Goal: Task Accomplishment & Management: Complete application form

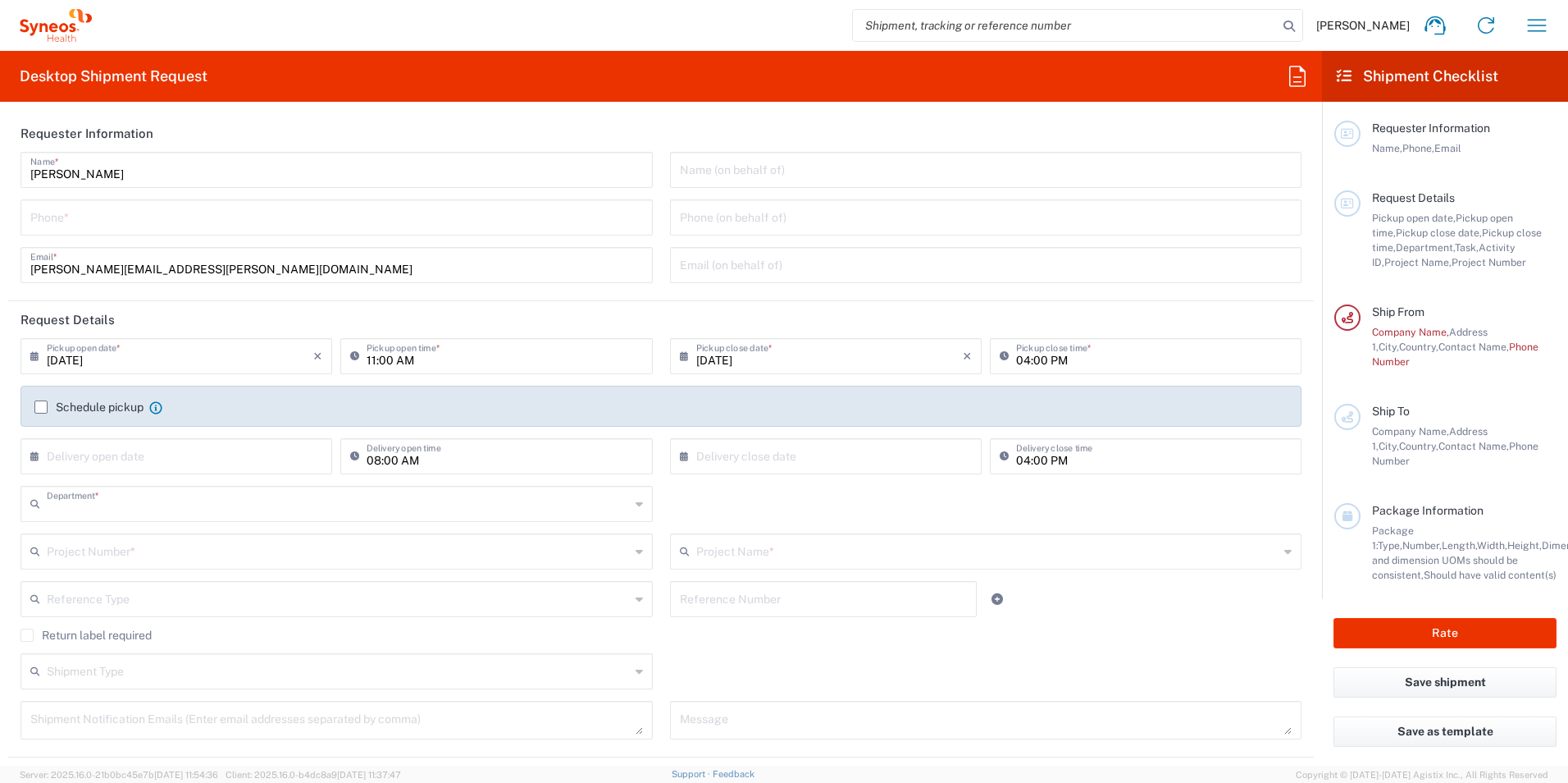
type input "3230"
type input "[GEOGRAPHIC_DATA]"
click at [489, 123] on header "Requester Information" at bounding box center [660, 133] width 1306 height 36
type input "Taiwan Syneos Health Company L"
drag, startPoint x: 366, startPoint y: 220, endPoint x: 356, endPoint y: 227, distance: 12.2
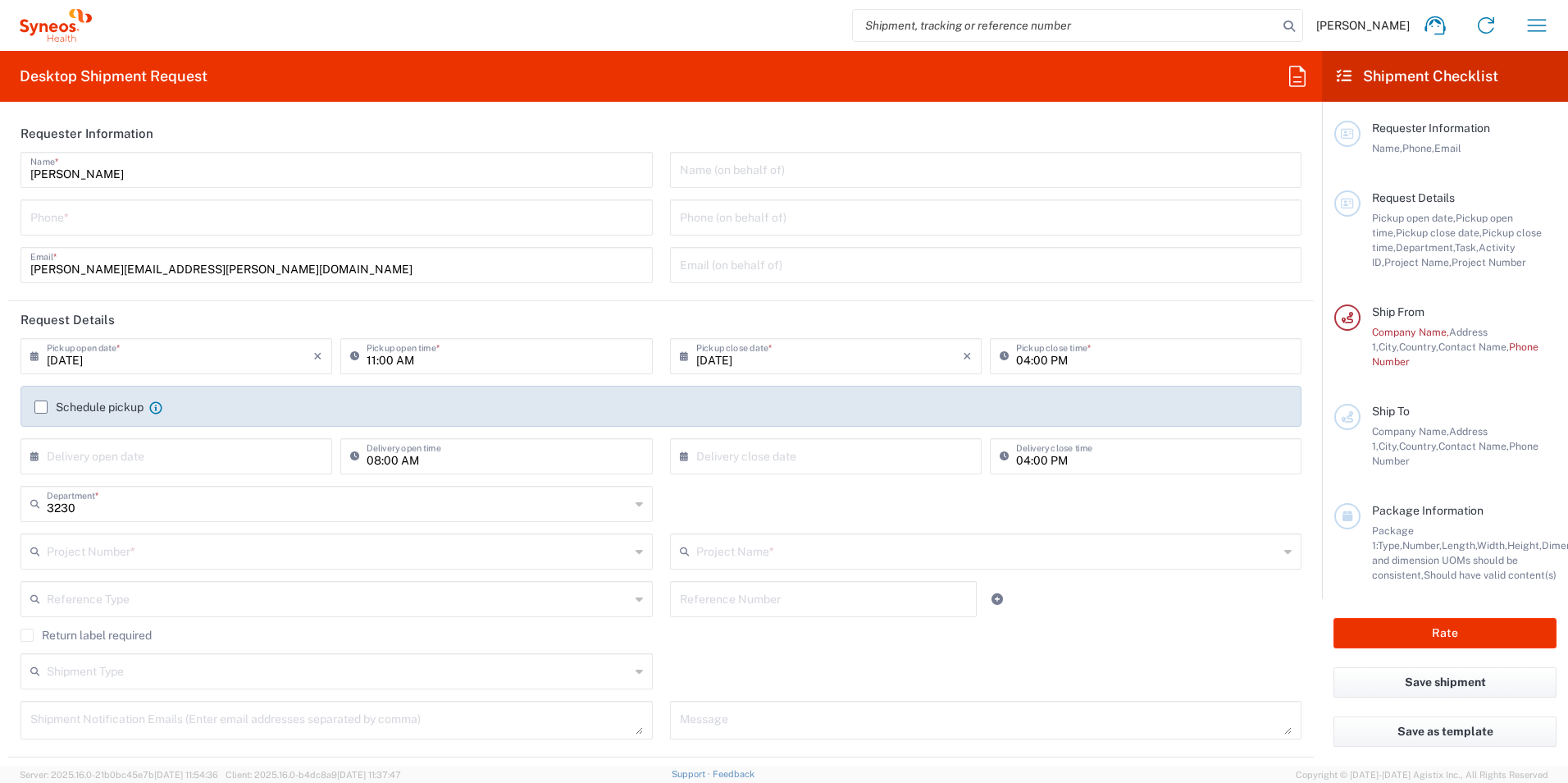
click at [366, 220] on input "tel" at bounding box center [336, 216] width 612 height 29
type input "[PHONE_NUMBER]"
click at [791, 303] on header "Request Details" at bounding box center [660, 320] width 1306 height 36
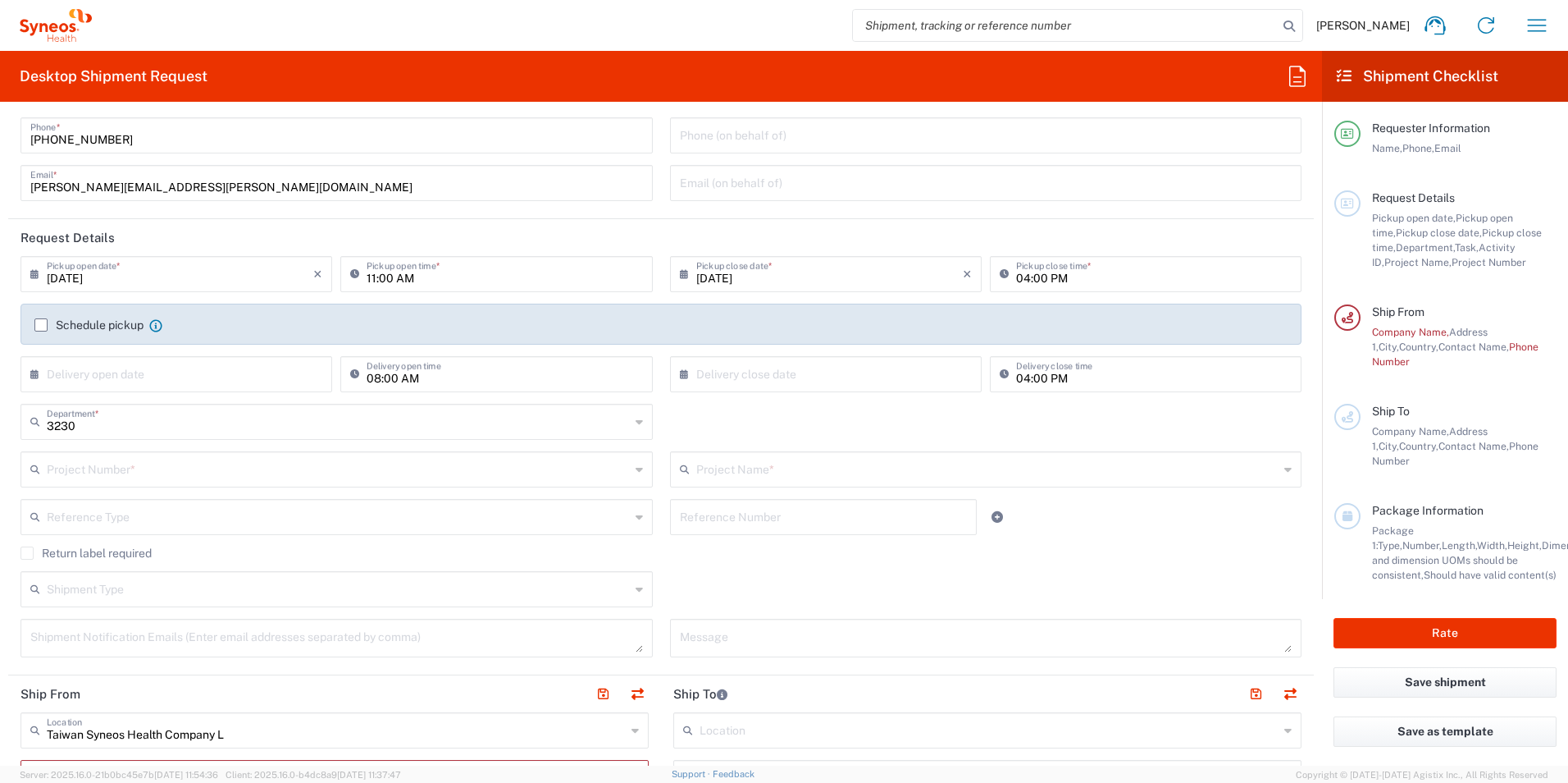
click at [546, 277] on input "11:00 AM" at bounding box center [504, 272] width 275 height 29
click at [417, 282] on input "11:00 AM" at bounding box center [504, 272] width 275 height 29
click at [367, 277] on input "11:00 AM" at bounding box center [504, 272] width 275 height 29
click at [389, 278] on input ":0011 AM" at bounding box center [504, 272] width 275 height 29
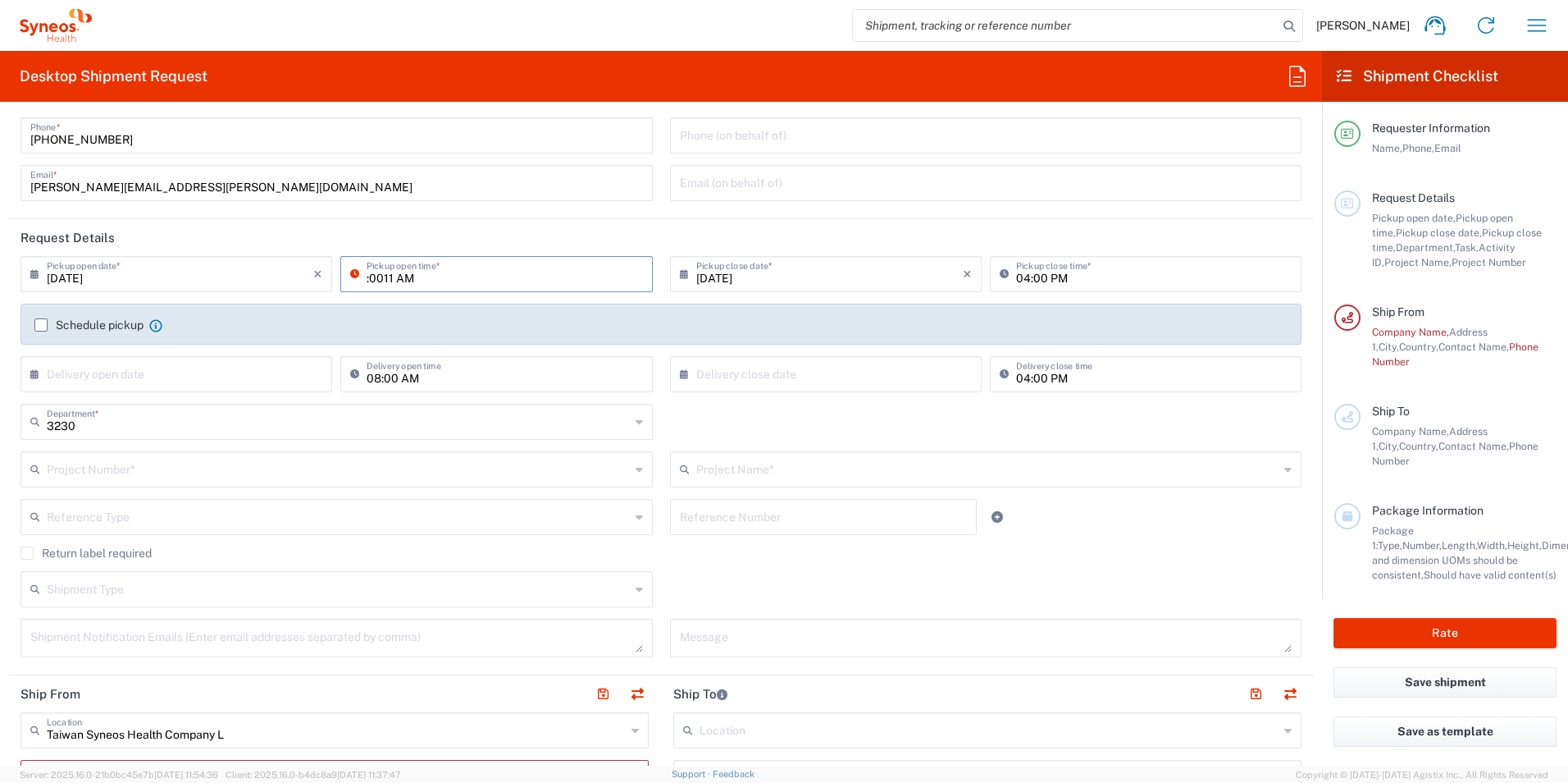
click at [428, 272] on input ":0011 AM" at bounding box center [504, 272] width 275 height 29
click at [386, 276] on input ":0011 AM" at bounding box center [504, 272] width 275 height 29
click at [420, 274] on input ":0011 AM" at bounding box center [504, 272] width 275 height 29
click at [389, 277] on input ":0011 AM" at bounding box center [504, 272] width 275 height 29
drag, startPoint x: 389, startPoint y: 277, endPoint x: 355, endPoint y: 277, distance: 34.0
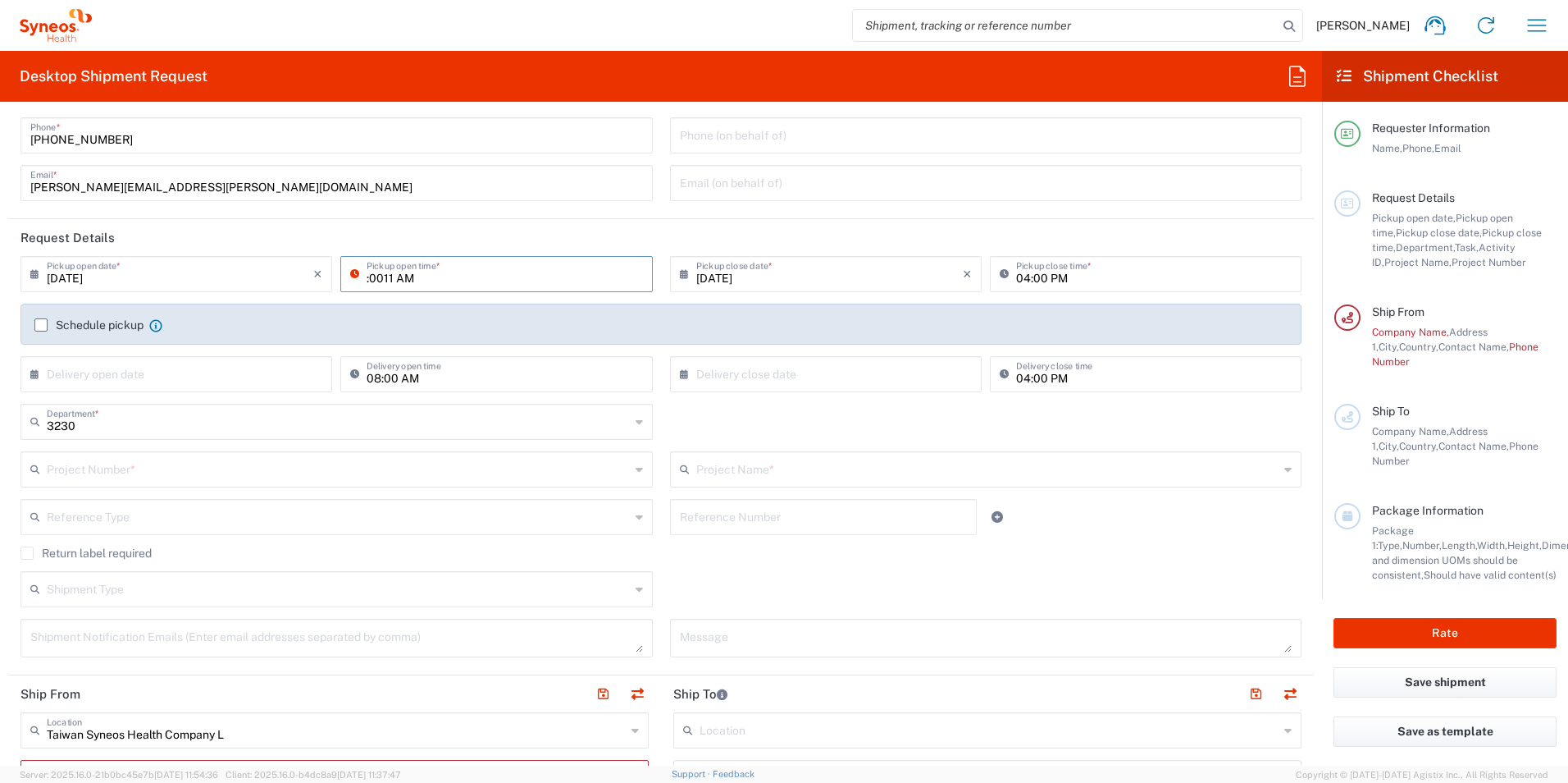
click at [355, 277] on div ":0011 AM Pickup open time *" at bounding box center [496, 275] width 312 height 36
type input "12:00 PM"
click at [654, 324] on agx-checkbox-control "Schedule pickup When scheduling a pickup please be sure to meet the following c…" at bounding box center [661, 324] width 1254 height 15
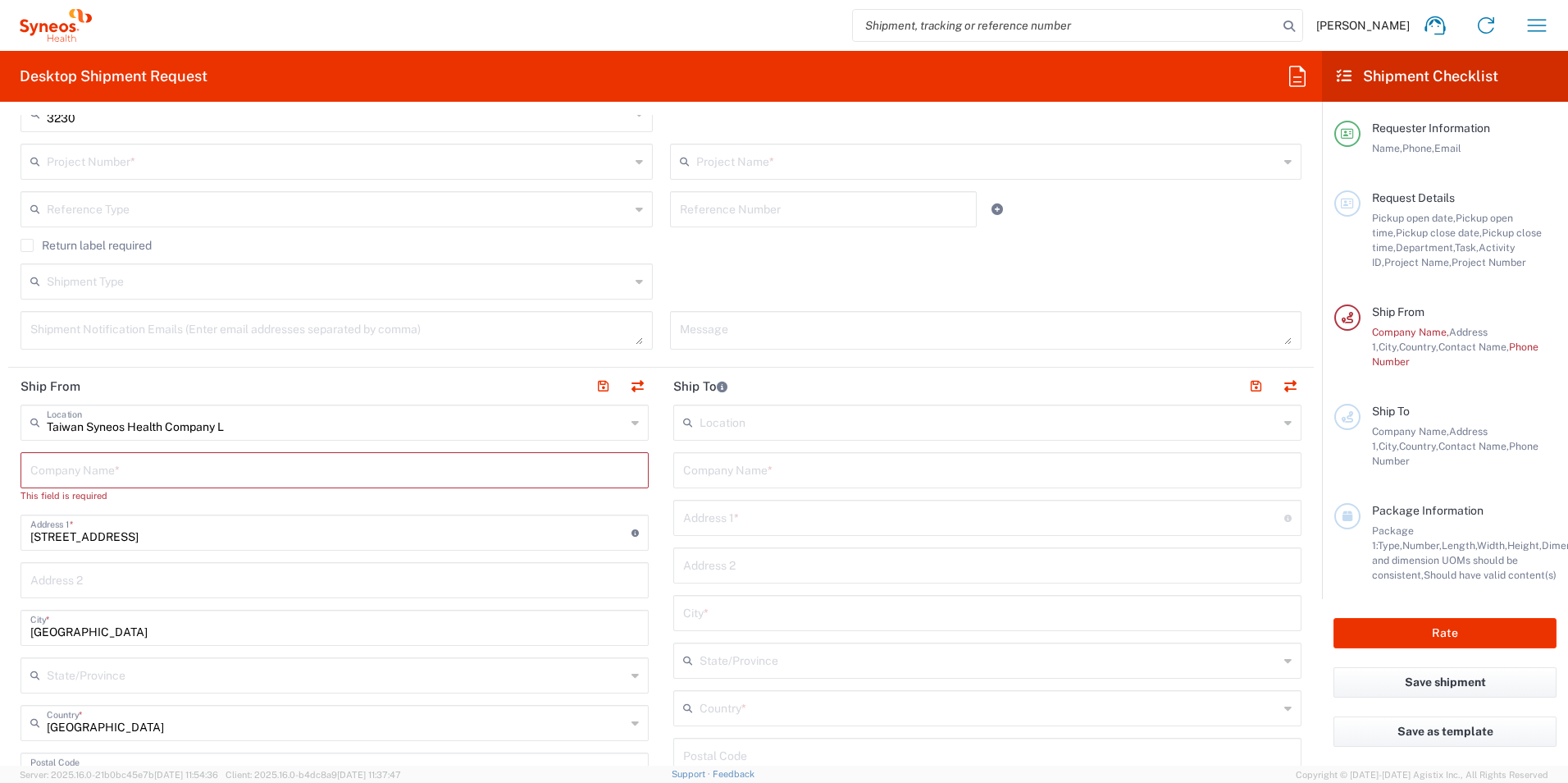
scroll to position [410, 0]
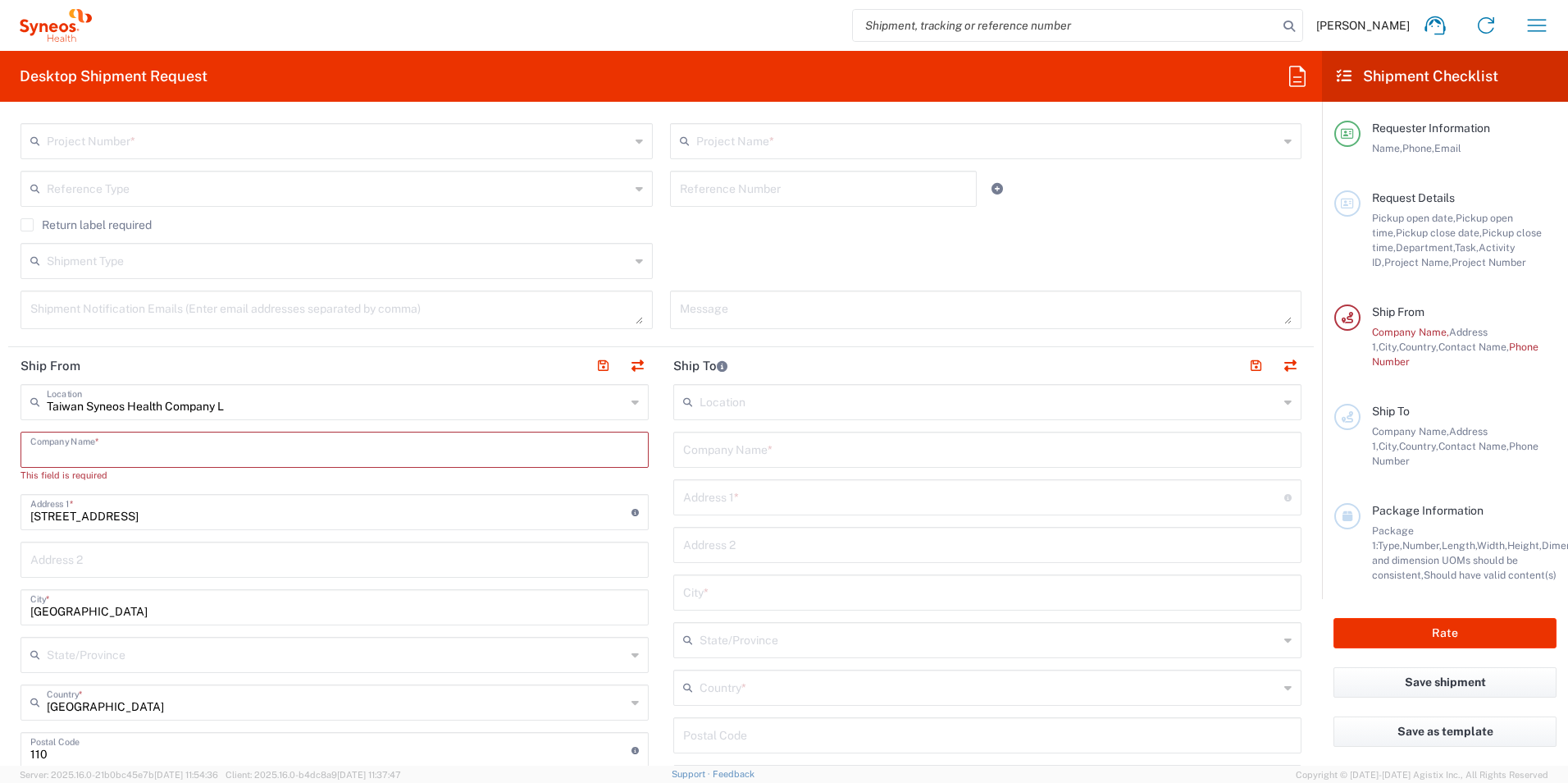
click at [212, 455] on input "text" at bounding box center [334, 448] width 609 height 29
click at [220, 448] on input "text" at bounding box center [334, 448] width 609 height 29
type input "T"
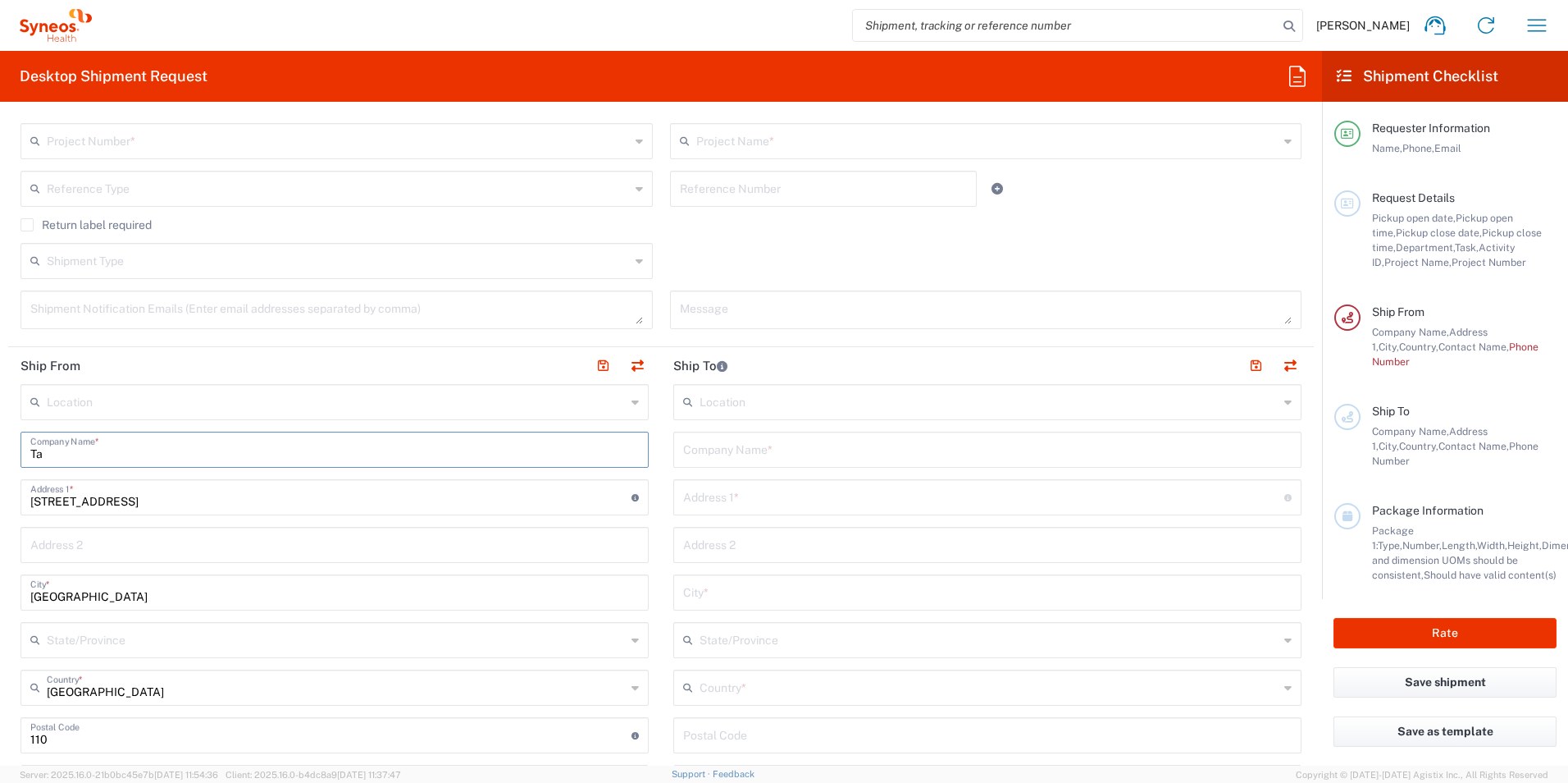
type input "T"
click at [244, 413] on input "text" at bounding box center [336, 401] width 579 height 29
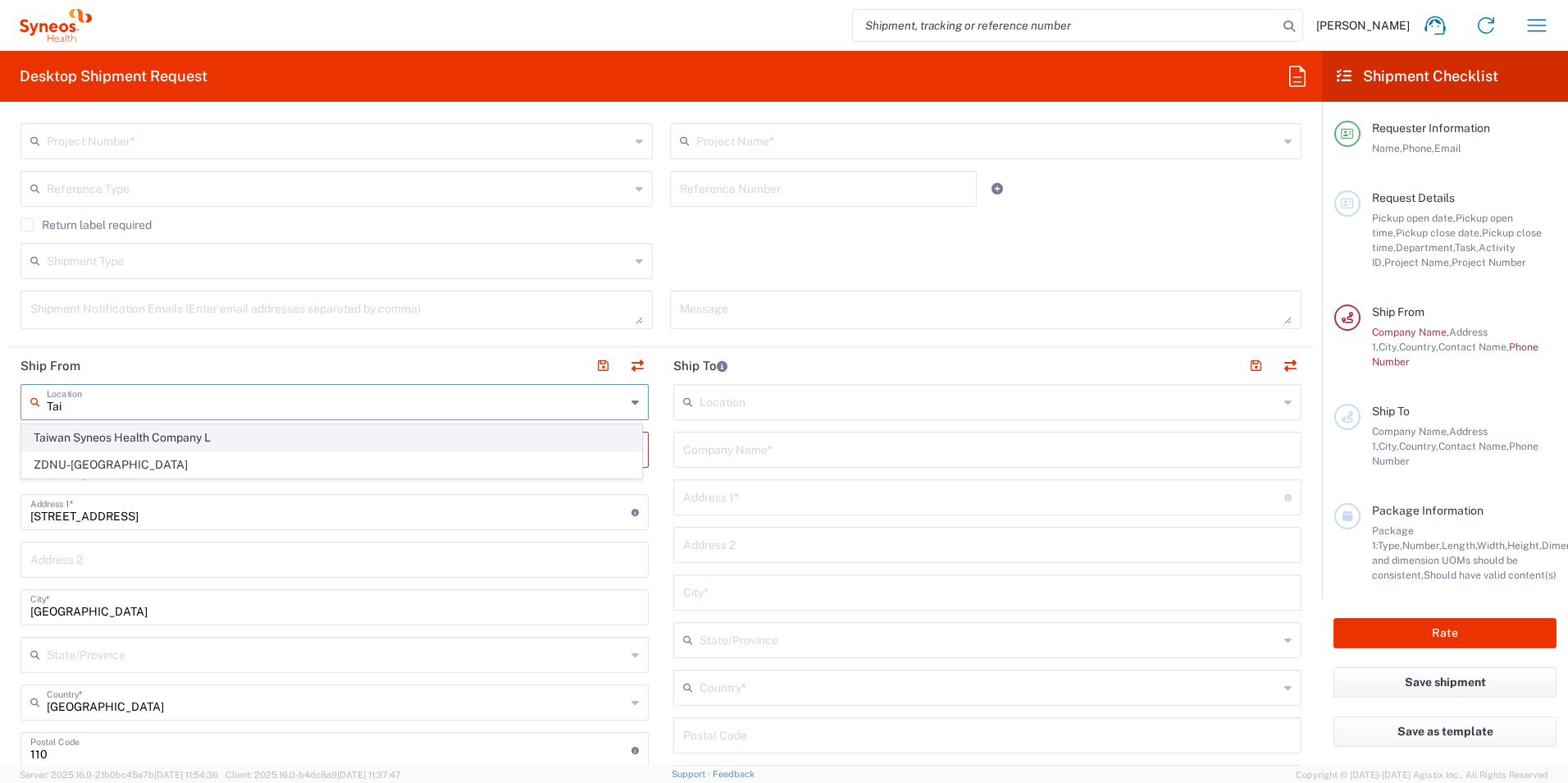
click at [217, 445] on span "Taiwan Syneos Health Company L" at bounding box center [331, 437] width 619 height 25
type input "Taiwan Syneos Health Company L"
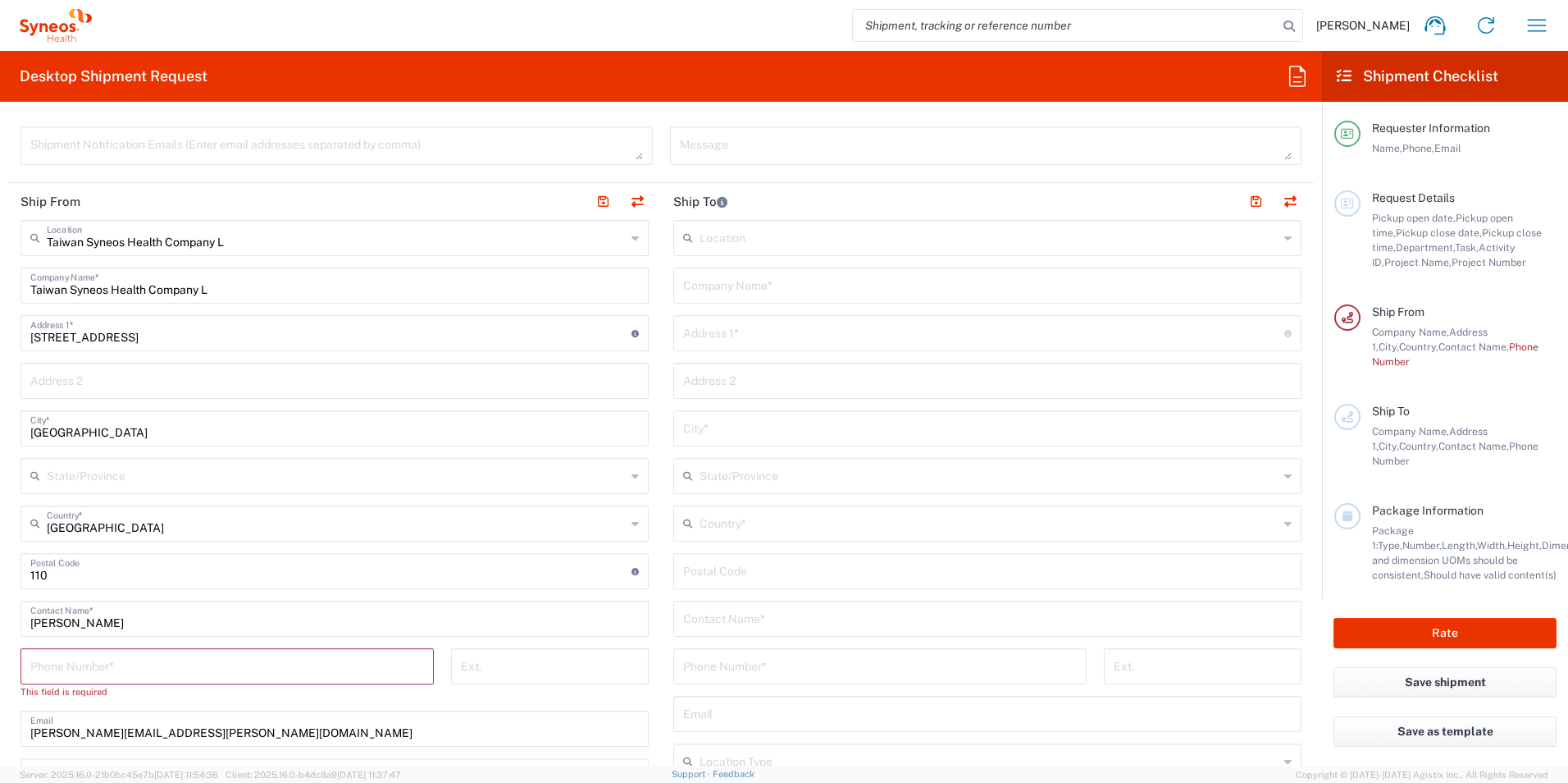
scroll to position [656, 0]
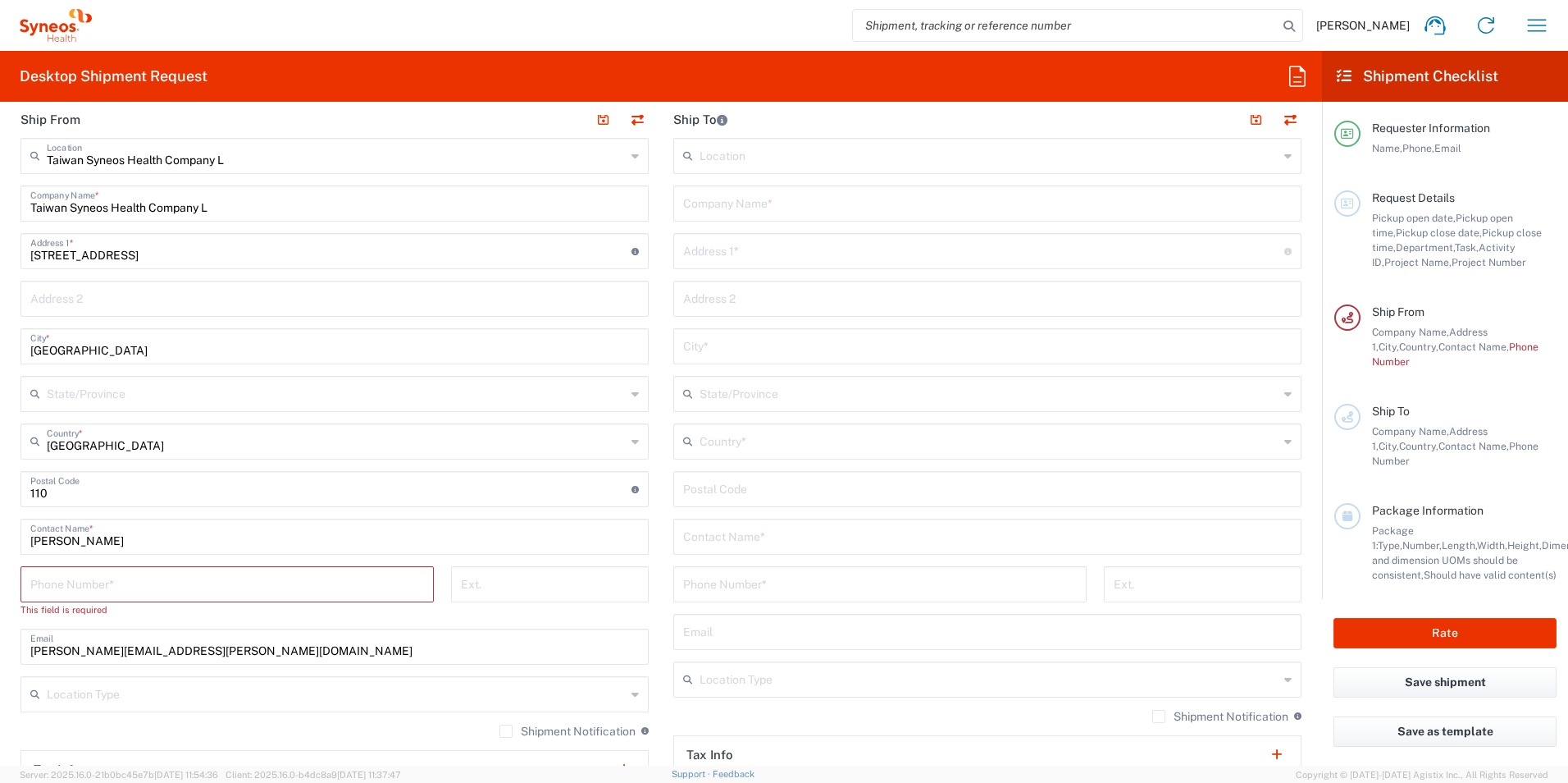
click at [334, 583] on input "tel" at bounding box center [227, 582] width 394 height 29
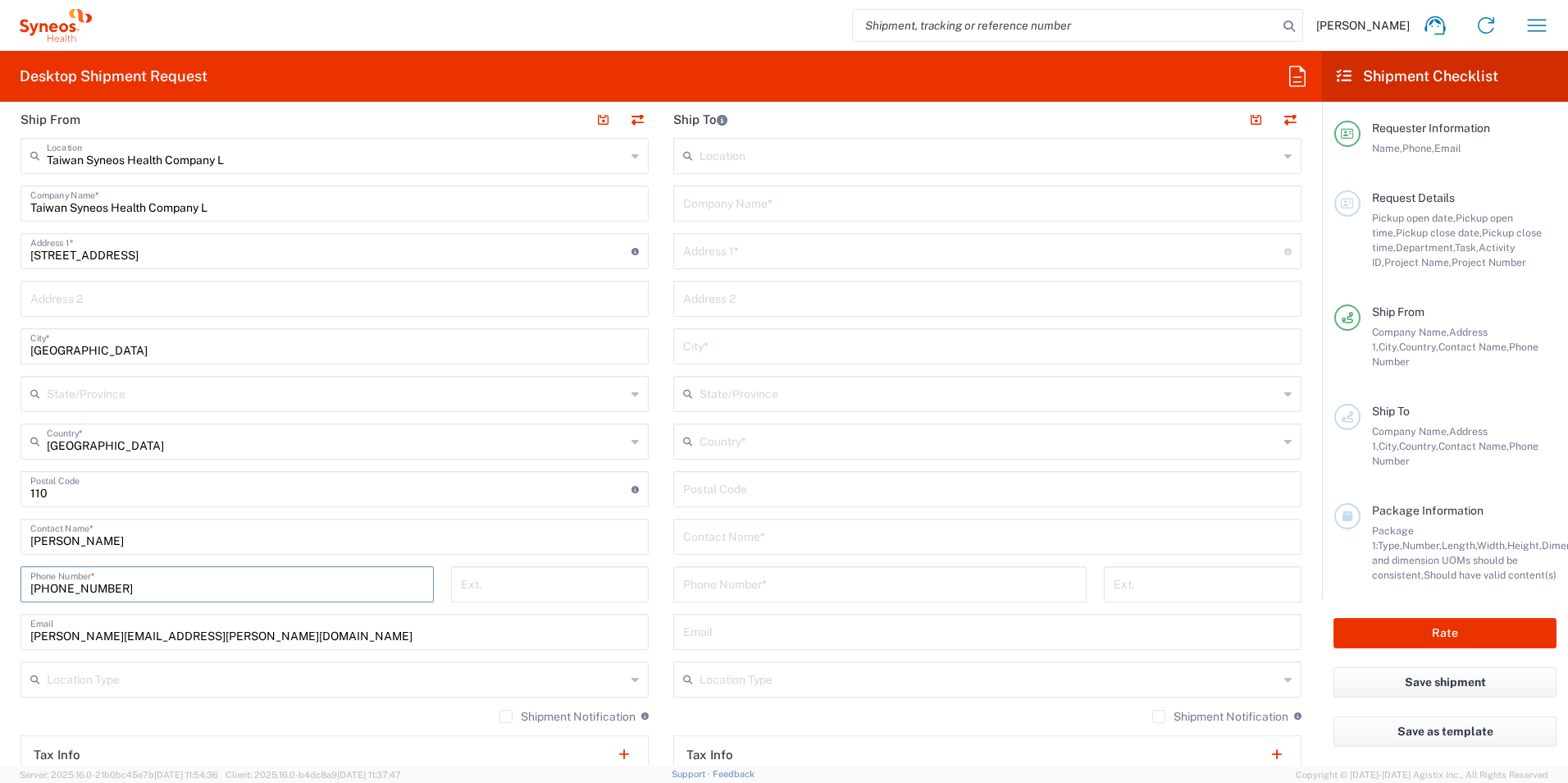
type input "[PHONE_NUMBER]"
click at [387, 655] on div "Taiwan Syneos Health Company L Location Taiwan Syneos Health Company L [PERSON_…" at bounding box center [334, 507] width 628 height 737
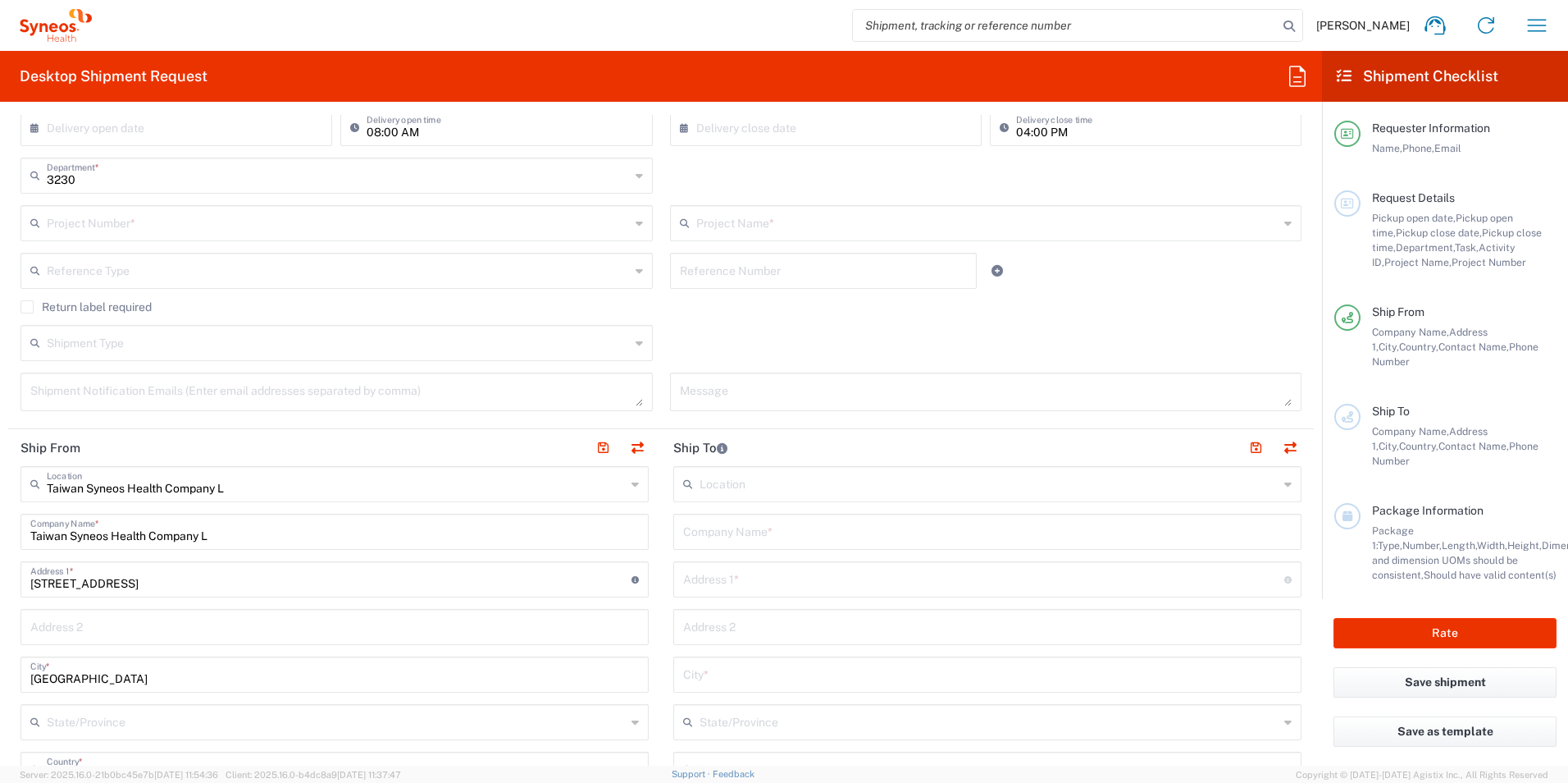
scroll to position [410, 0]
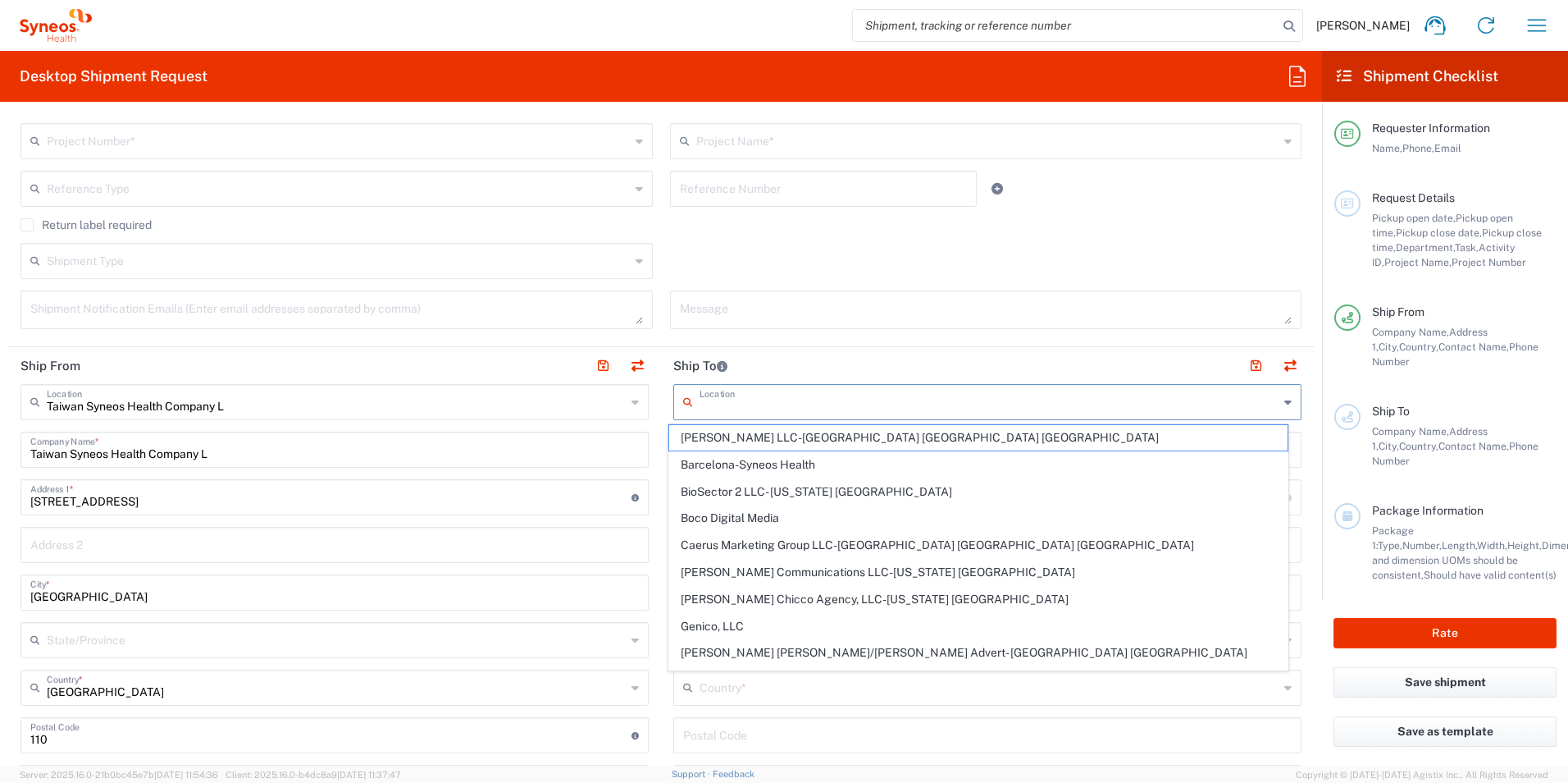
click at [805, 396] on input "text" at bounding box center [989, 401] width 579 height 29
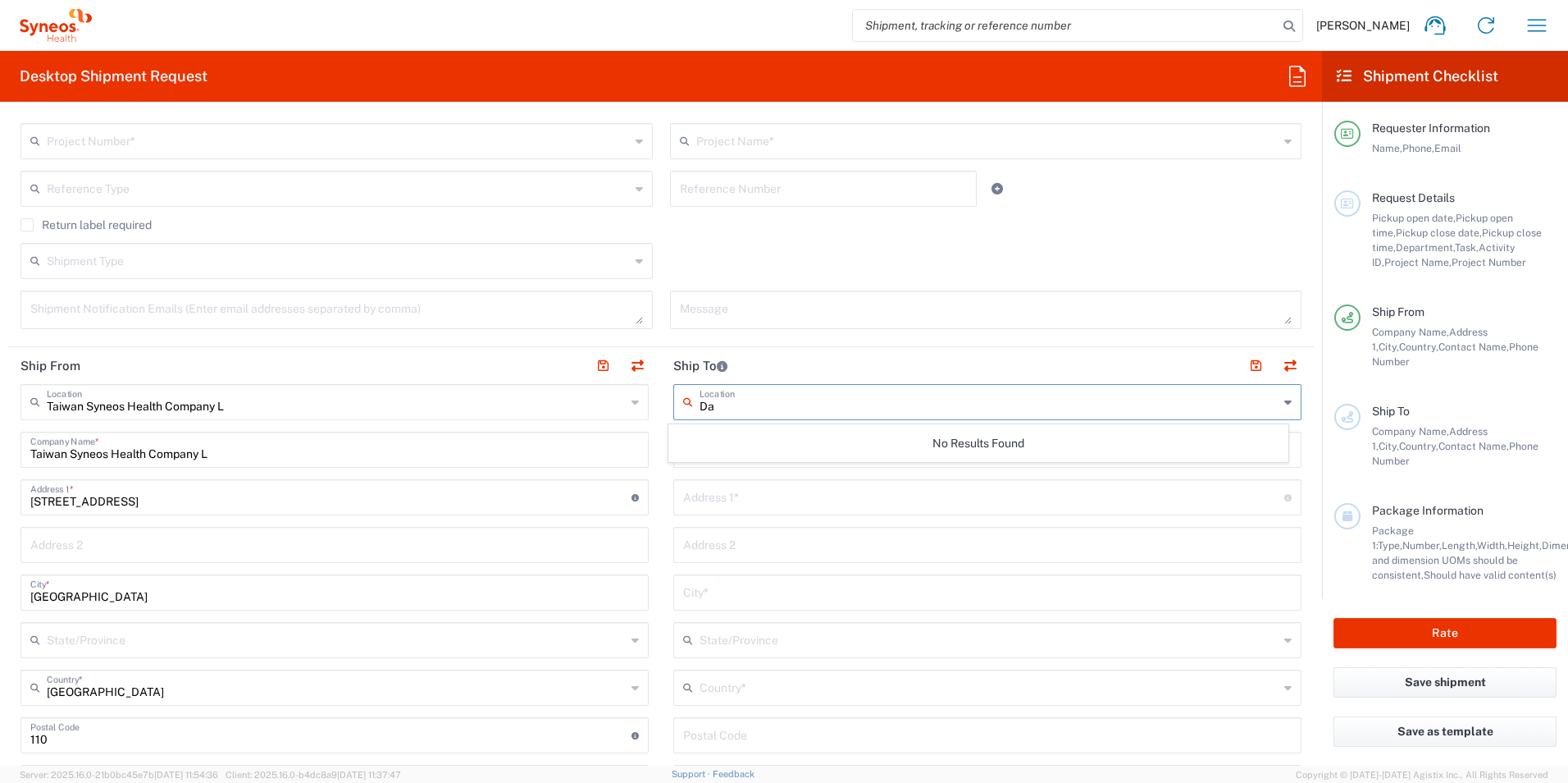
type input "D"
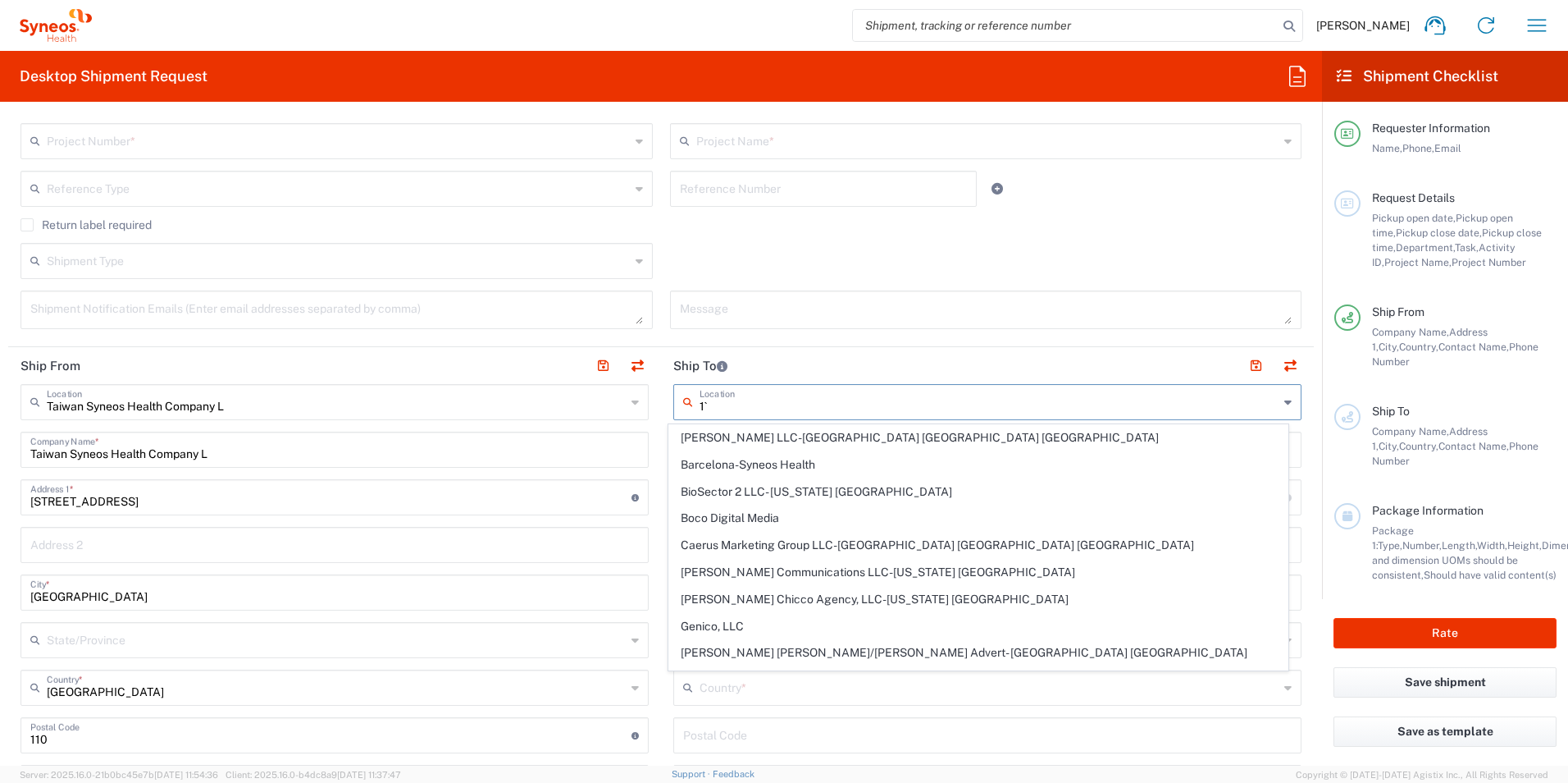
type input "1"
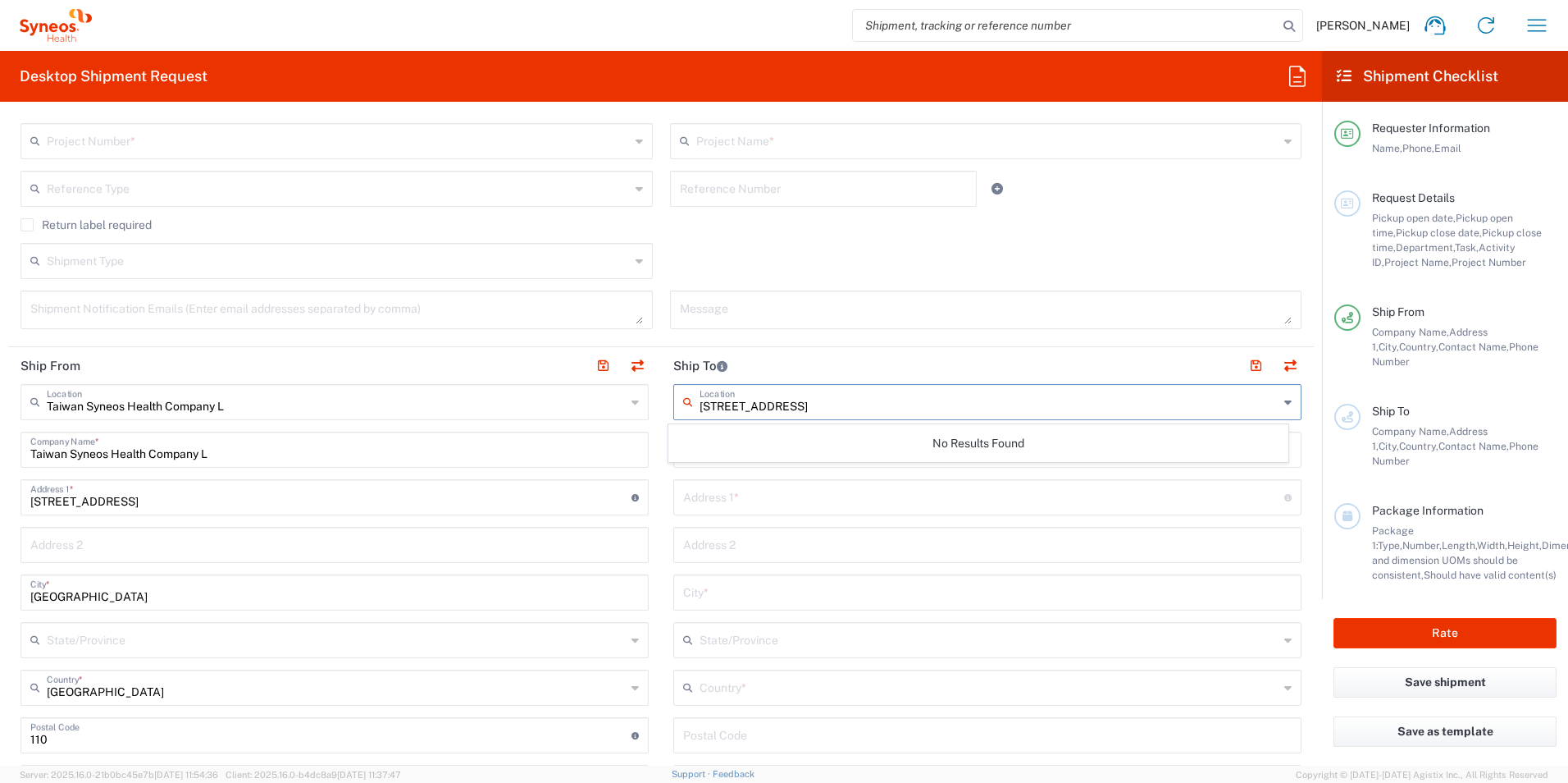
type input "[STREET_ADDRESS]"
click at [1010, 362] on header "Ship To" at bounding box center [988, 365] width 653 height 36
click at [1269, 402] on div "Location" at bounding box center [987, 402] width 628 height 36
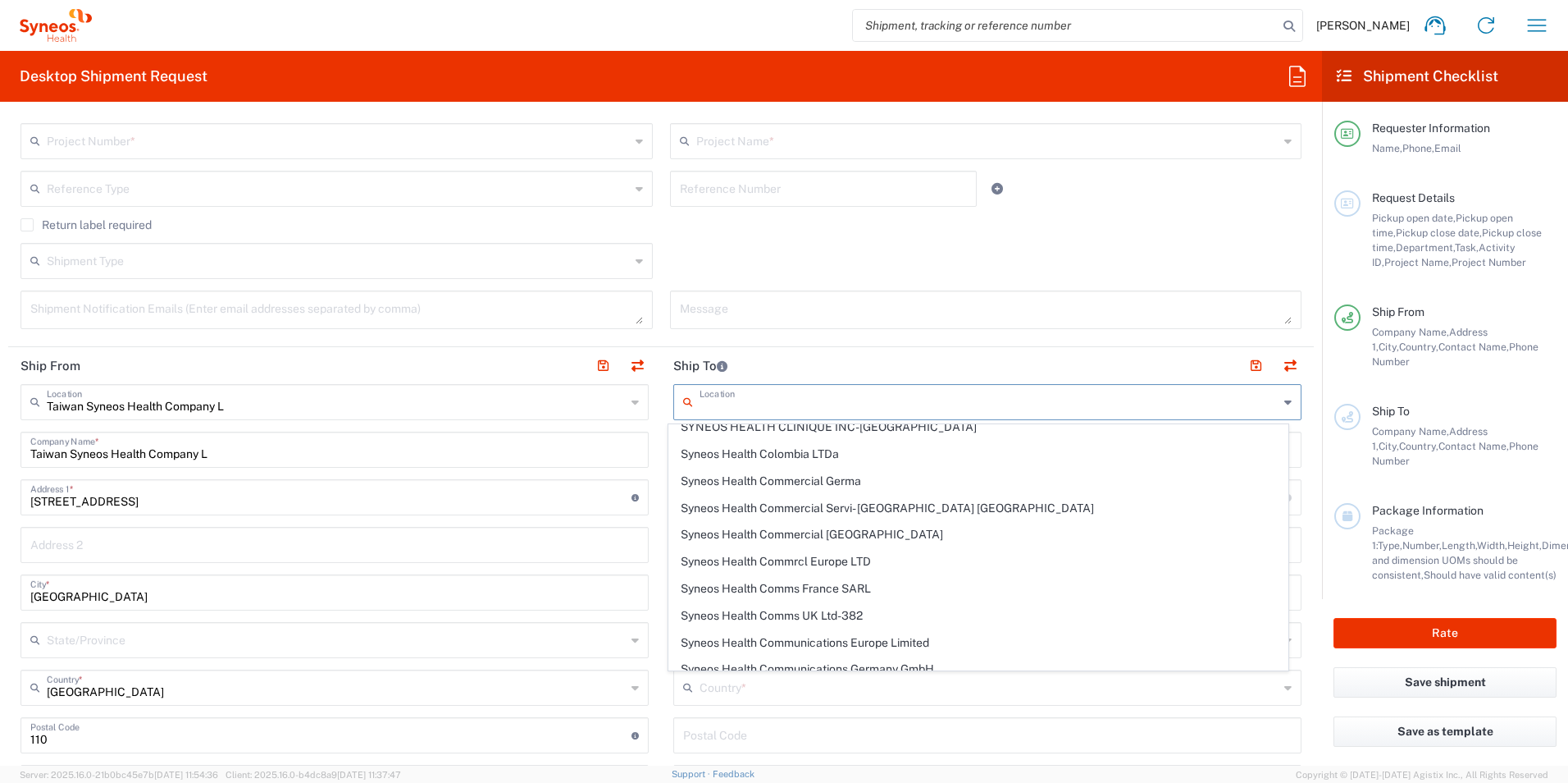
scroll to position [1476, 0]
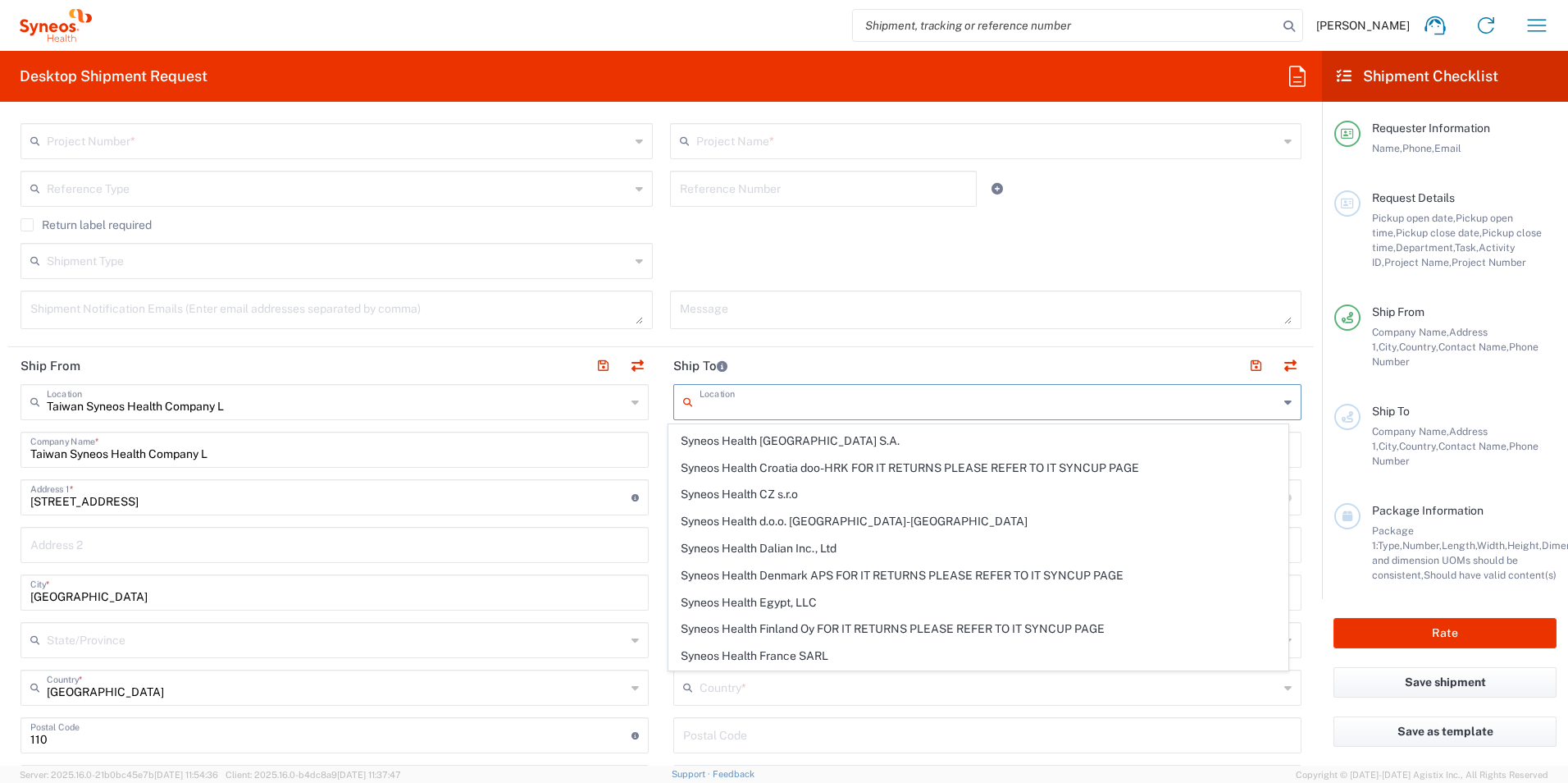
click at [966, 402] on input "text" at bounding box center [989, 401] width 579 height 29
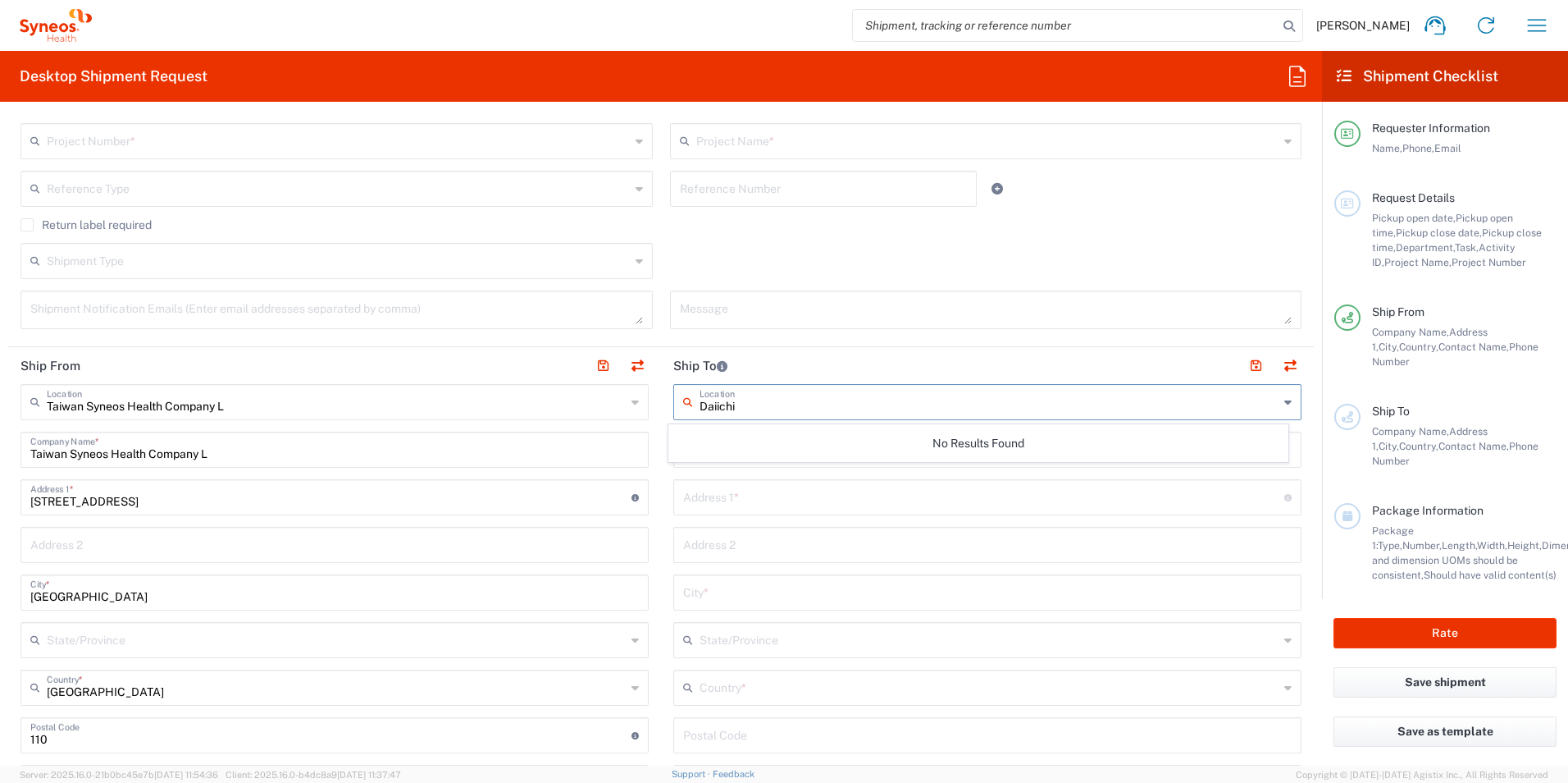
drag, startPoint x: 855, startPoint y: 406, endPoint x: 770, endPoint y: 416, distance: 85.6
click at [855, 406] on input "Daiichi" at bounding box center [989, 401] width 579 height 29
type input "Daiichi"
drag, startPoint x: 770, startPoint y: 416, endPoint x: 698, endPoint y: 405, distance: 72.8
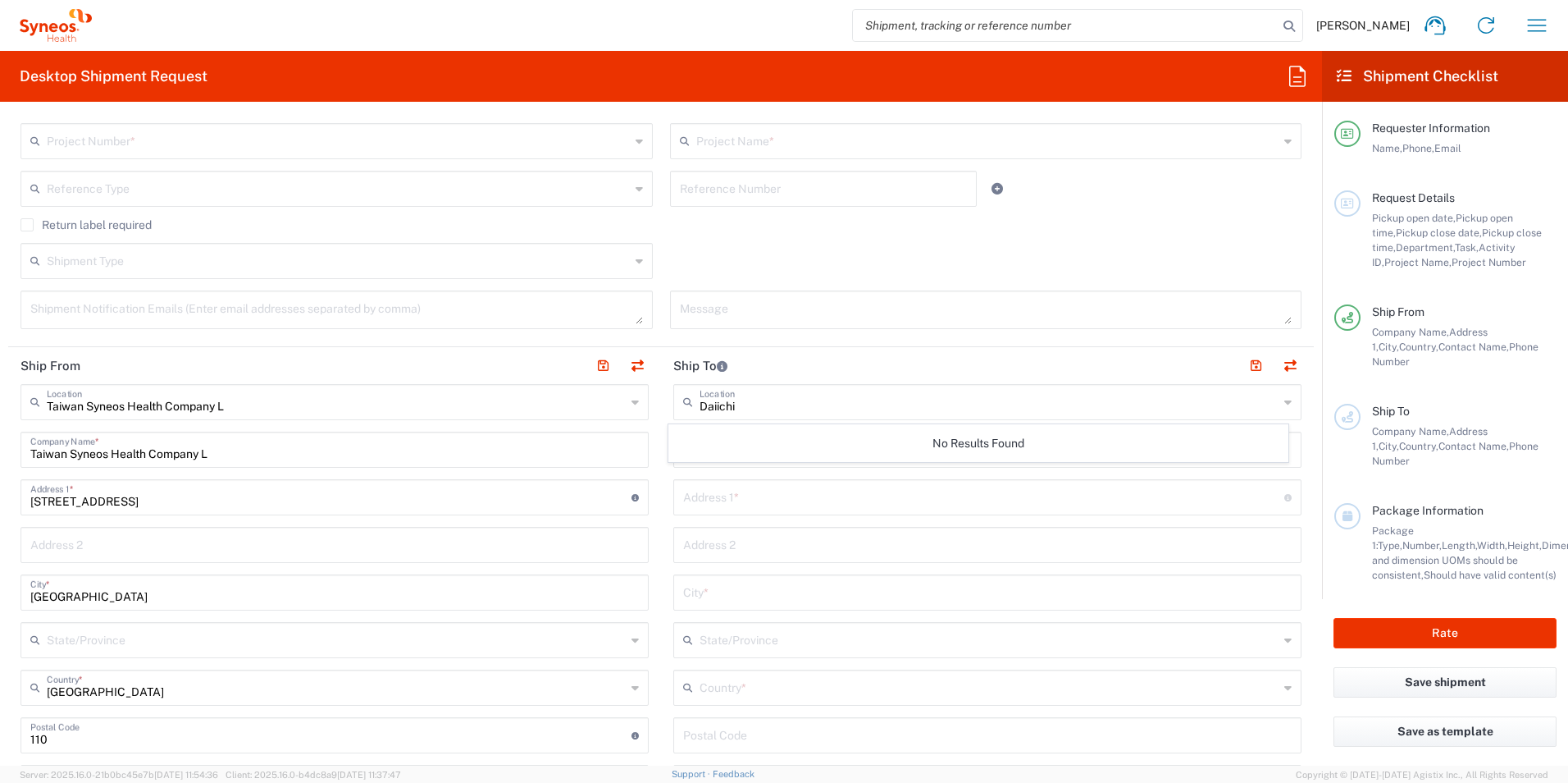
click at [766, 416] on div "Daiichi Location" at bounding box center [987, 402] width 628 height 36
click at [762, 408] on input "Daiichi" at bounding box center [989, 401] width 579 height 29
click at [726, 408] on input "Daiichi" at bounding box center [989, 401] width 579 height 29
drag, startPoint x: 697, startPoint y: 405, endPoint x: 746, endPoint y: 404, distance: 49.0
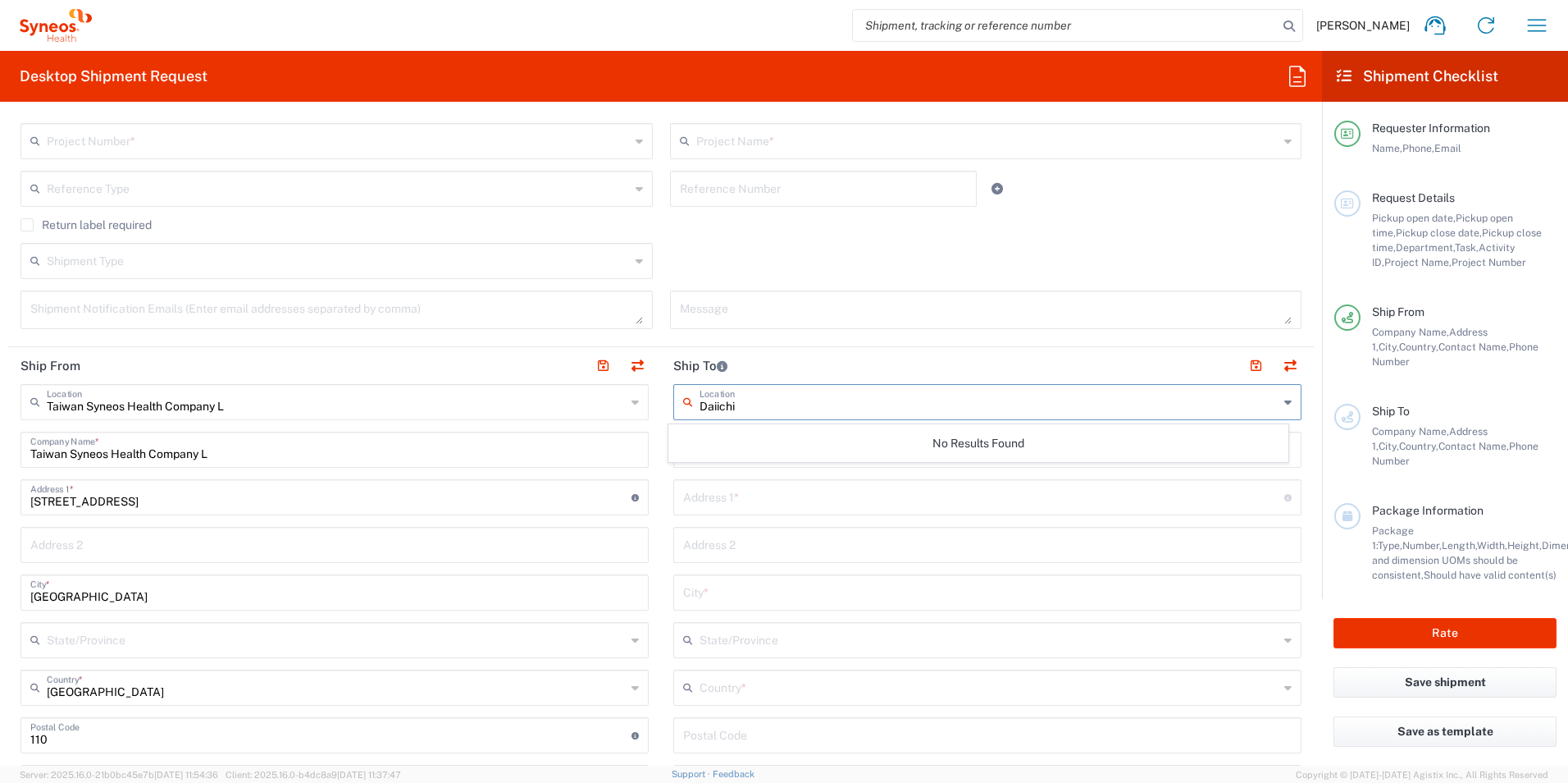
click at [746, 404] on input "Daiichi" at bounding box center [989, 401] width 579 height 29
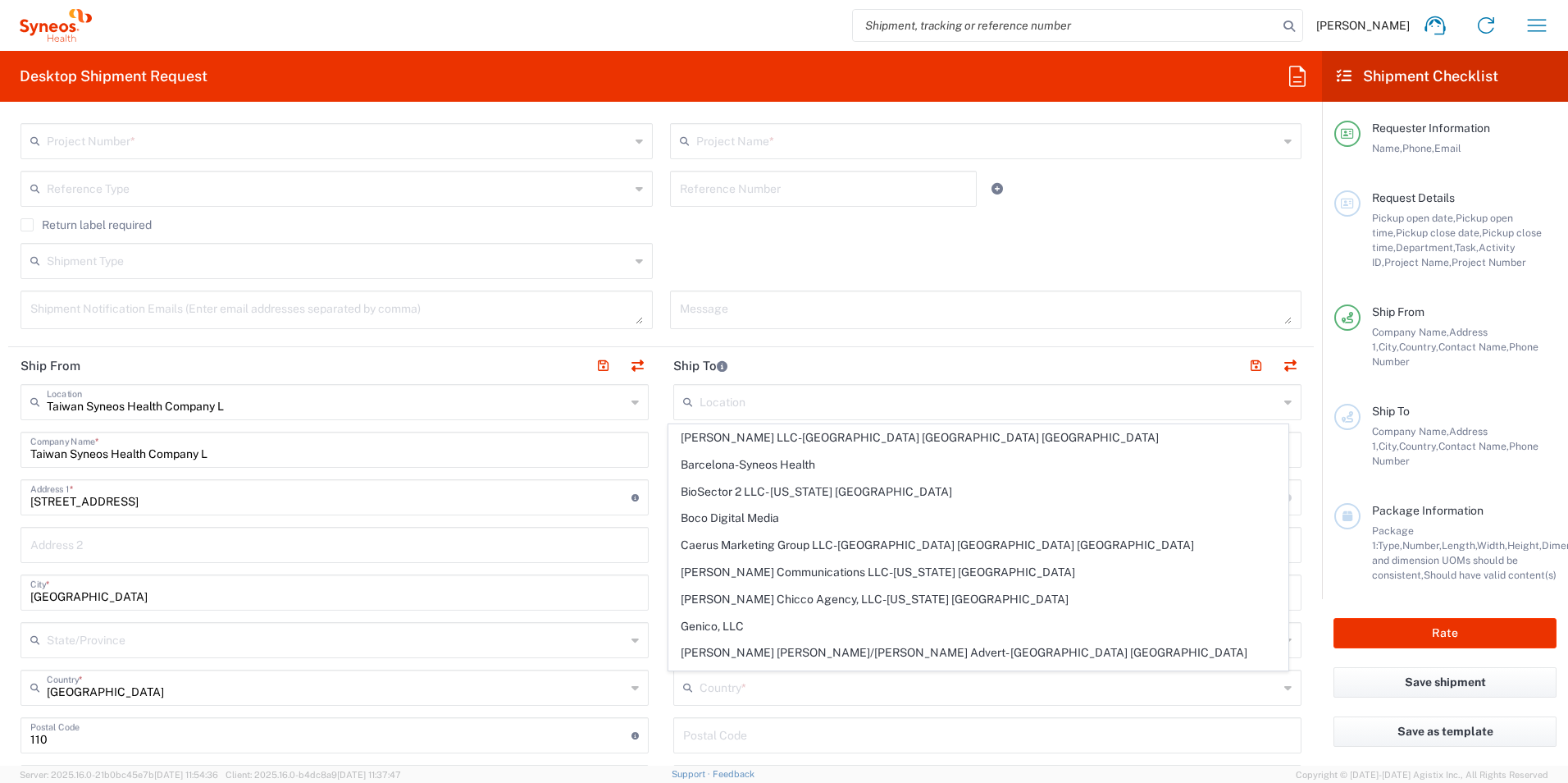
click at [824, 369] on header "Ship To" at bounding box center [988, 365] width 653 height 36
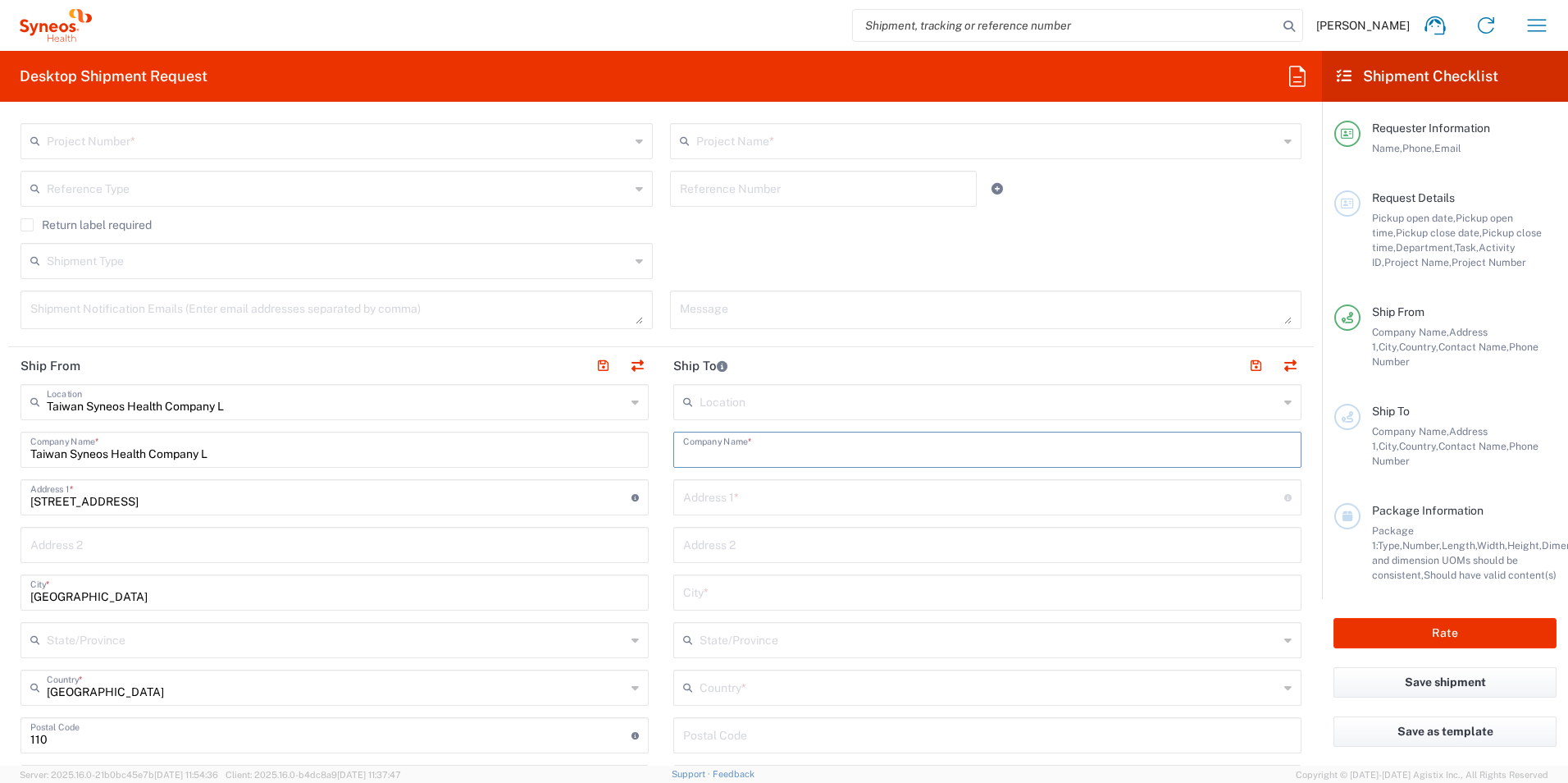
click at [730, 440] on input "text" at bounding box center [987, 448] width 609 height 29
click at [810, 448] on input "[PERSON_NAME], Inc." at bounding box center [987, 448] width 609 height 29
type input "[PERSON_NAME], Inc."
click at [797, 494] on input "text" at bounding box center [983, 495] width 601 height 29
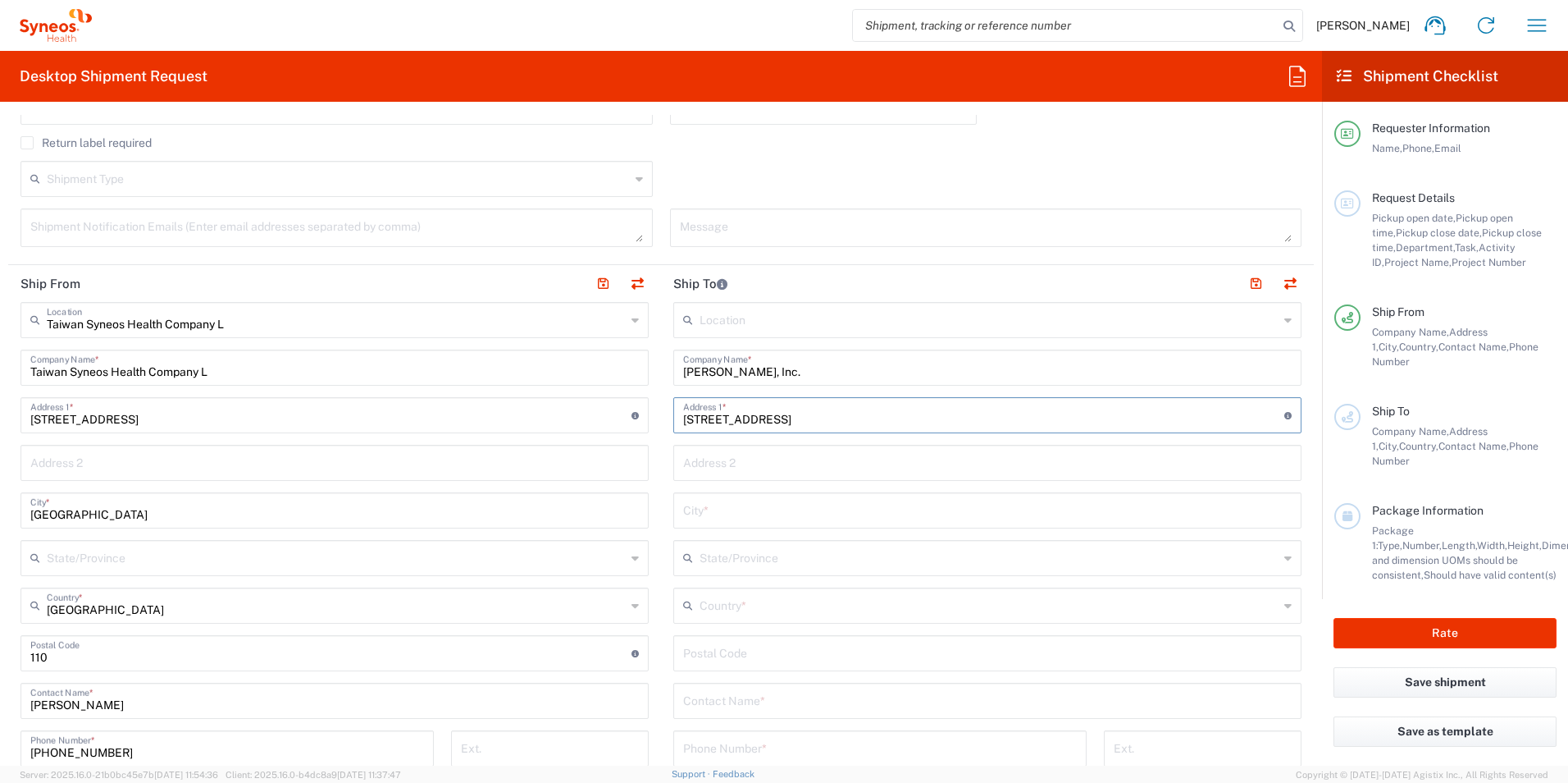
type input "[STREET_ADDRESS]"
drag, startPoint x: 812, startPoint y: 465, endPoint x: 825, endPoint y: 463, distance: 13.2
click at [812, 465] on input "text" at bounding box center [987, 461] width 609 height 29
paste input "[GEOGRAPHIC_DATA]"
type input "[GEOGRAPHIC_DATA]"
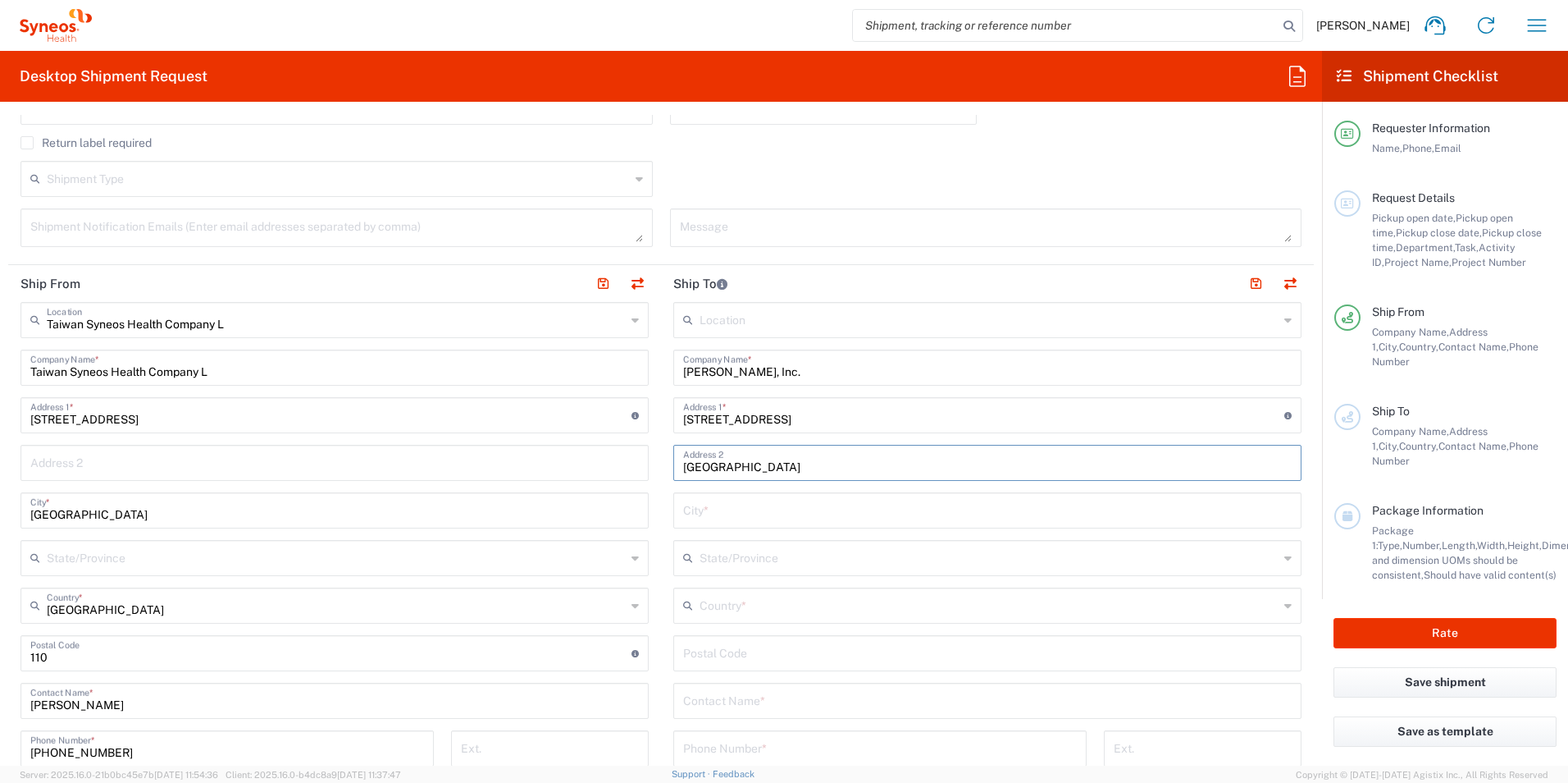
click at [734, 506] on input "text" at bounding box center [987, 508] width 609 height 29
type input "NJ"
click at [742, 475] on input "[GEOGRAPHIC_DATA]" at bounding box center [987, 461] width 609 height 29
click at [806, 515] on input "NJ" at bounding box center [987, 508] width 609 height 29
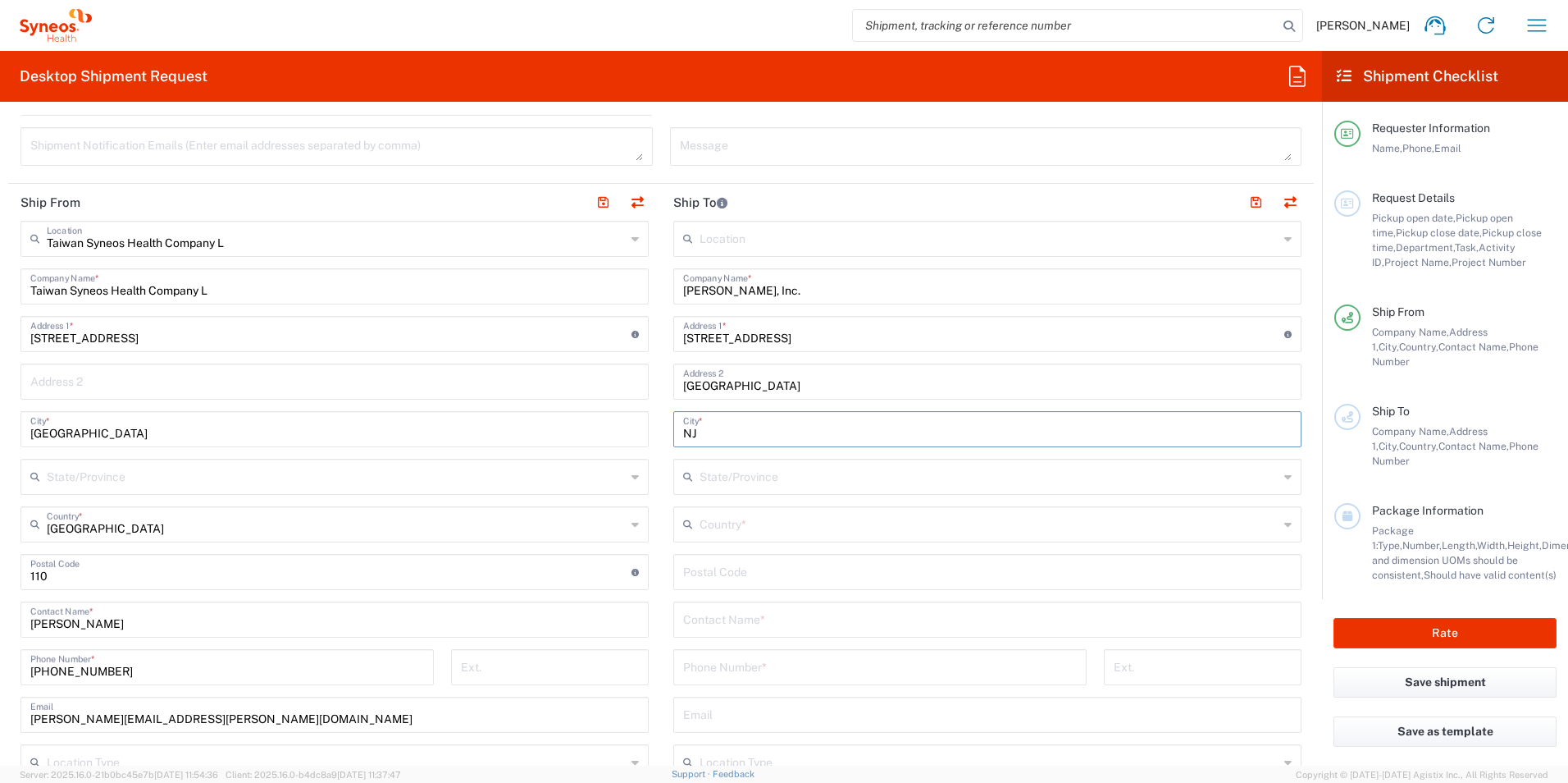
scroll to position [574, 0]
click at [711, 468] on input "text" at bounding box center [989, 474] width 579 height 29
drag, startPoint x: 818, startPoint y: 481, endPoint x: 720, endPoint y: 436, distance: 107.8
click at [818, 481] on input "text" at bounding box center [989, 474] width 579 height 29
drag, startPoint x: 691, startPoint y: 429, endPoint x: 678, endPoint y: 429, distance: 13.0
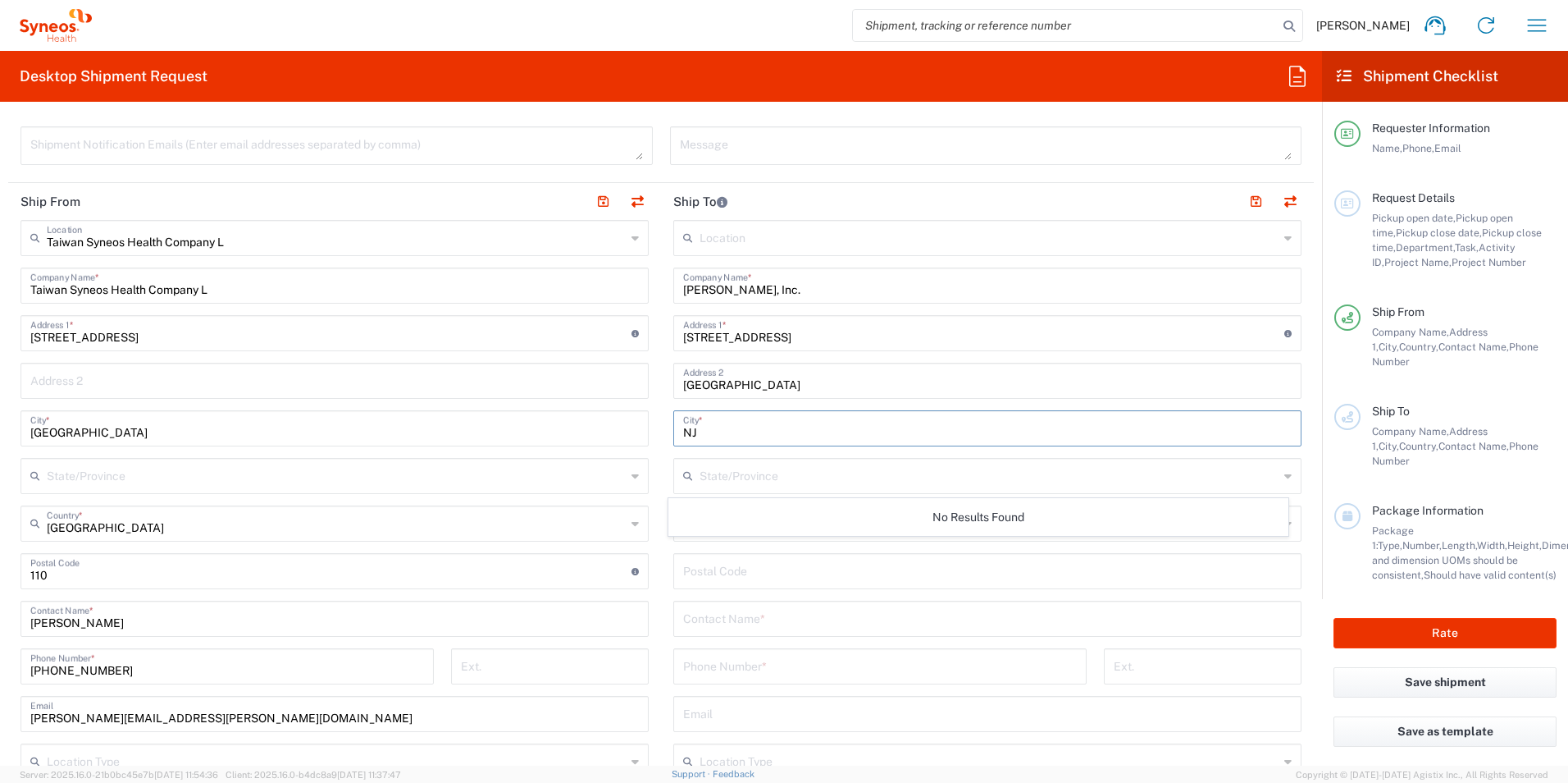
click at [683, 429] on input "NJ" at bounding box center [987, 427] width 609 height 29
drag, startPoint x: 762, startPoint y: 476, endPoint x: 809, endPoint y: 482, distance: 47.4
click at [762, 476] on input "text" at bounding box center [989, 474] width 579 height 29
paste input "[GEOGRAPHIC_DATA]"
drag, startPoint x: 785, startPoint y: 481, endPoint x: 687, endPoint y: 475, distance: 98.2
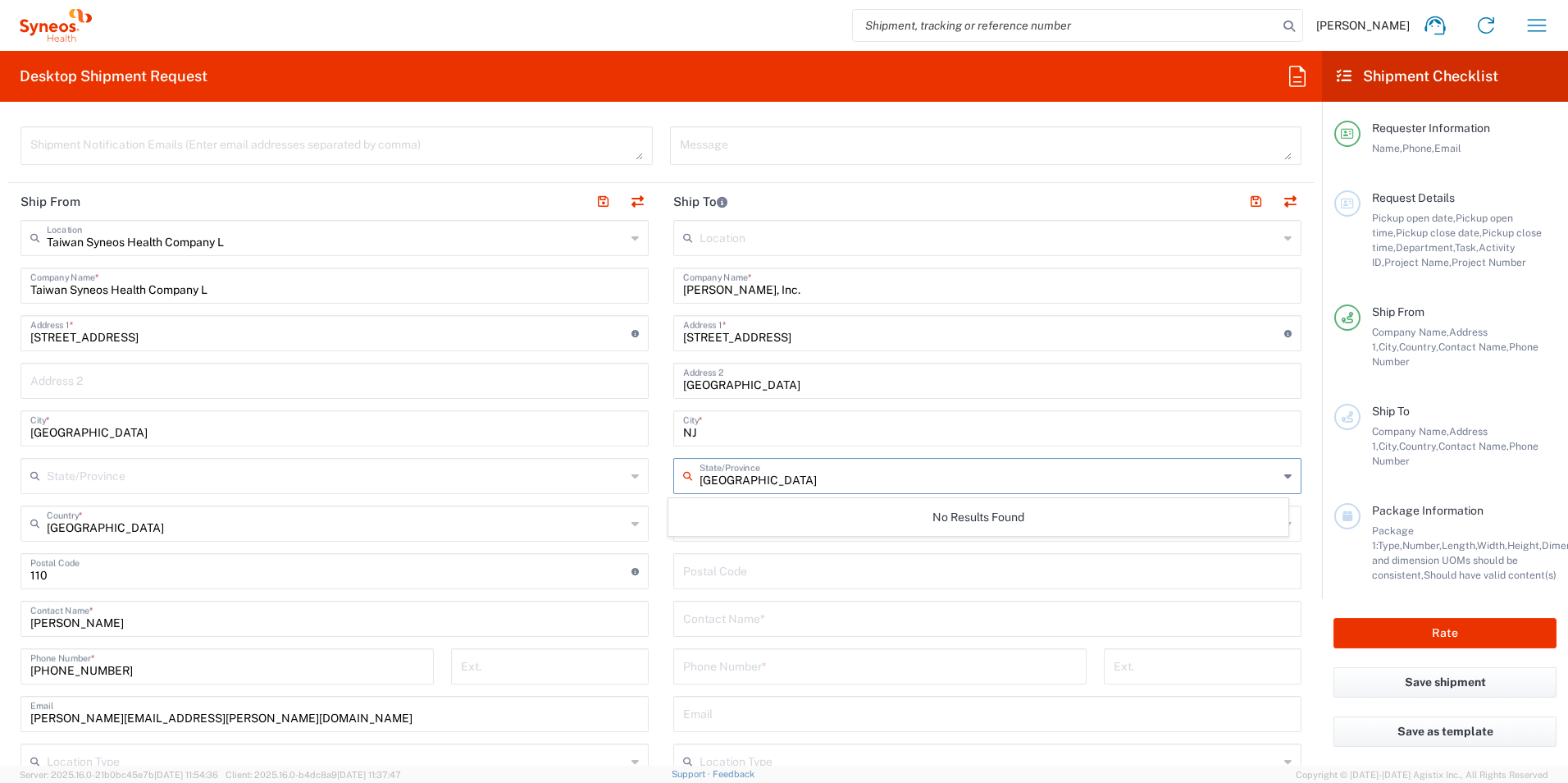
click at [687, 475] on div "[GEOGRAPHIC_DATA]/Province" at bounding box center [987, 476] width 628 height 36
drag, startPoint x: 729, startPoint y: 483, endPoint x: 697, endPoint y: 483, distance: 32.0
click at [699, 483] on input "New" at bounding box center [989, 474] width 579 height 29
click at [771, 478] on input "New" at bounding box center [989, 474] width 579 height 29
click at [1171, 476] on input "New" at bounding box center [989, 474] width 579 height 29
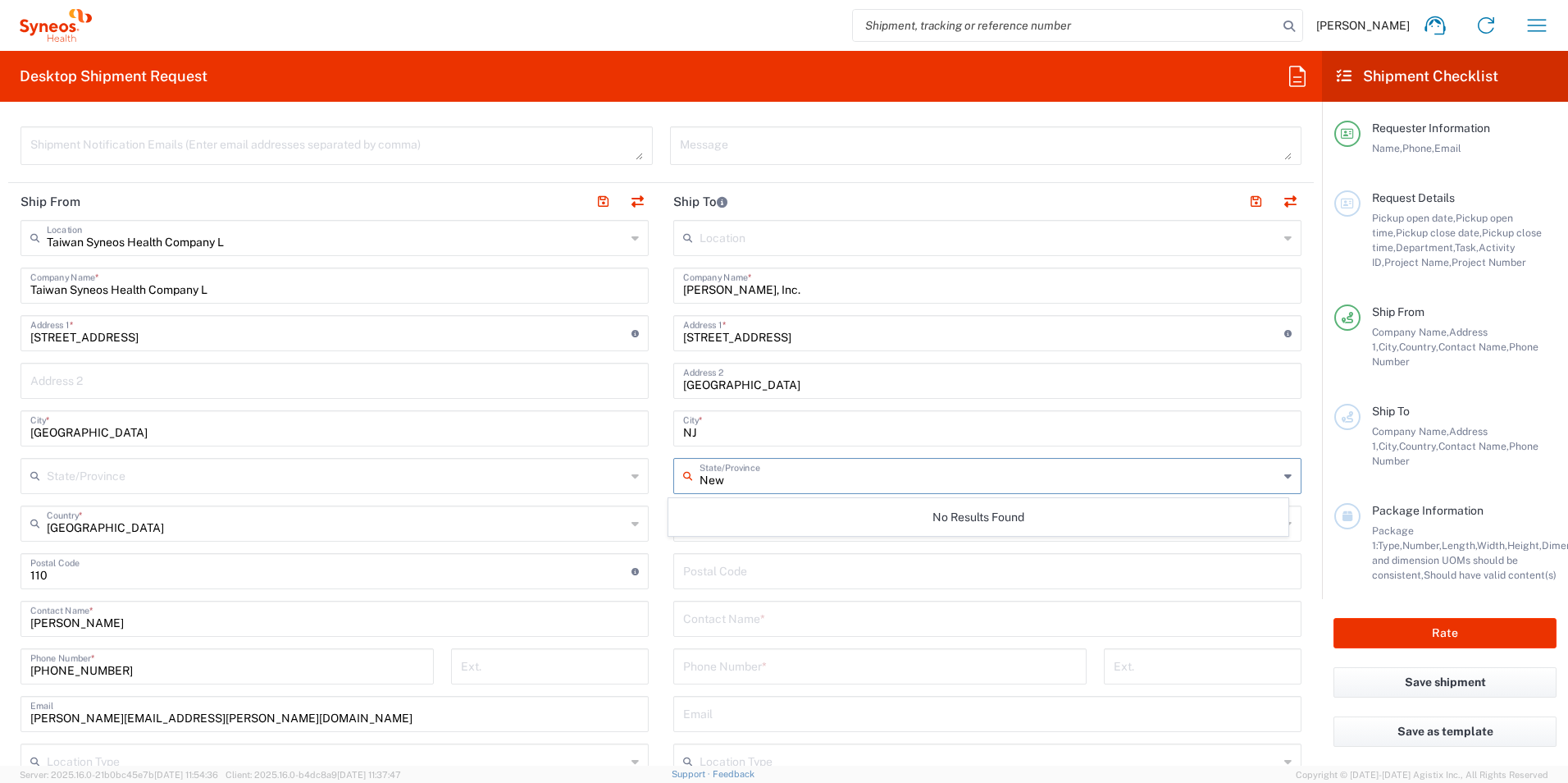
click at [699, 488] on input "New" at bounding box center [989, 474] width 579 height 29
type input "New"
click at [718, 477] on div "New State/Province" at bounding box center [987, 476] width 628 height 36
click at [1265, 477] on input "New" at bounding box center [989, 474] width 579 height 29
click at [1289, 467] on main "Location [PERSON_NAME] LLC-[GEOGRAPHIC_DATA] [GEOGRAPHIC_DATA] [GEOGRAPHIC_DATA…" at bounding box center [988, 564] width 653 height 689
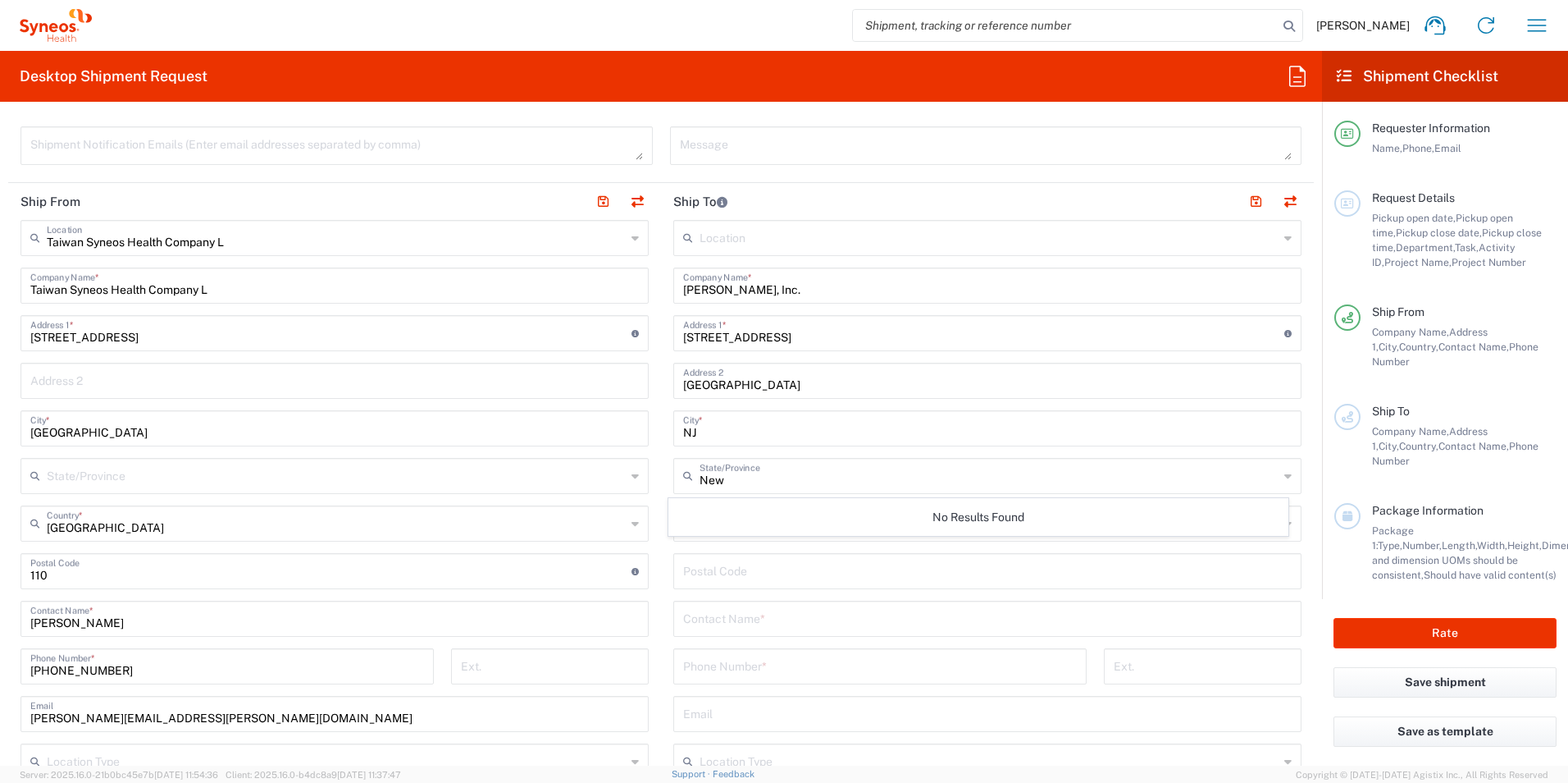
click at [759, 481] on input "New" at bounding box center [989, 474] width 579 height 29
click at [751, 478] on input "New" at bounding box center [989, 474] width 579 height 29
paste input "[US_STATE]"
type input "[US_STATE]"
click at [827, 434] on input "NJ" at bounding box center [987, 427] width 609 height 29
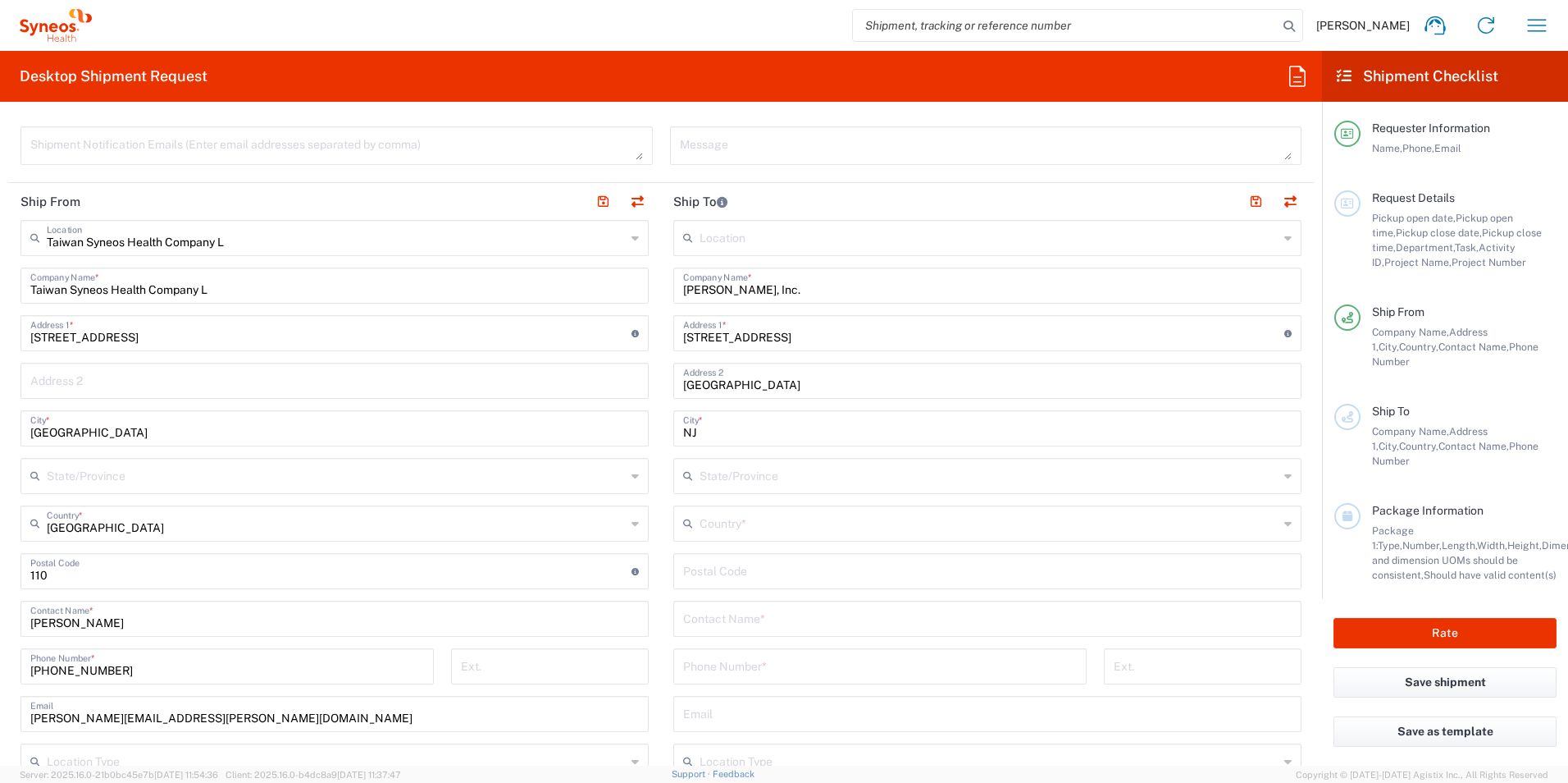
click at [1282, 522] on div "Country *" at bounding box center [987, 524] width 628 height 36
click at [1054, 521] on input "text" at bounding box center [989, 521] width 579 height 29
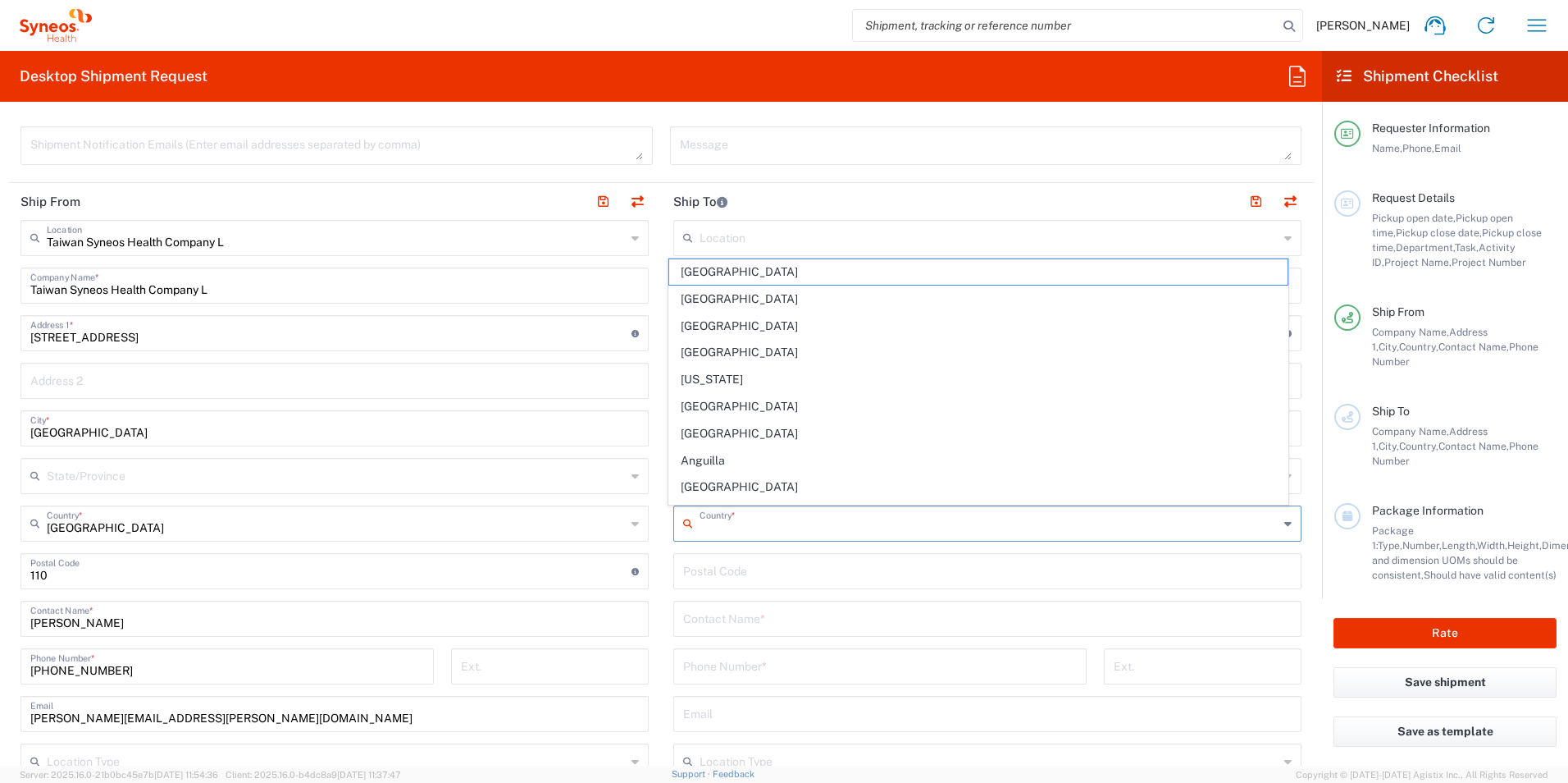
drag, startPoint x: 764, startPoint y: 441, endPoint x: 733, endPoint y: 446, distance: 31.4
click at [764, 441] on span "[GEOGRAPHIC_DATA]" at bounding box center [978, 433] width 619 height 25
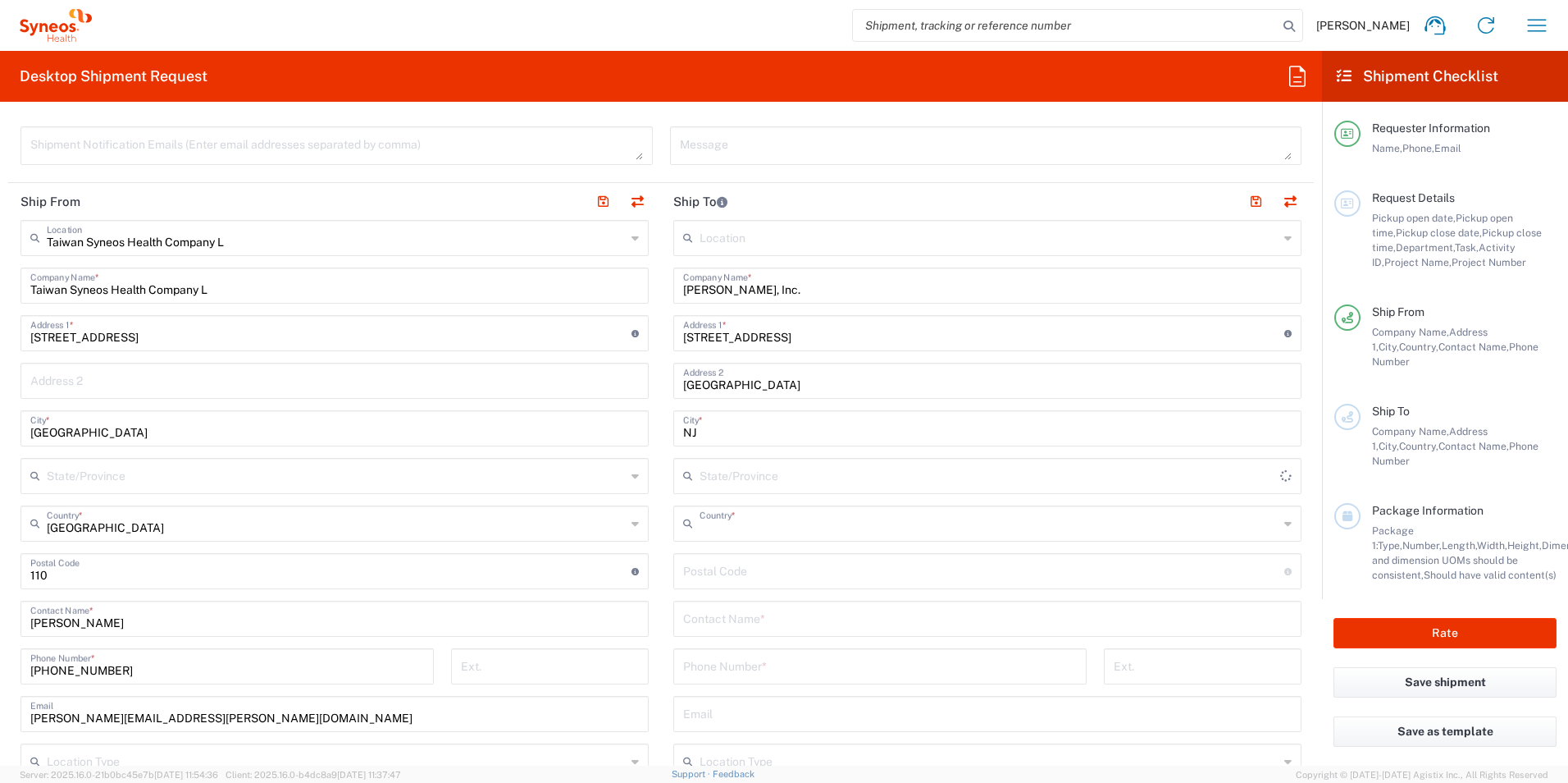
type input "[GEOGRAPHIC_DATA]"
type input "Sender/Shipper"
type input "Delivery Duty Paid"
click at [698, 433] on input "NJ" at bounding box center [987, 427] width 609 height 29
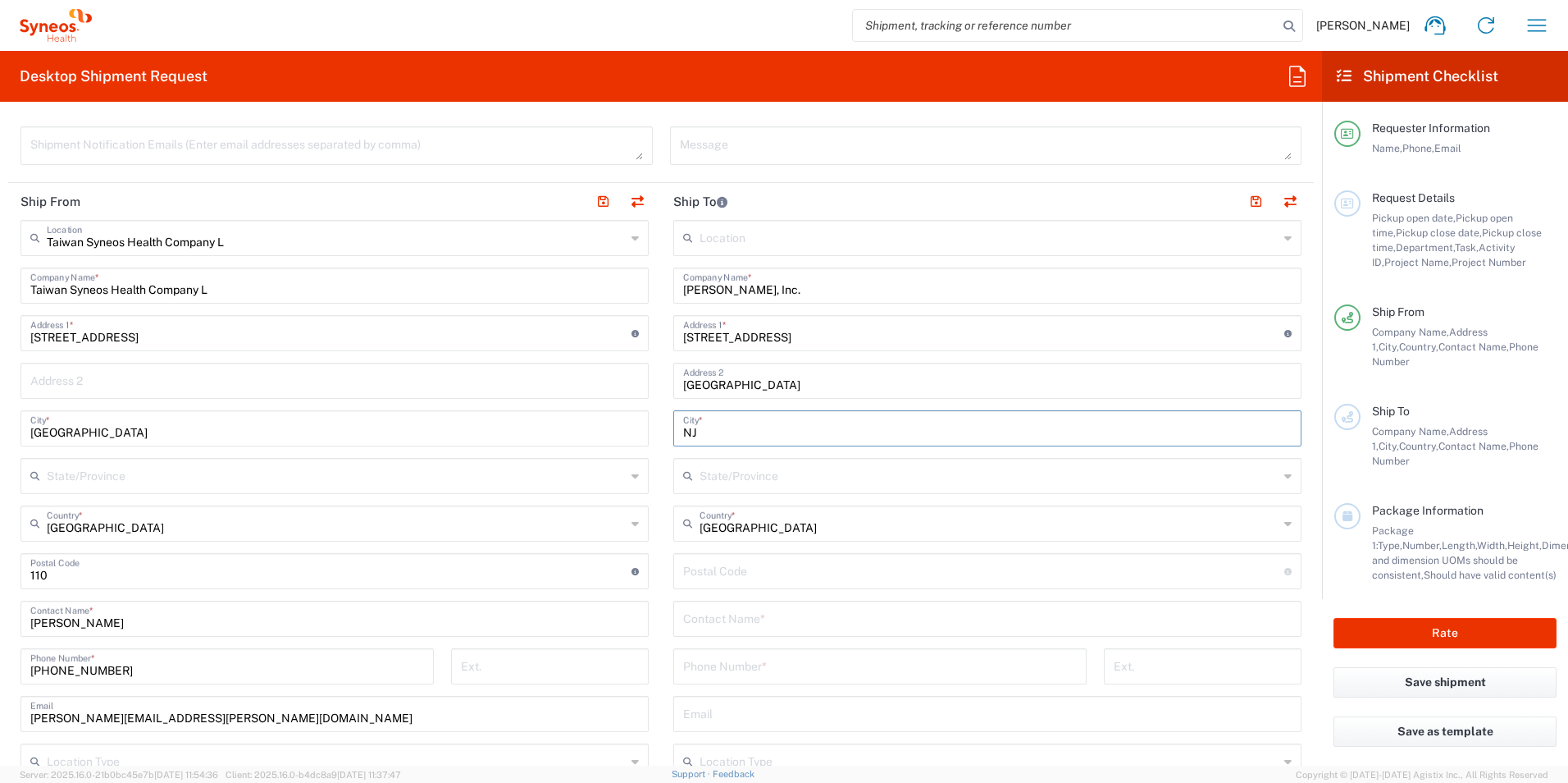
click at [698, 433] on input "NJ" at bounding box center [987, 427] width 609 height 29
type input "Y"
type input "B"
type input "N"
click at [764, 528] on input "[GEOGRAPHIC_DATA]" at bounding box center [989, 536] width 579 height 29
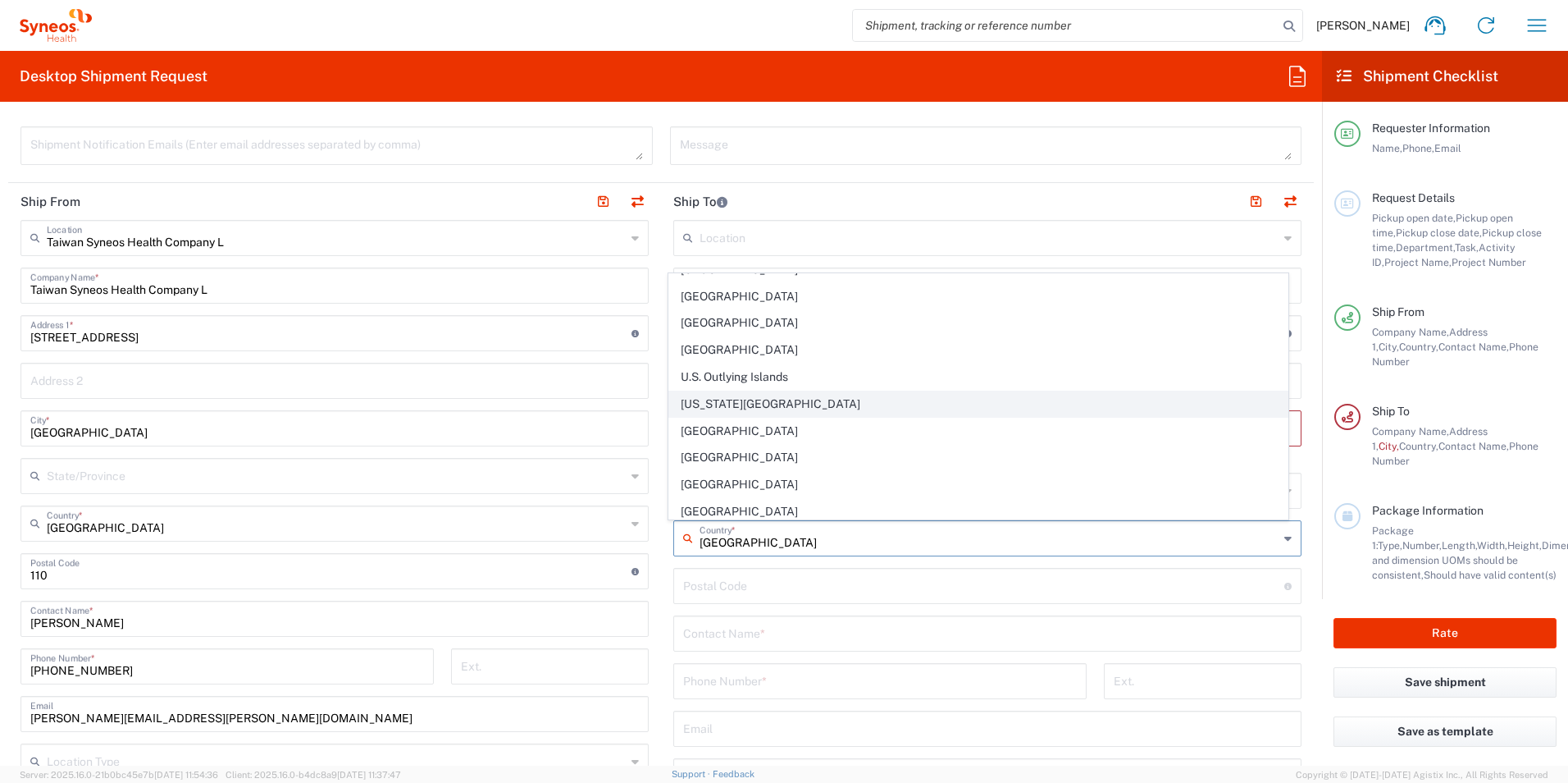
scroll to position [6208, 0]
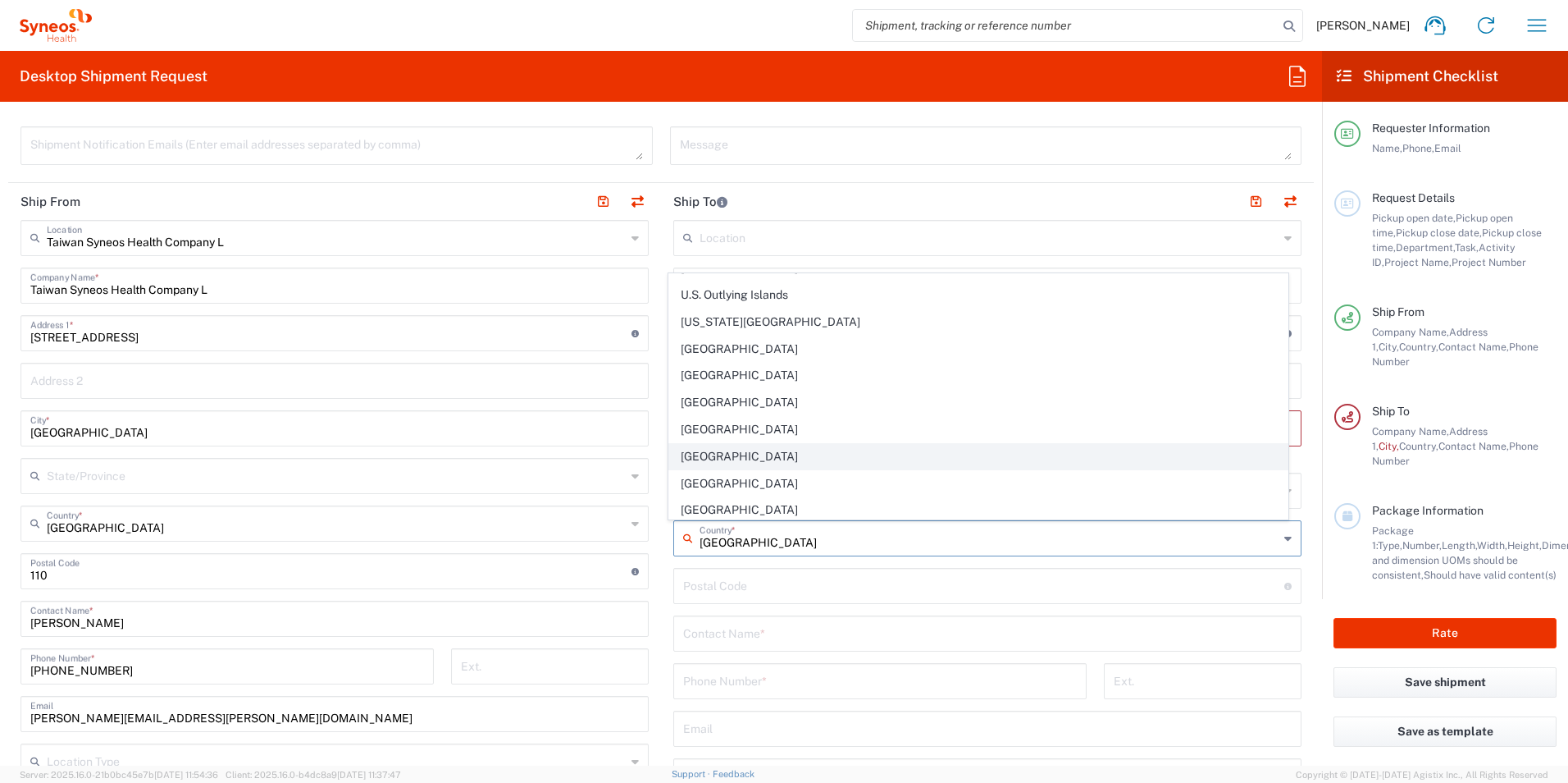
click at [766, 455] on span "[GEOGRAPHIC_DATA]" at bounding box center [978, 456] width 619 height 25
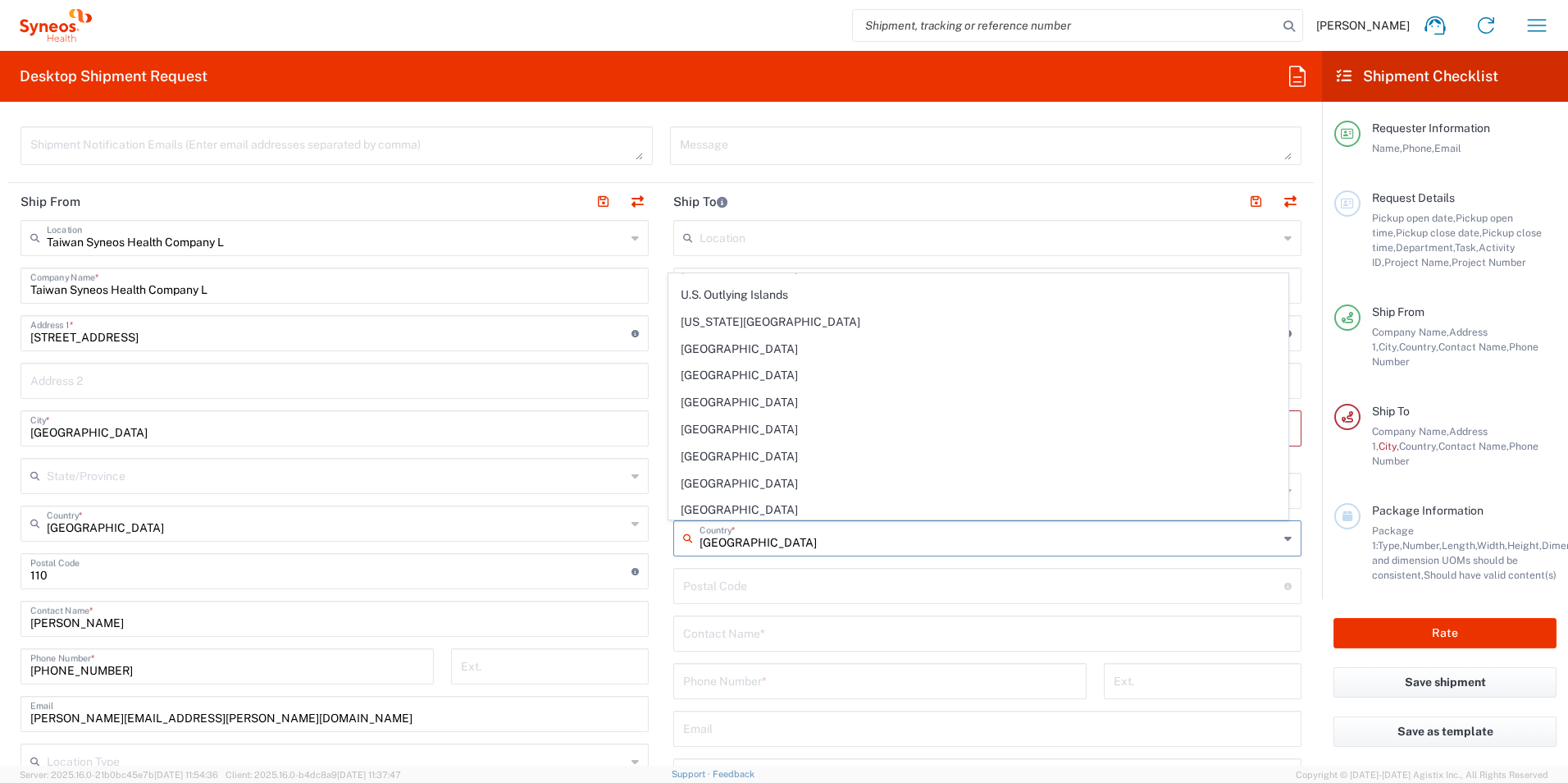
type input "[GEOGRAPHIC_DATA]"
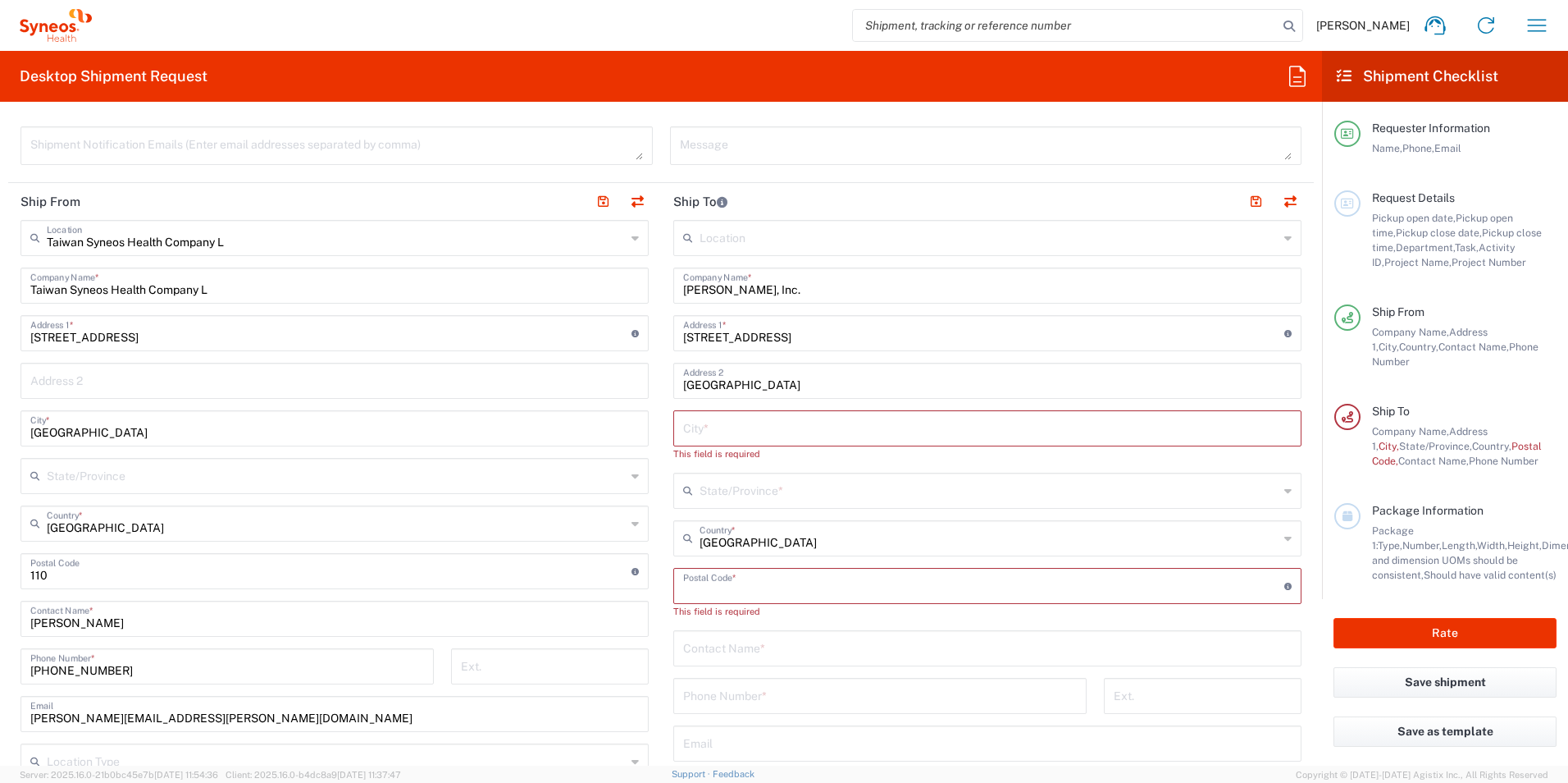
click at [883, 591] on input "undefined" at bounding box center [983, 584] width 601 height 29
type input "07920"
click at [847, 428] on input "text" at bounding box center [987, 427] width 609 height 29
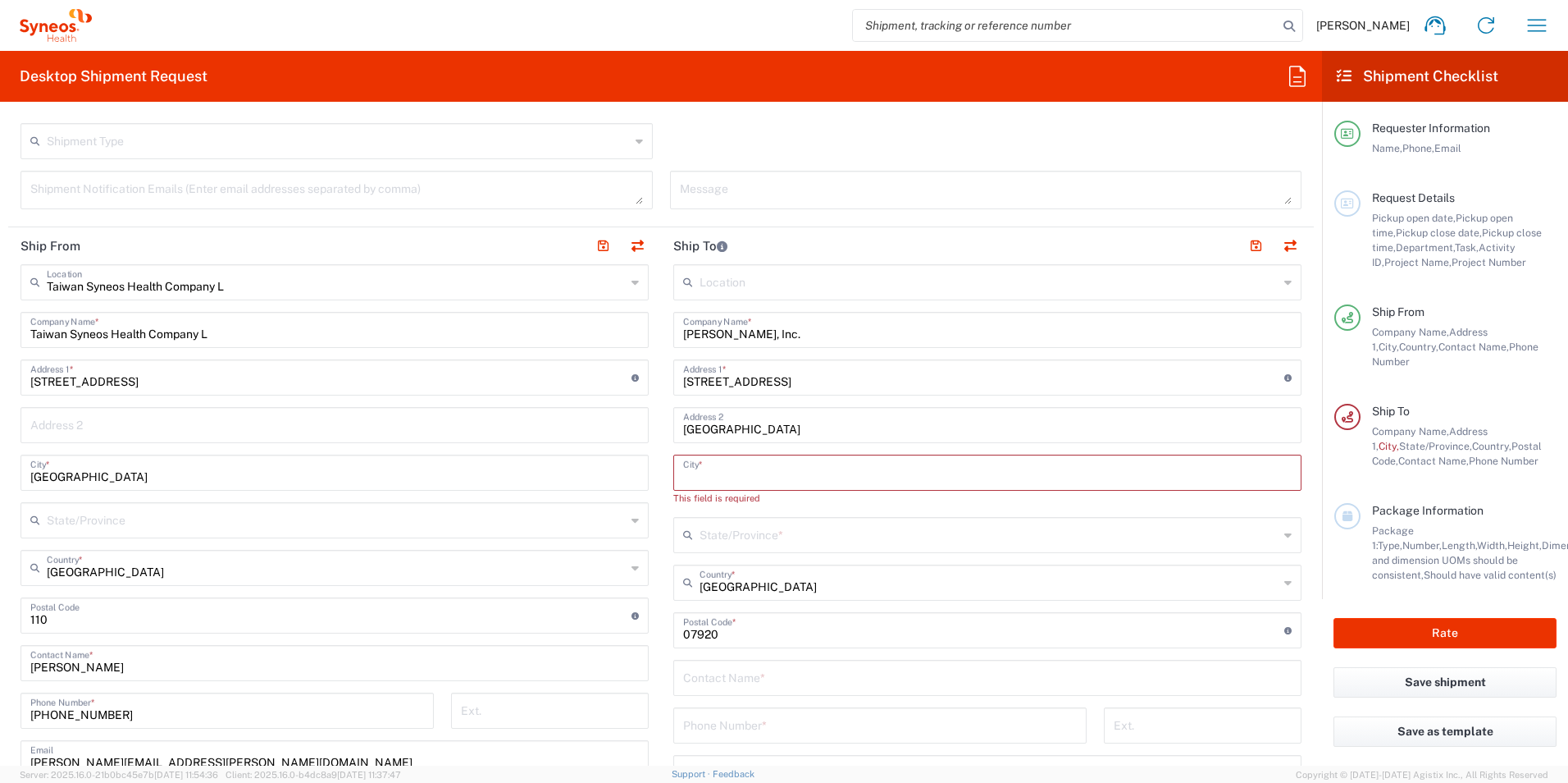
scroll to position [492, 0]
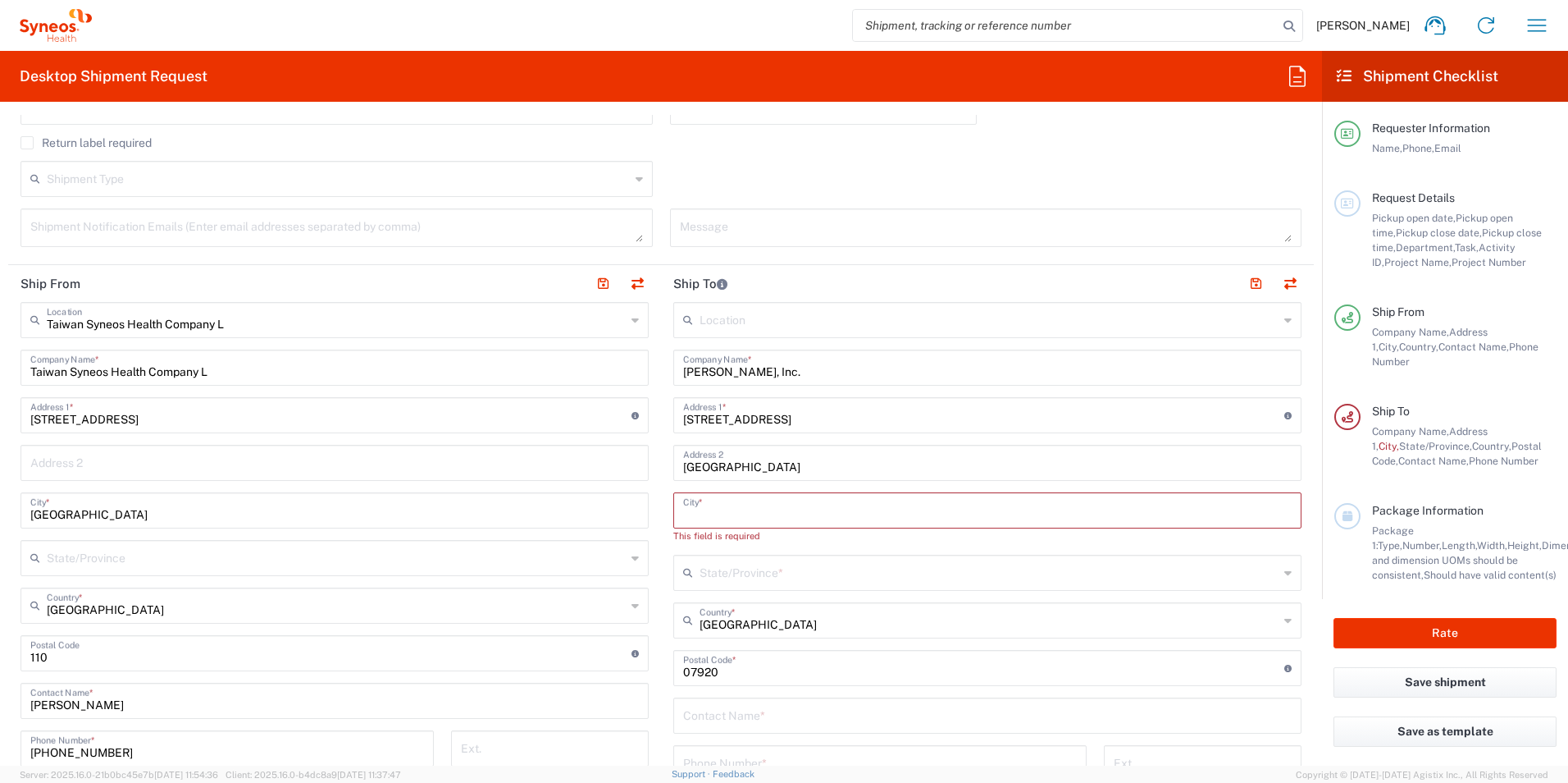
click at [812, 511] on input "text" at bounding box center [987, 508] width 609 height 29
click at [821, 464] on input "[GEOGRAPHIC_DATA]" at bounding box center [987, 461] width 609 height 29
click at [786, 468] on input "[GEOGRAPHIC_DATA]" at bounding box center [987, 461] width 609 height 29
click at [819, 459] on input "[GEOGRAPHIC_DATA], [GEOGRAPHIC_DATA]" at bounding box center [987, 461] width 609 height 29
type input "[GEOGRAPHIC_DATA], [GEOGRAPHIC_DATA]"
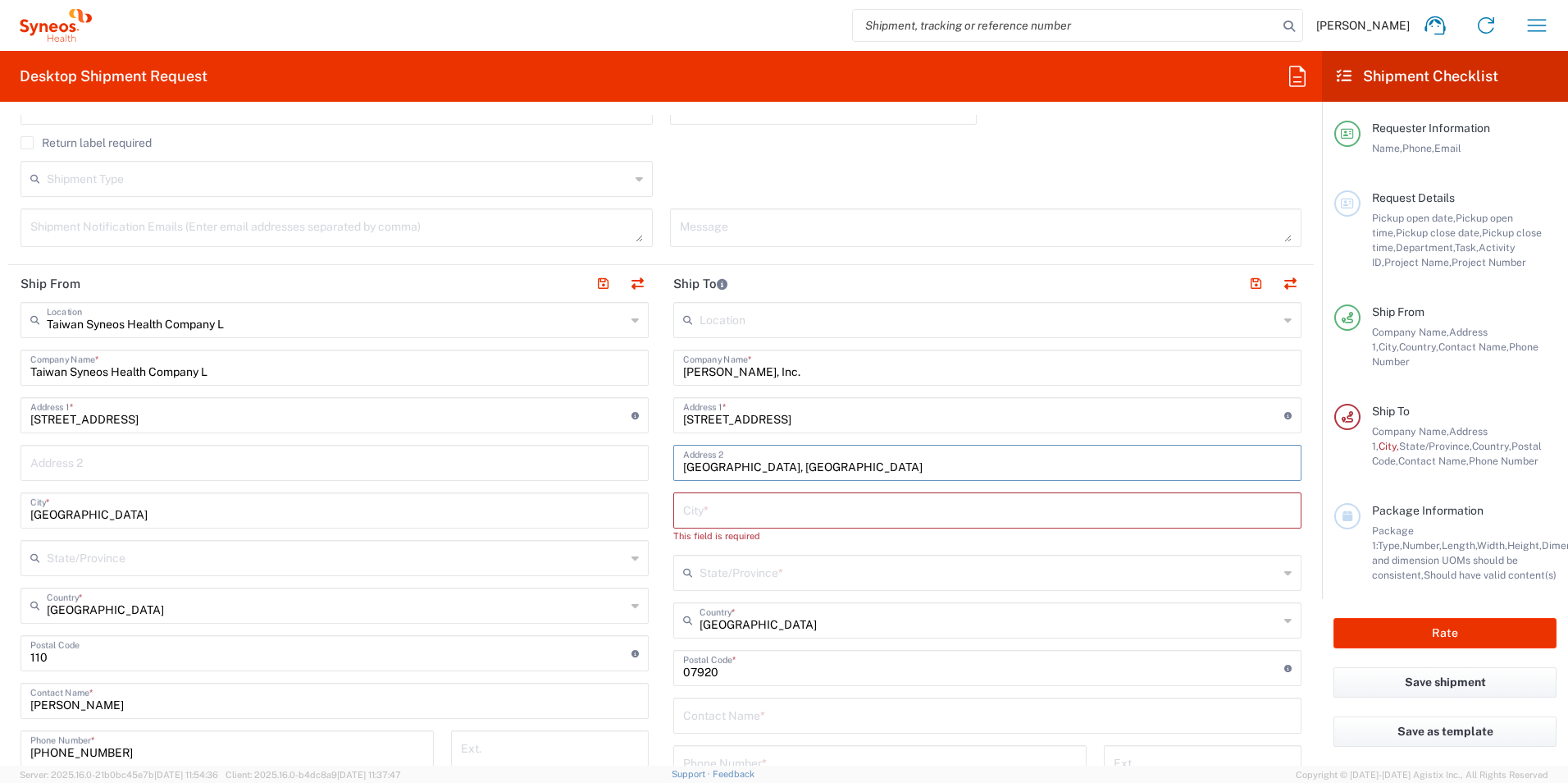
click at [807, 513] on input "text" at bounding box center [987, 508] width 609 height 29
type input "NJ"
click at [1302, 528] on form "Requester Information [PERSON_NAME] Name * [PHONE_NUMBER] Phone * [PERSON_NAME]…" at bounding box center [661, 440] width 1322 height 651
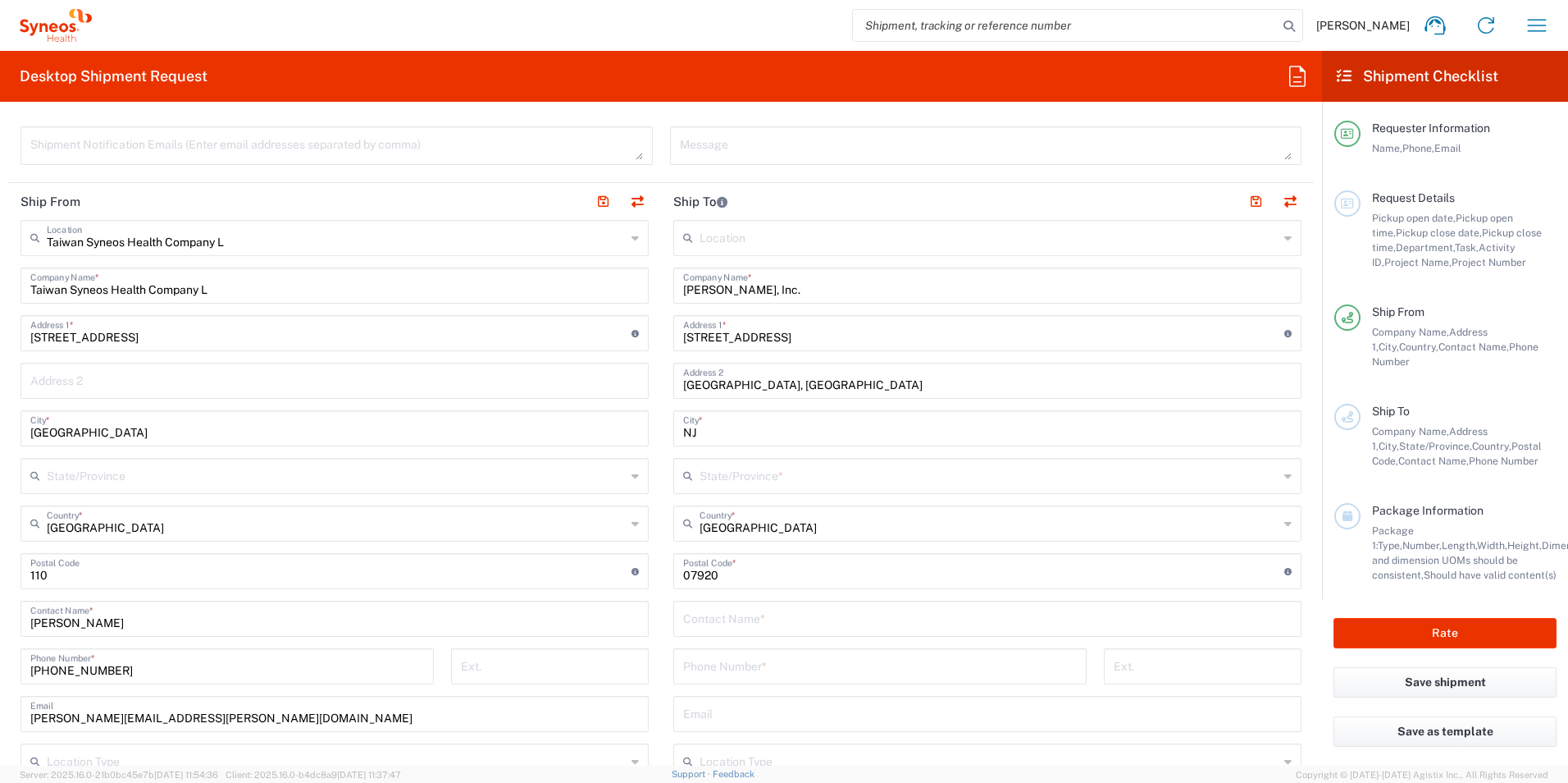
scroll to position [656, 0]
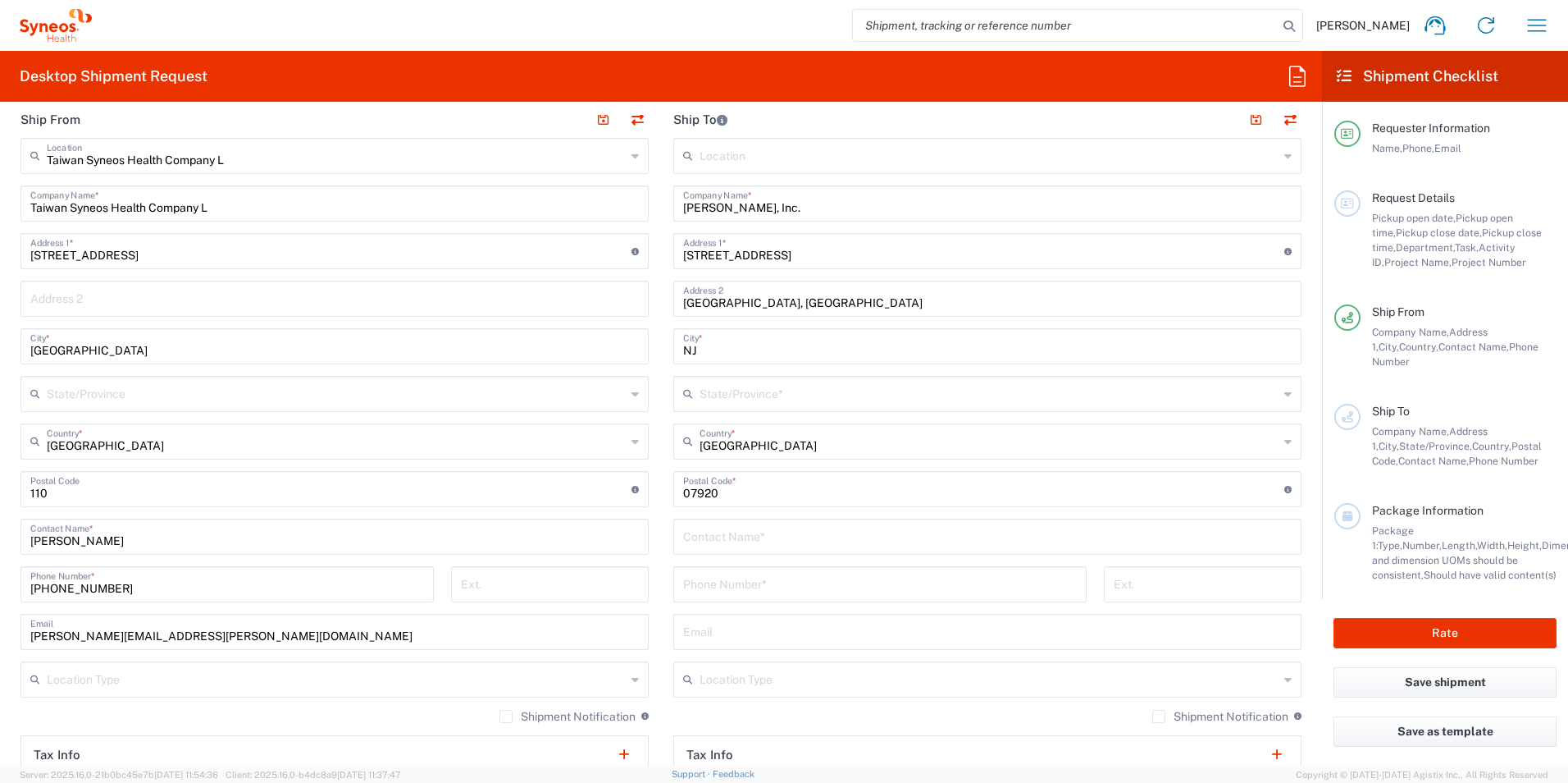
click at [1296, 411] on main "Location [PERSON_NAME] LLC-[GEOGRAPHIC_DATA] [GEOGRAPHIC_DATA] [GEOGRAPHIC_DATA…" at bounding box center [988, 482] width 653 height 689
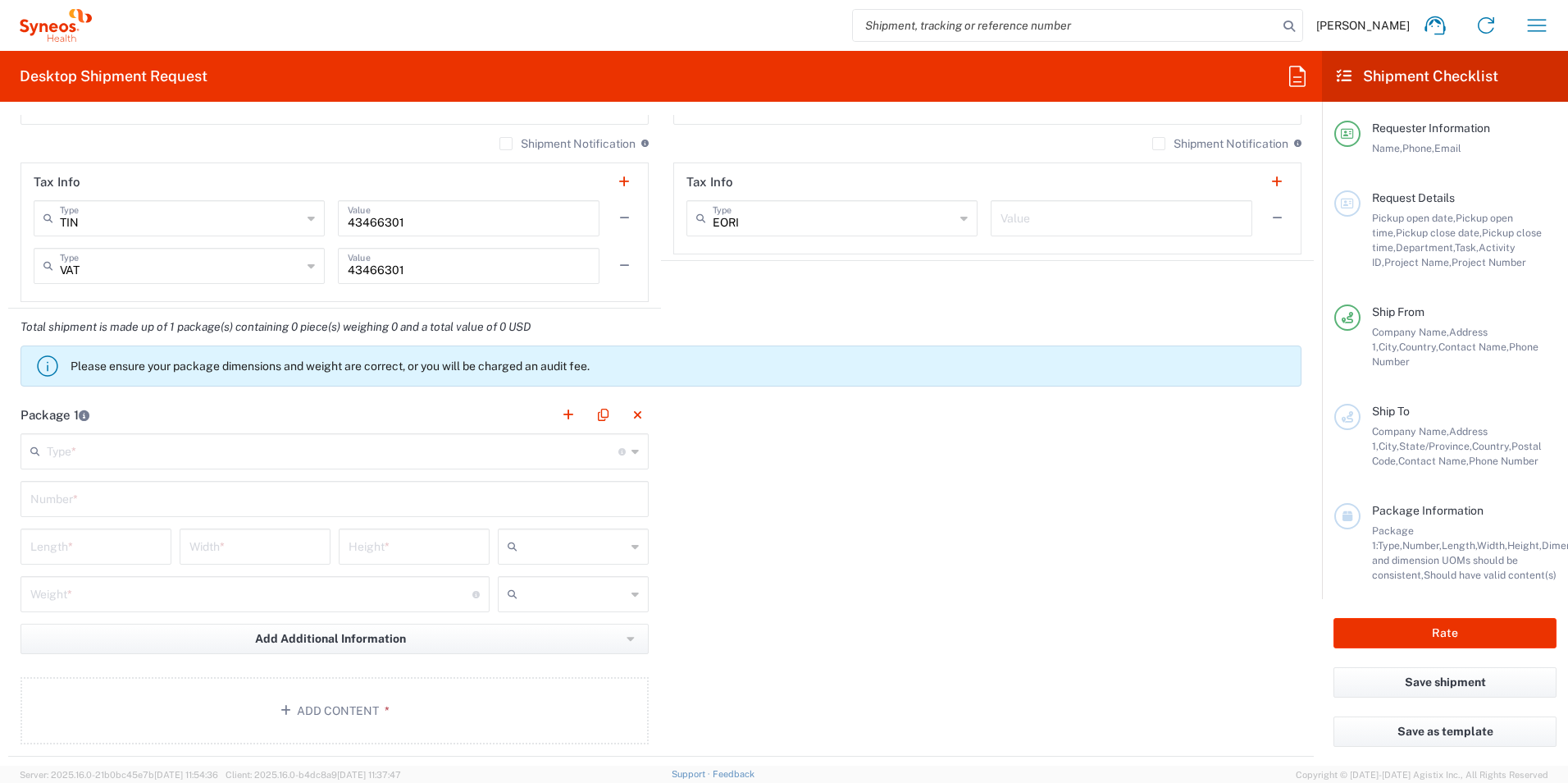
scroll to position [1231, 0]
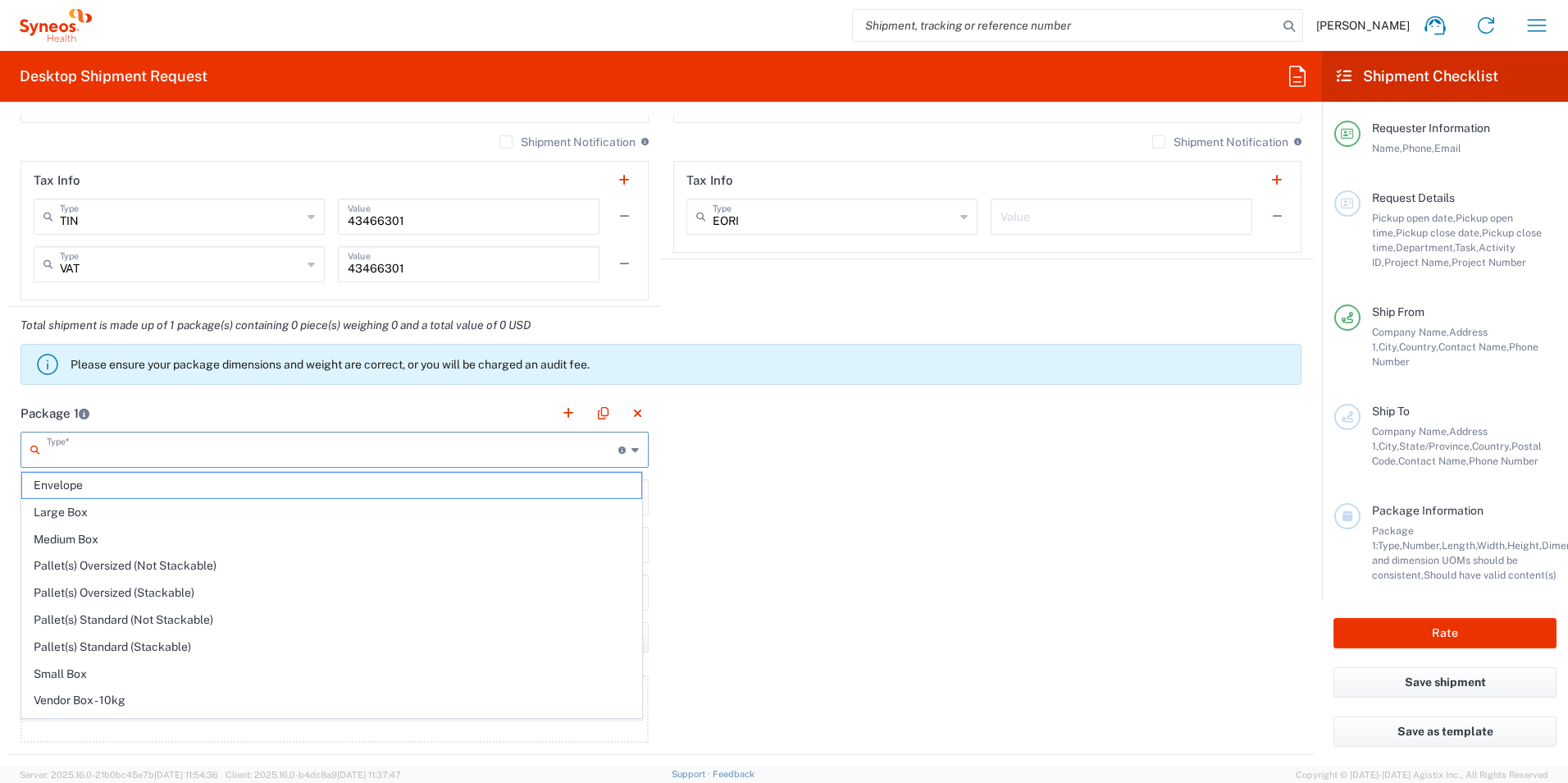
click at [506, 459] on input "text" at bounding box center [333, 448] width 572 height 29
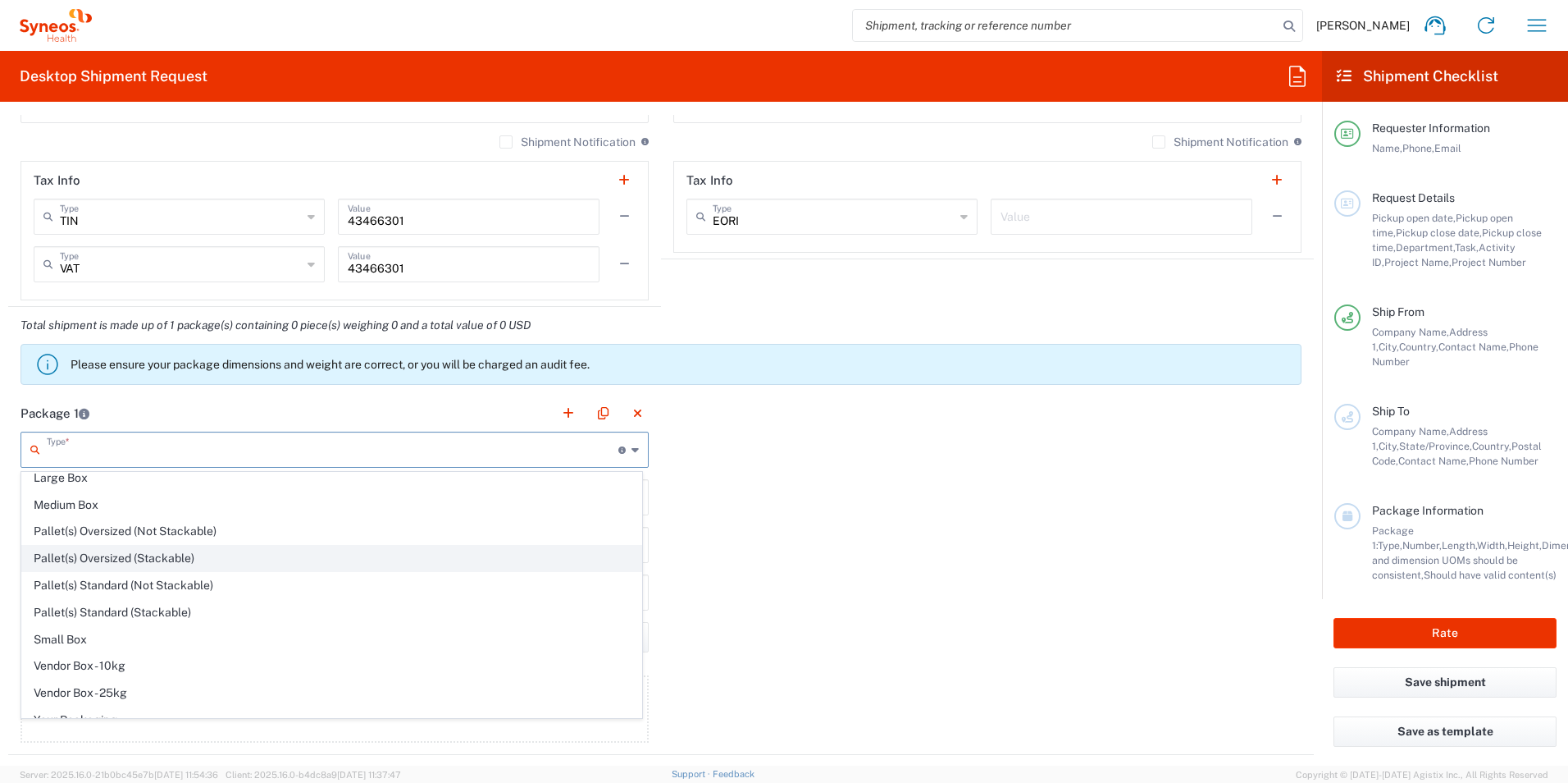
scroll to position [50, 0]
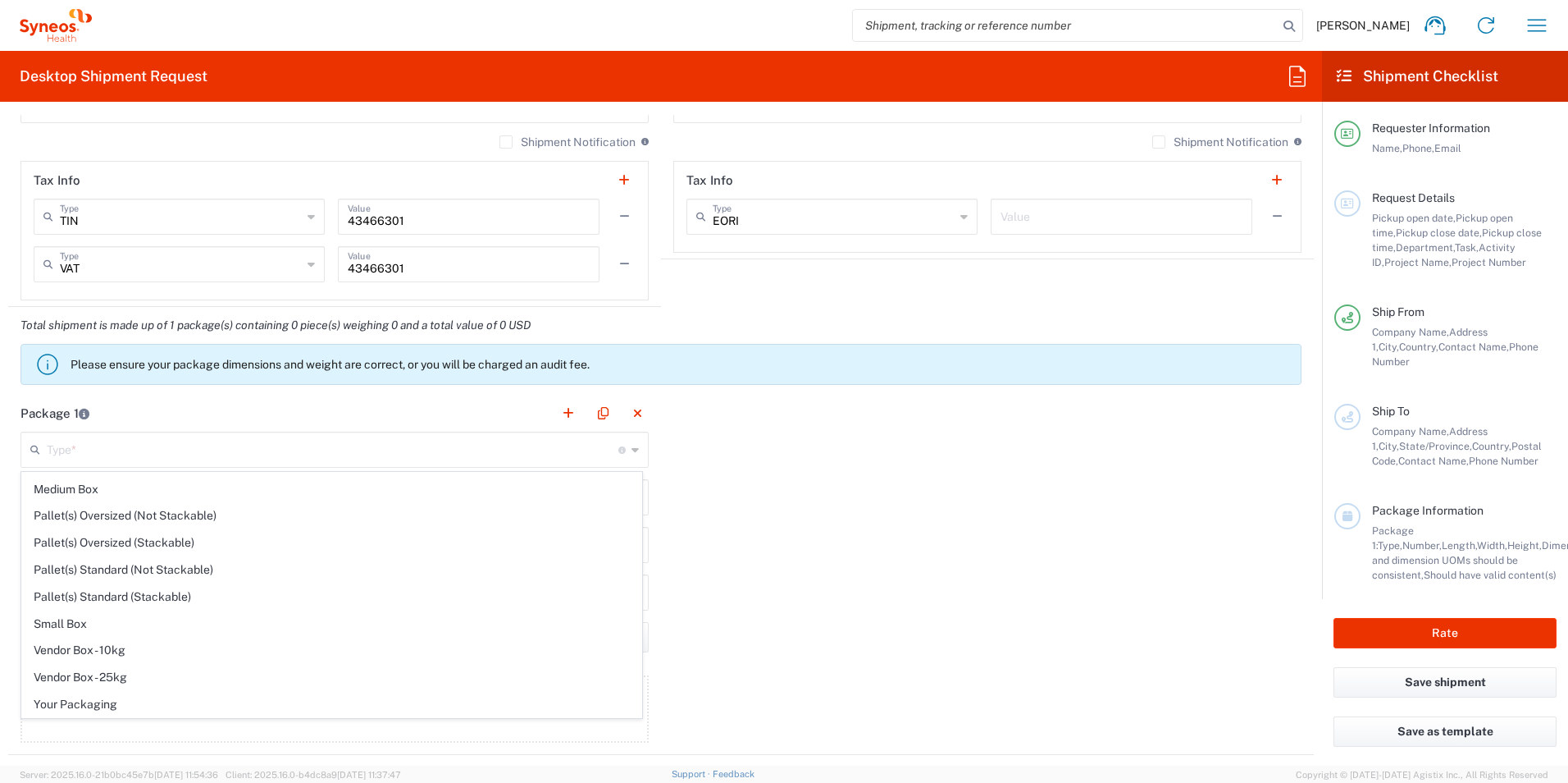
click at [823, 609] on div "Package 1 Type * Material used to package goods Envelope Large Box Medium Box P…" at bounding box center [660, 574] width 1306 height 360
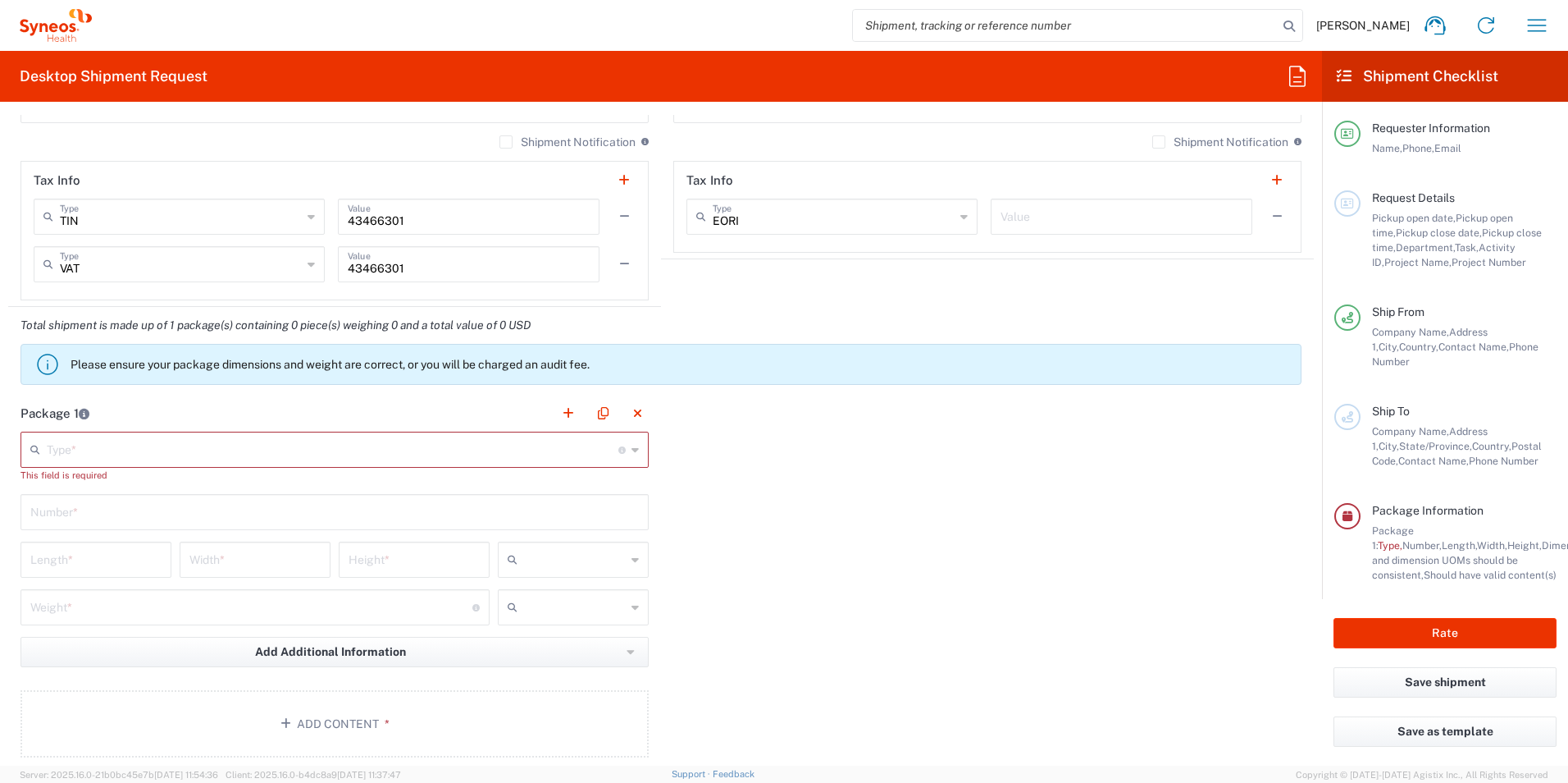
click at [272, 519] on input "text" at bounding box center [334, 510] width 609 height 29
type input "1"
click at [813, 581] on div "Package 1 Type * Material used to package goods Envelope Large Box Medium Box P…" at bounding box center [660, 581] width 1306 height 375
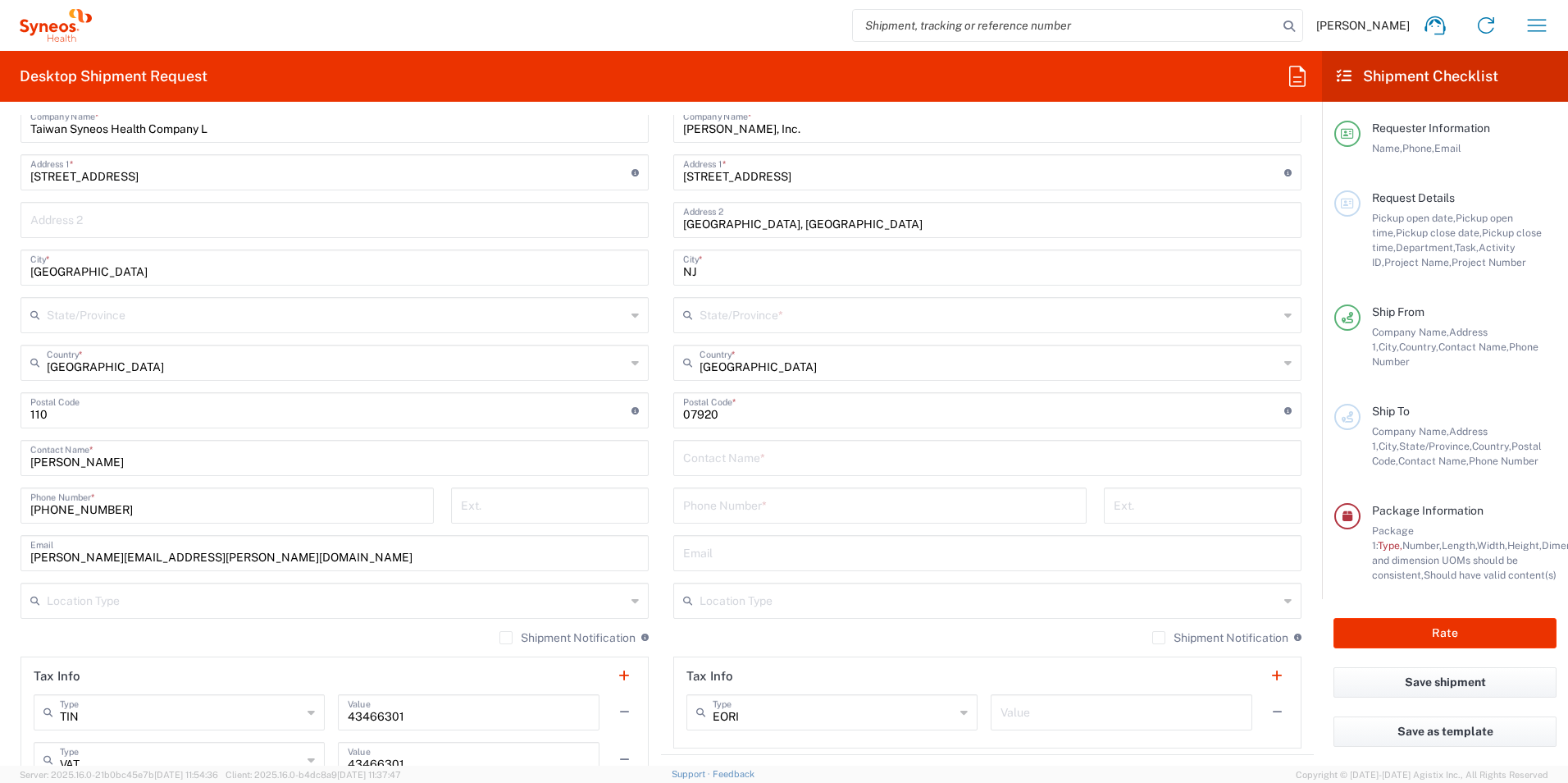
scroll to position [739, 0]
click at [873, 454] on input "text" at bounding box center [987, 453] width 609 height 29
type input "[PERSON_NAME] (Manager, R&D Records Management)"
click at [909, 503] on input "tel" at bounding box center [879, 501] width 394 height 29
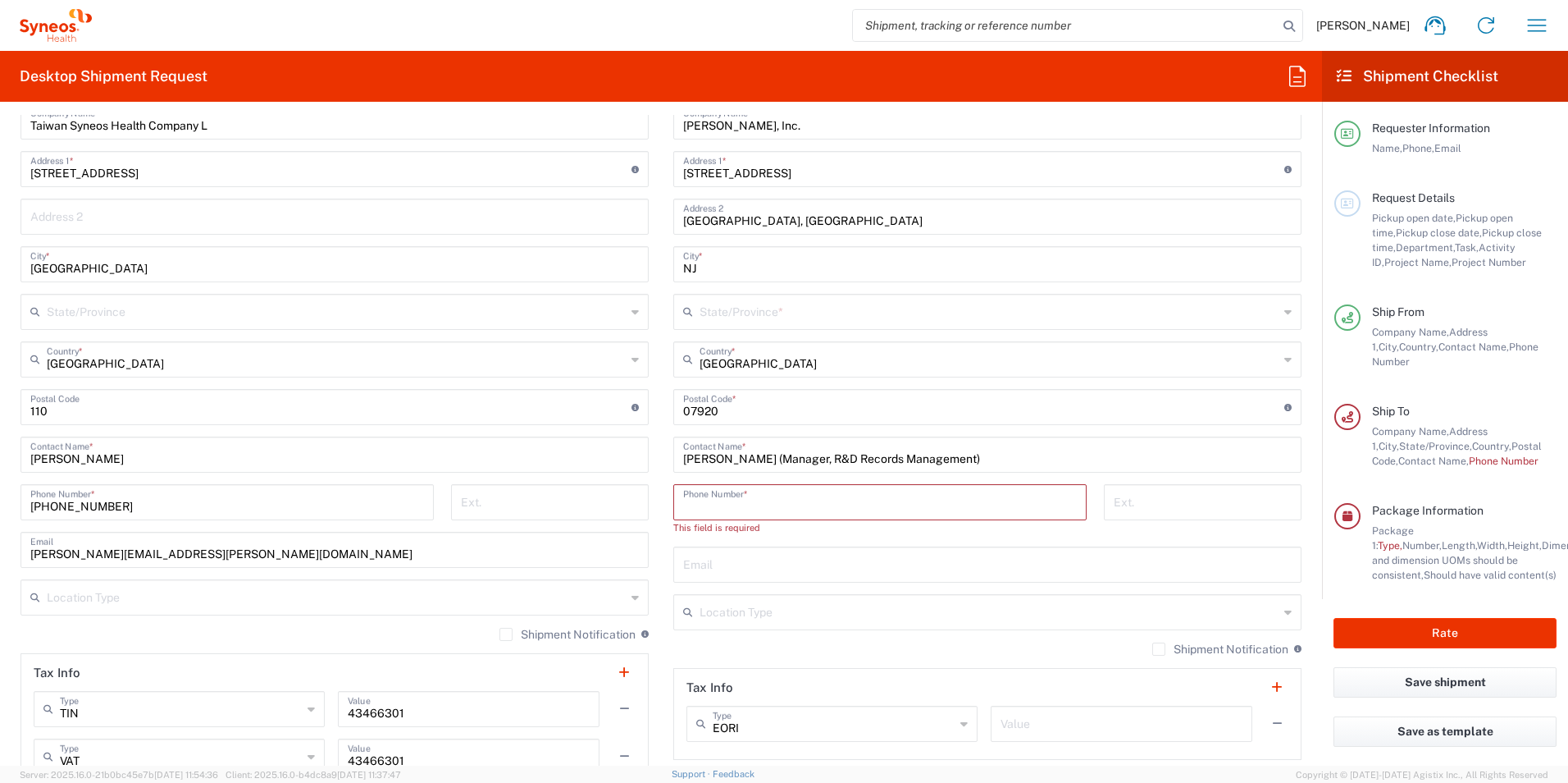
drag, startPoint x: 850, startPoint y: 507, endPoint x: 863, endPoint y: 507, distance: 13.0
click at [850, 507] on input "tel" at bounding box center [879, 501] width 394 height 29
paste input "[PHONE_NUMBER]"
type input "[PHONE_NUMBER]"
click at [1002, 546] on input "text" at bounding box center [987, 548] width 609 height 29
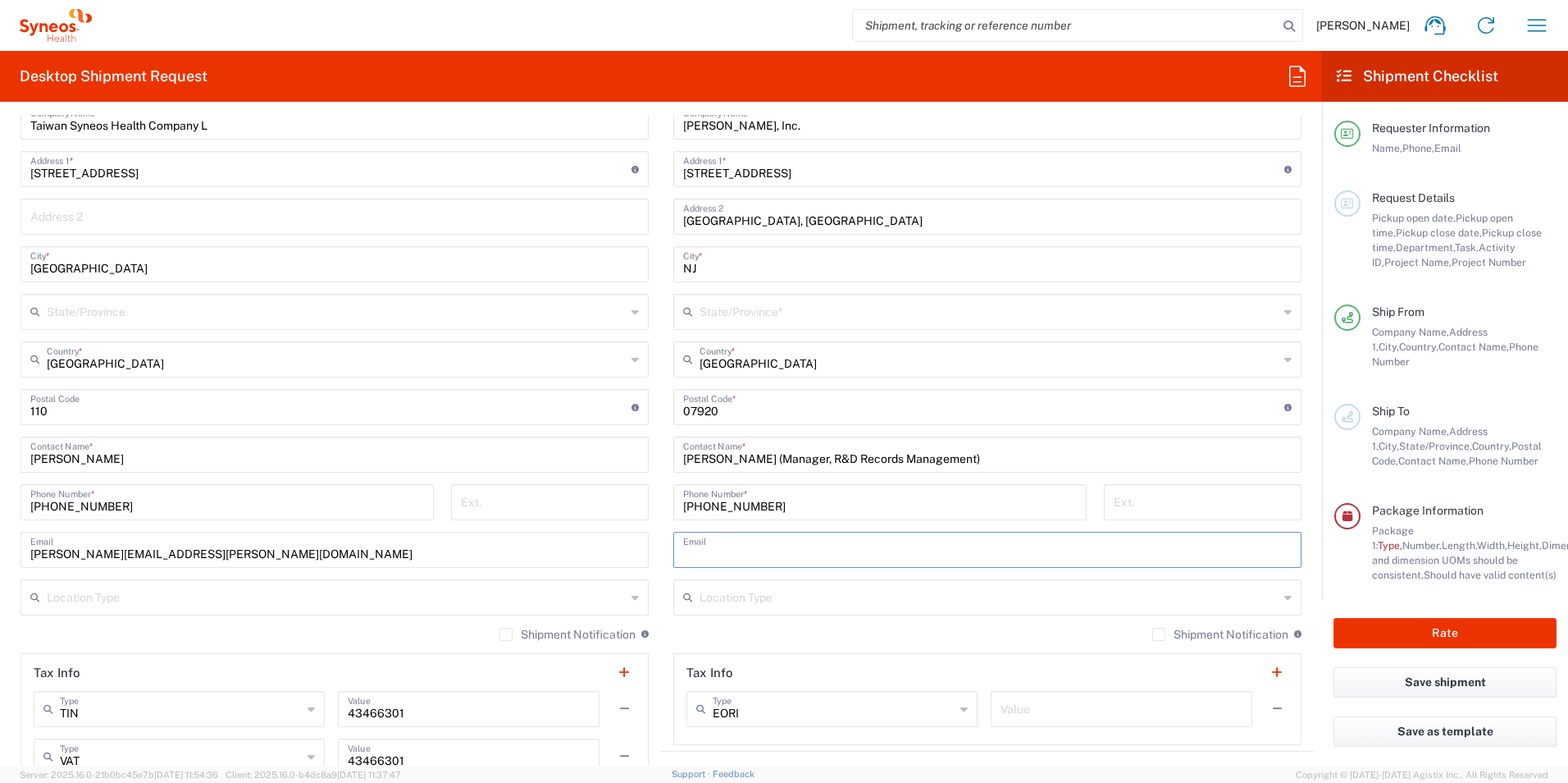
drag, startPoint x: 764, startPoint y: 547, endPoint x: 764, endPoint y: 565, distance: 18.0
click at [764, 547] on input "text" at bounding box center [987, 548] width 609 height 29
paste input "[EMAIL_ADDRESS][DOMAIN_NAME]"
type input "[EMAIL_ADDRESS][DOMAIN_NAME]"
click at [1295, 486] on div "Ext." at bounding box center [1201, 508] width 215 height 48
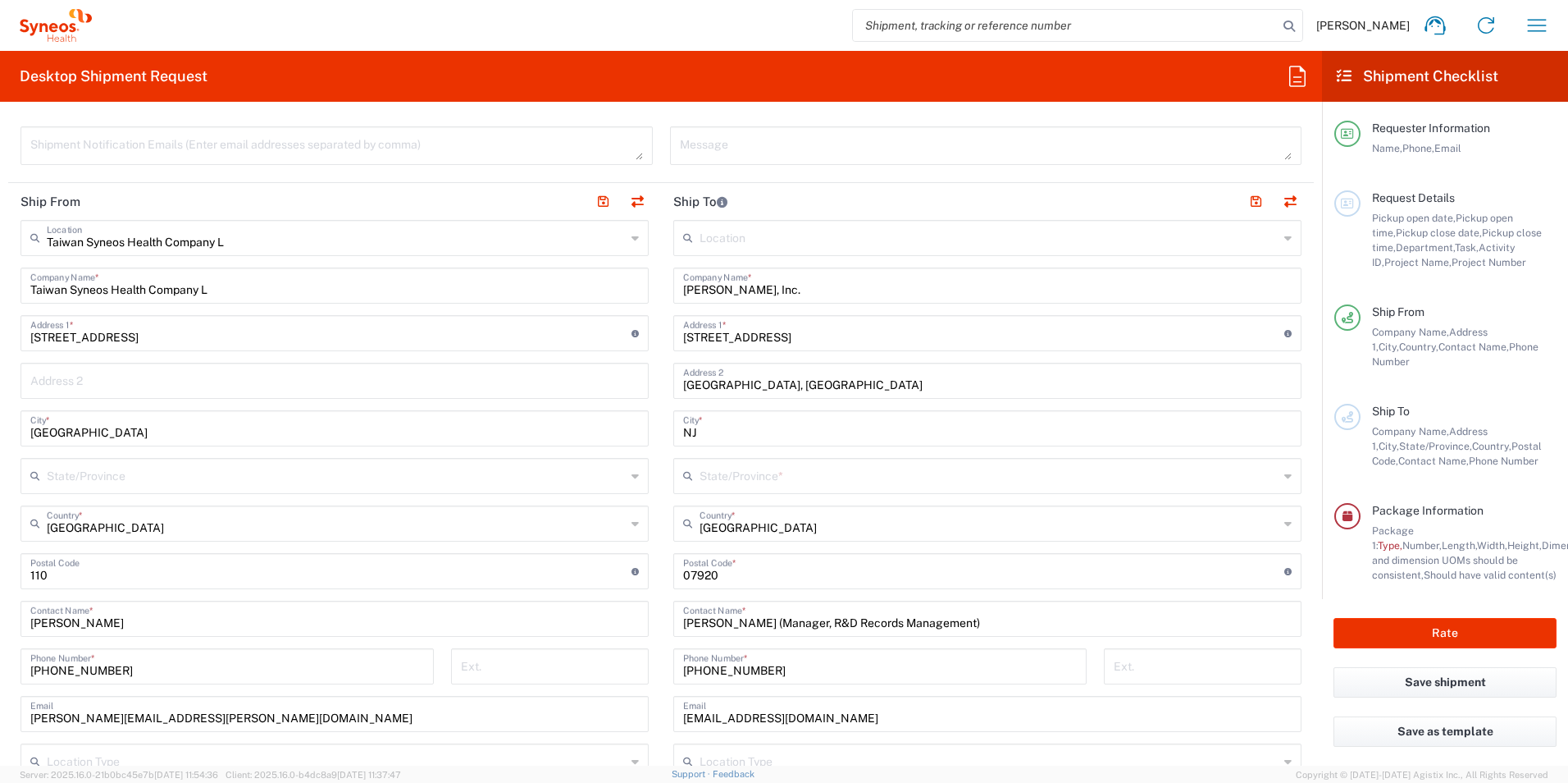
scroll to position [656, 0]
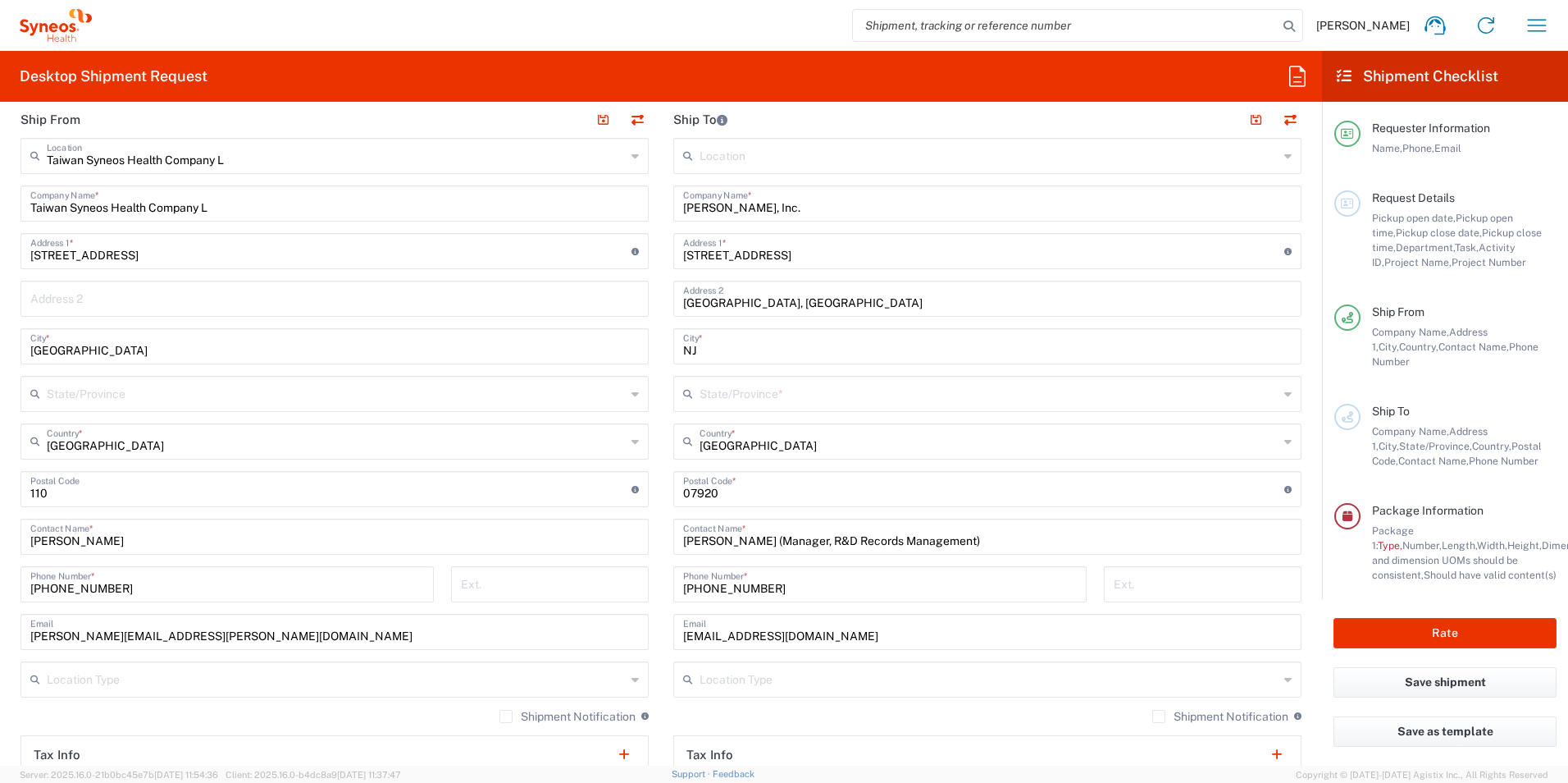
click at [1264, 397] on input "text" at bounding box center [989, 392] width 579 height 29
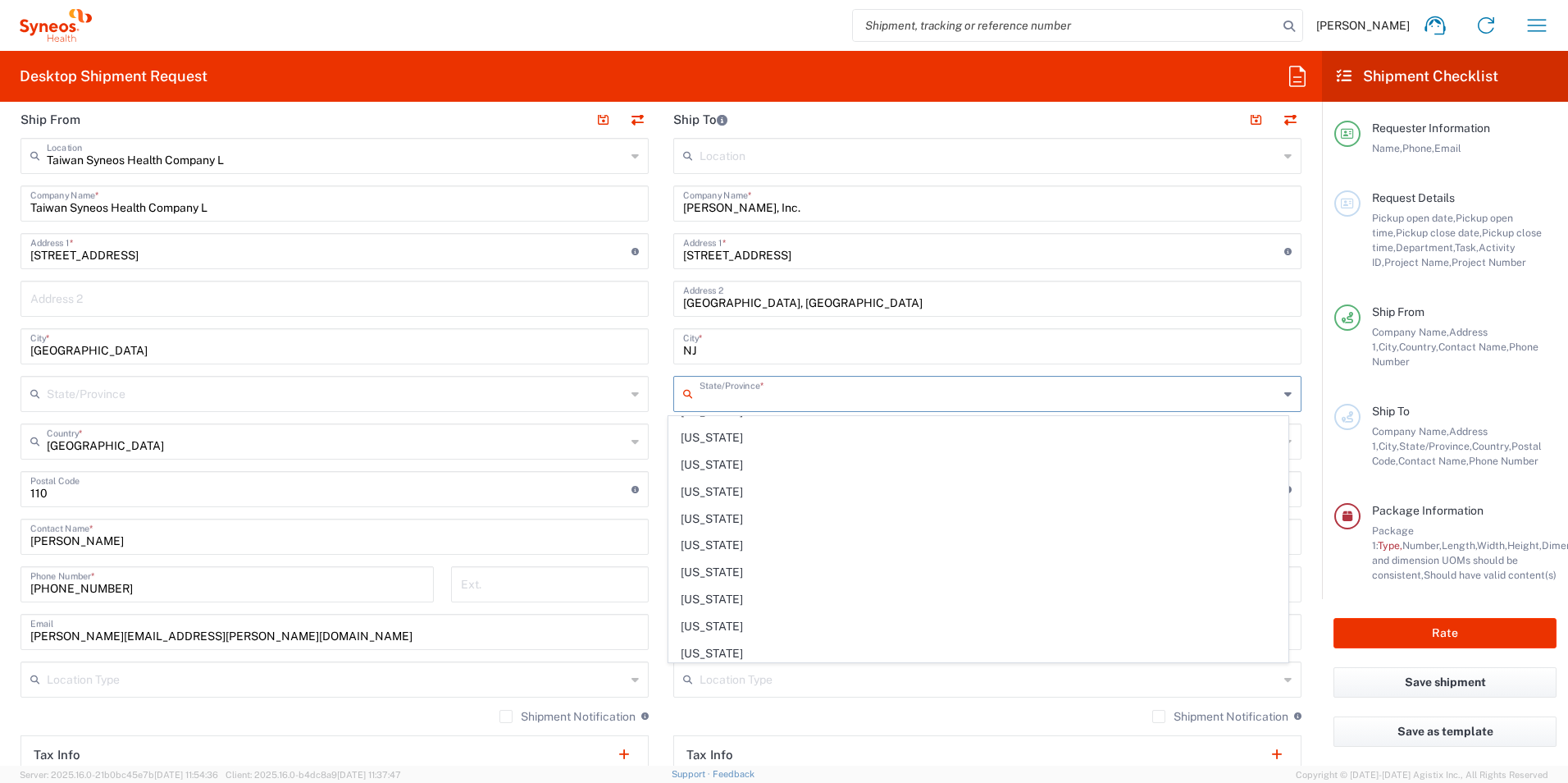
scroll to position [851, 0]
click at [739, 465] on span "[US_STATE]" at bounding box center [978, 466] width 619 height 25
type input "[US_STATE]"
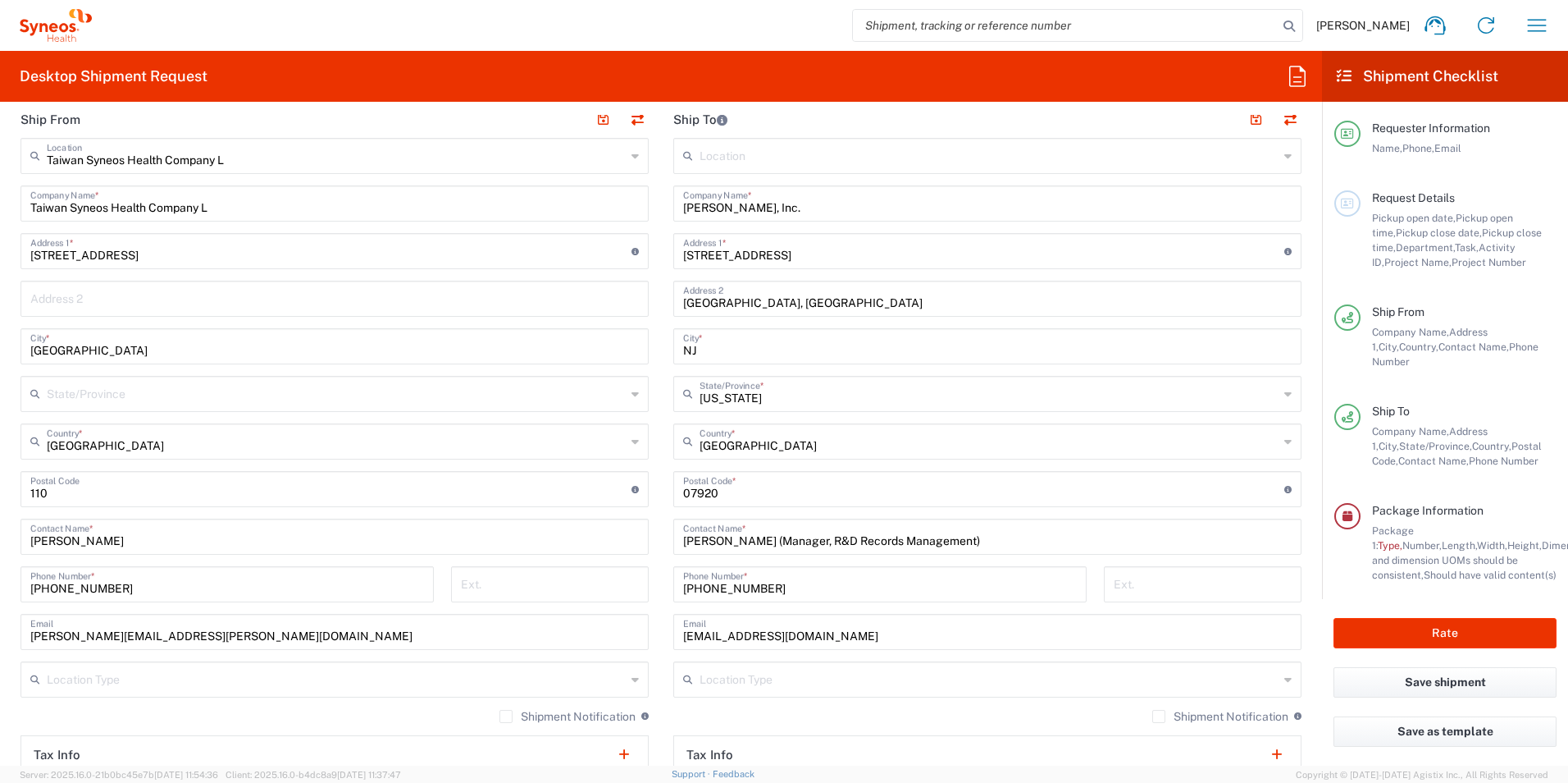
click at [727, 351] on input "NJ" at bounding box center [987, 344] width 609 height 29
click at [1300, 387] on main "Location [PERSON_NAME] LLC-[GEOGRAPHIC_DATA] [GEOGRAPHIC_DATA] [GEOGRAPHIC_DATA…" at bounding box center [988, 482] width 653 height 689
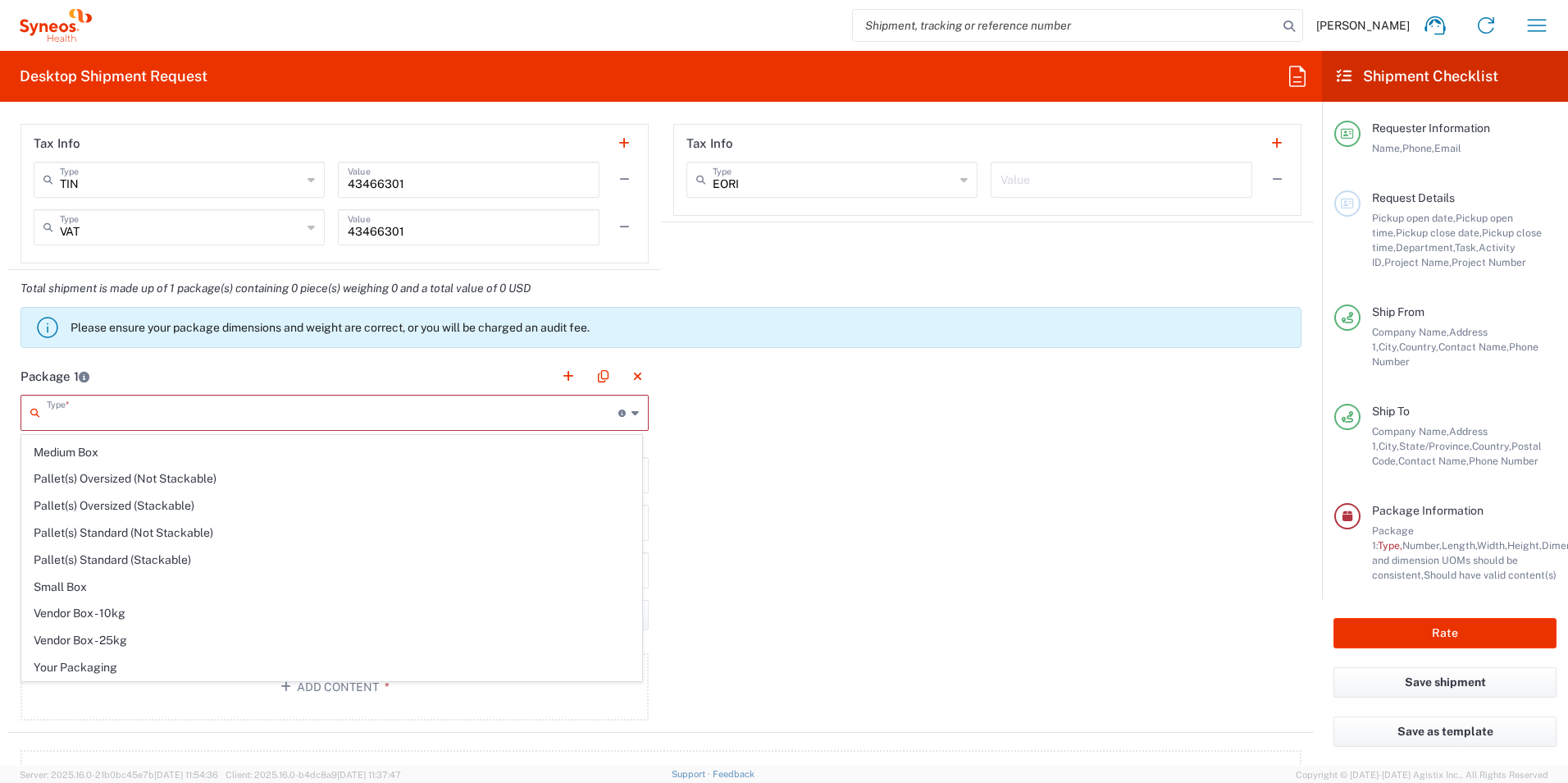
scroll to position [0, 0]
click at [279, 416] on input "text" at bounding box center [333, 411] width 572 height 29
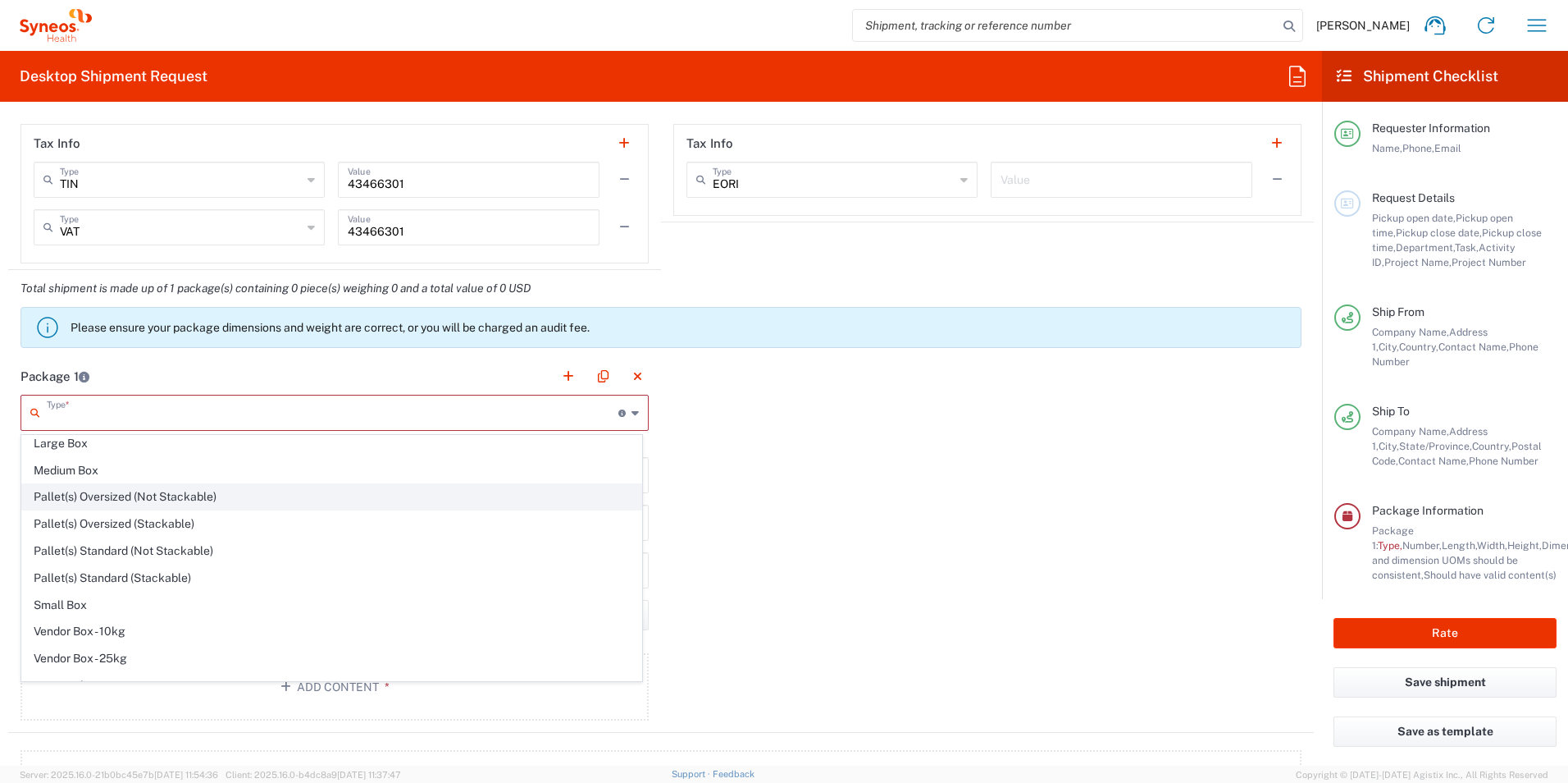
scroll to position [50, 0]
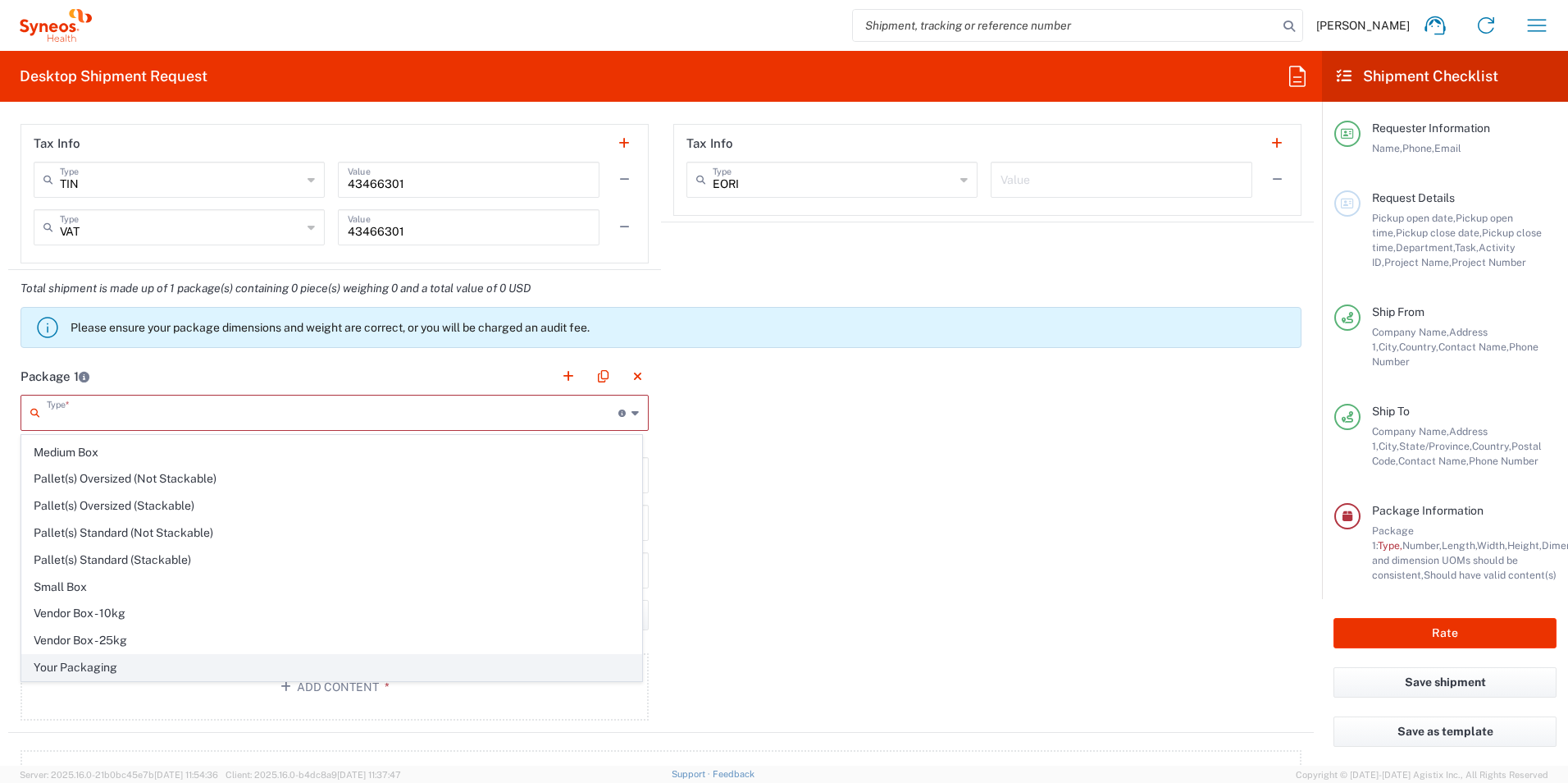
click at [118, 668] on span "Your Packaging" at bounding box center [331, 667] width 619 height 25
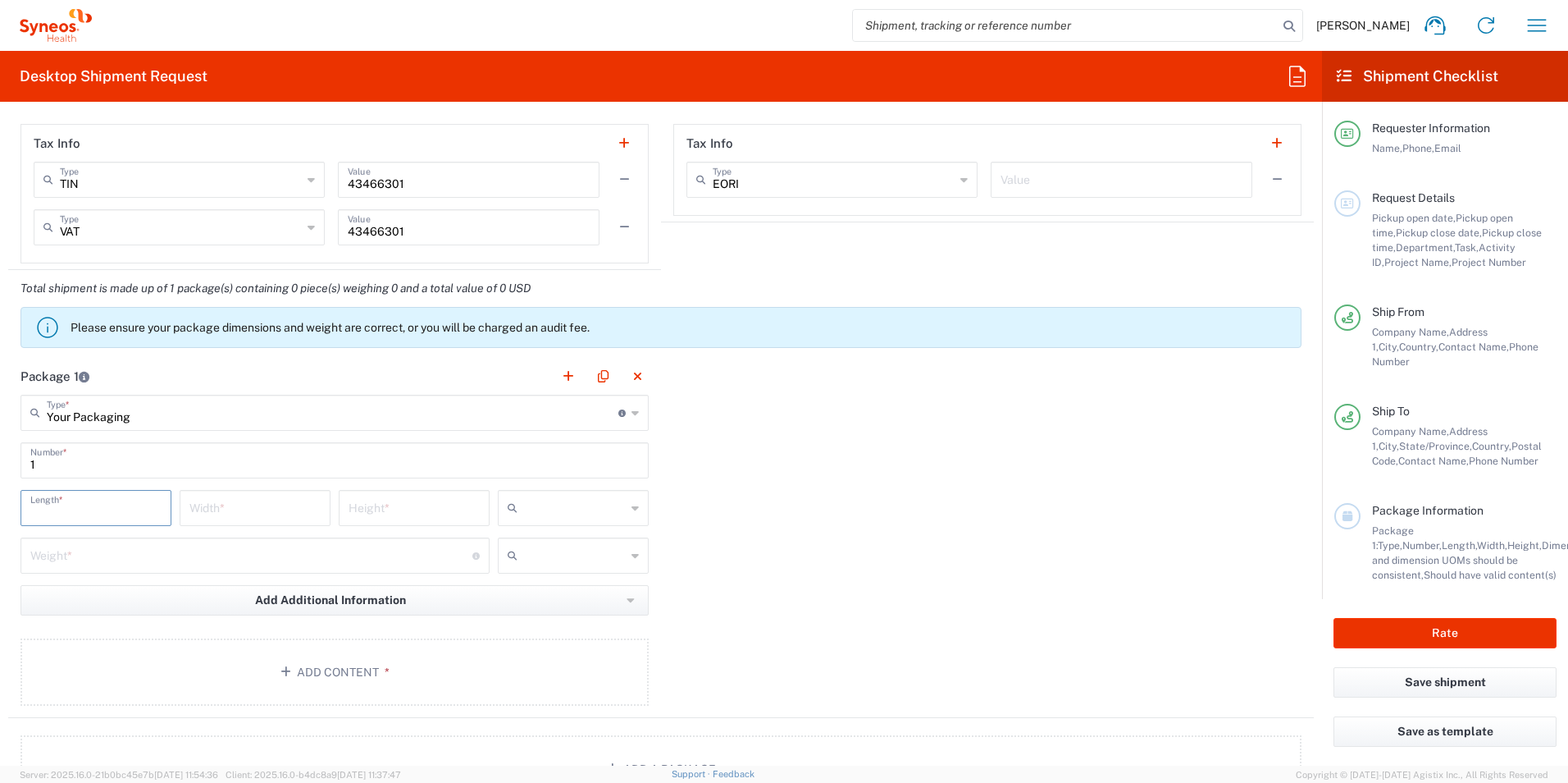
click at [124, 511] on input "number" at bounding box center [96, 506] width 131 height 29
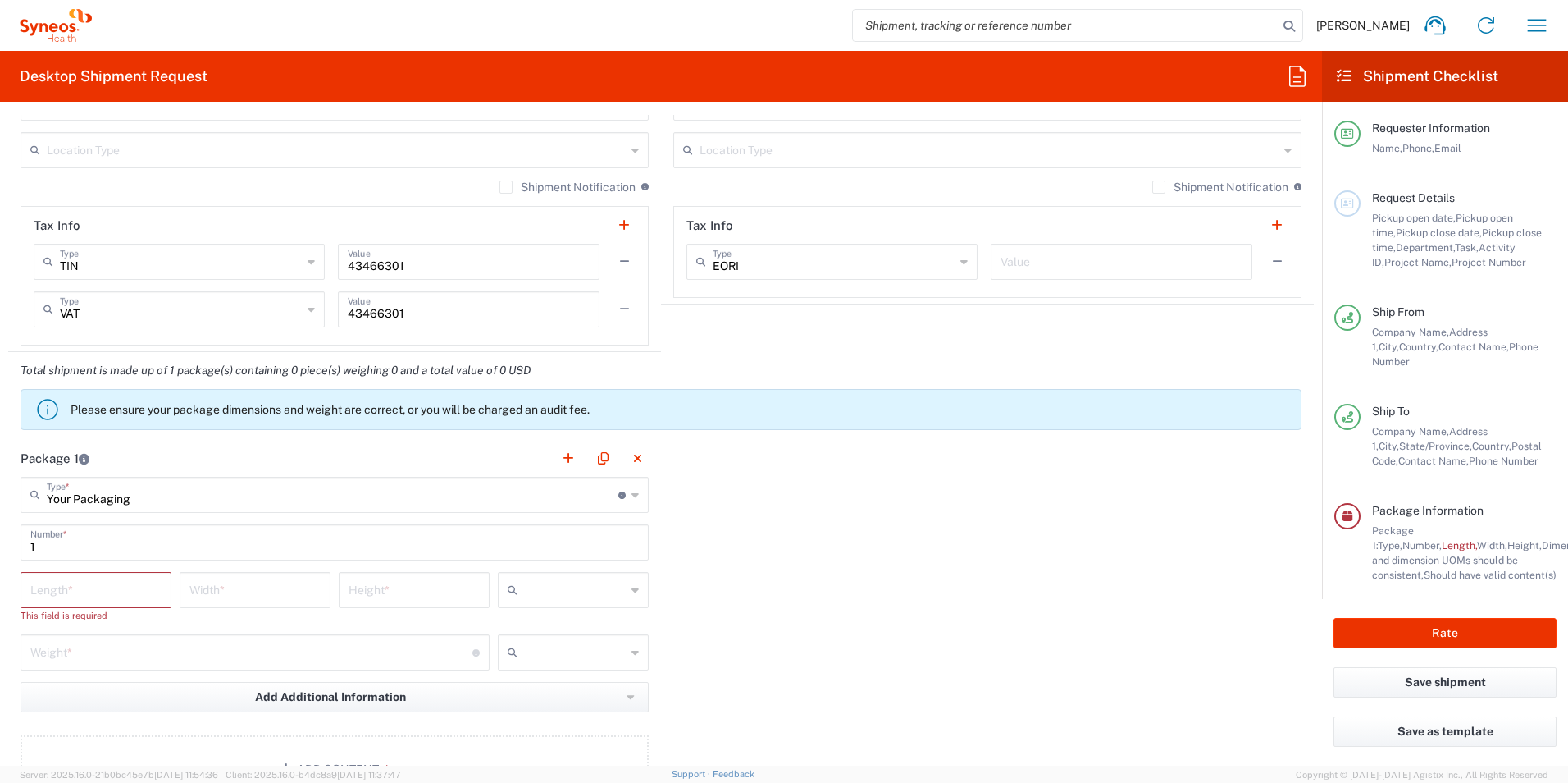
drag, startPoint x: 805, startPoint y: 615, endPoint x: 733, endPoint y: 602, distance: 73.2
click at [805, 615] on div "Package 1 Your Packaging Type * Material used to package goods Envelope Large B…" at bounding box center [660, 627] width 1306 height 375
click at [632, 494] on icon at bounding box center [635, 494] width 7 height 26
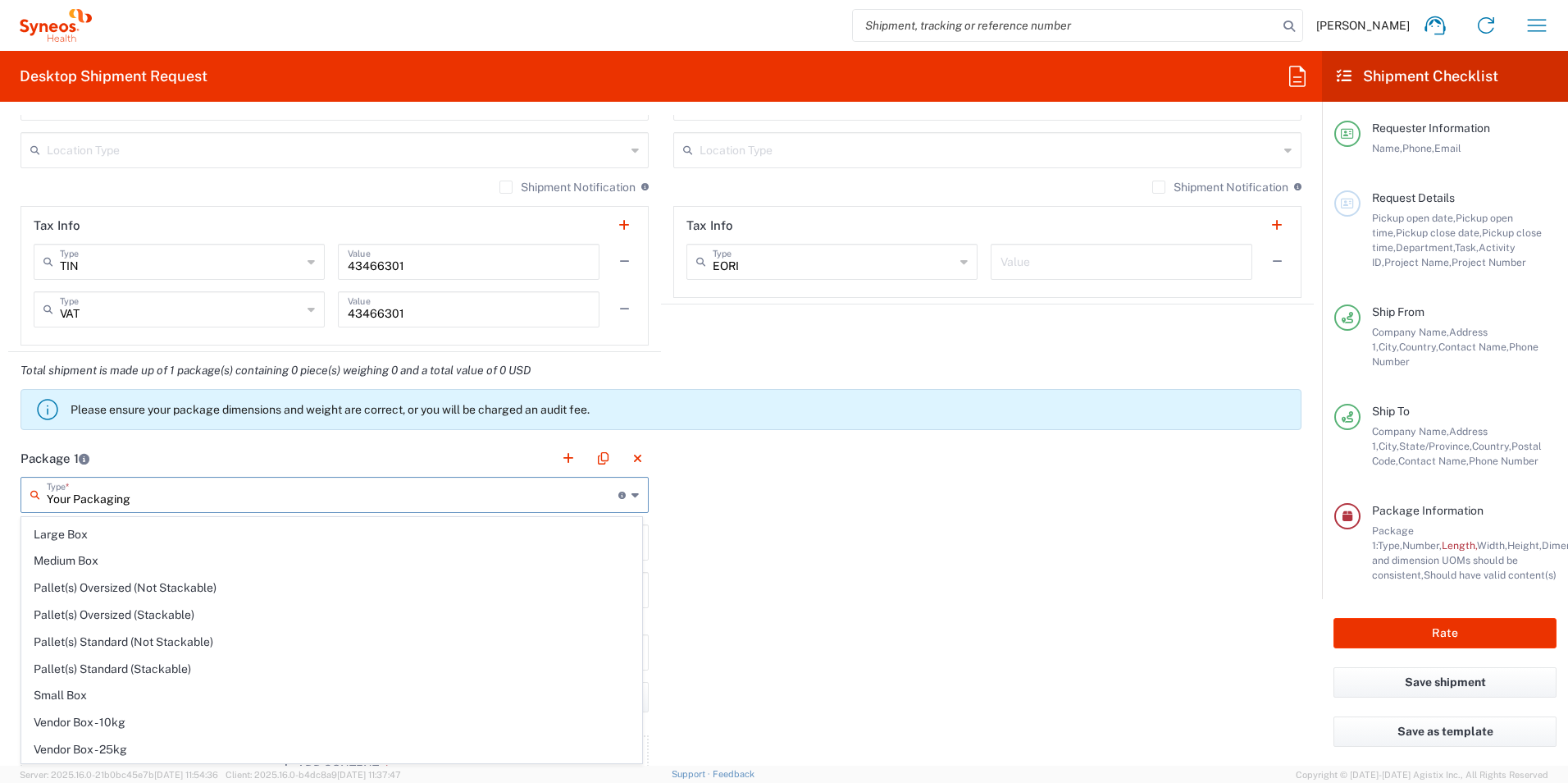
scroll to position [0, 0]
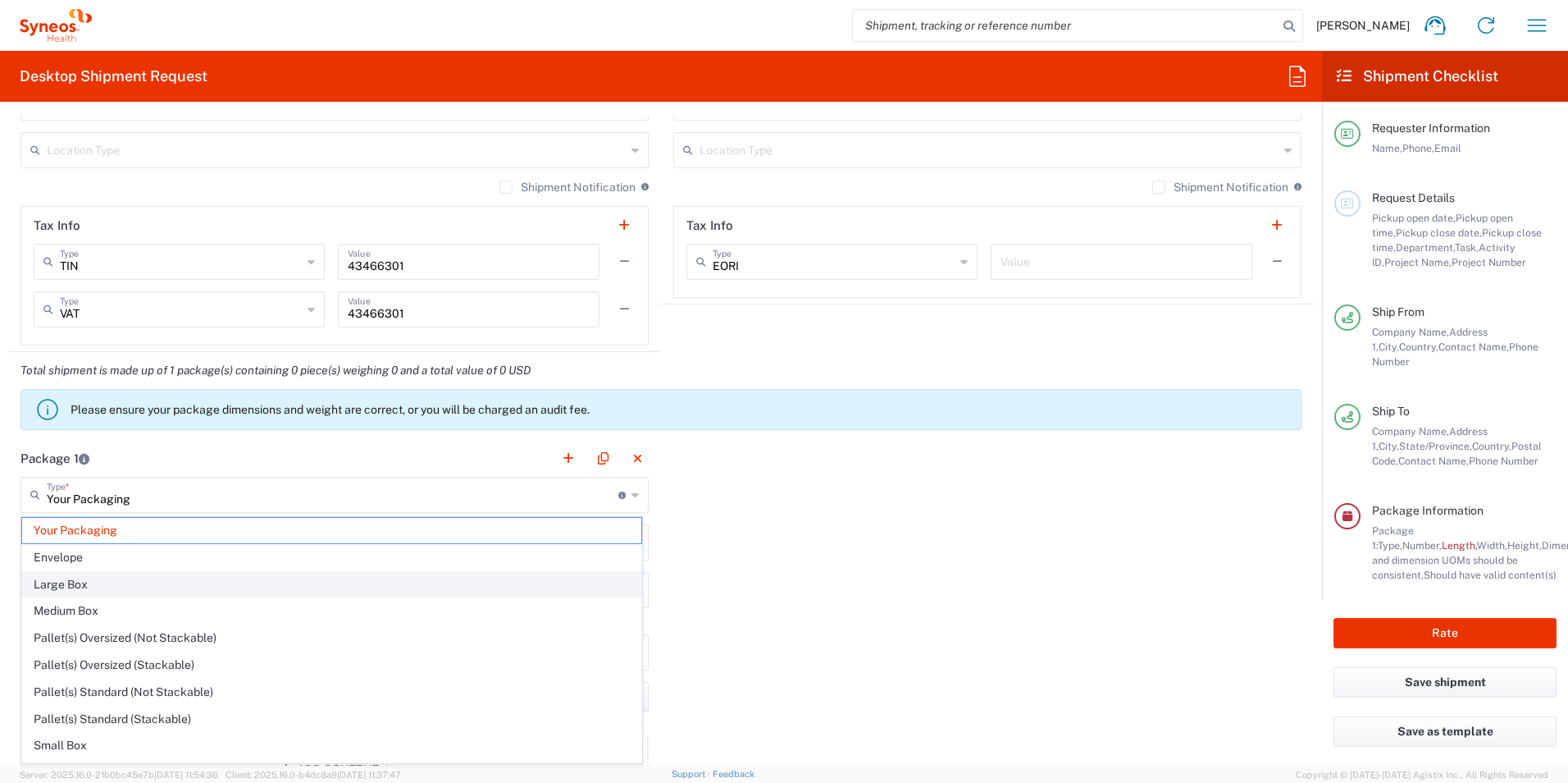
click at [239, 589] on span "Large Box" at bounding box center [331, 584] width 619 height 25
type input "Large Box"
type input "17.5"
type input "12.5"
type input "3"
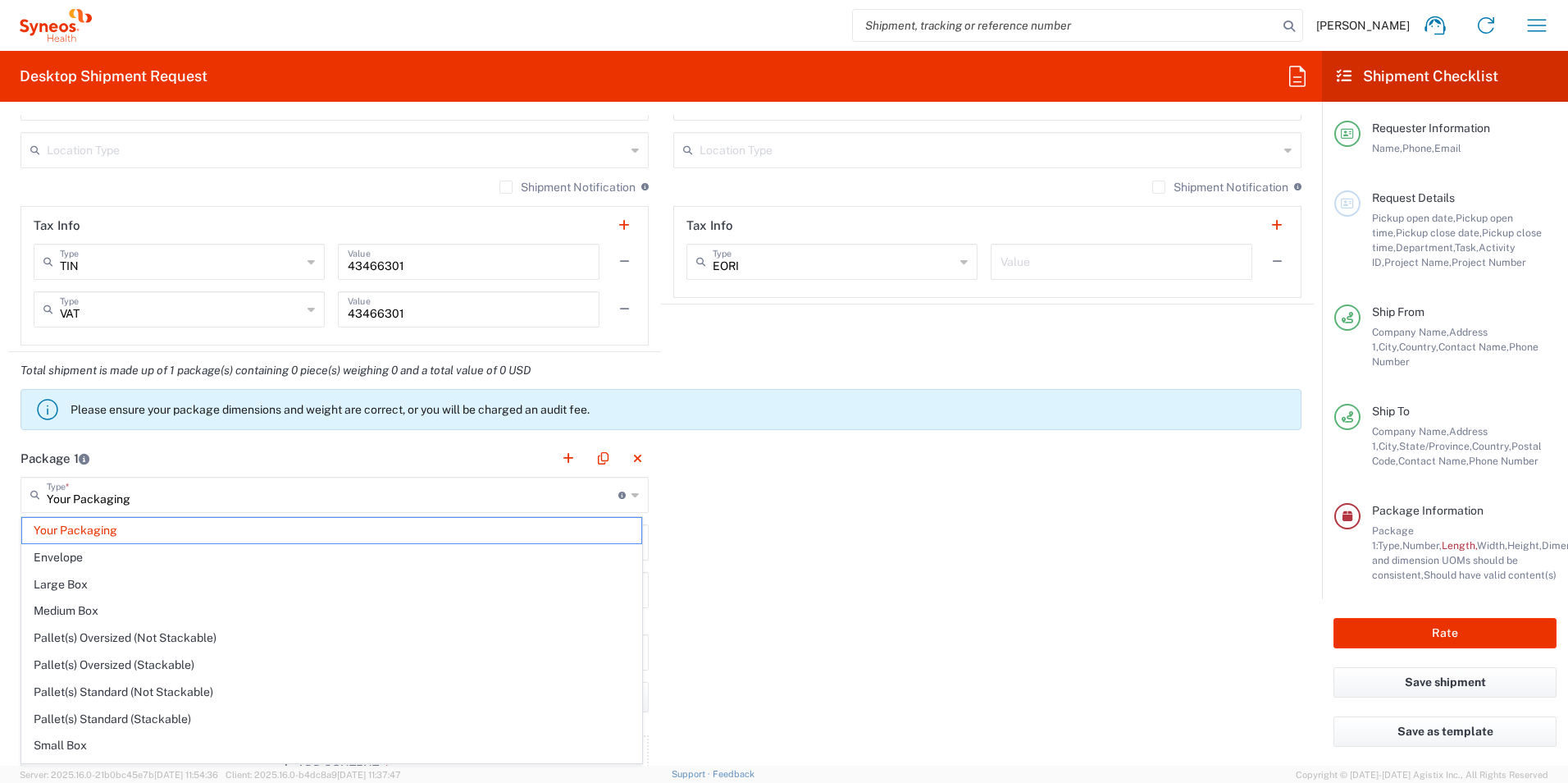
type input "in"
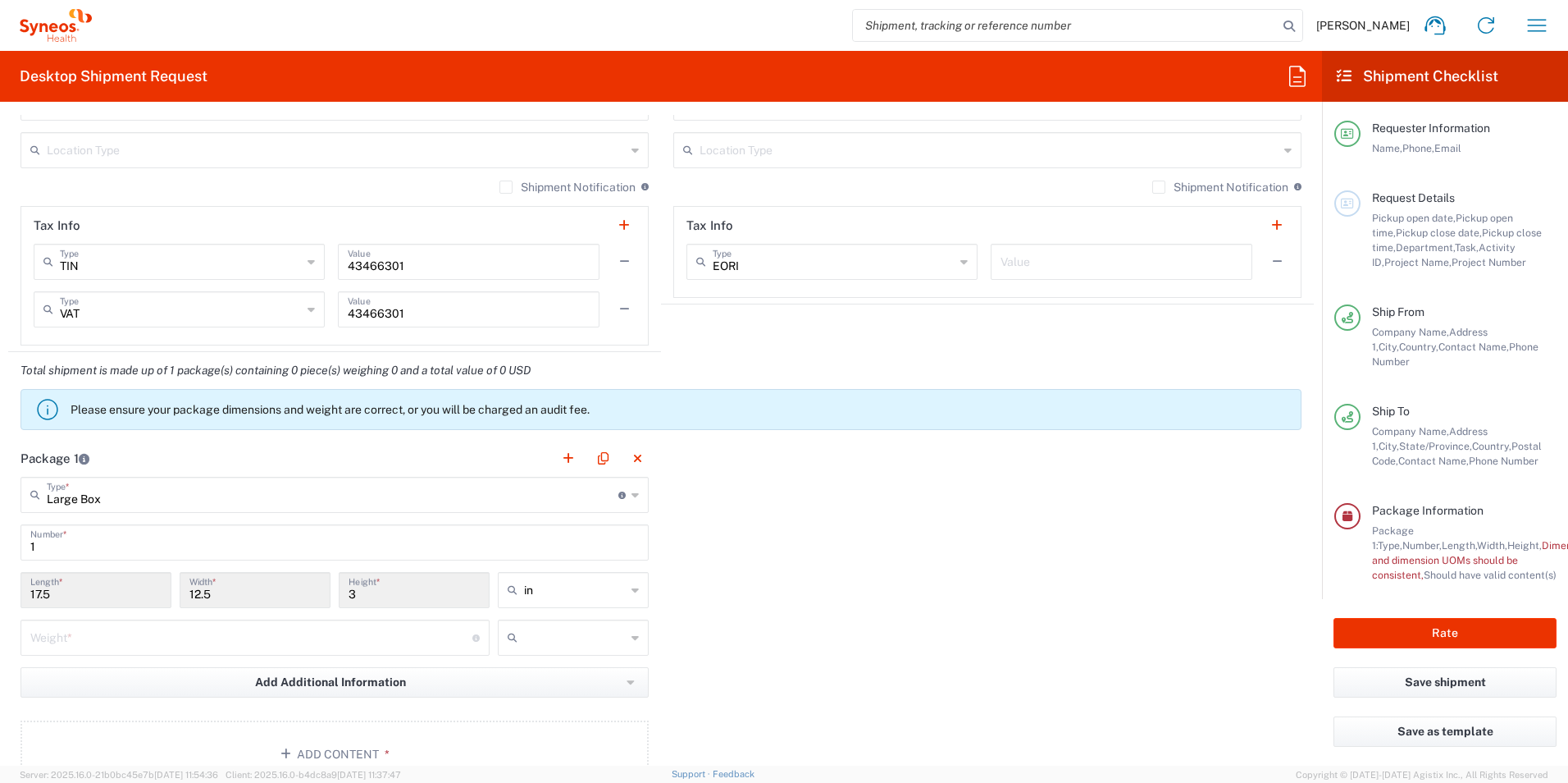
click at [864, 572] on div "Package 1 Large Box Type * Material used to package goods Your Packaging Envelo…" at bounding box center [660, 620] width 1306 height 360
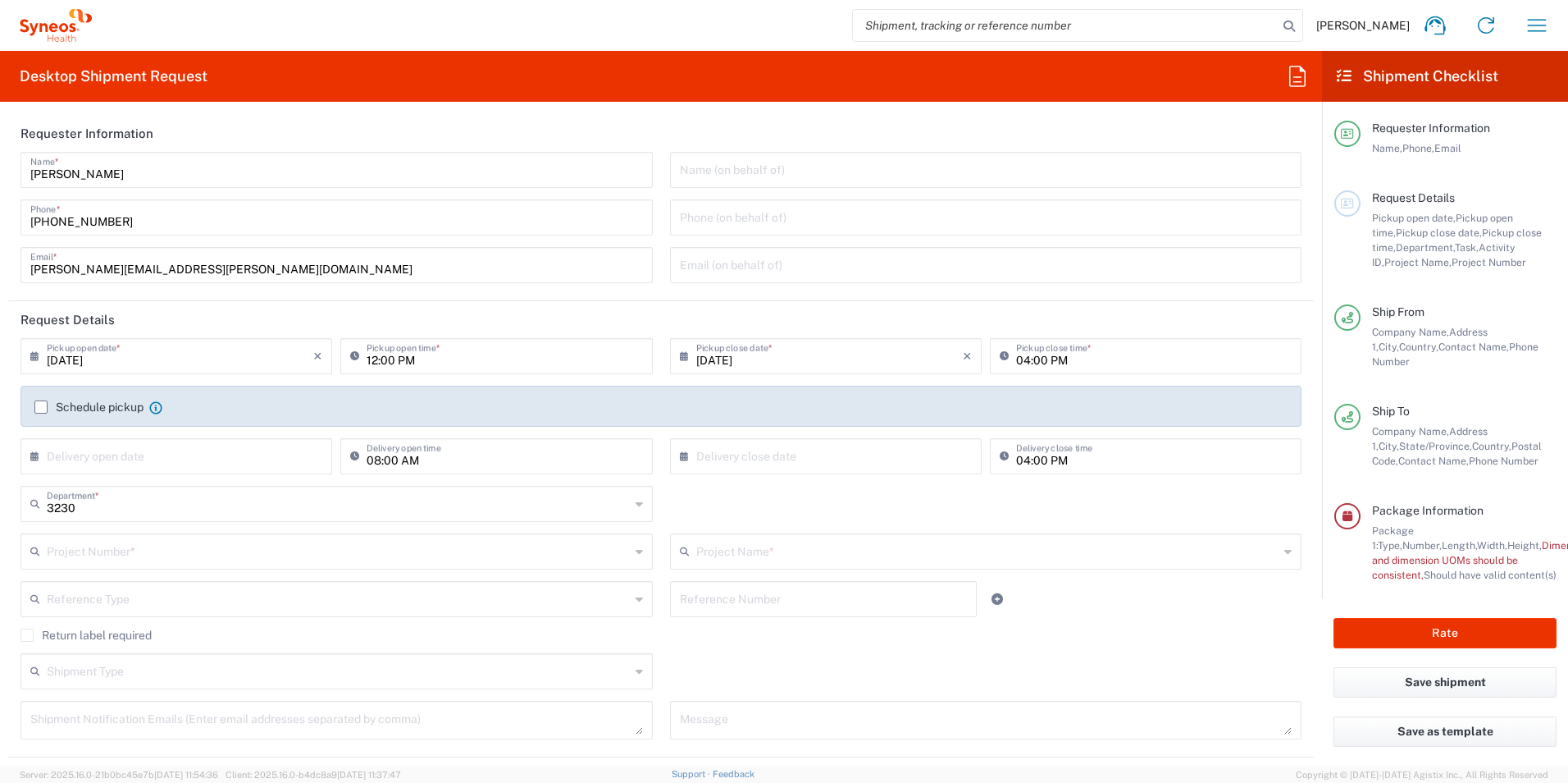
click at [396, 363] on input "12:00 PM" at bounding box center [504, 355] width 275 height 29
type input "01:00 PM"
click at [389, 394] on div "Schedule pickup When scheduling a pickup please be sure to meet the following c…" at bounding box center [661, 406] width 1281 height 41
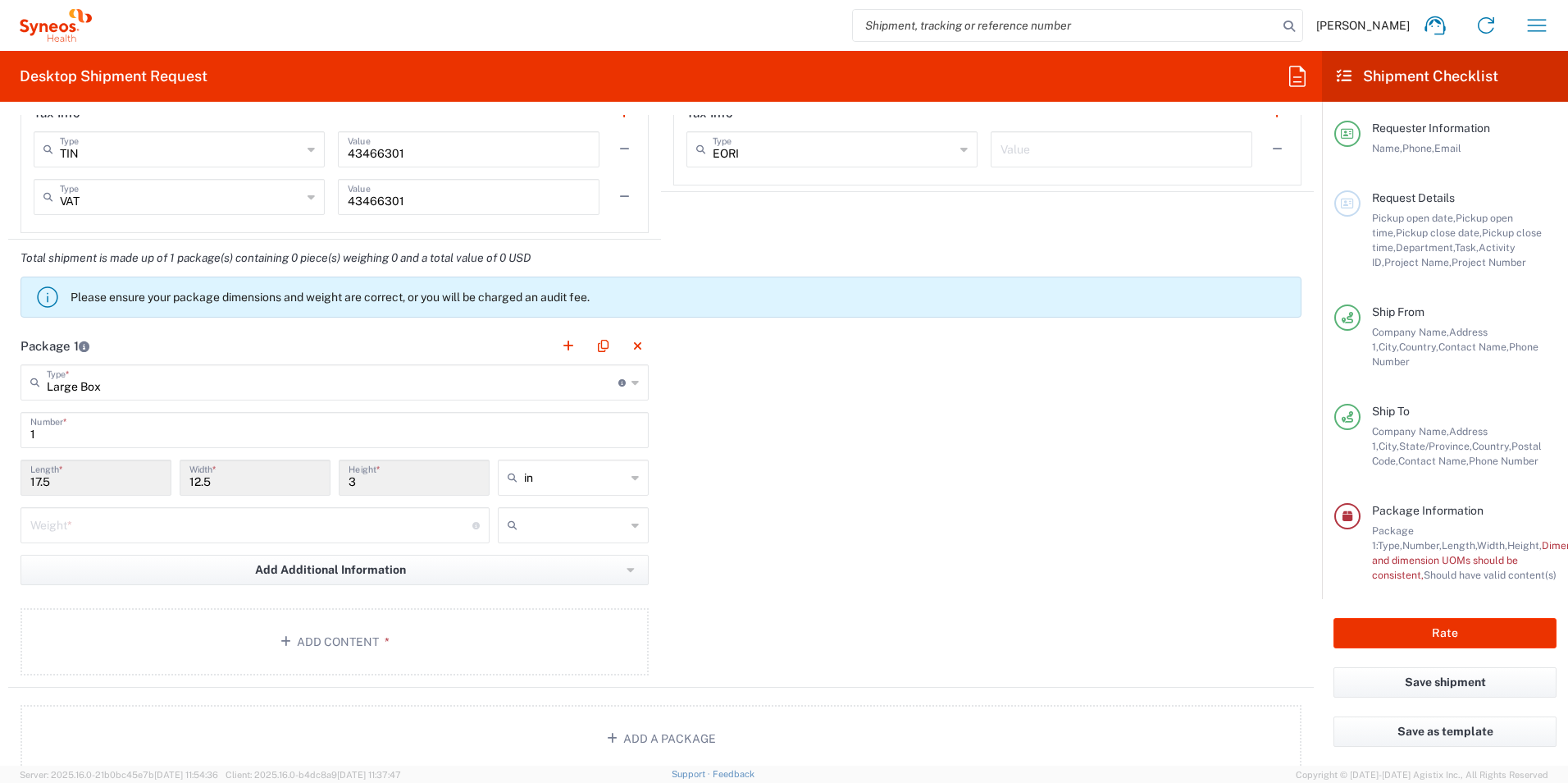
scroll to position [1395, 0]
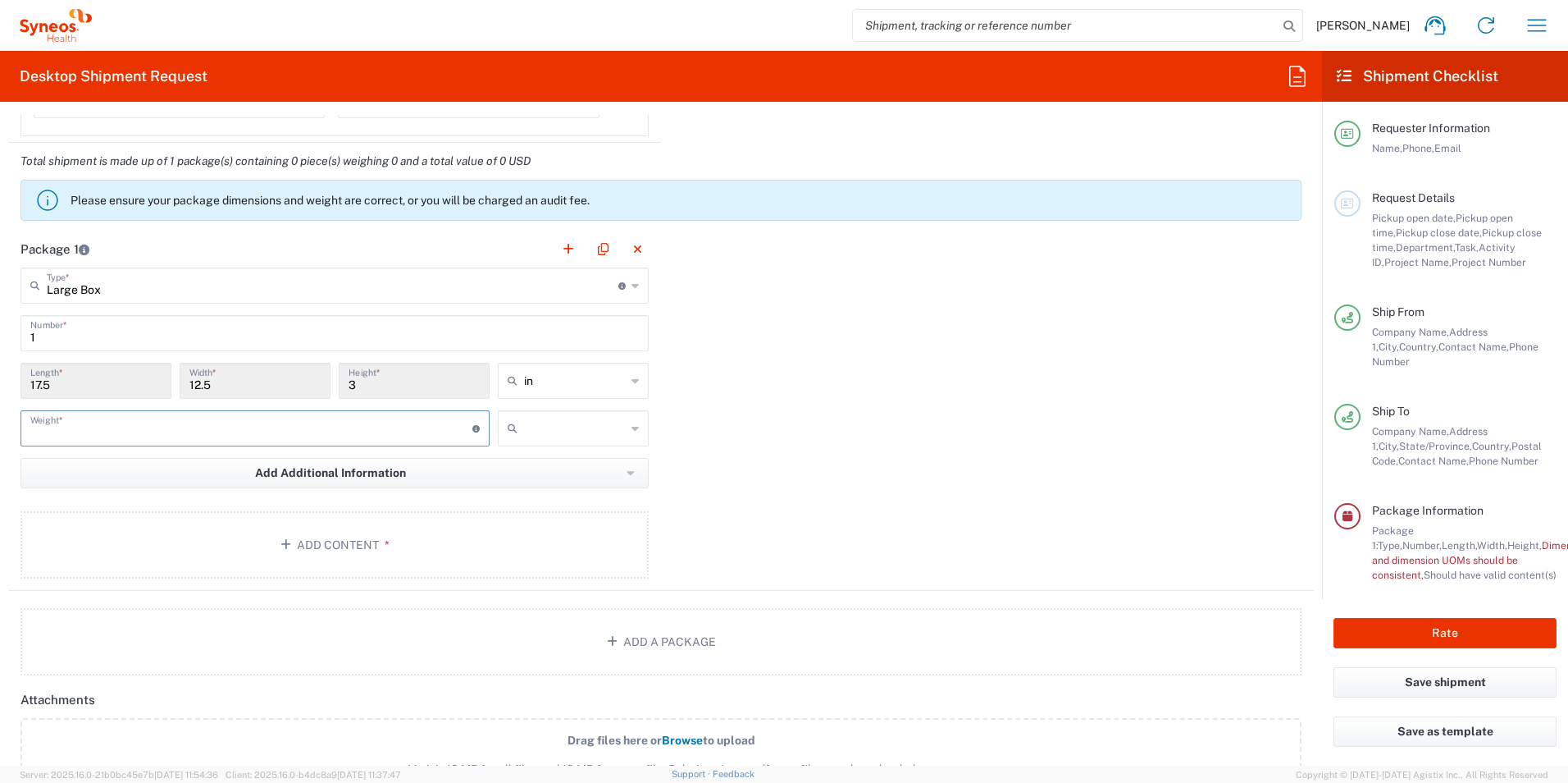
click at [392, 431] on input "number" at bounding box center [251, 427] width 442 height 29
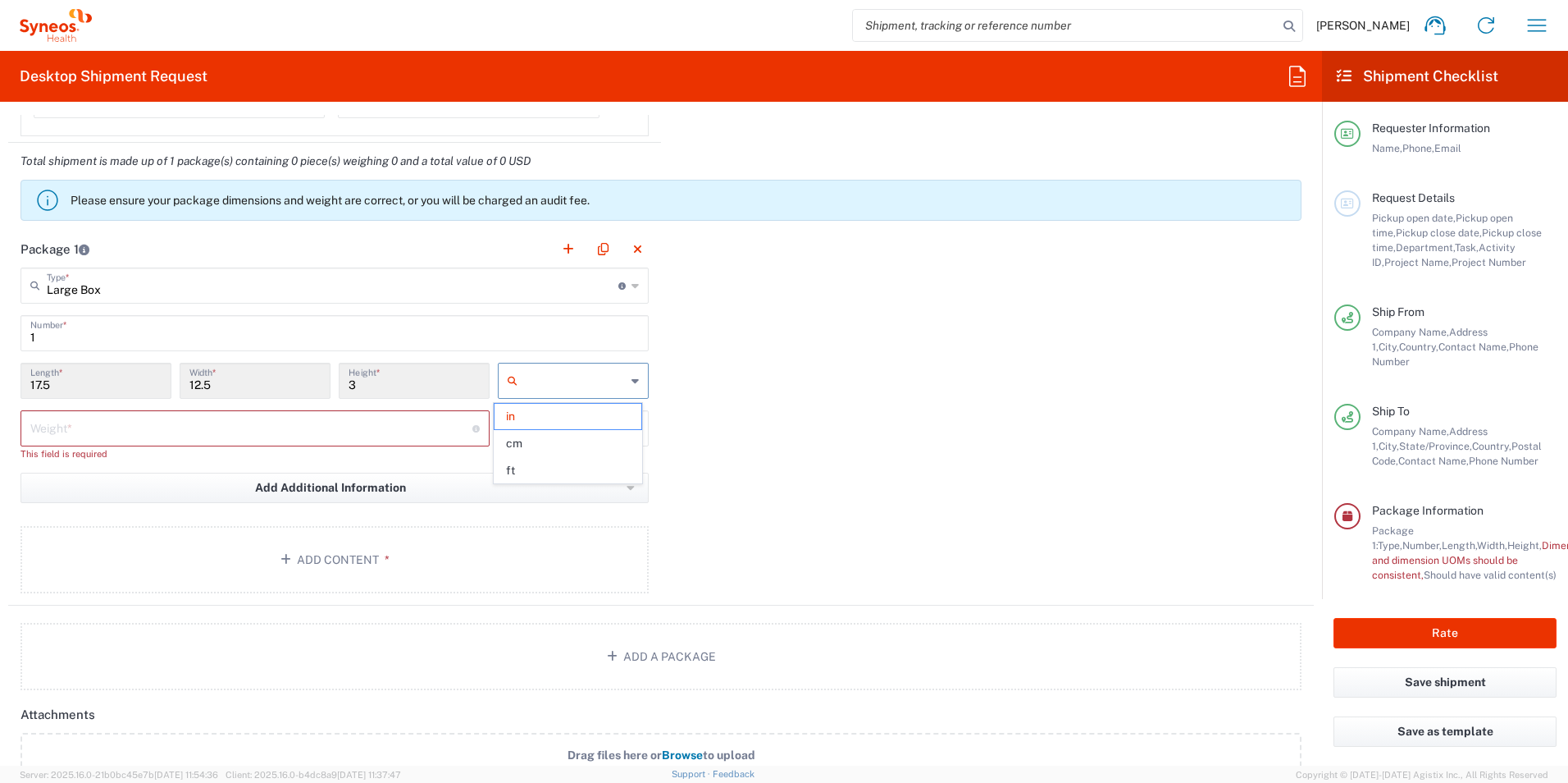
click at [542, 383] on input "text" at bounding box center [574, 381] width 102 height 26
click at [680, 401] on div "Package 1 Large Box Type * Material used to package goods Your Packaging Envelo…" at bounding box center [660, 417] width 1306 height 375
type input "in"
drag, startPoint x: 309, startPoint y: 432, endPoint x: 612, endPoint y: 415, distance: 303.5
click at [310, 432] on input "number" at bounding box center [251, 427] width 442 height 29
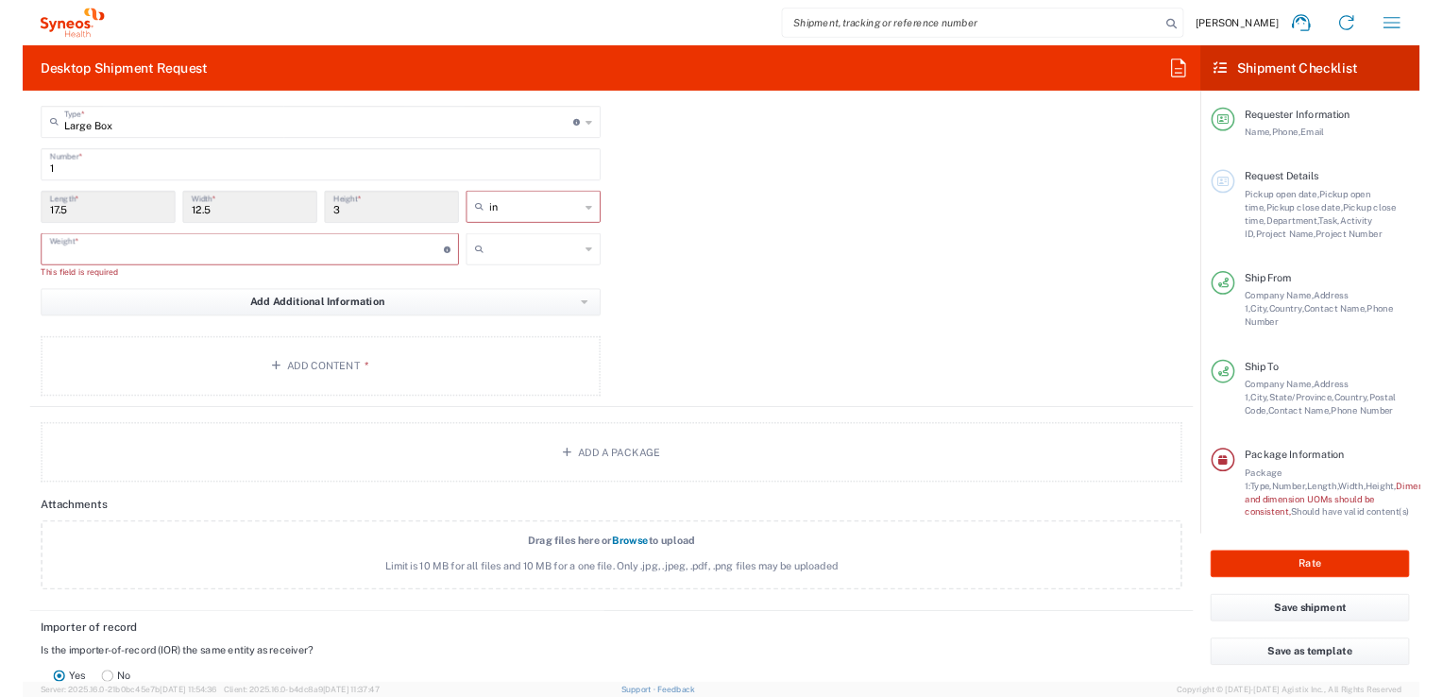
scroll to position [1742, 0]
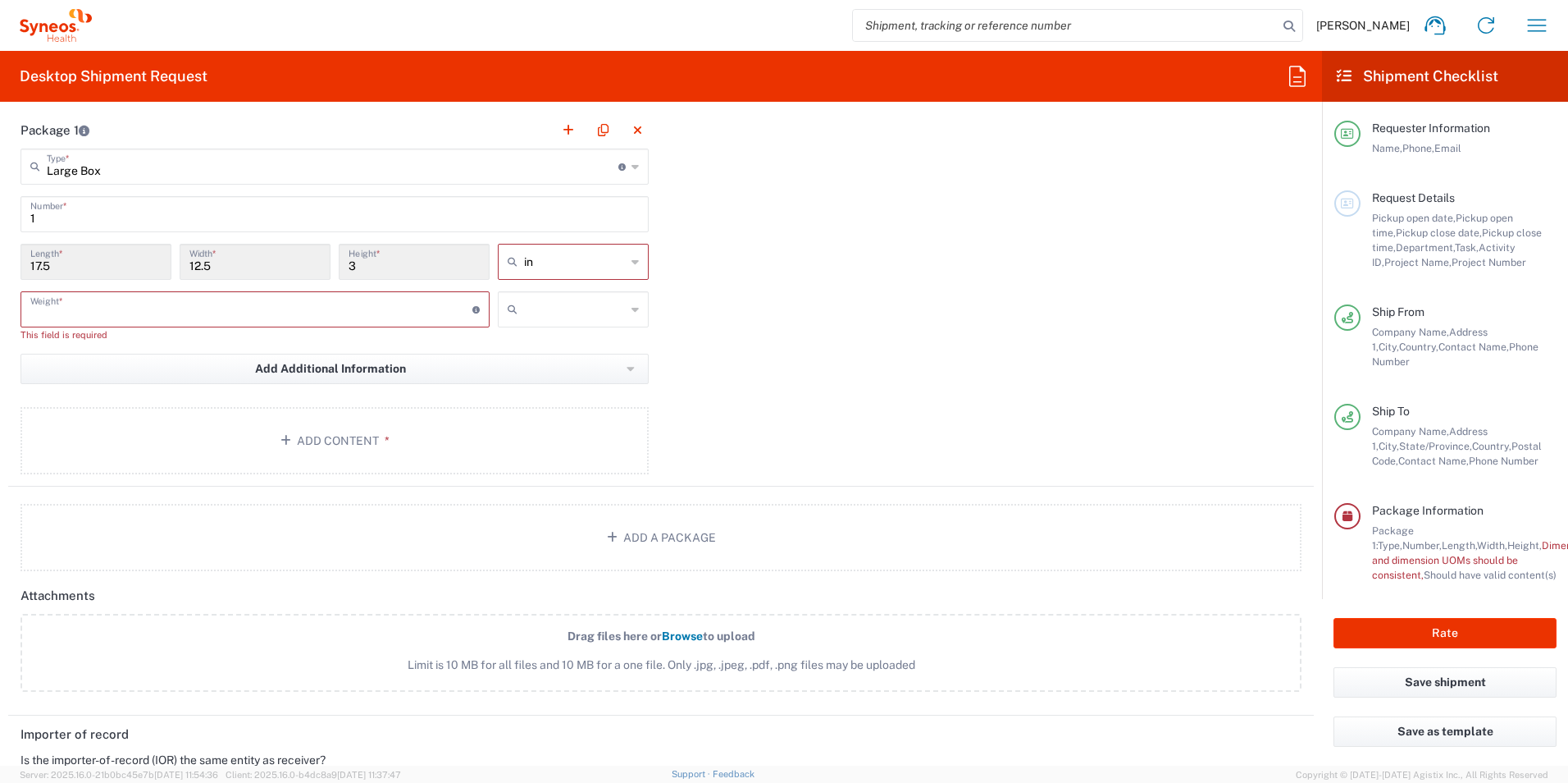
click at [744, 368] on div "Package 1 Large Box Type * Material used to package goods Your Packaging Envelo…" at bounding box center [660, 298] width 1306 height 375
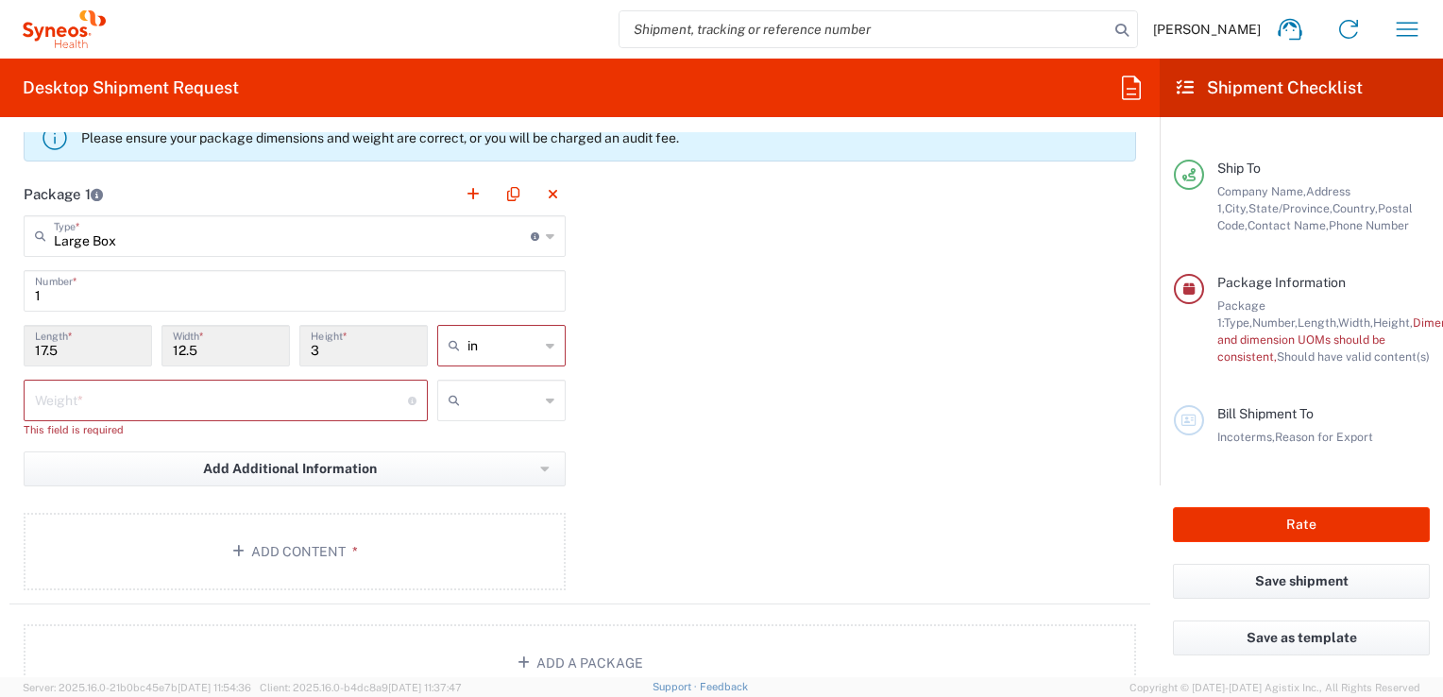
scroll to position [1699, 0]
click at [814, 455] on div "Package 1 Large Box Type * Material used to package goods Your Packaging Envelo…" at bounding box center [579, 387] width 1141 height 431
click at [263, 401] on input "number" at bounding box center [221, 397] width 373 height 33
type input "2"
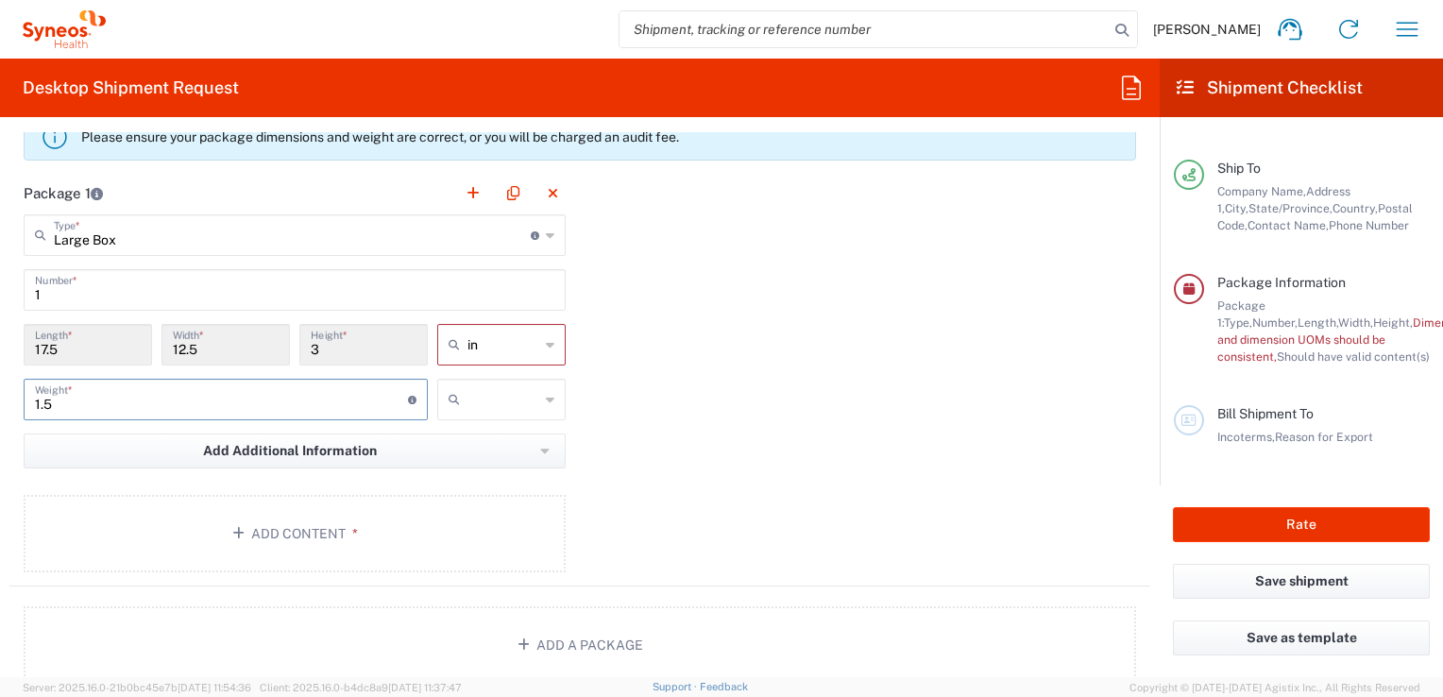
type input "1.5"
click at [536, 401] on div at bounding box center [501, 400] width 128 height 42
click at [457, 450] on span "kgs" at bounding box center [494, 437] width 123 height 29
type input "kgs"
click at [661, 489] on div "Package 1 Large Box Type * Material used to package goods Your Packaging Envelo…" at bounding box center [579, 379] width 1141 height 414
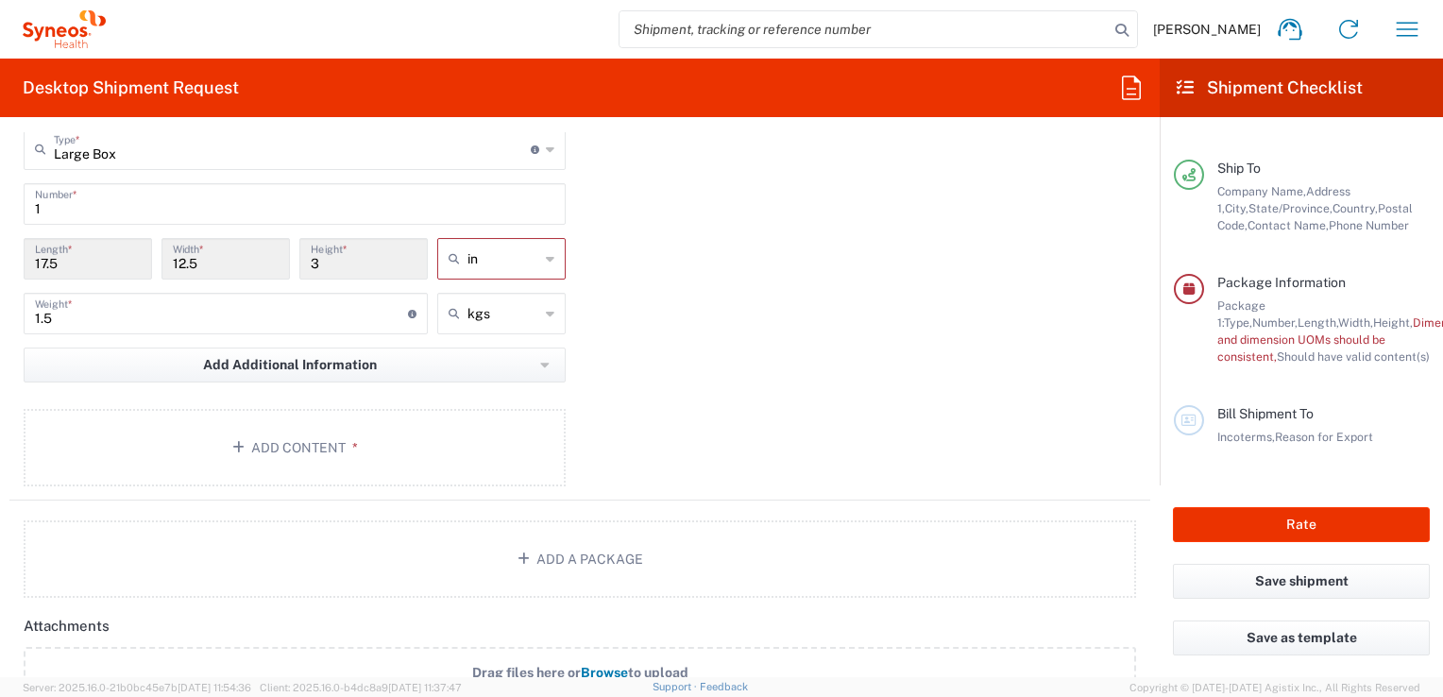
scroll to position [1633, 0]
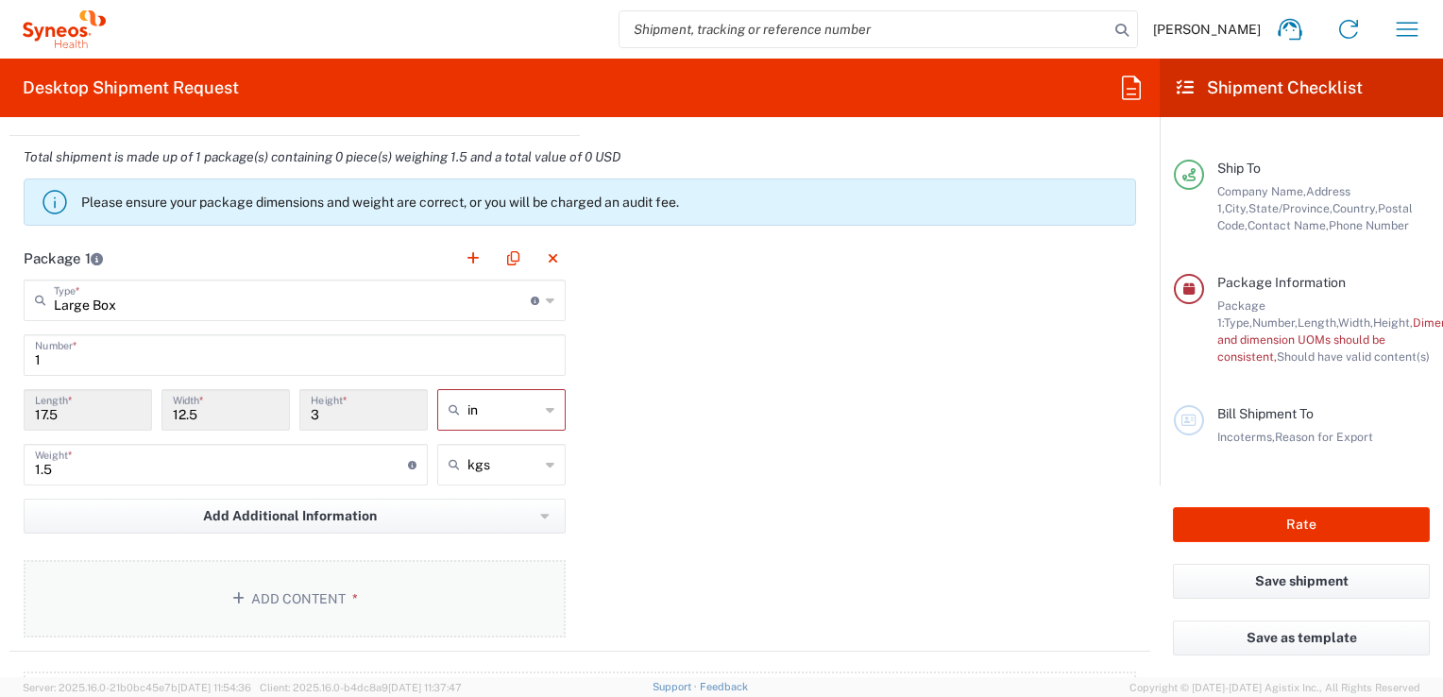
click at [296, 595] on button "Add Content *" at bounding box center [295, 598] width 542 height 77
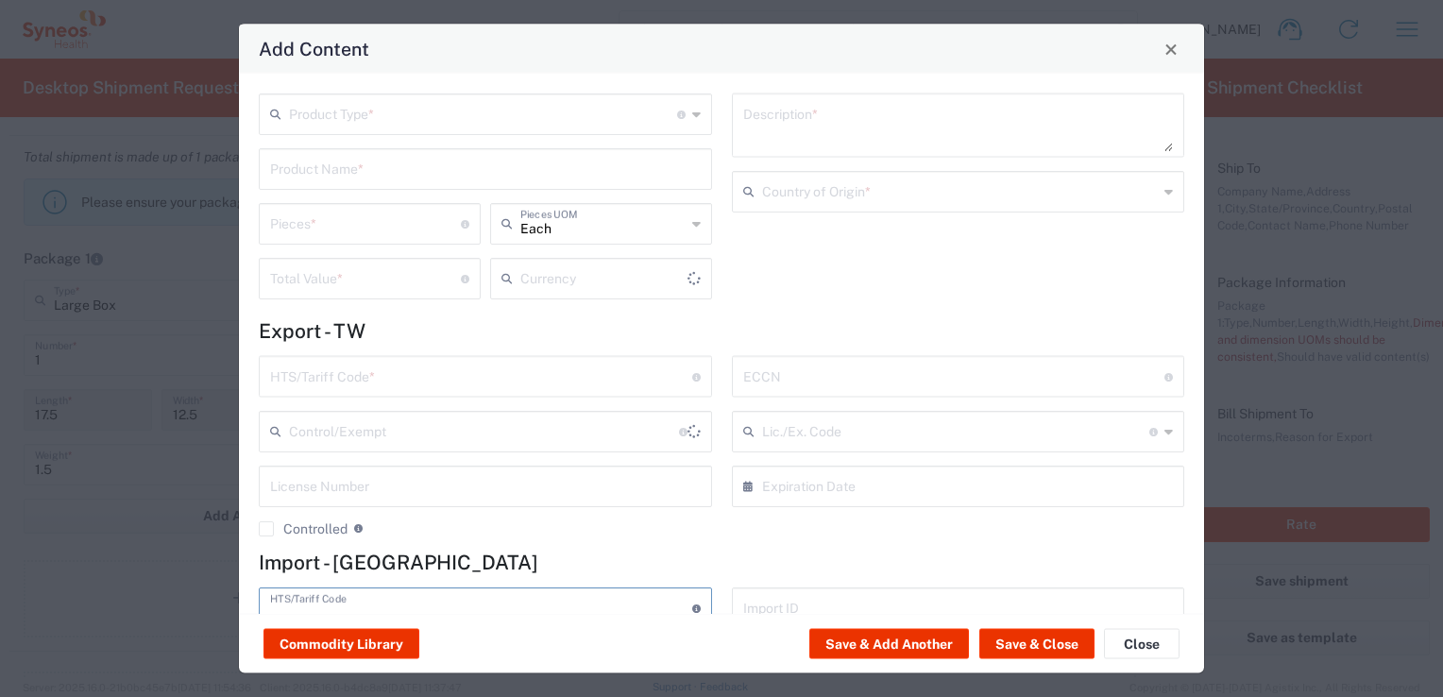
type input "US Dollar"
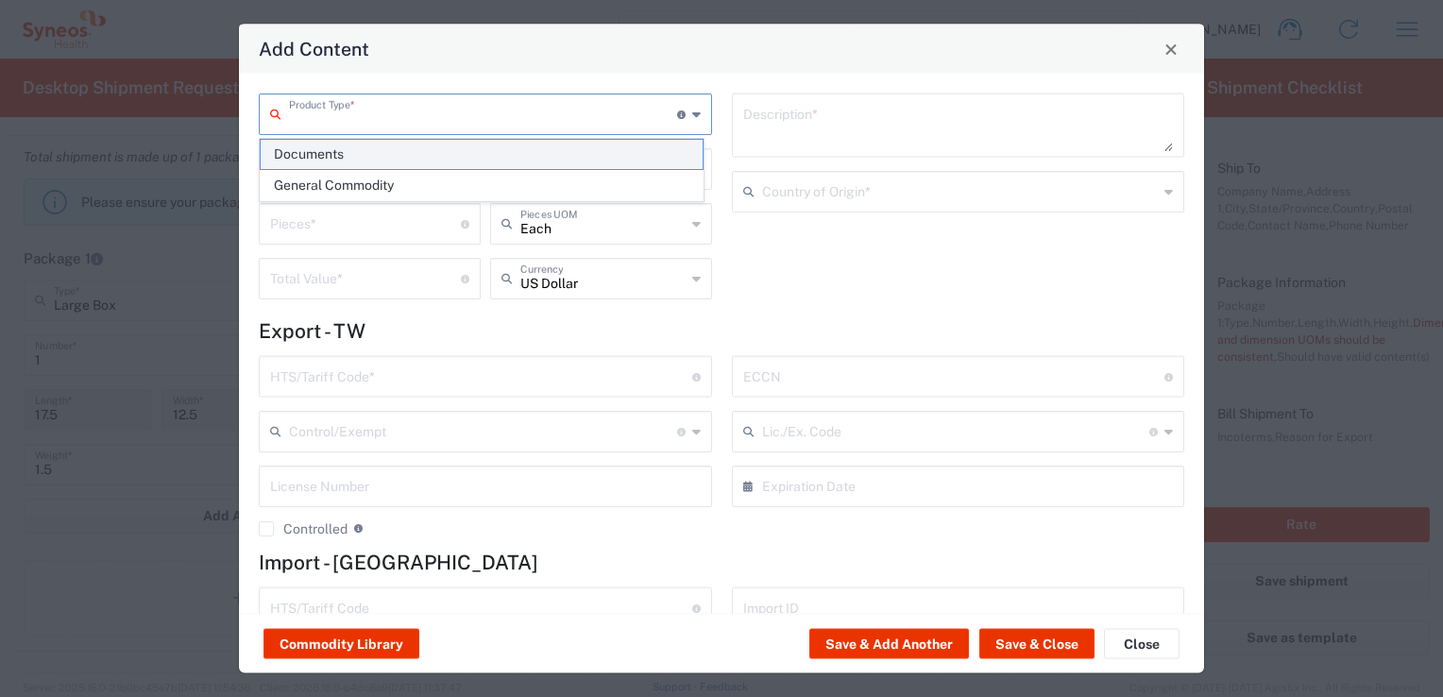
drag, startPoint x: 638, startPoint y: 108, endPoint x: 516, endPoint y: 144, distance: 128.1
click at [638, 108] on input "text" at bounding box center [483, 112] width 388 height 33
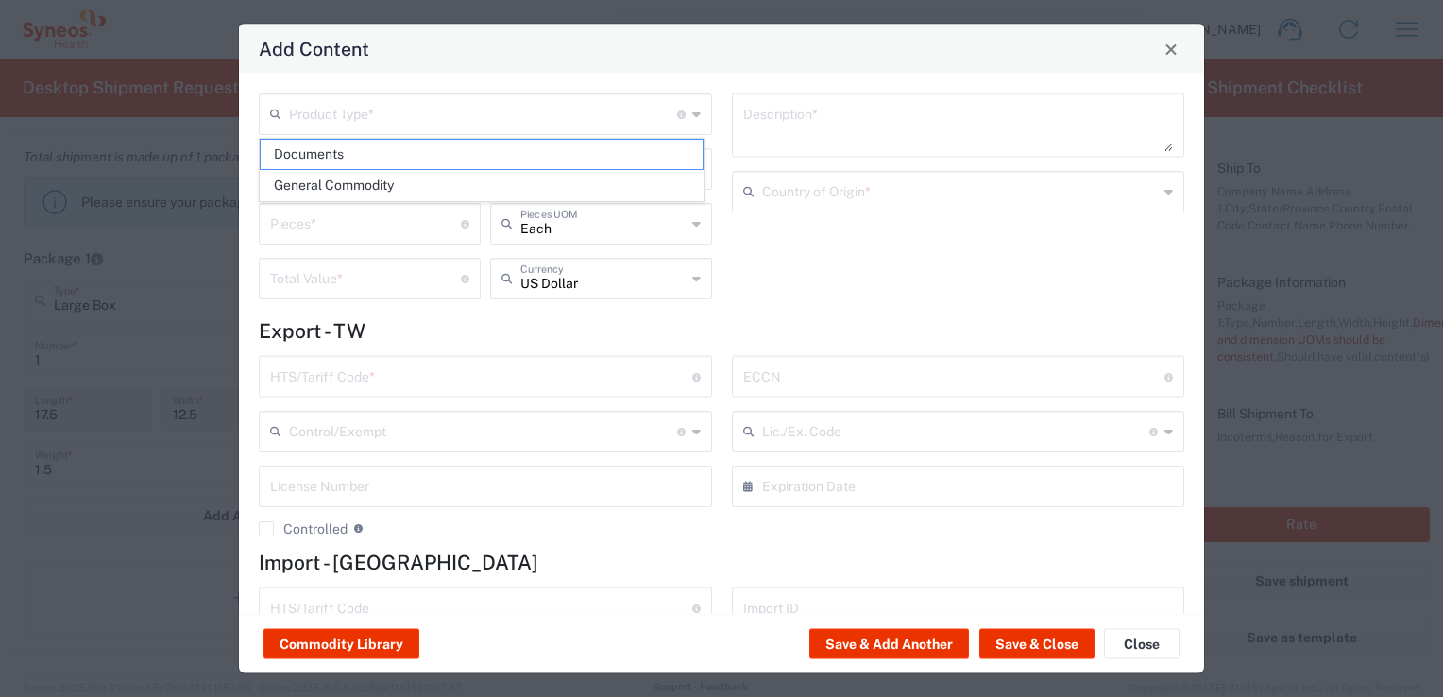
drag, startPoint x: 503, startPoint y: 157, endPoint x: 496, endPoint y: 179, distance: 23.9
click at [504, 157] on span "Documents" at bounding box center [482, 154] width 442 height 29
type input "Documents"
type input "1"
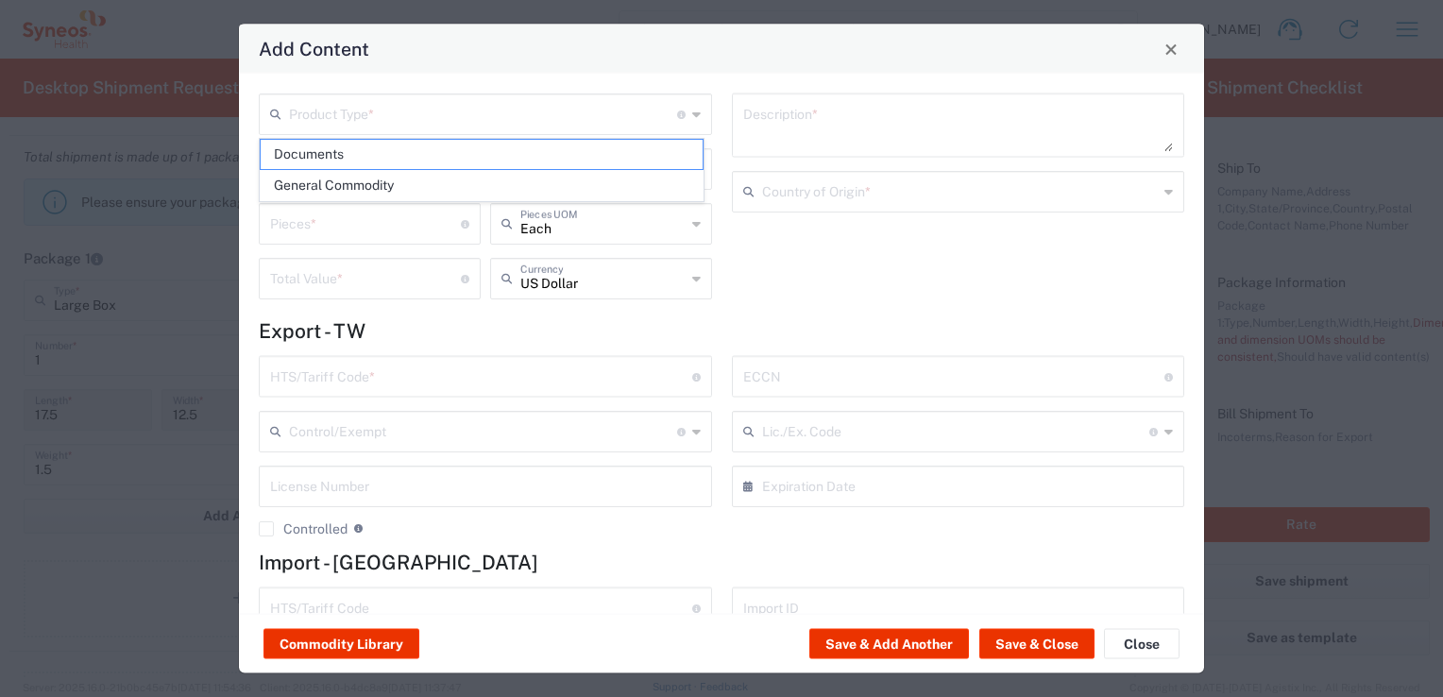
type input "1"
type textarea "Documents"
type input "[GEOGRAPHIC_DATA]"
type input "0000.00.0000"
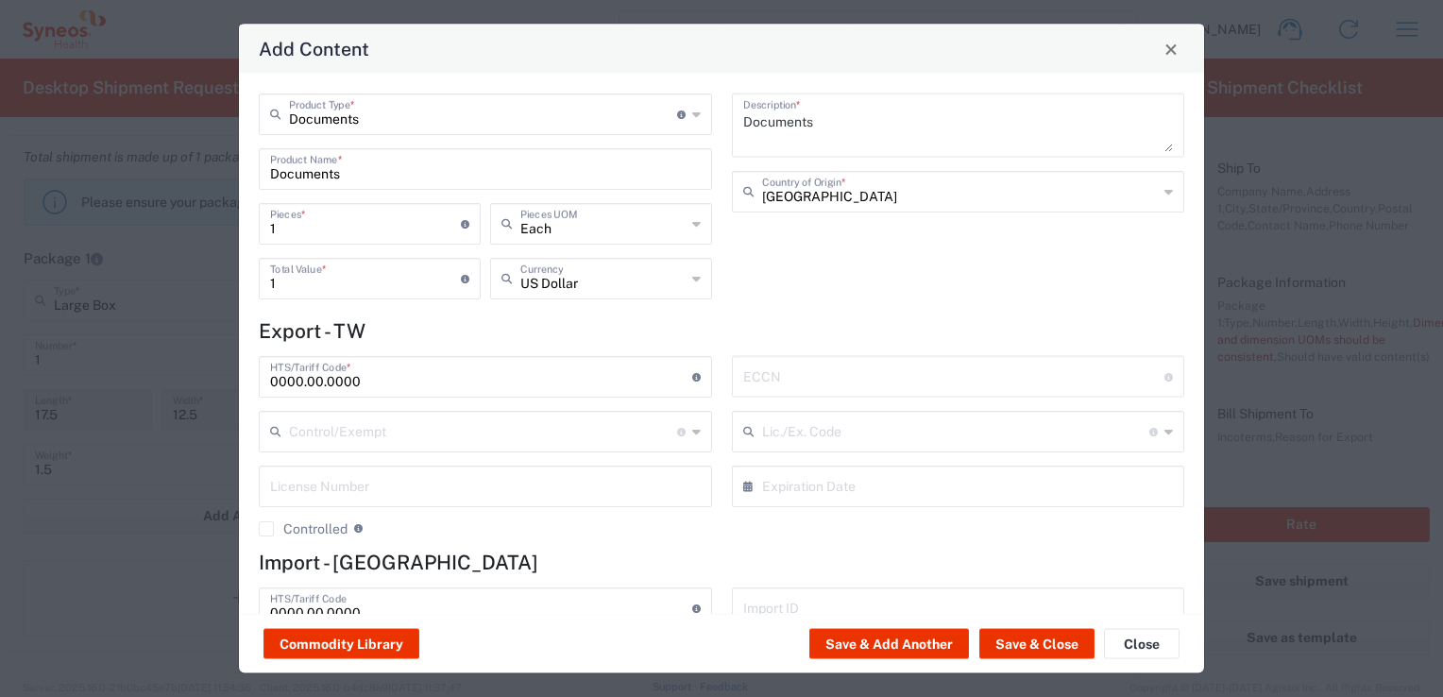
drag, startPoint x: 423, startPoint y: 300, endPoint x: 460, endPoint y: 247, distance: 64.4
click at [423, 300] on div "1 Total Value * Total value of all the pieces" at bounding box center [369, 285] width 231 height 55
click at [442, 279] on input "1" at bounding box center [365, 277] width 191 height 33
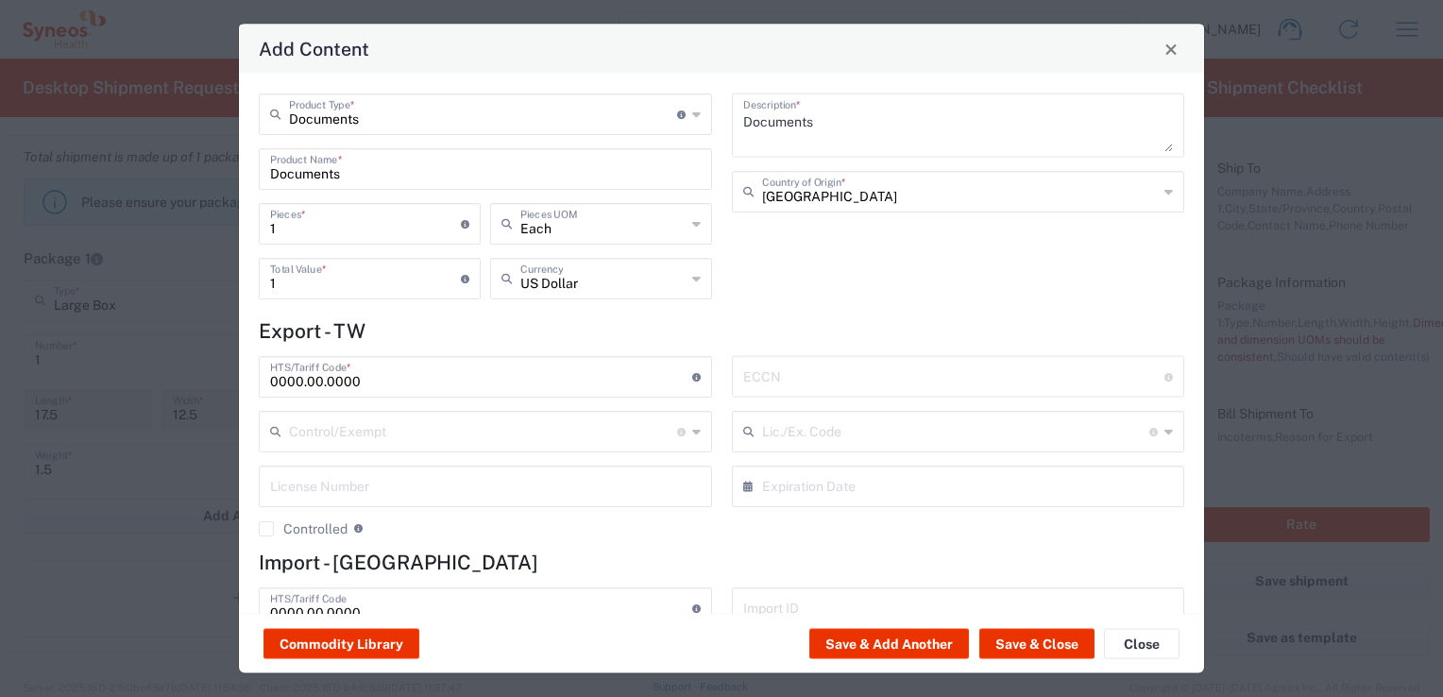
click at [444, 279] on input "1" at bounding box center [365, 277] width 191 height 33
drag, startPoint x: 381, startPoint y: 298, endPoint x: 338, endPoint y: 278, distance: 48.1
click at [382, 297] on div "1 Total Value * Total value of all the pieces" at bounding box center [369, 285] width 231 height 55
click at [385, 277] on input "1" at bounding box center [365, 277] width 191 height 33
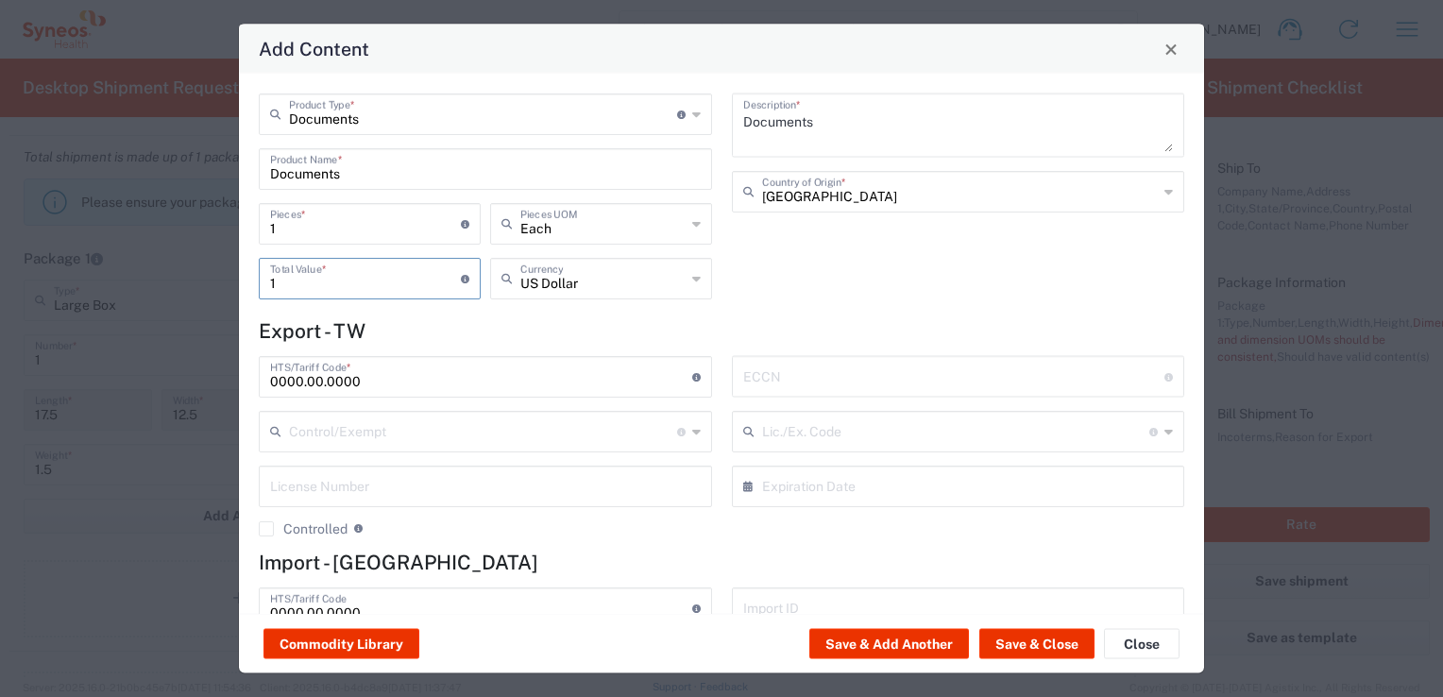
click at [338, 278] on input "1" at bounding box center [365, 277] width 191 height 33
click at [349, 271] on input "1" at bounding box center [365, 277] width 191 height 33
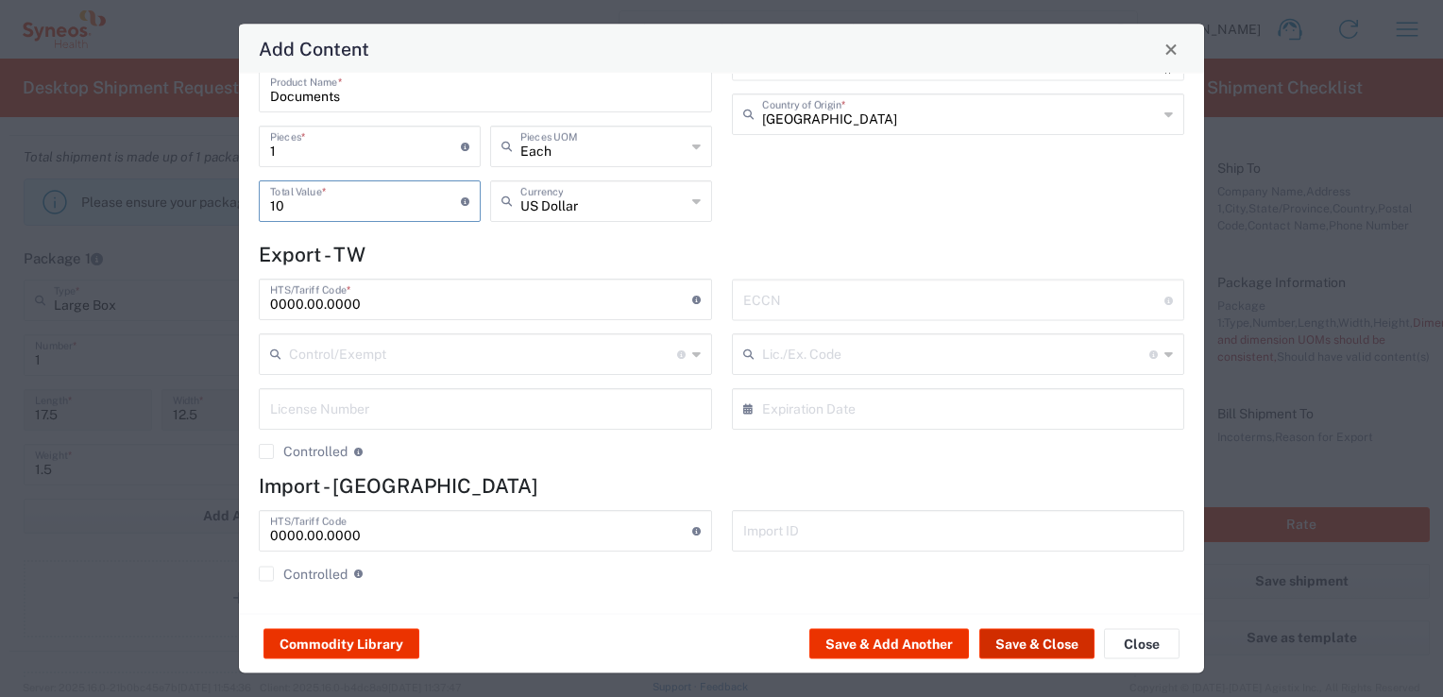
type input "10"
click at [1023, 645] on button "Save & Close" at bounding box center [1036, 644] width 115 height 30
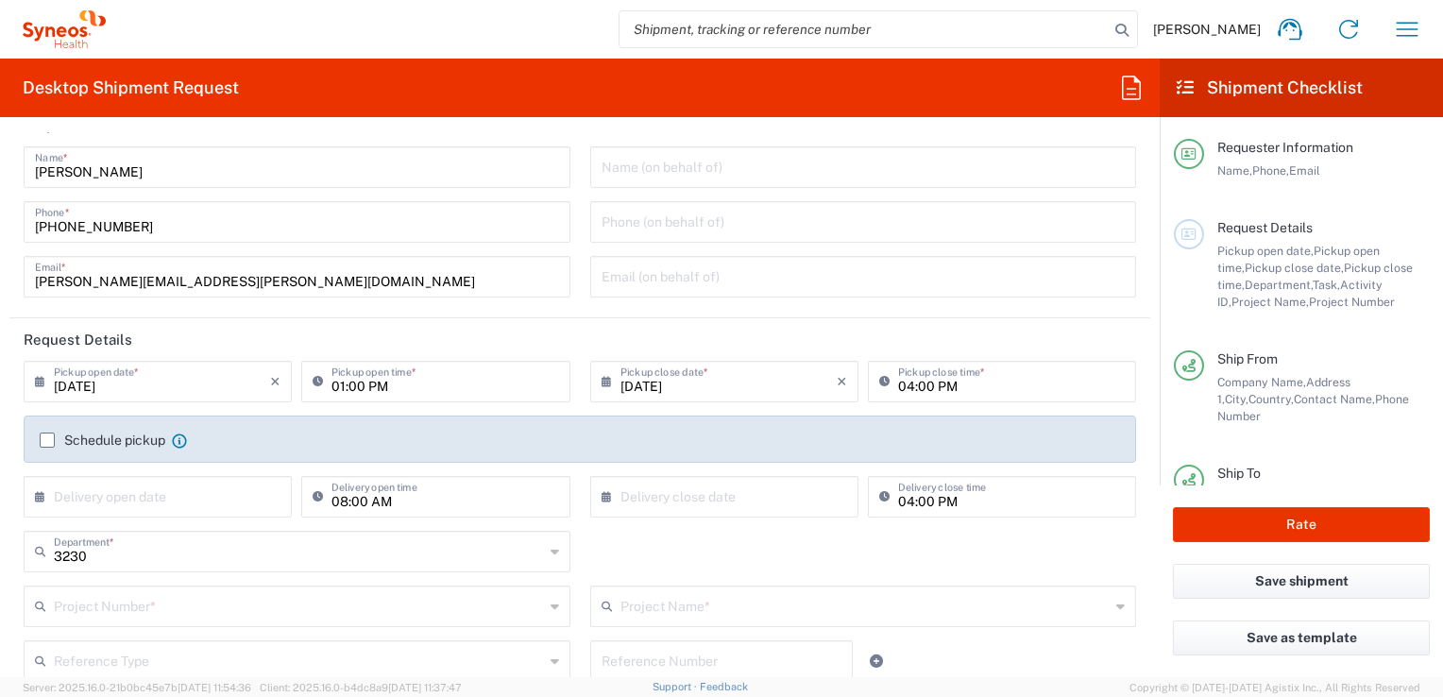
scroll to position [0, 0]
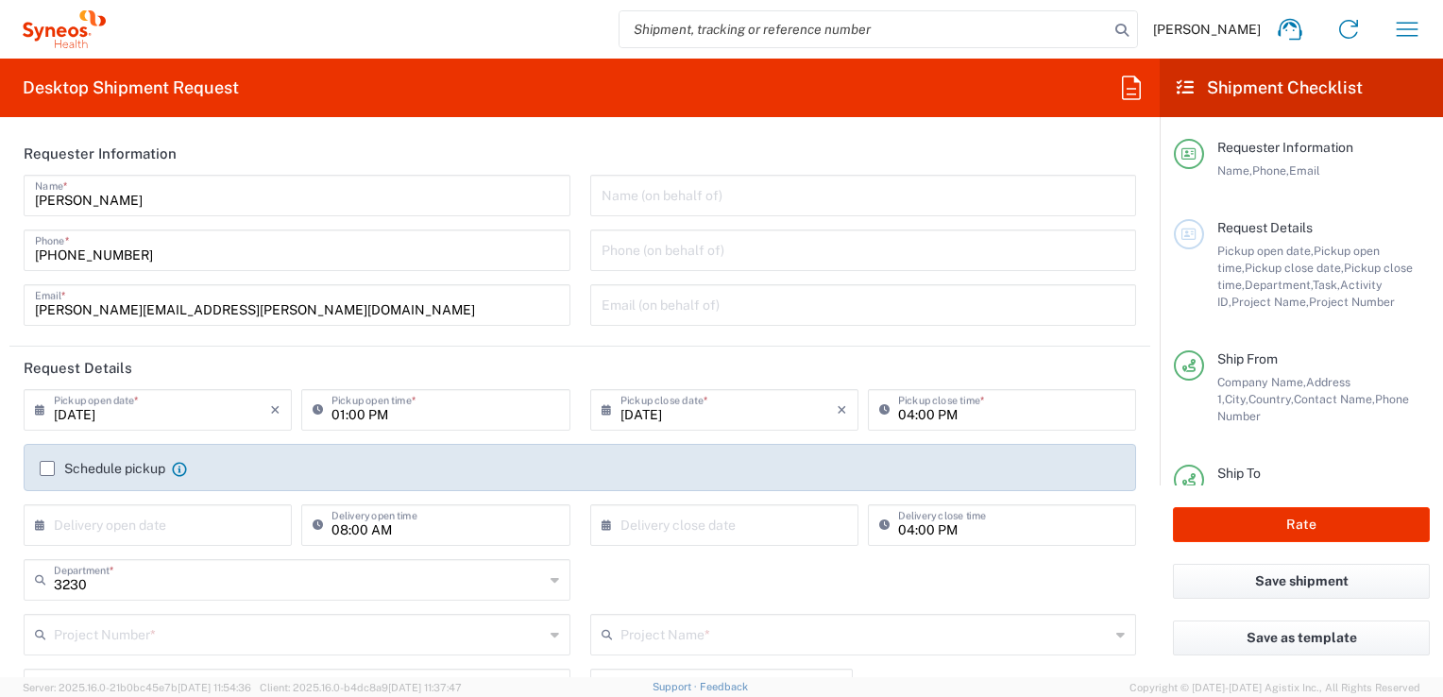
click at [38, 472] on div "Schedule pickup When scheduling a pickup please be sure to meet the following c…" at bounding box center [580, 475] width 1100 height 30
drag, startPoint x: 42, startPoint y: 466, endPoint x: 58, endPoint y: 470, distance: 16.5
click at [42, 465] on label "Schedule pickup" at bounding box center [103, 468] width 126 height 15
click at [47, 468] on input "Schedule pickup" at bounding box center [47, 468] width 0 height 0
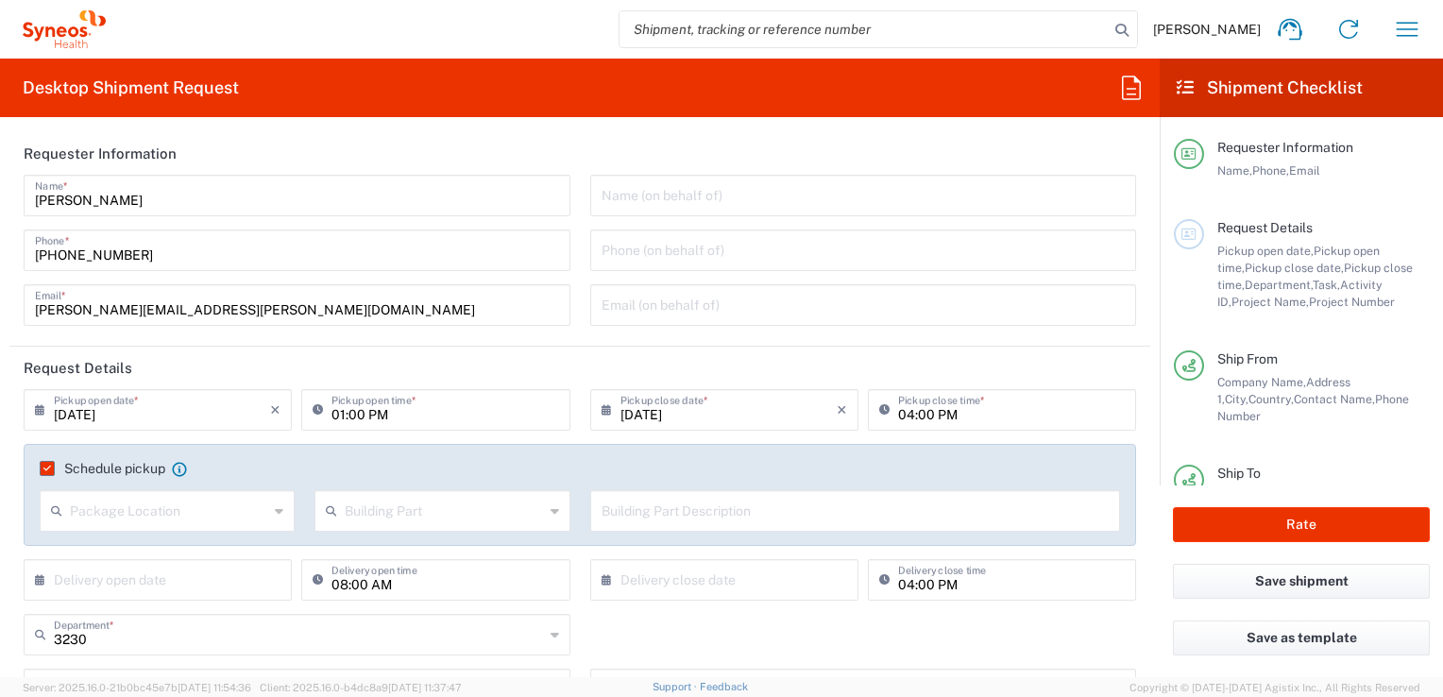
click at [58, 466] on label "Schedule pickup" at bounding box center [103, 468] width 126 height 15
click at [43, 468] on input "Schedule pickup" at bounding box center [43, 468] width 0 height 0
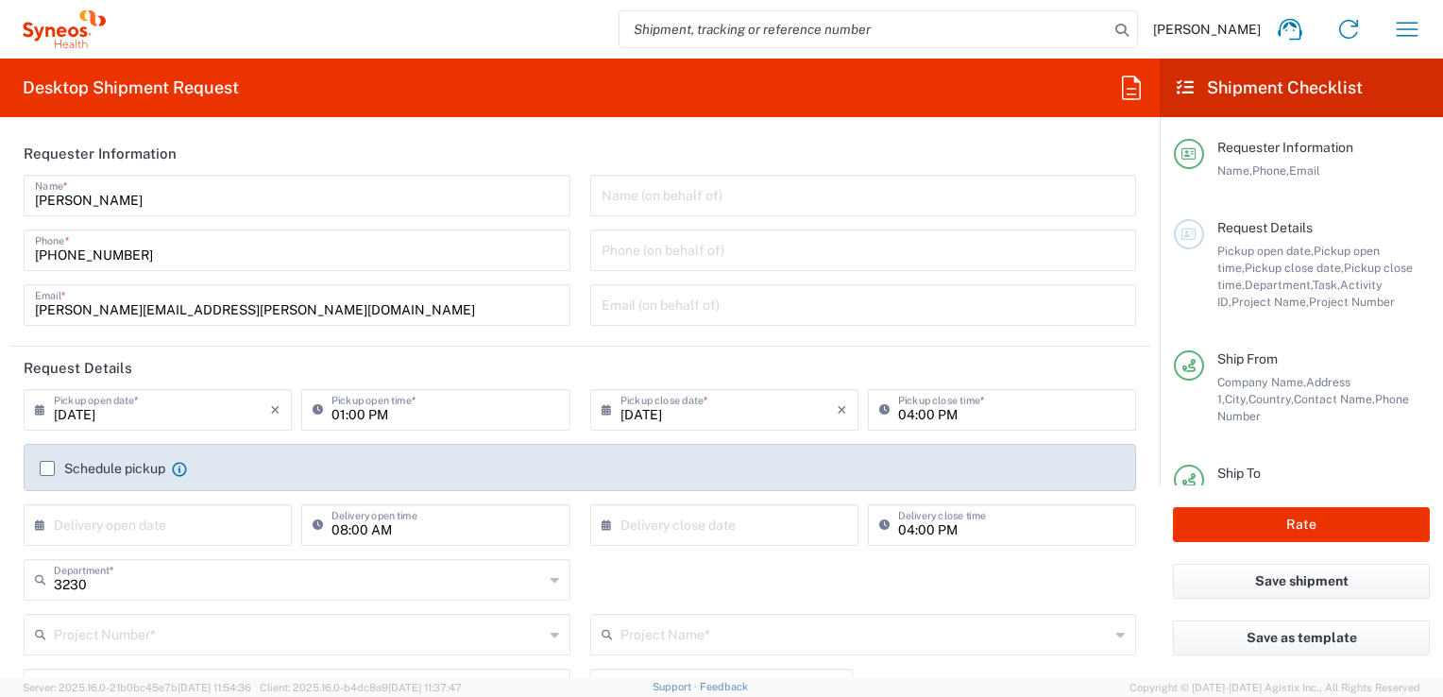
click at [56, 463] on label "Schedule pickup" at bounding box center [103, 468] width 126 height 15
click at [47, 468] on input "Schedule pickup" at bounding box center [47, 468] width 0 height 0
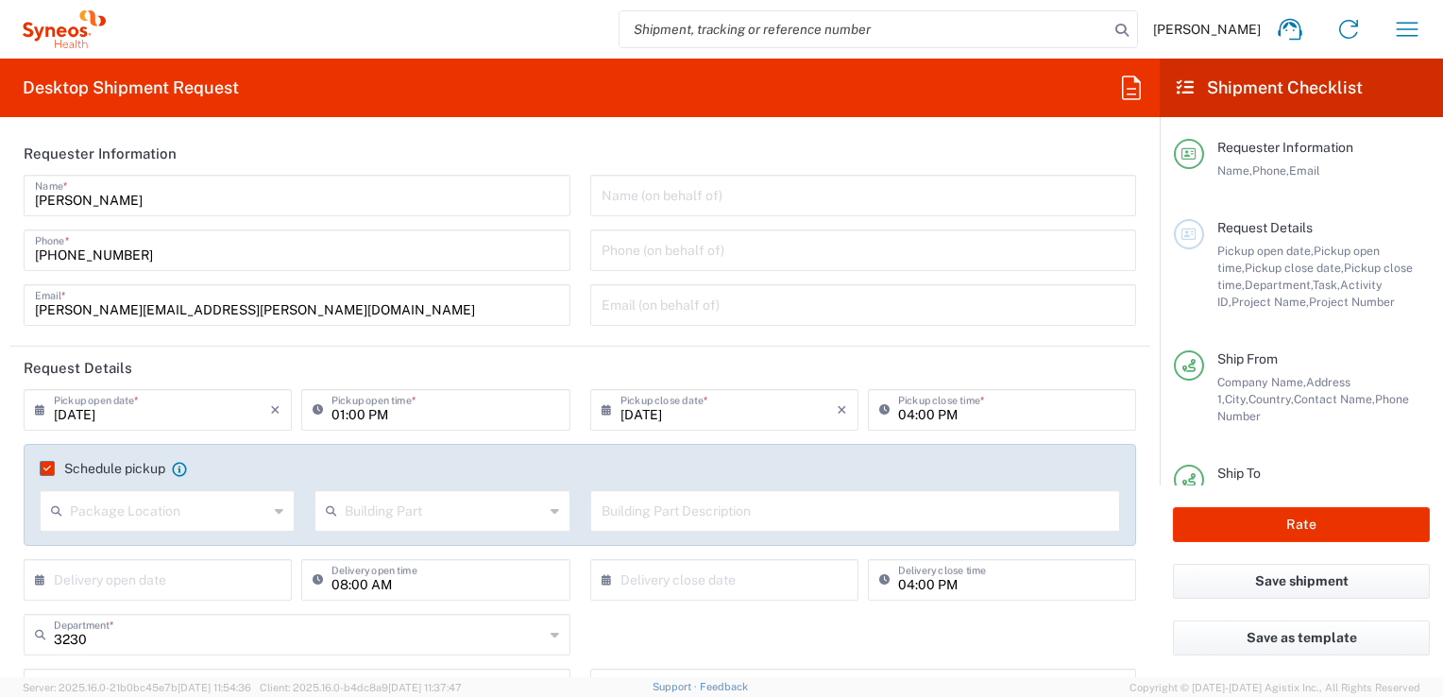
click at [50, 465] on label "Schedule pickup" at bounding box center [103, 468] width 126 height 15
click at [43, 468] on input "Schedule pickup" at bounding box center [43, 468] width 0 height 0
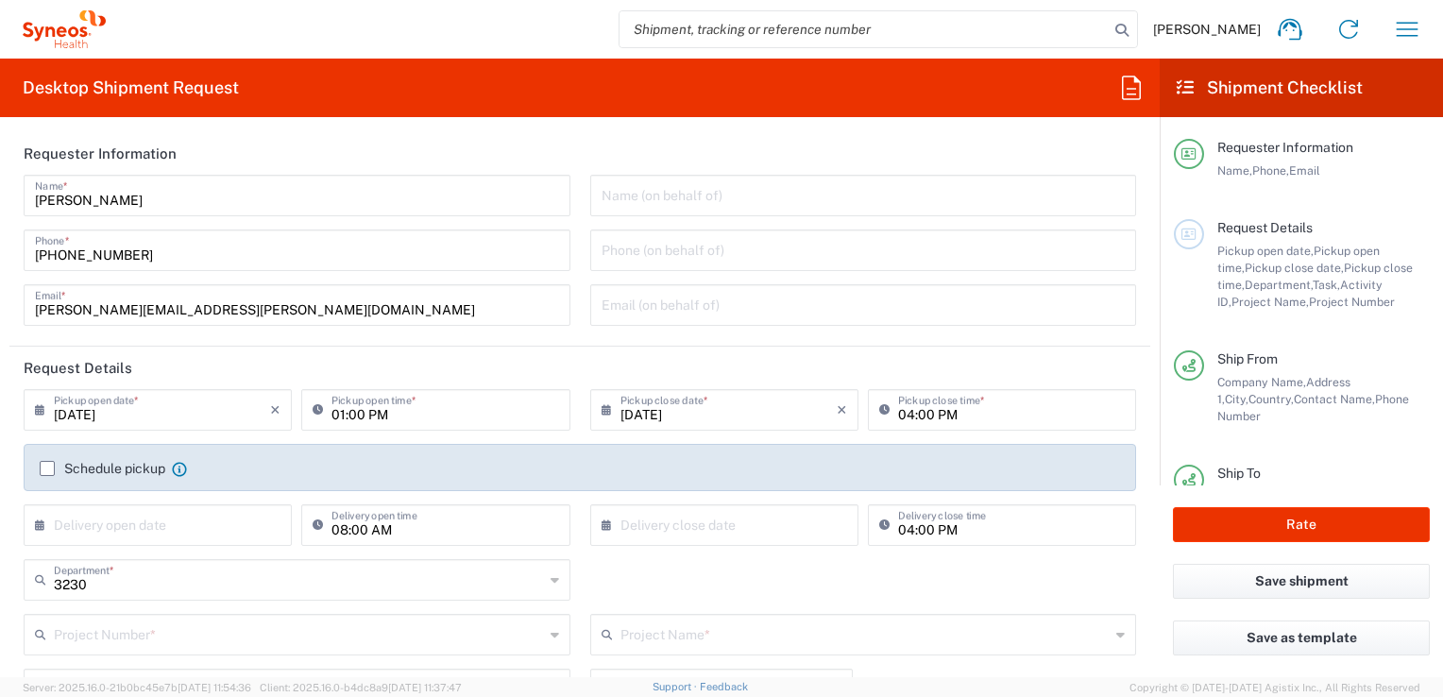
click at [67, 466] on label "Schedule pickup" at bounding box center [103, 468] width 126 height 15
click at [47, 468] on input "Schedule pickup" at bounding box center [47, 468] width 0 height 0
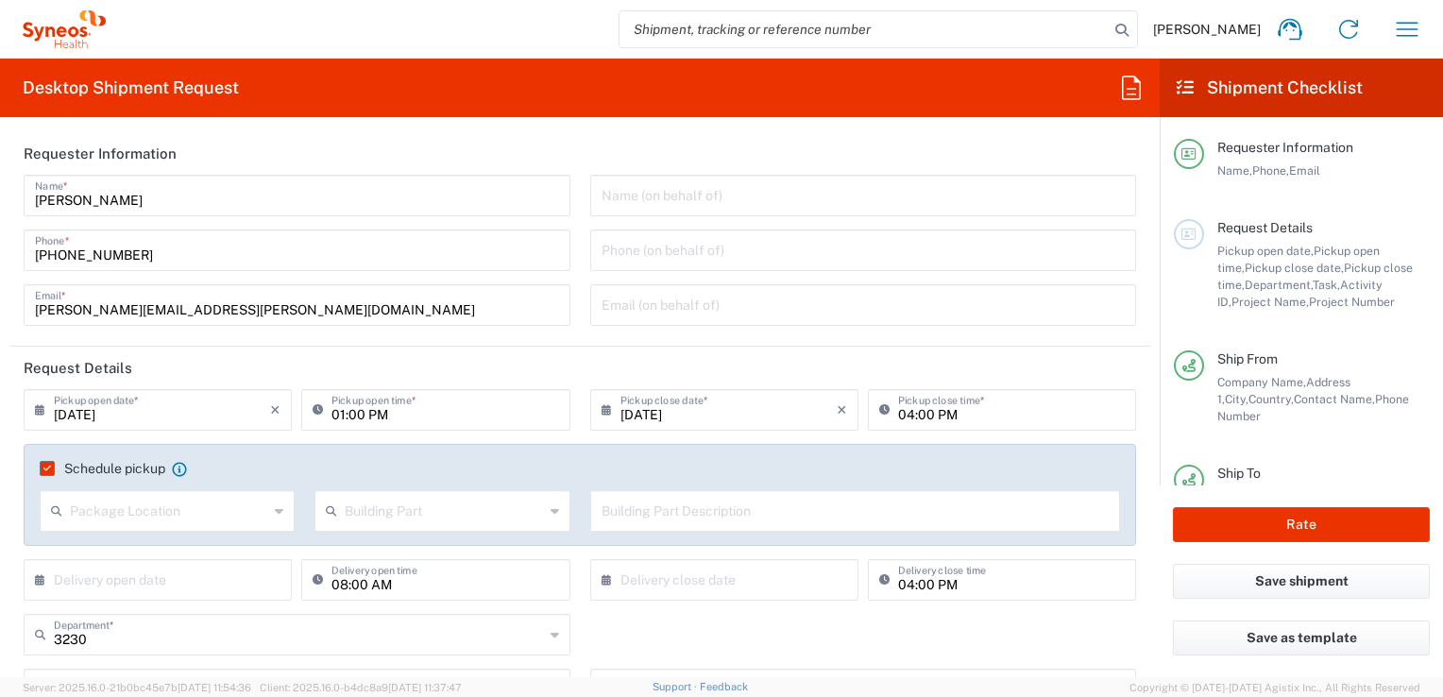
click at [162, 507] on input "text" at bounding box center [169, 509] width 198 height 33
click at [234, 466] on agx-checkbox-control "Schedule pickup When scheduling a pickup please be sure to meet the following c…" at bounding box center [580, 468] width 1080 height 17
click at [954, 313] on input "text" at bounding box center [863, 303] width 524 height 33
click at [491, 330] on div "[PERSON_NAME] Name * [PHONE_NUMBER] Phone * [PERSON_NAME][EMAIL_ADDRESS][PERSON…" at bounding box center [297, 257] width 566 height 164
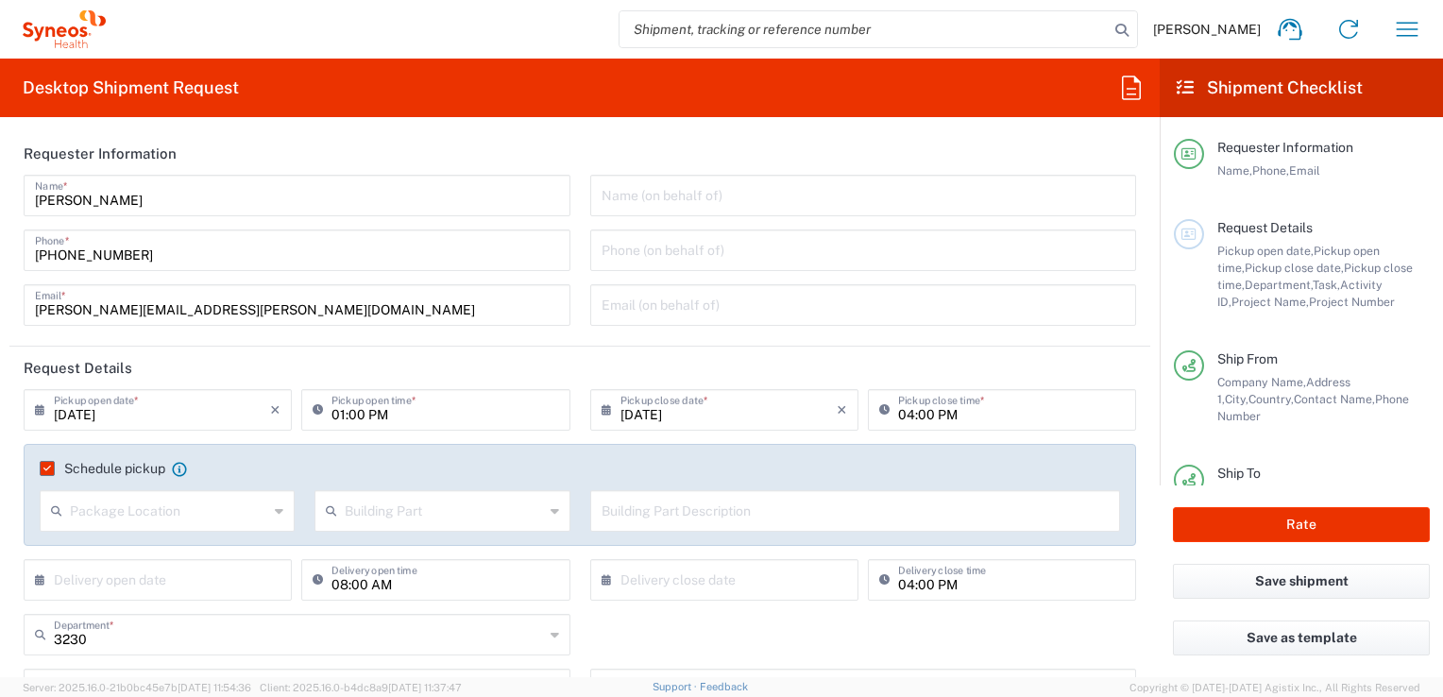
click at [491, 330] on div "[PERSON_NAME] Name * [PHONE_NUMBER] Phone * [PERSON_NAME][EMAIL_ADDRESS][PERSON…" at bounding box center [297, 257] width 566 height 164
click at [778, 395] on input "[DATE]" at bounding box center [728, 408] width 216 height 33
click at [617, 509] on input "text" at bounding box center [855, 509] width 508 height 33
click at [617, 506] on input "text" at bounding box center [855, 509] width 508 height 33
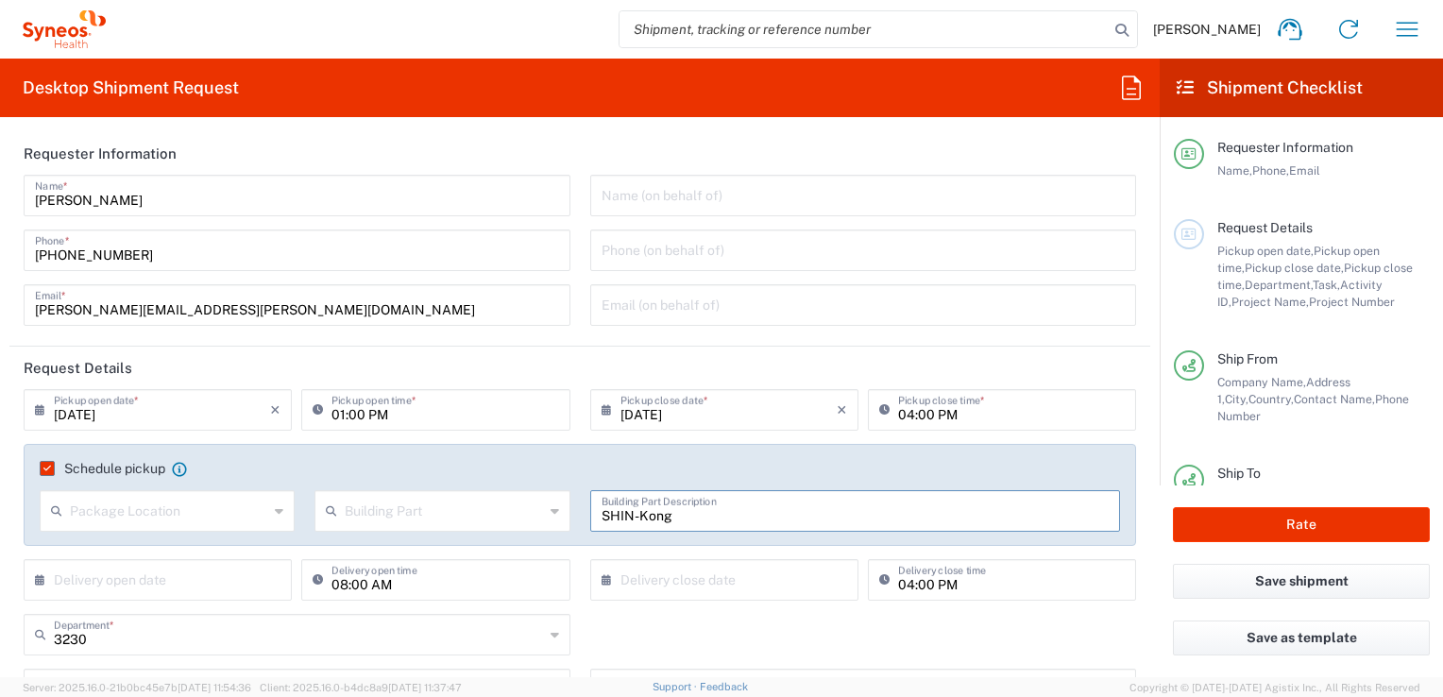
drag, startPoint x: 638, startPoint y: 521, endPoint x: 665, endPoint y: 523, distance: 26.5
click at [665, 523] on input "SHIN-Kong" at bounding box center [855, 509] width 508 height 33
type input "SHIN-KONG"
click at [759, 480] on div "Schedule pickup When scheduling a pickup please be sure to meet the following c…" at bounding box center [580, 475] width 1100 height 30
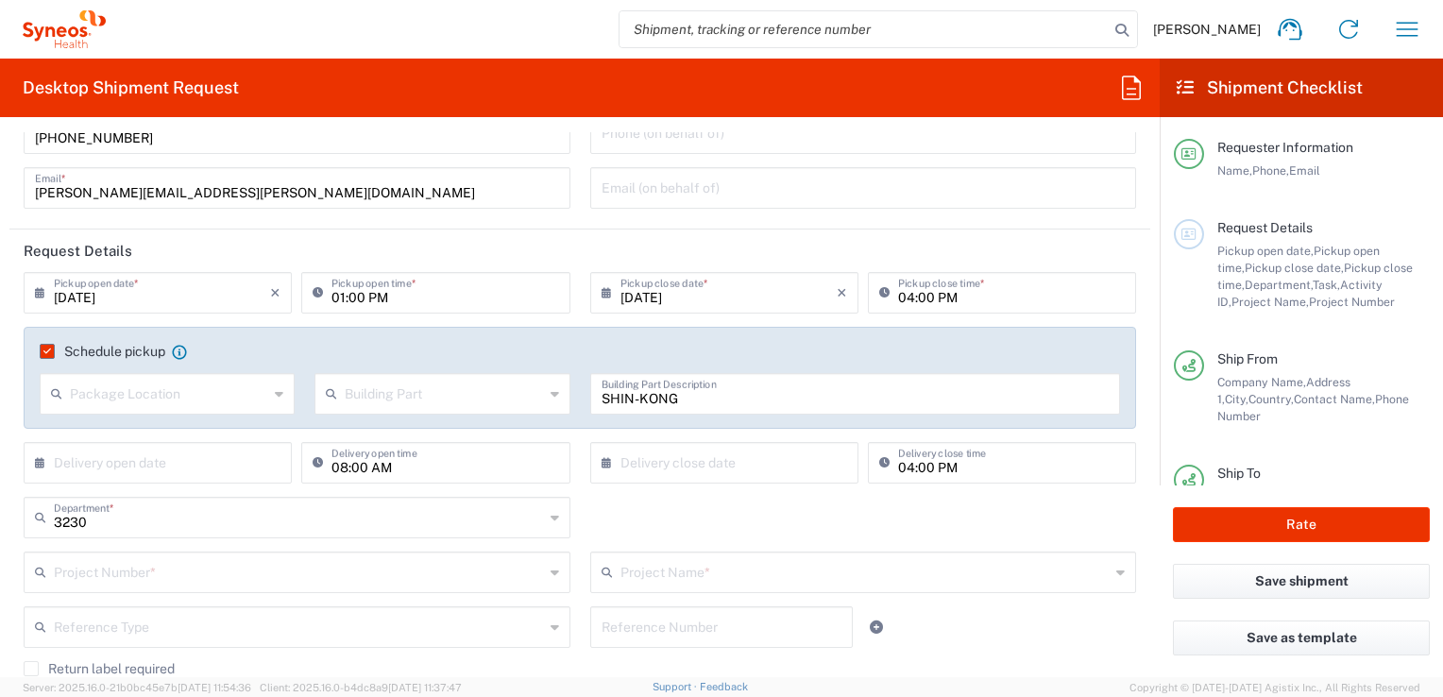
scroll to position [230, 0]
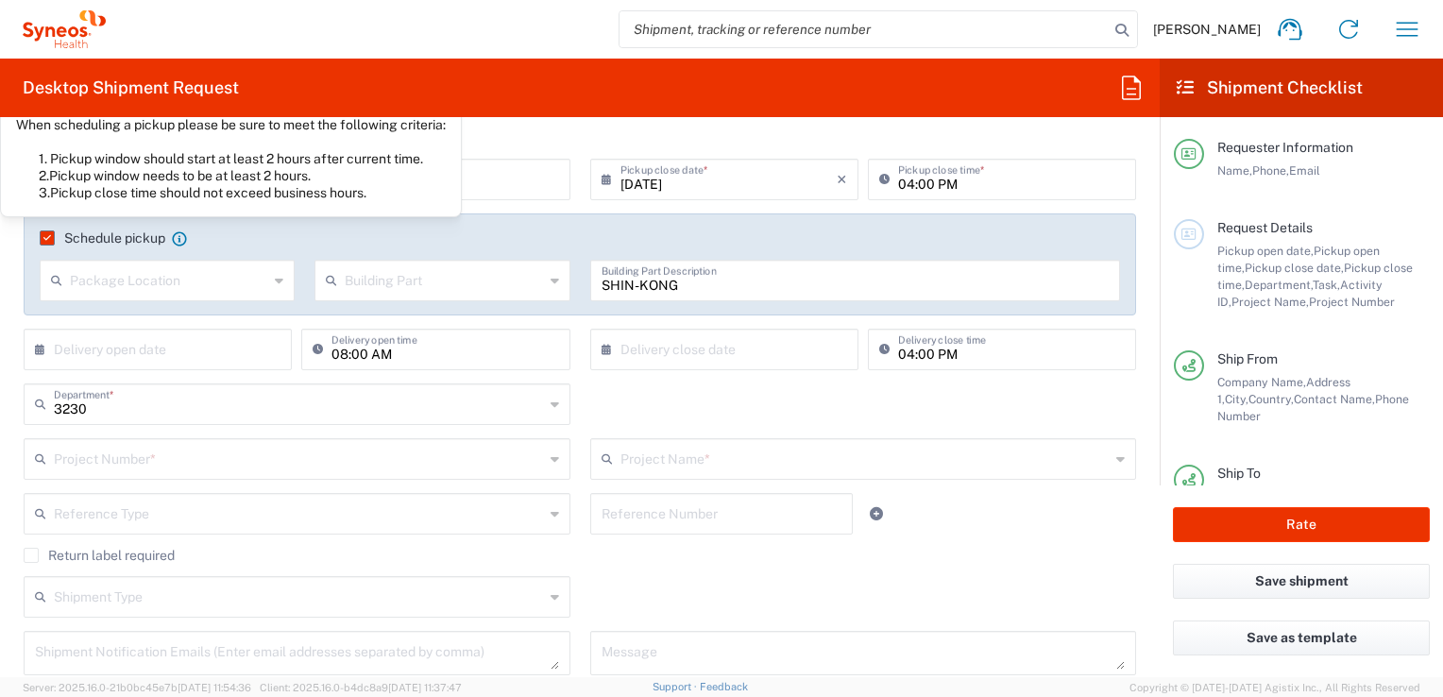
click at [179, 236] on icon at bounding box center [179, 238] width 14 height 14
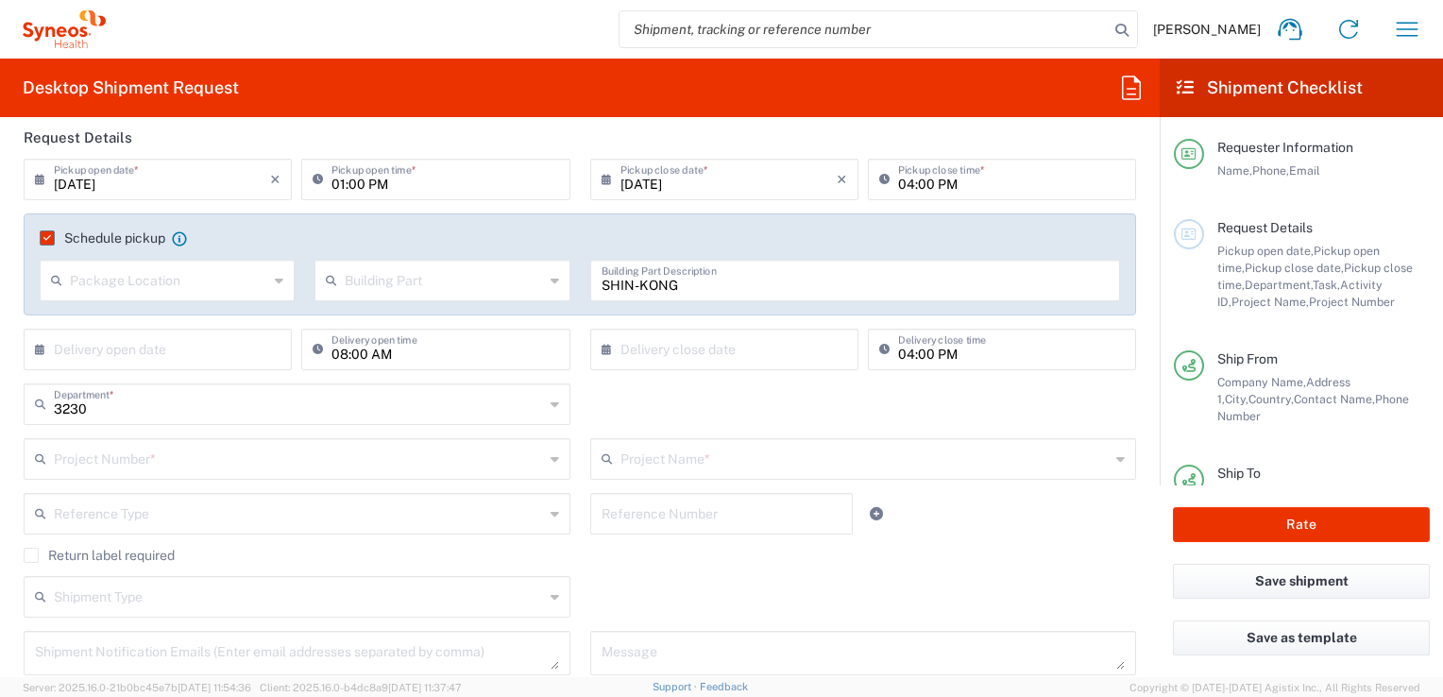
click at [173, 231] on icon at bounding box center [179, 238] width 15 height 15
drag, startPoint x: 182, startPoint y: 245, endPoint x: 180, endPoint y: 229, distance: 16.2
click at [181, 244] on div "Schedule pickup When scheduling a pickup please be sure to meet the following c…" at bounding box center [580, 244] width 1100 height 30
click at [180, 231] on icon at bounding box center [179, 238] width 15 height 15
click at [179, 229] on div "When scheduling a pickup please be sure to meet the following criteria: 1. Pick…" at bounding box center [179, 237] width 15 height 17
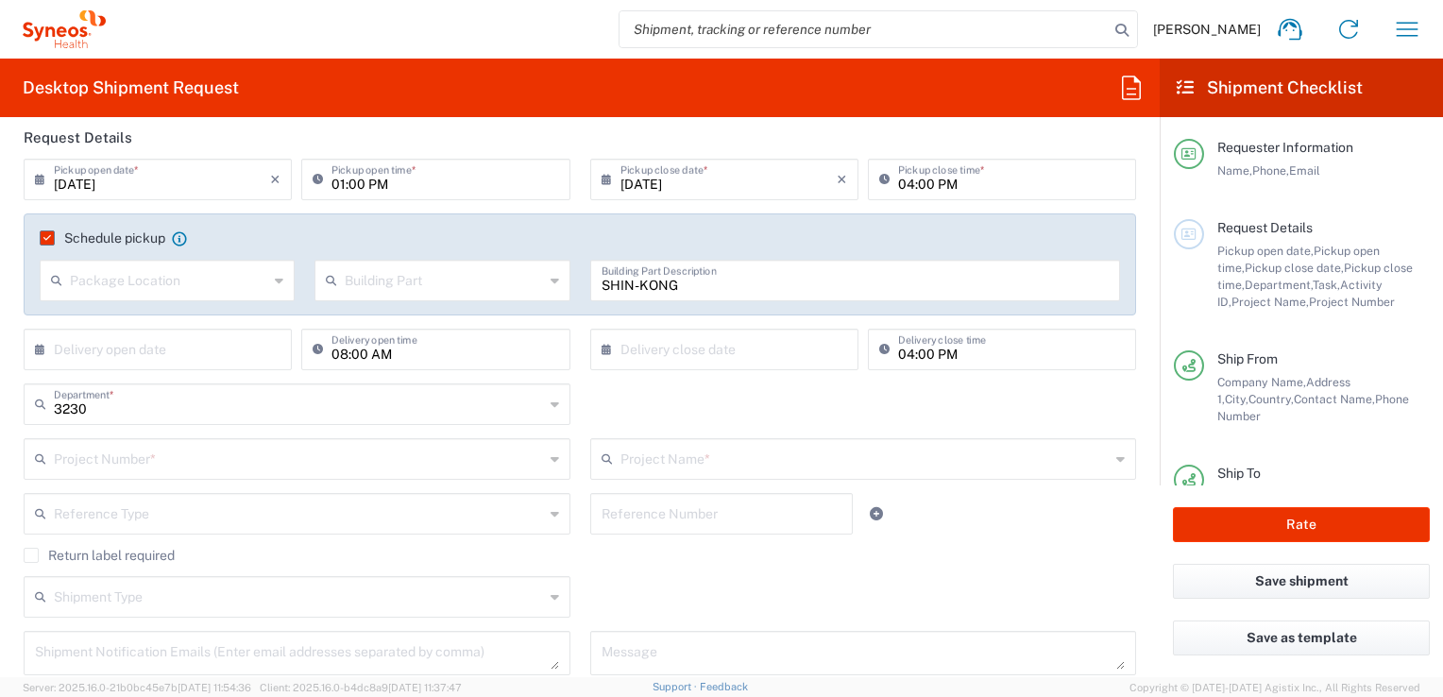
click at [178, 237] on icon at bounding box center [179, 238] width 15 height 15
click at [181, 270] on input "text" at bounding box center [169, 278] width 198 height 33
click at [117, 323] on span "Front" at bounding box center [166, 320] width 248 height 29
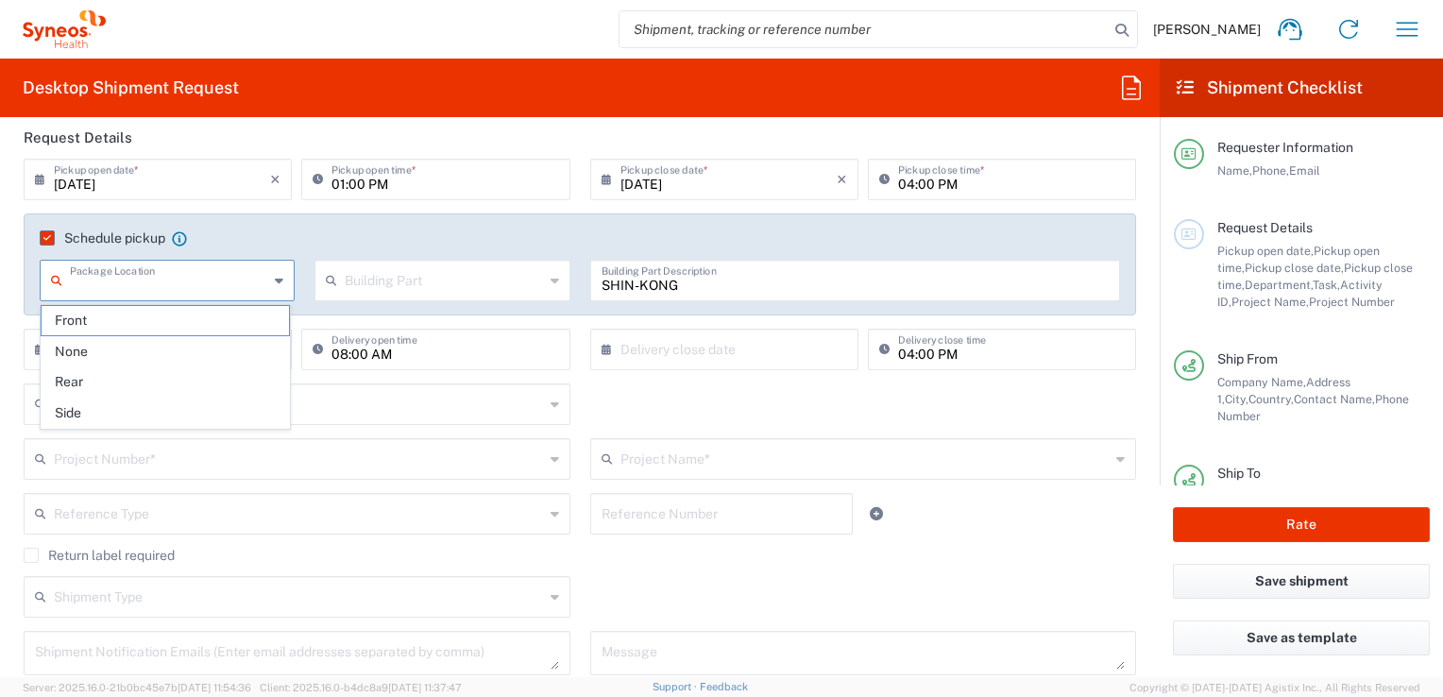
click at [117, 323] on div "Schedule pickup When scheduling a pickup please be sure to meet the following c…" at bounding box center [580, 270] width 1132 height 115
type input "Front"
click at [358, 285] on input "text" at bounding box center [444, 278] width 198 height 33
drag, startPoint x: 354, startPoint y: 346, endPoint x: 483, endPoint y: 330, distance: 130.2
click at [355, 339] on span "Building" at bounding box center [437, 351] width 248 height 29
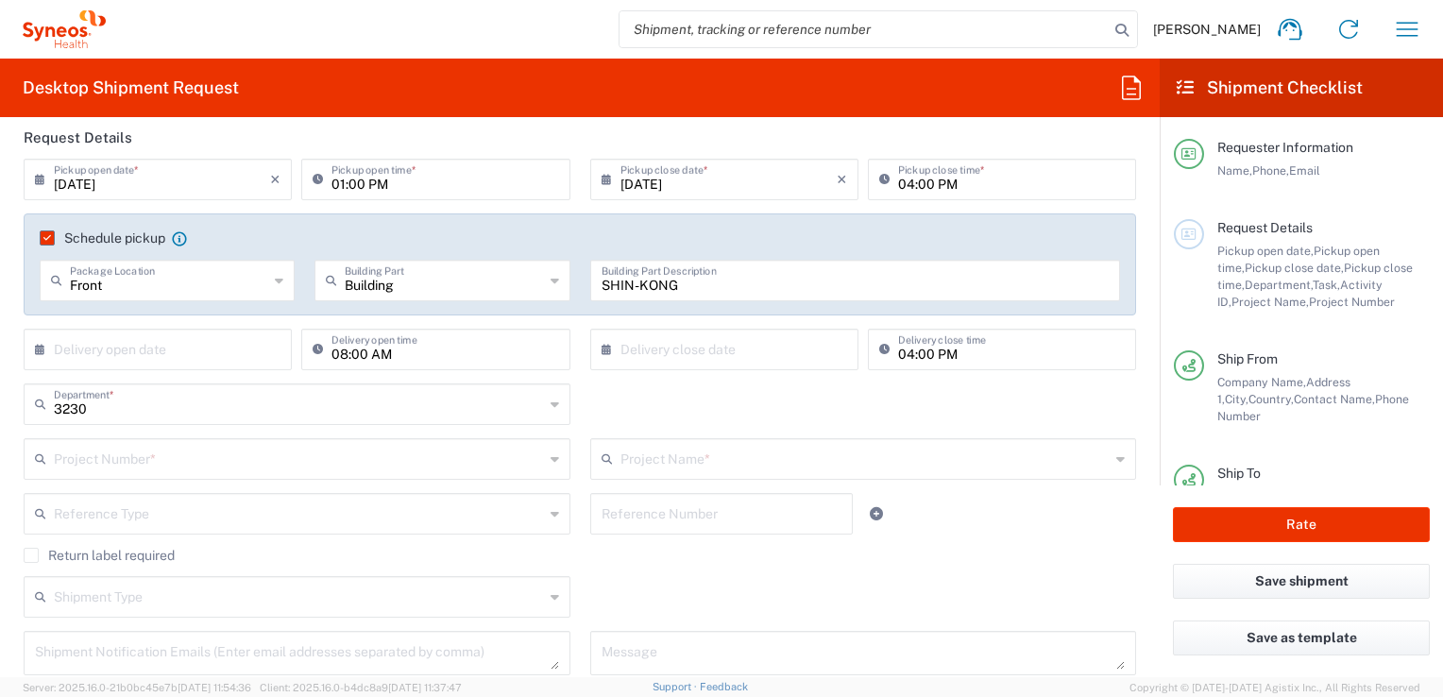
click at [550, 276] on icon at bounding box center [554, 280] width 8 height 30
click at [550, 274] on icon at bounding box center [554, 280] width 8 height 30
click at [540, 274] on div "Building Building Part" at bounding box center [441, 281] width 255 height 42
drag, startPoint x: 371, startPoint y: 417, endPoint x: 383, endPoint y: 397, distance: 24.1
click at [373, 414] on span "Floor" at bounding box center [437, 412] width 248 height 29
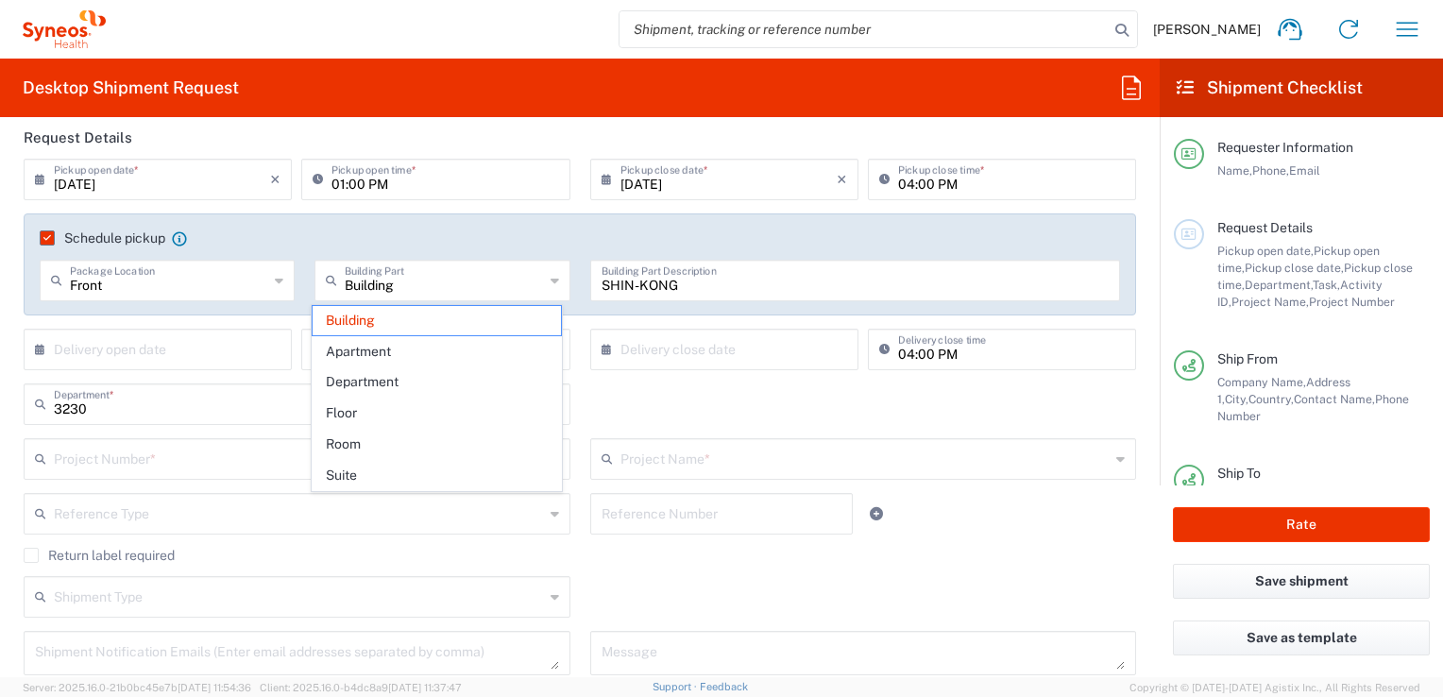
type input "Floor"
click at [783, 336] on input "text" at bounding box center [728, 347] width 216 height 33
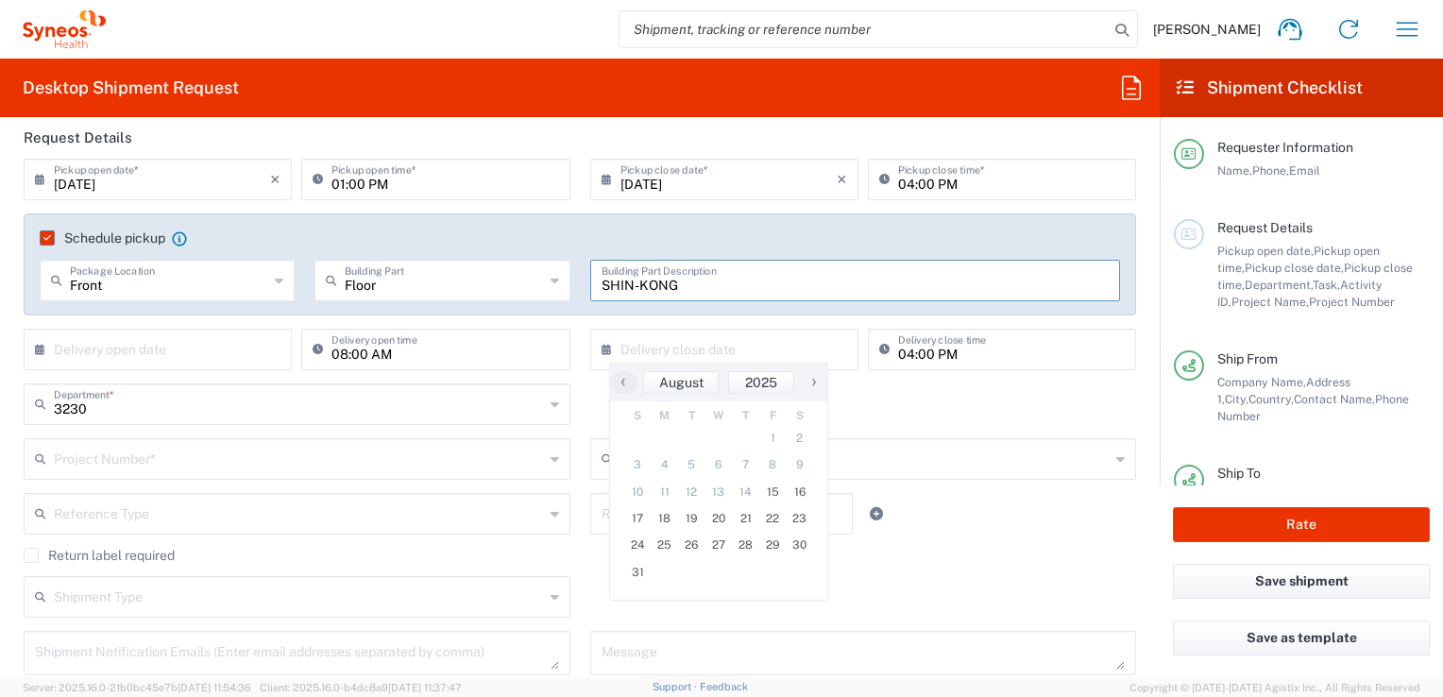
click at [841, 274] on input "SHIN-KONG" at bounding box center [855, 278] width 508 height 33
click at [467, 347] on input "08:00 AM" at bounding box center [444, 347] width 227 height 33
type input ":00 AM"
drag, startPoint x: 402, startPoint y: 356, endPoint x: 284, endPoint y: 330, distance: 120.9
click at [287, 331] on div "× Delivery open date Cancel Apply :00 AM Delivery open time" at bounding box center [297, 356] width 556 height 55
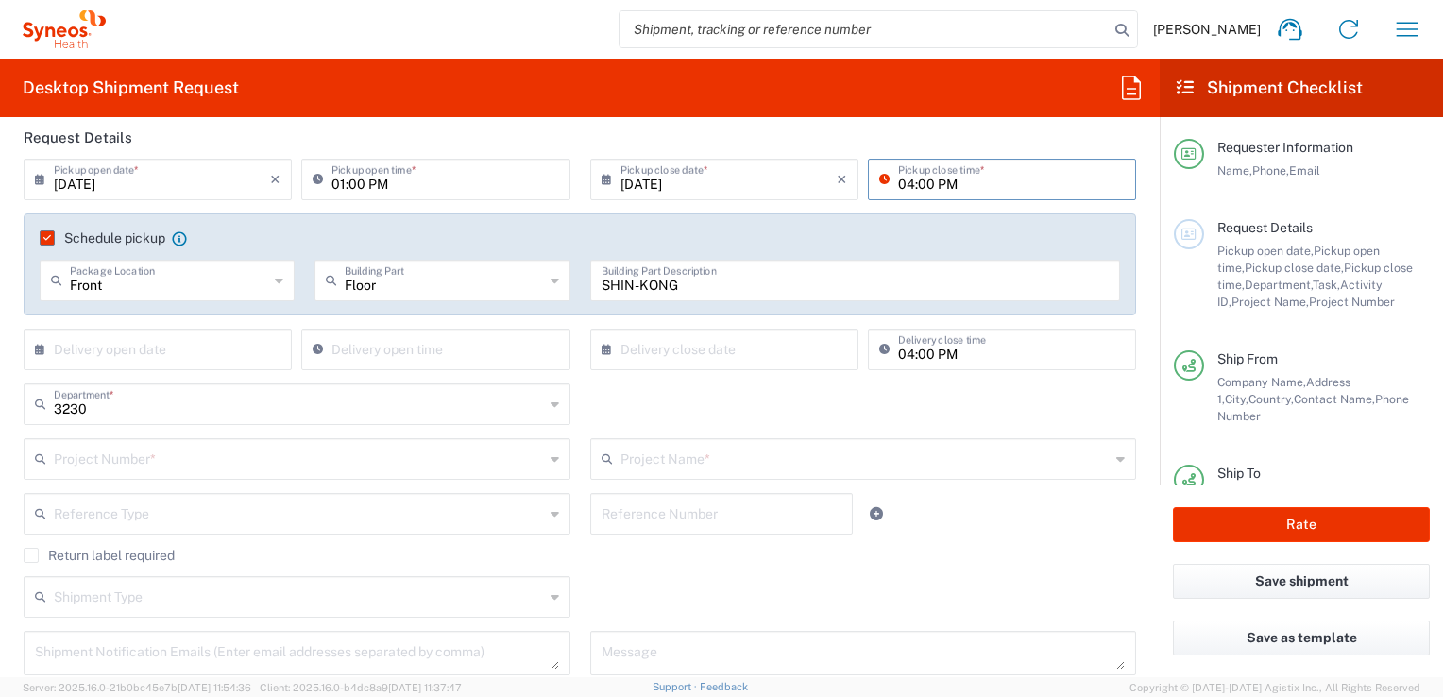
click at [1048, 192] on input "04:00 PM" at bounding box center [1011, 177] width 227 height 33
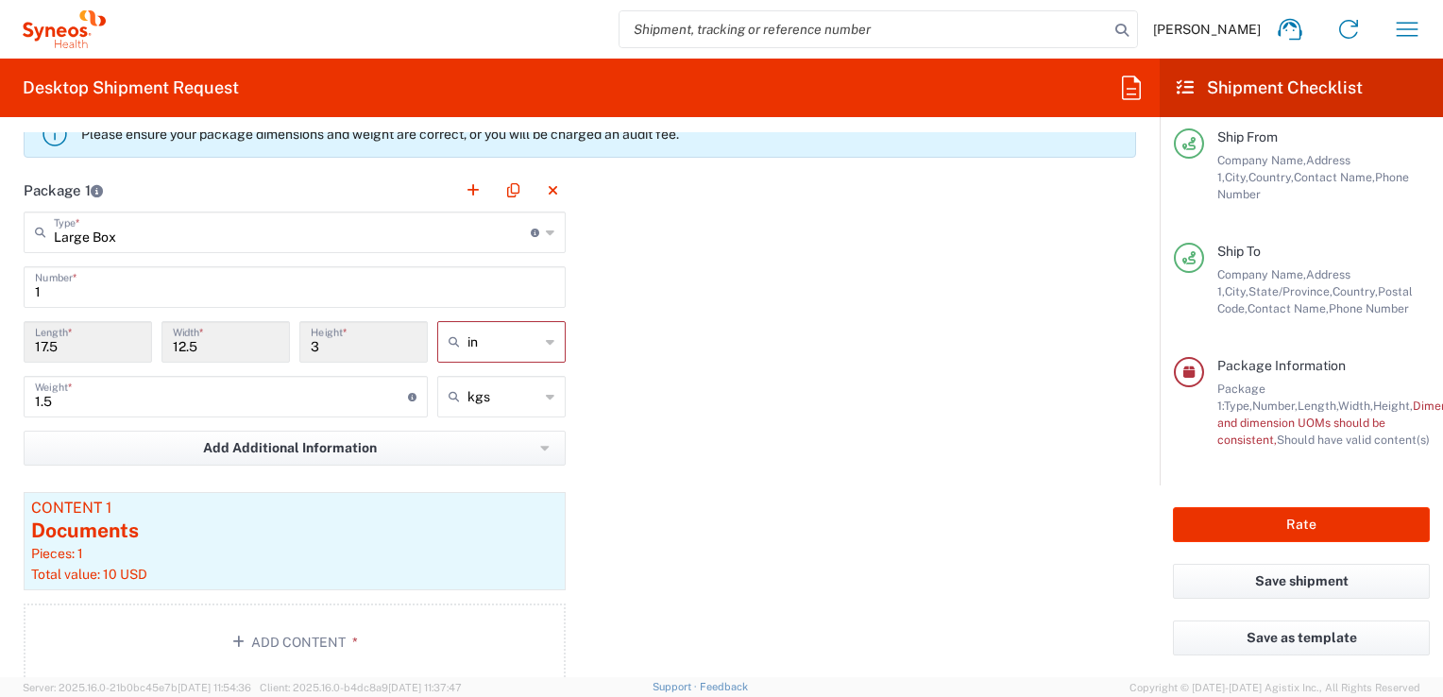
scroll to position [1741, 0]
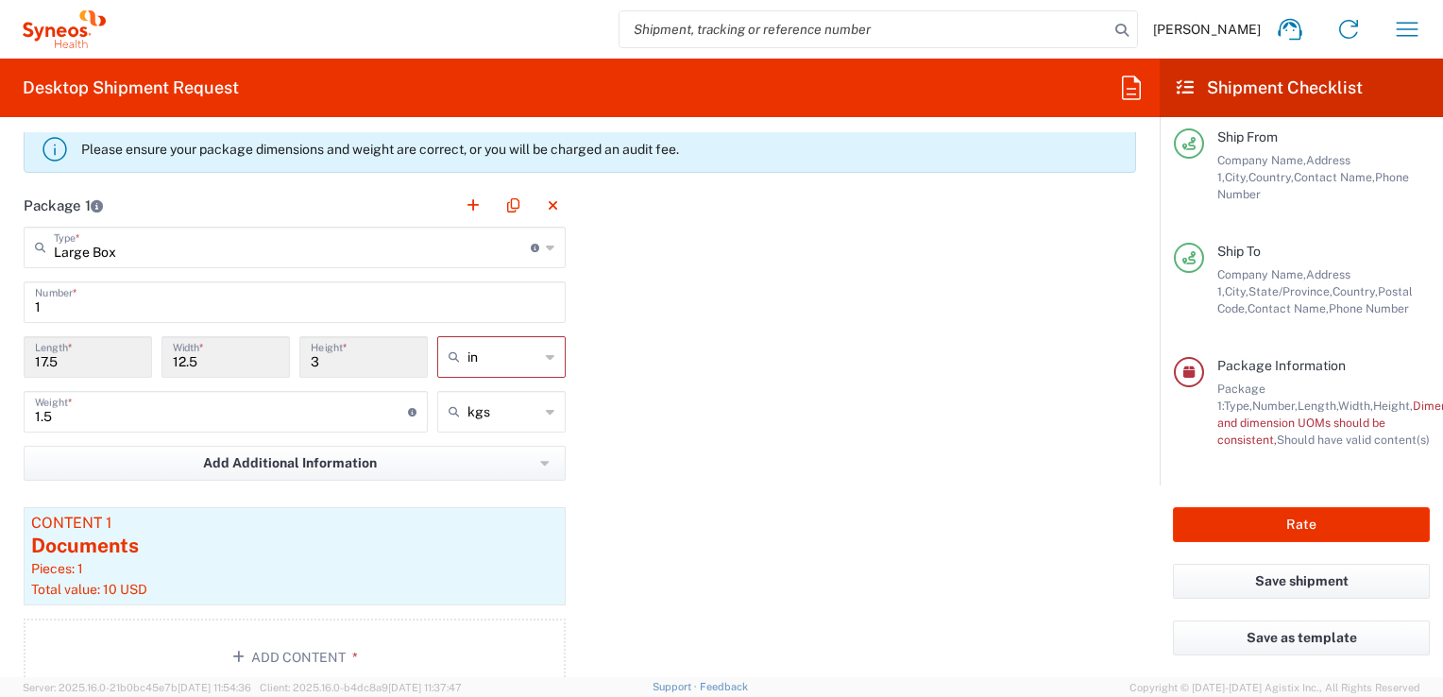
click at [546, 353] on icon at bounding box center [550, 357] width 8 height 30
click at [472, 418] on span "cm" at bounding box center [494, 425] width 123 height 29
type input "44.45"
type input "31.75"
type input "7.62"
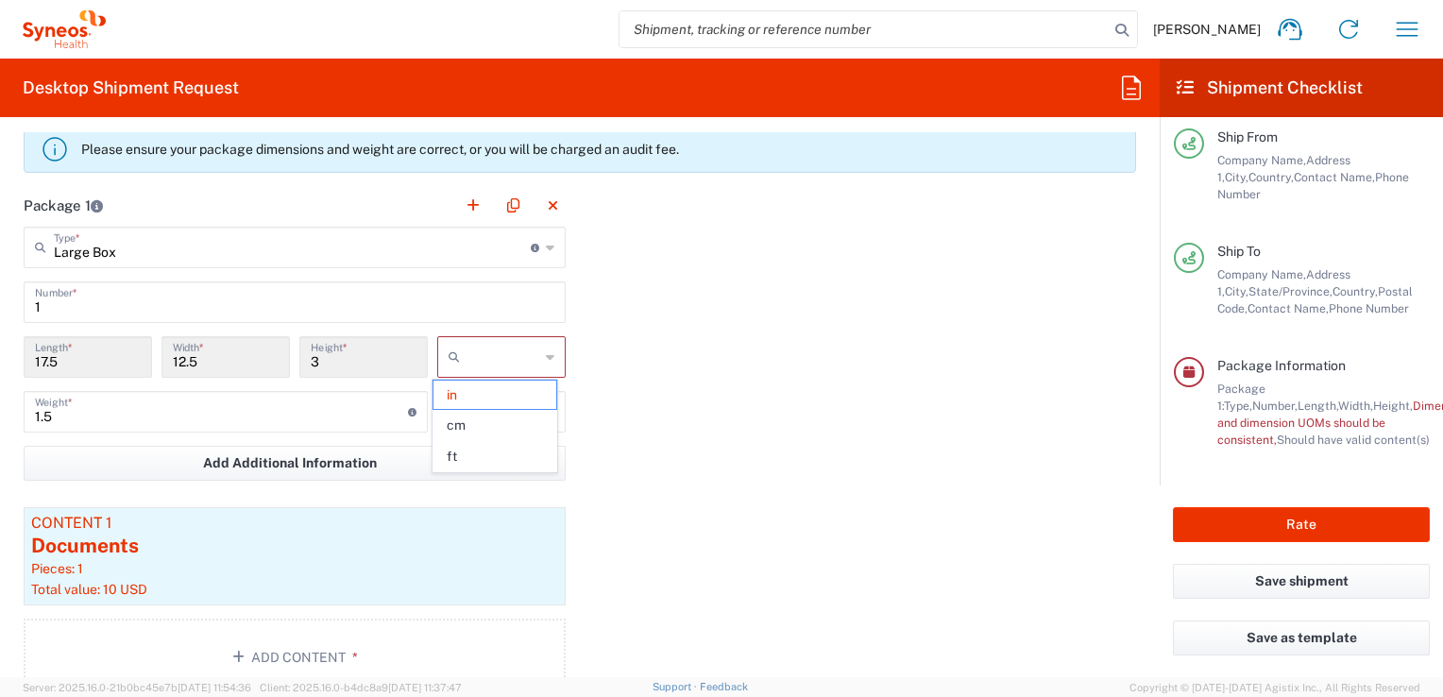
type input "cm"
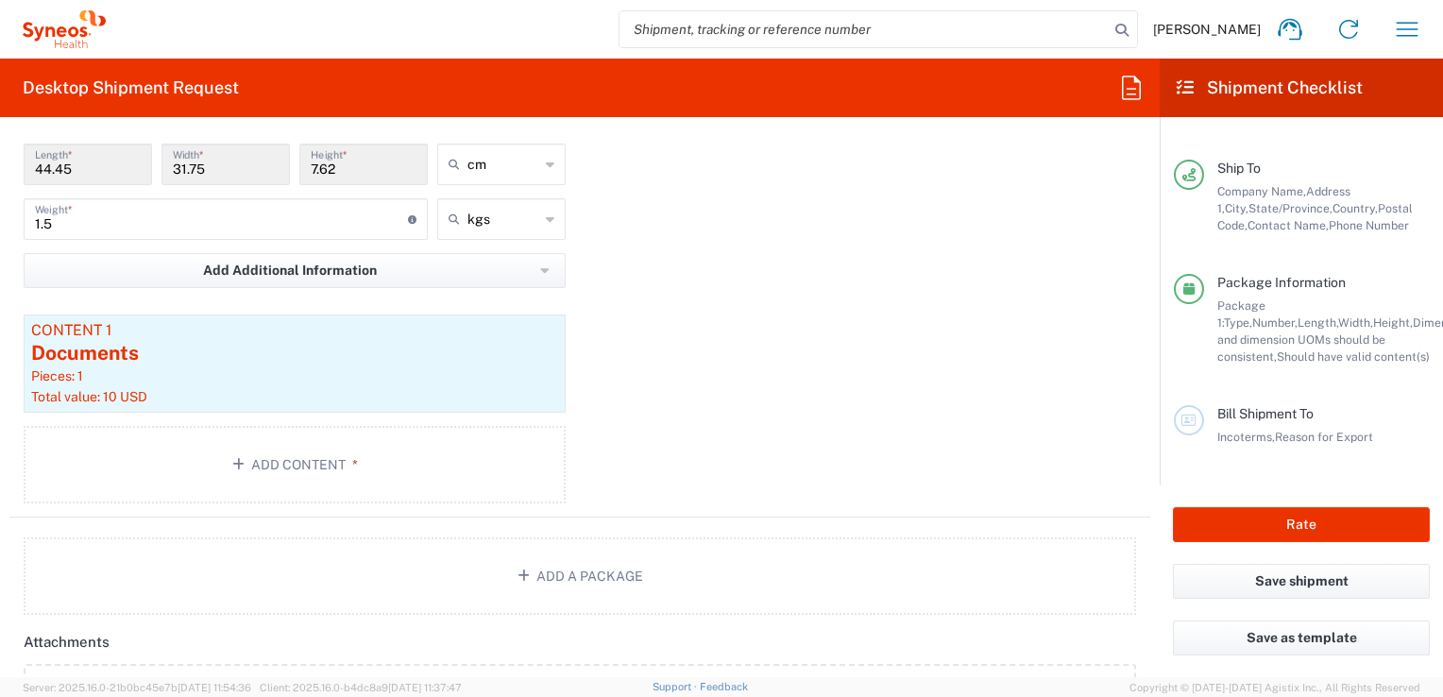
scroll to position [1943, 0]
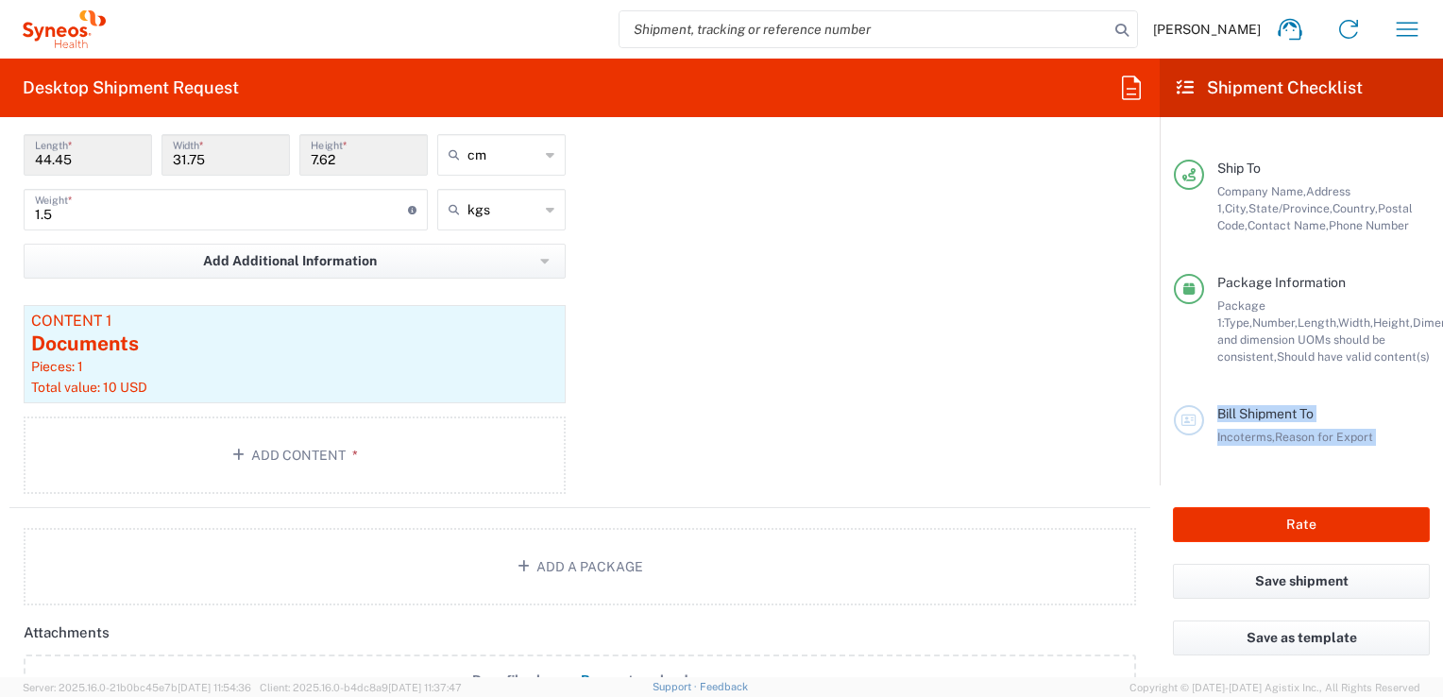
drag, startPoint x: 1159, startPoint y: 502, endPoint x: 1152, endPoint y: 487, distance: 16.9
click at [1169, 459] on agx-form-checklist "Shipment Checklist Requester Information Name, Phone, Email Request Details Pic…" at bounding box center [1300, 368] width 283 height 618
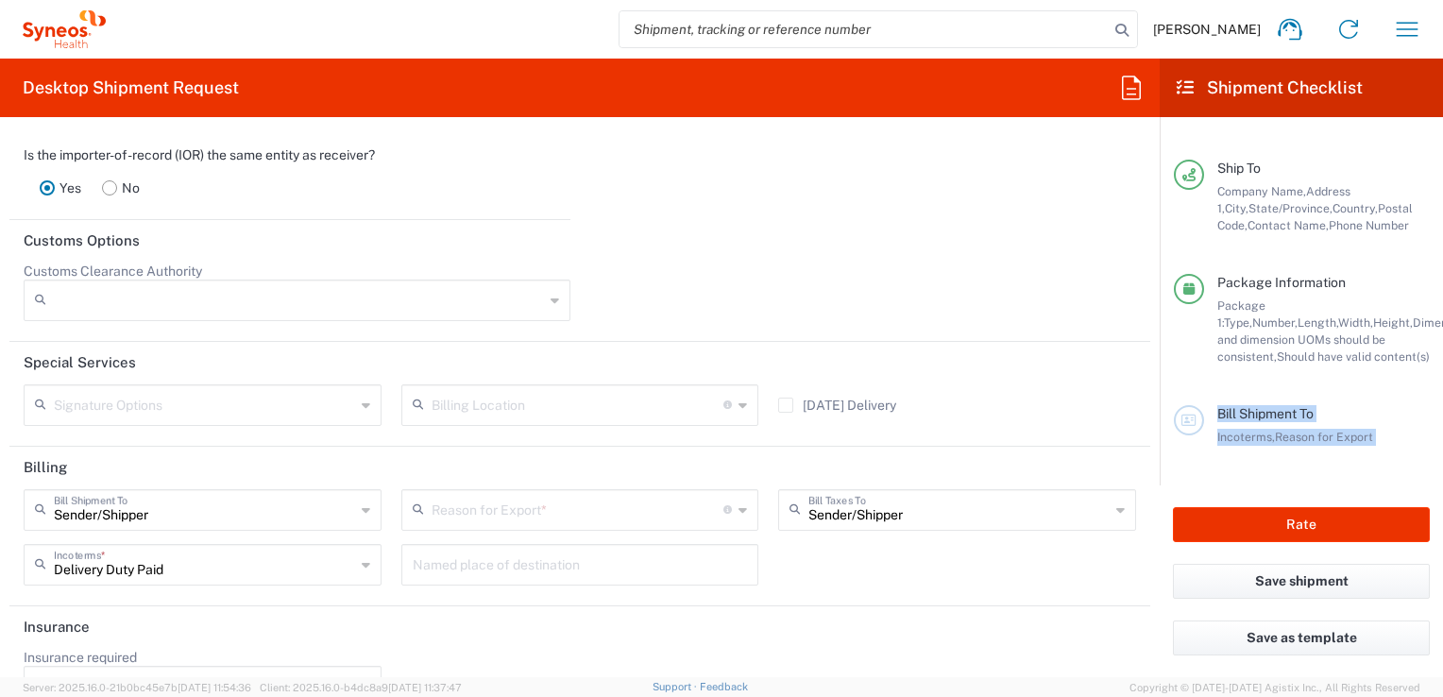
scroll to position [2654, 0]
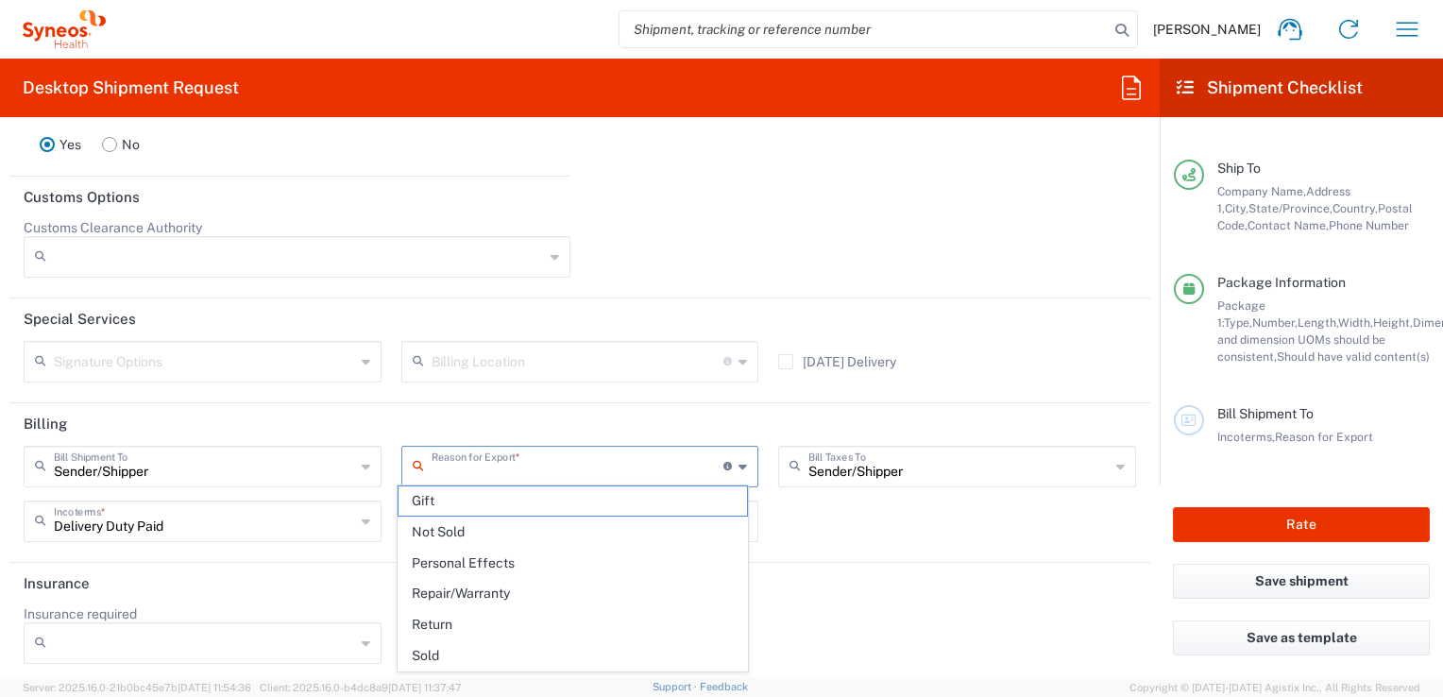
click at [483, 464] on input "text" at bounding box center [577, 464] width 293 height 33
click at [453, 527] on span "Not Sold" at bounding box center [572, 531] width 349 height 29
type input "Not Sold"
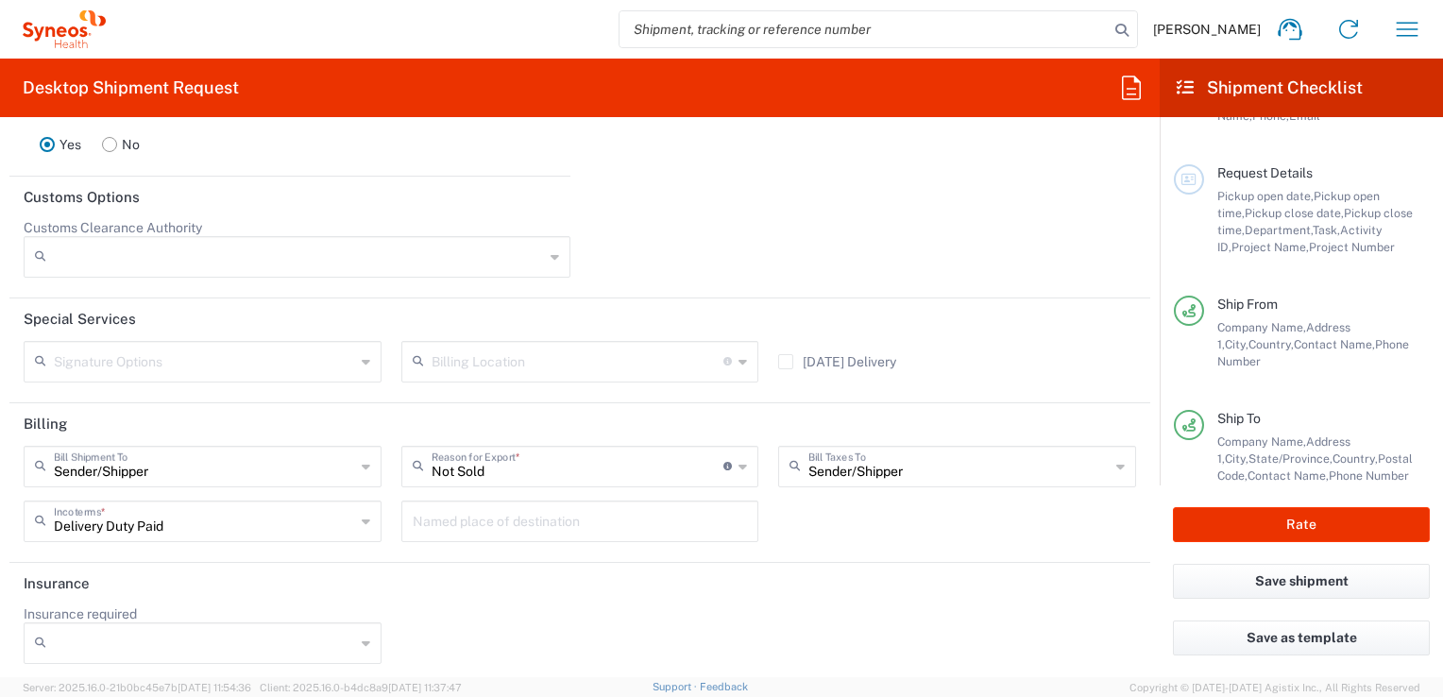
scroll to position [0, 0]
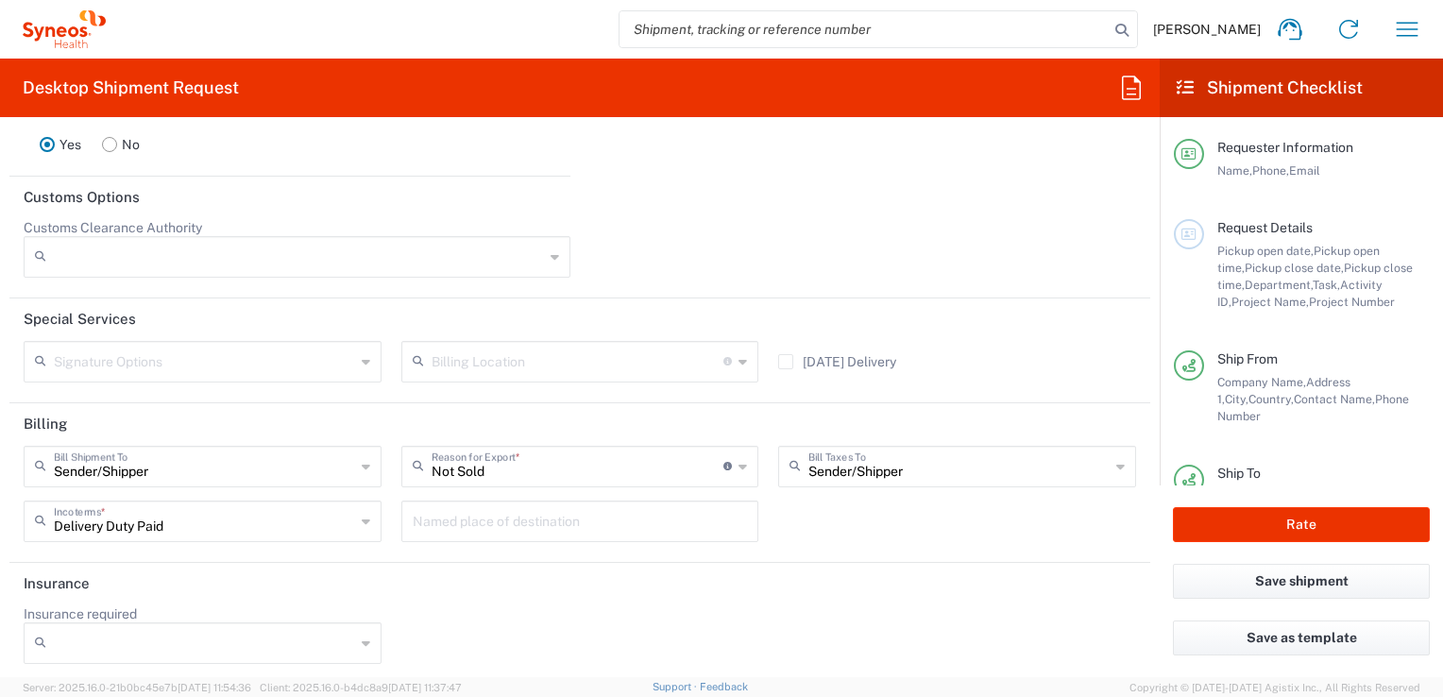
click at [1337, 286] on span "Activity ID," at bounding box center [1299, 293] width 165 height 31
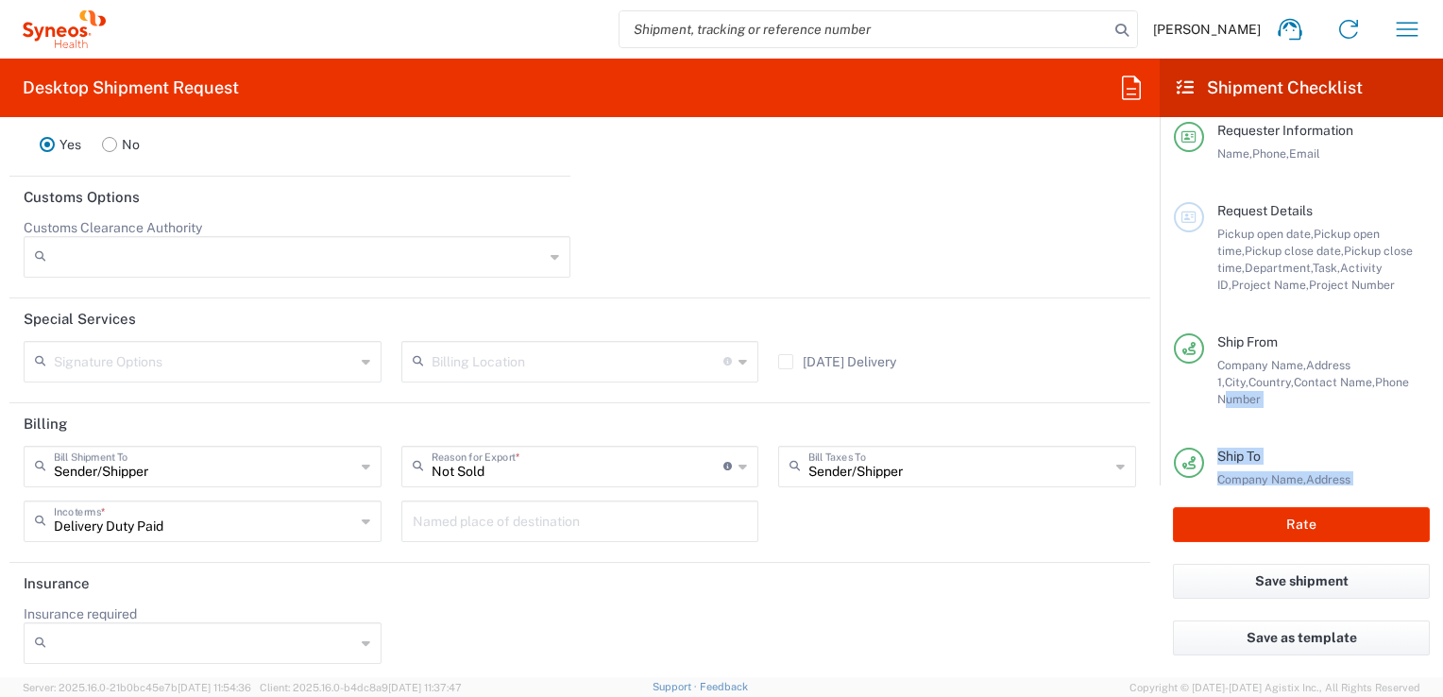
drag, startPoint x: 1163, startPoint y: 602, endPoint x: 1159, endPoint y: 579, distance: 23.9
click at [1190, 444] on agx-form-checklist "Shipment Checklist Requester Information Name, Phone, Email Request Details Pic…" at bounding box center [1300, 368] width 283 height 618
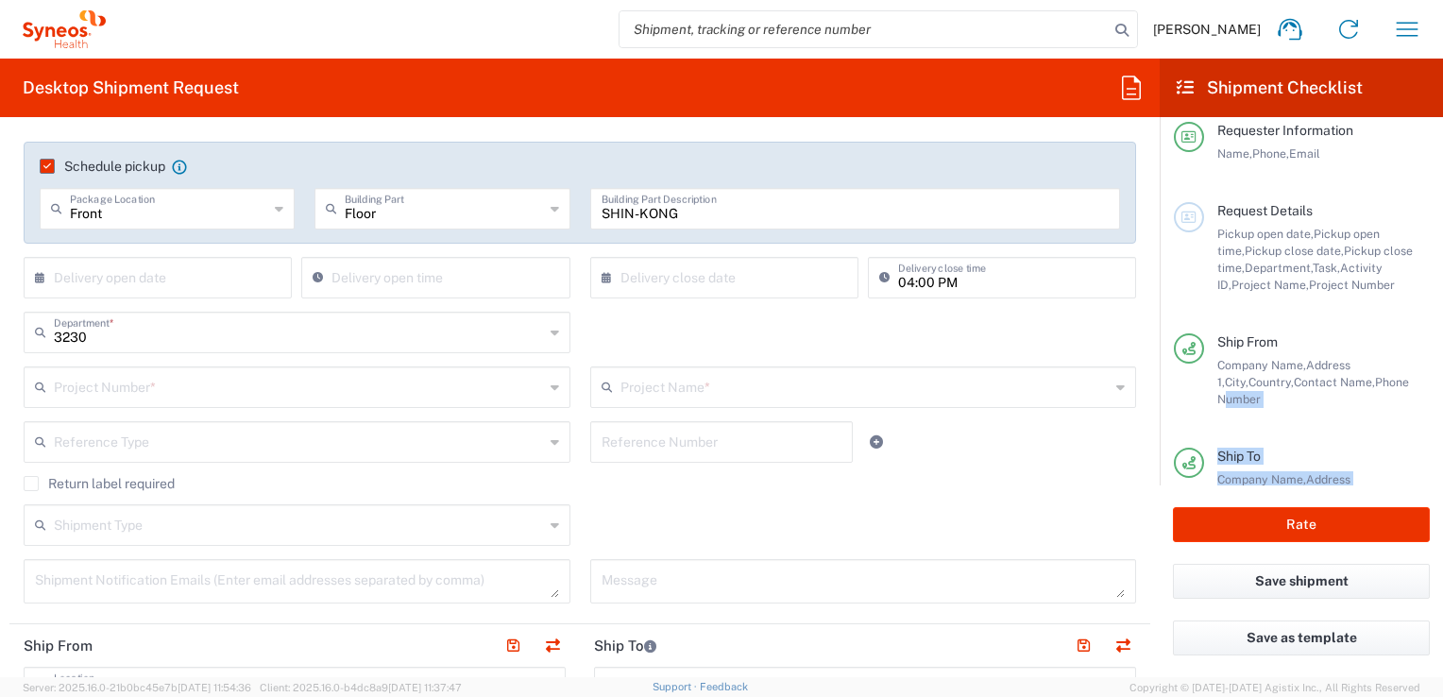
scroll to position [304, 0]
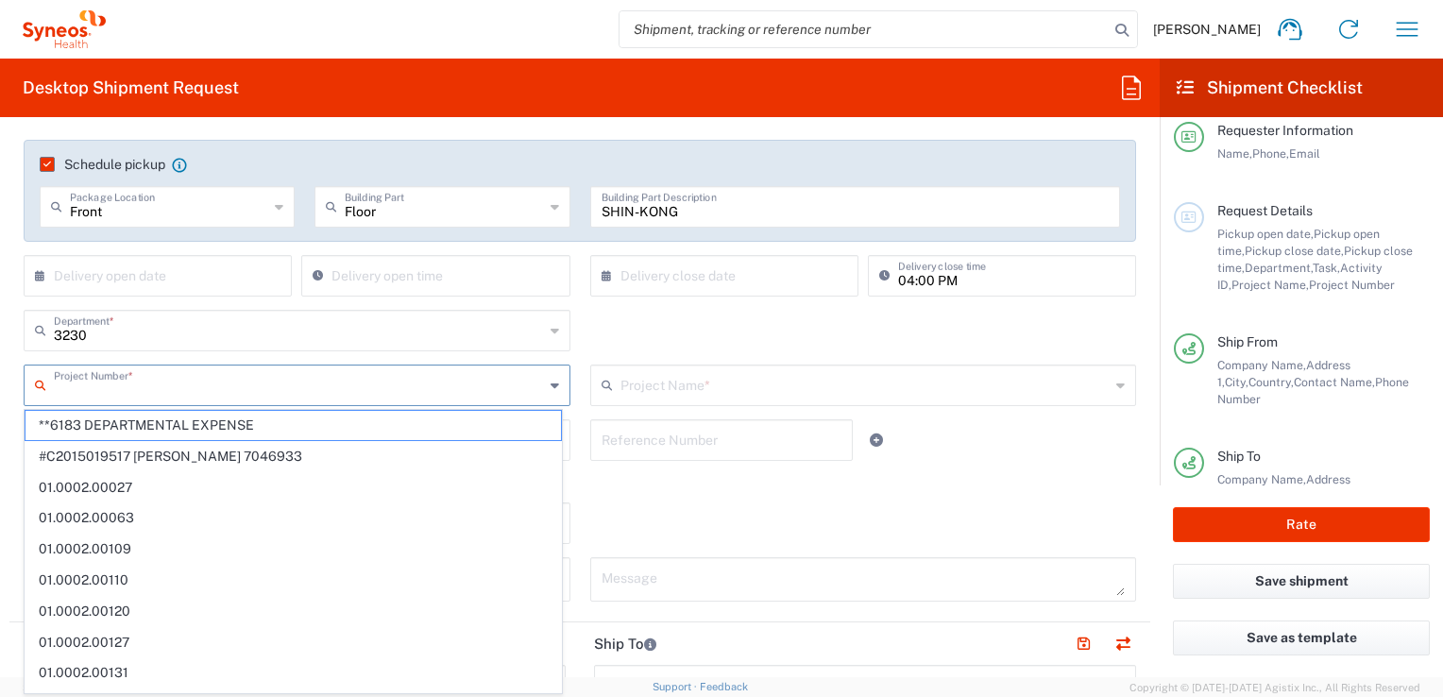
click at [175, 384] on input "text" at bounding box center [299, 383] width 490 height 33
type input "&77"
click at [201, 364] on div "&77 Project Number *" at bounding box center [297, 385] width 547 height 42
click at [619, 533] on div "Shipment Type Batch Regular" at bounding box center [580, 529] width 1132 height 55
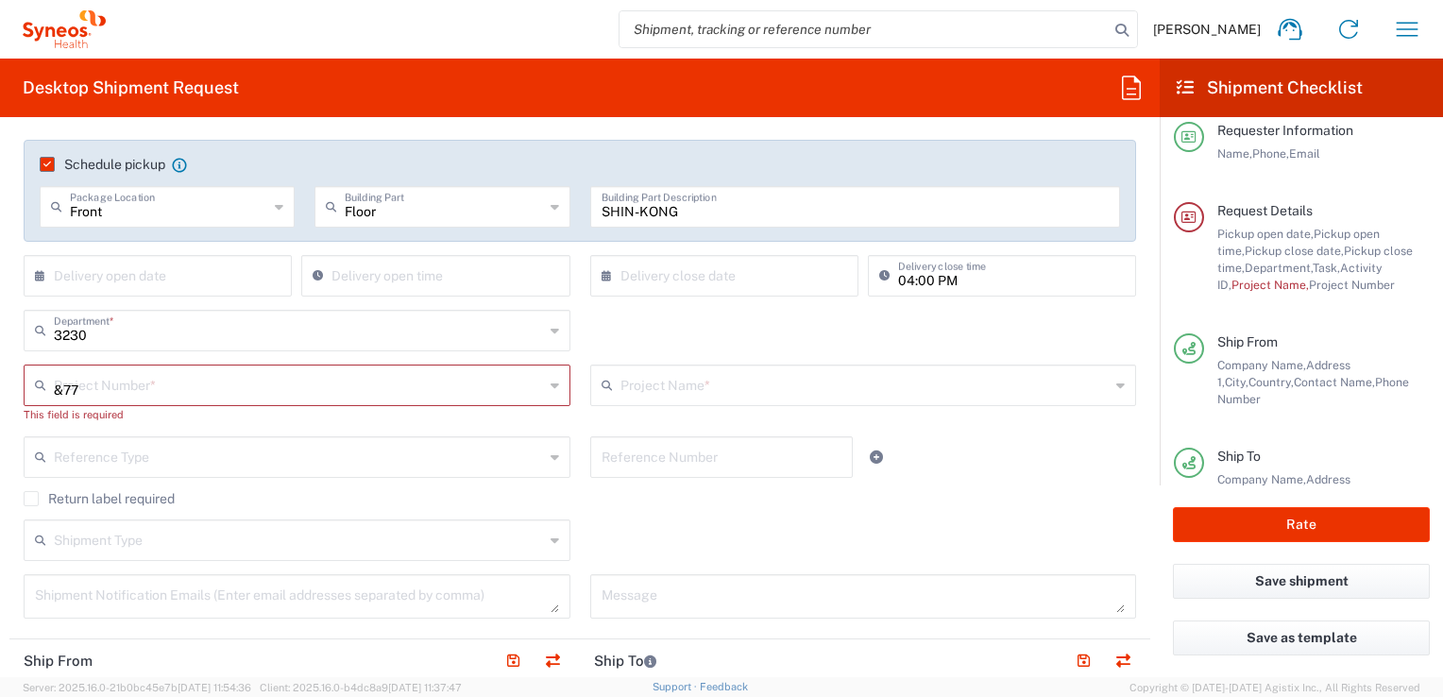
click at [302, 387] on input "&77" at bounding box center [299, 383] width 490 height 33
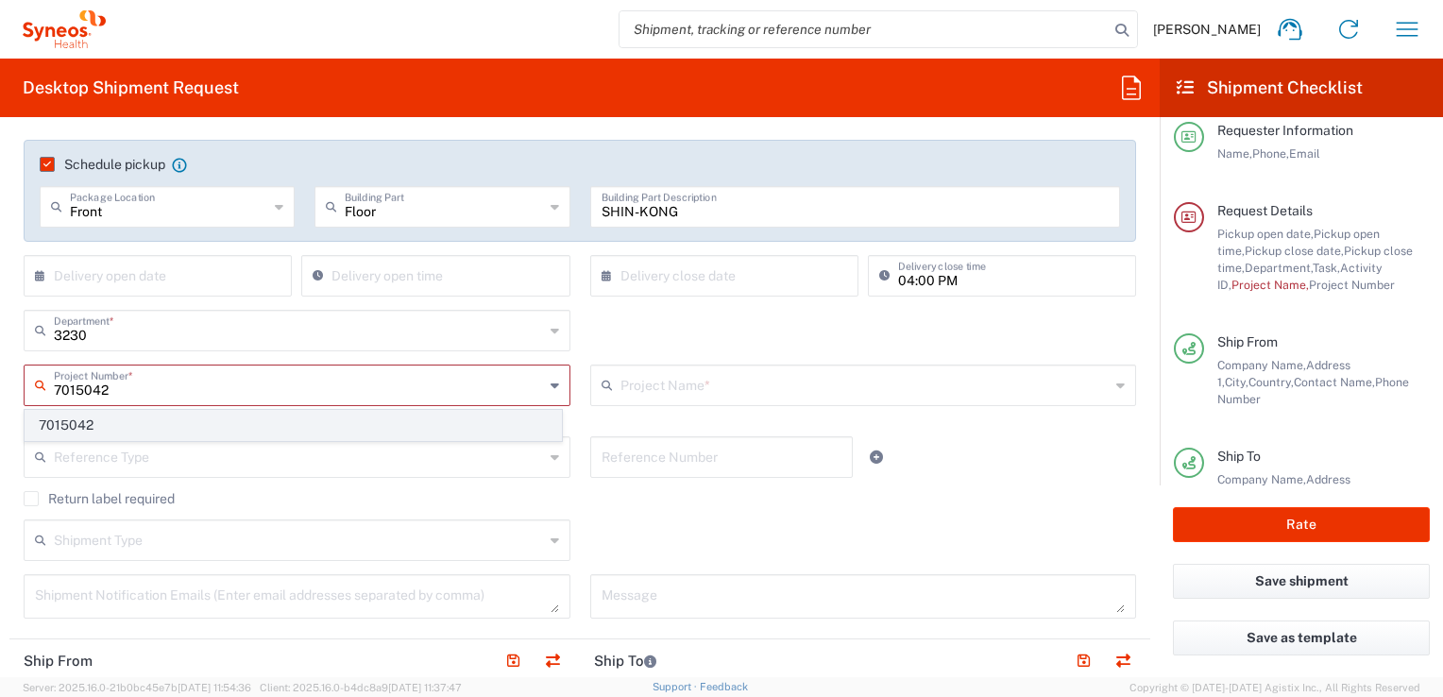
type input "7015042"
click at [76, 428] on span "7015042" at bounding box center [292, 425] width 535 height 29
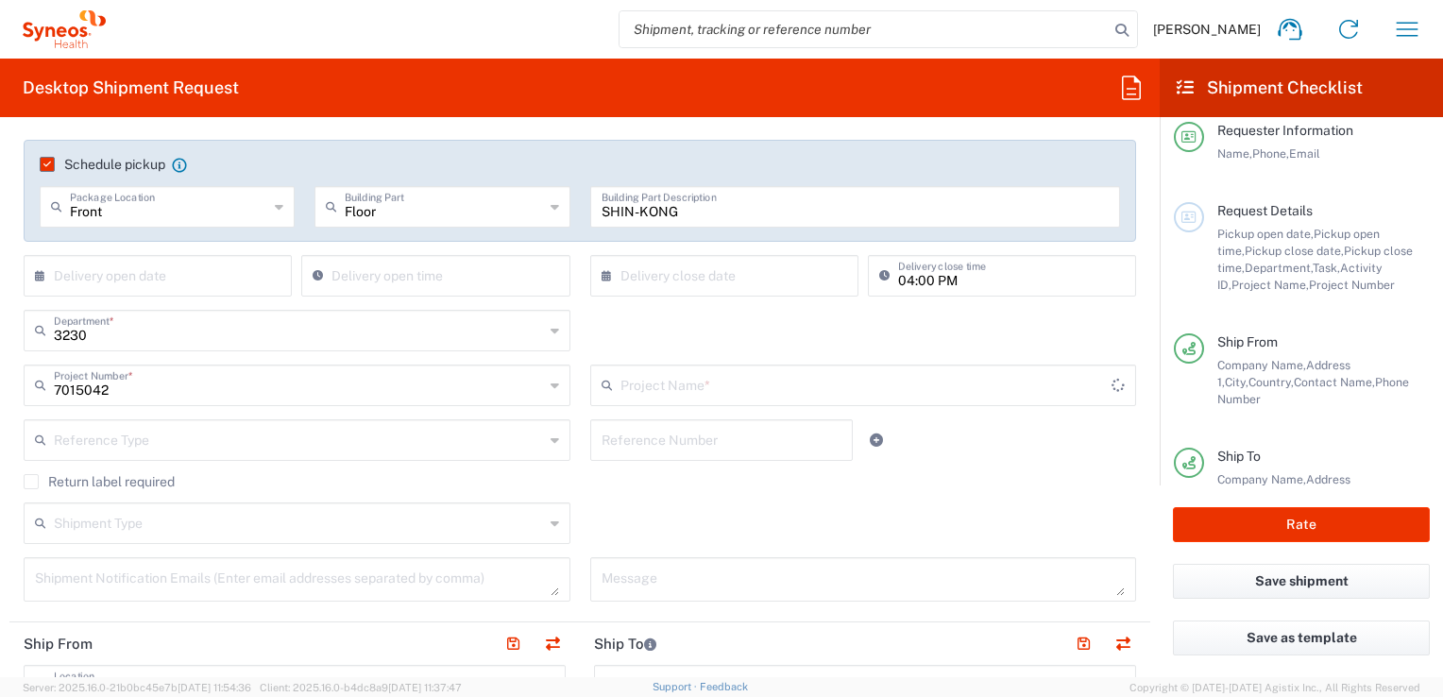
type input "Daiichi 7015042"
click at [1344, 286] on span "Project Number" at bounding box center [1352, 285] width 86 height 14
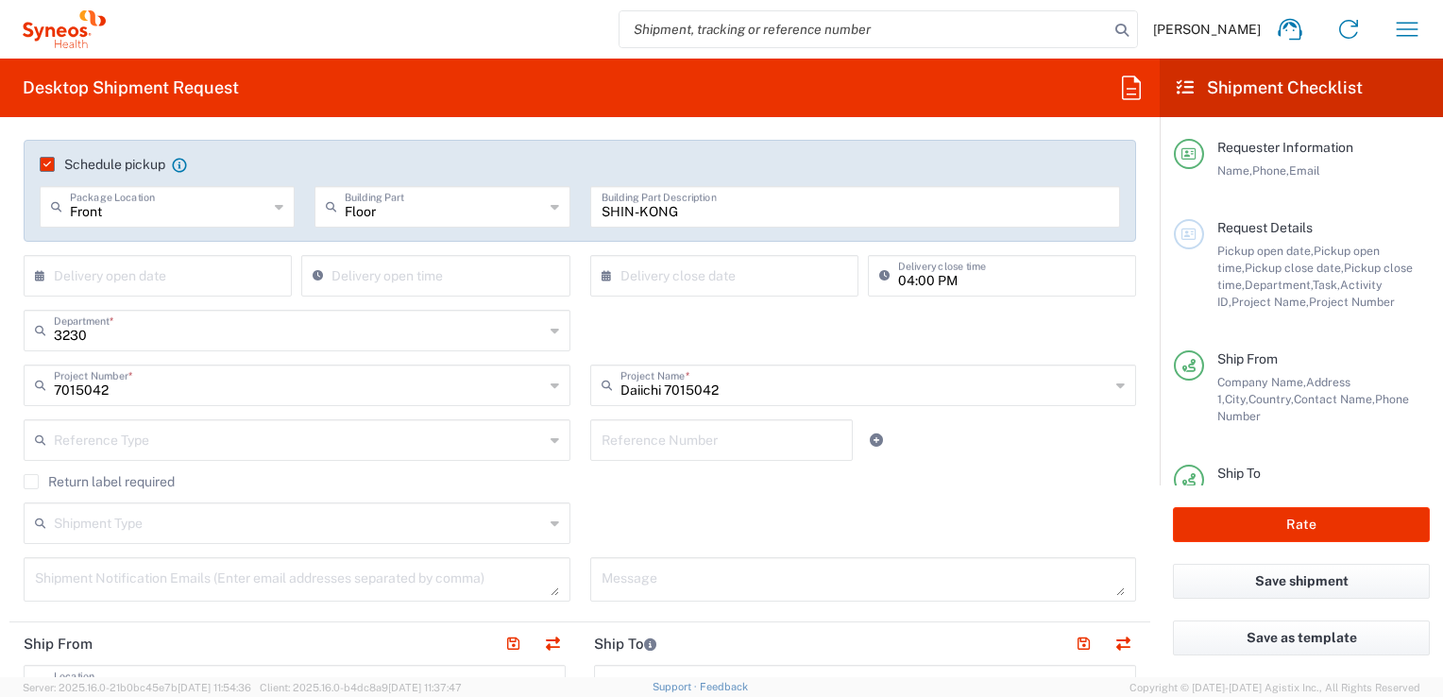
click at [626, 325] on div "3230 Department * 3230 3000 3100 3109 3110 3111 3112 3125 3130 3135 3136 3150 3…" at bounding box center [580, 337] width 1132 height 55
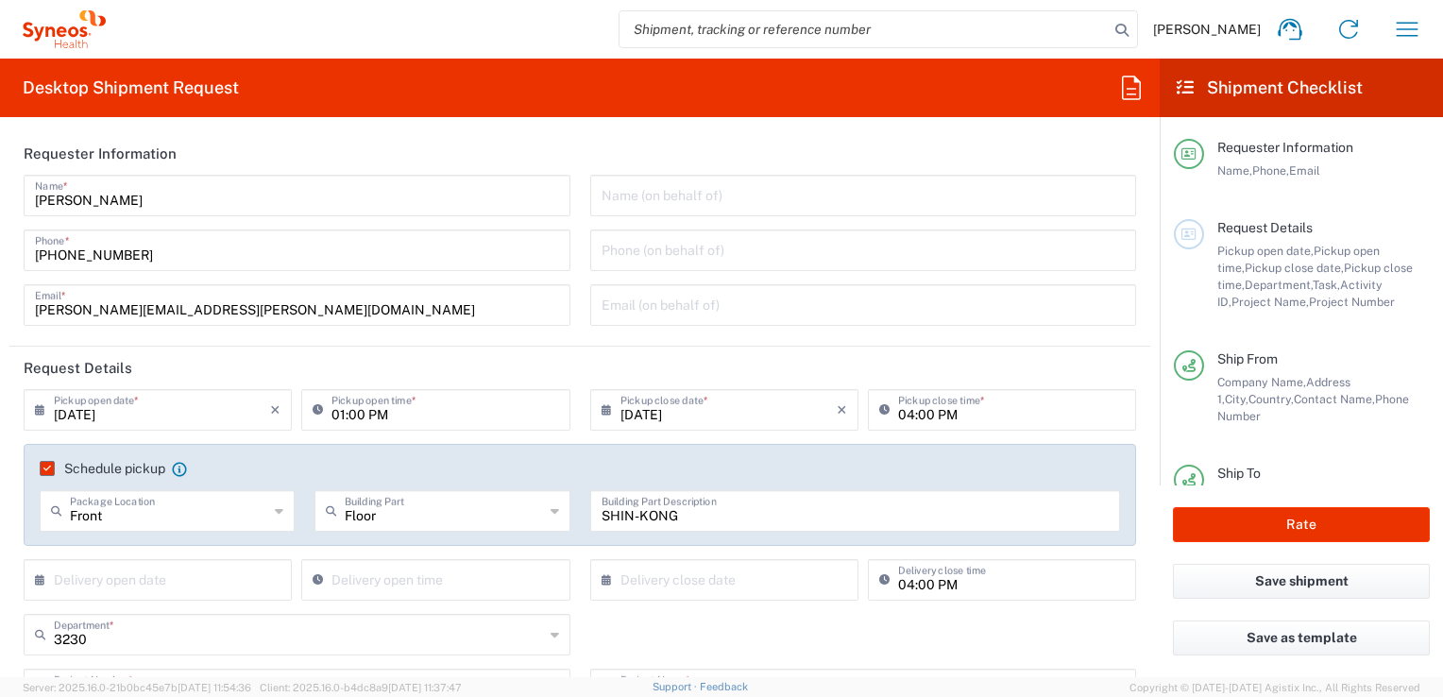
click at [996, 360] on header "Request Details" at bounding box center [579, 368] width 1141 height 42
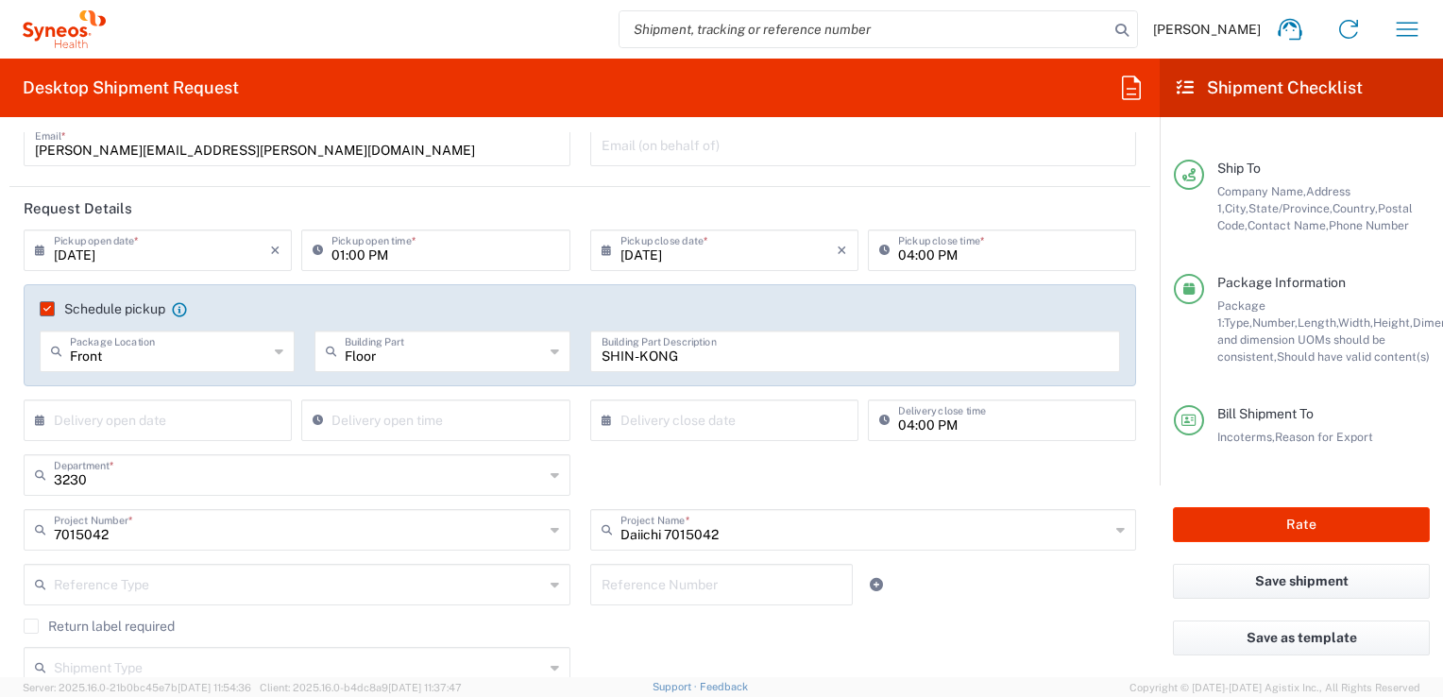
scroll to position [189, 0]
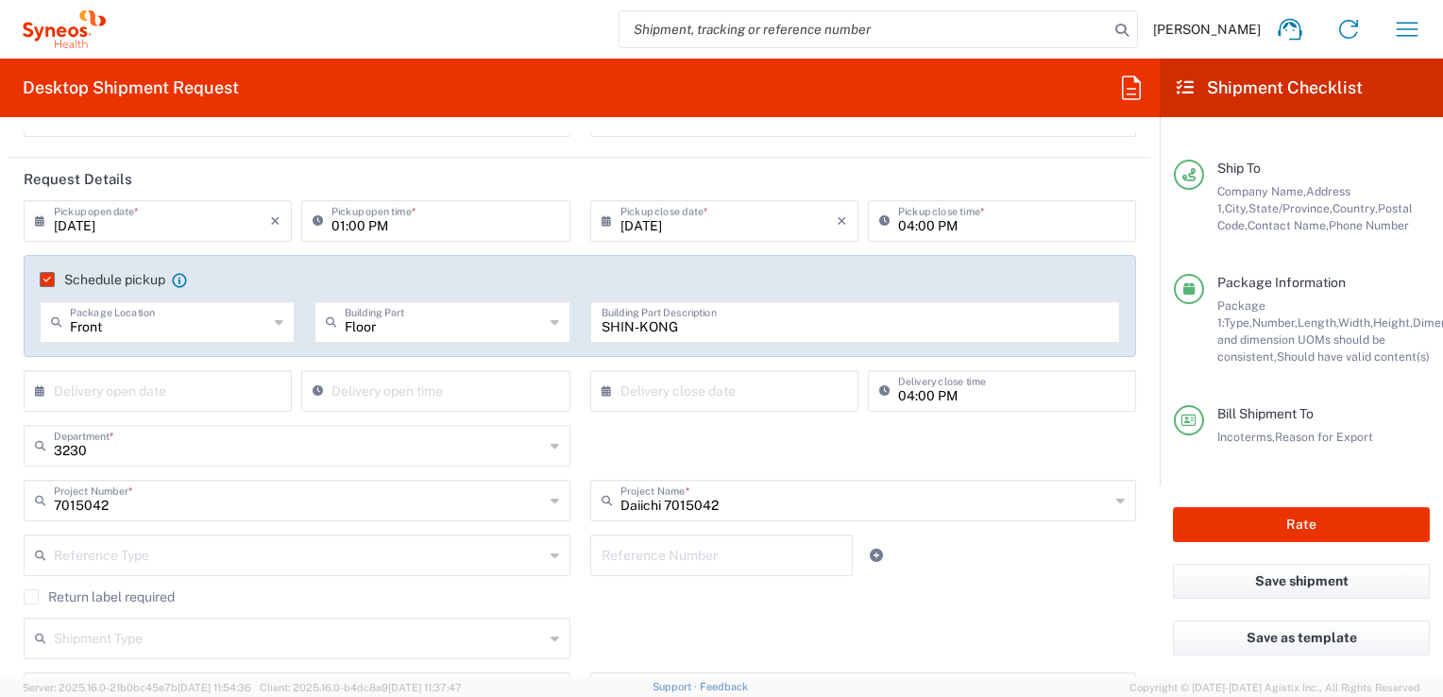
click at [676, 326] on input "SHIN-KONG" at bounding box center [855, 320] width 508 height 33
click at [672, 321] on input "SHIN-KONG 16F" at bounding box center [855, 320] width 508 height 33
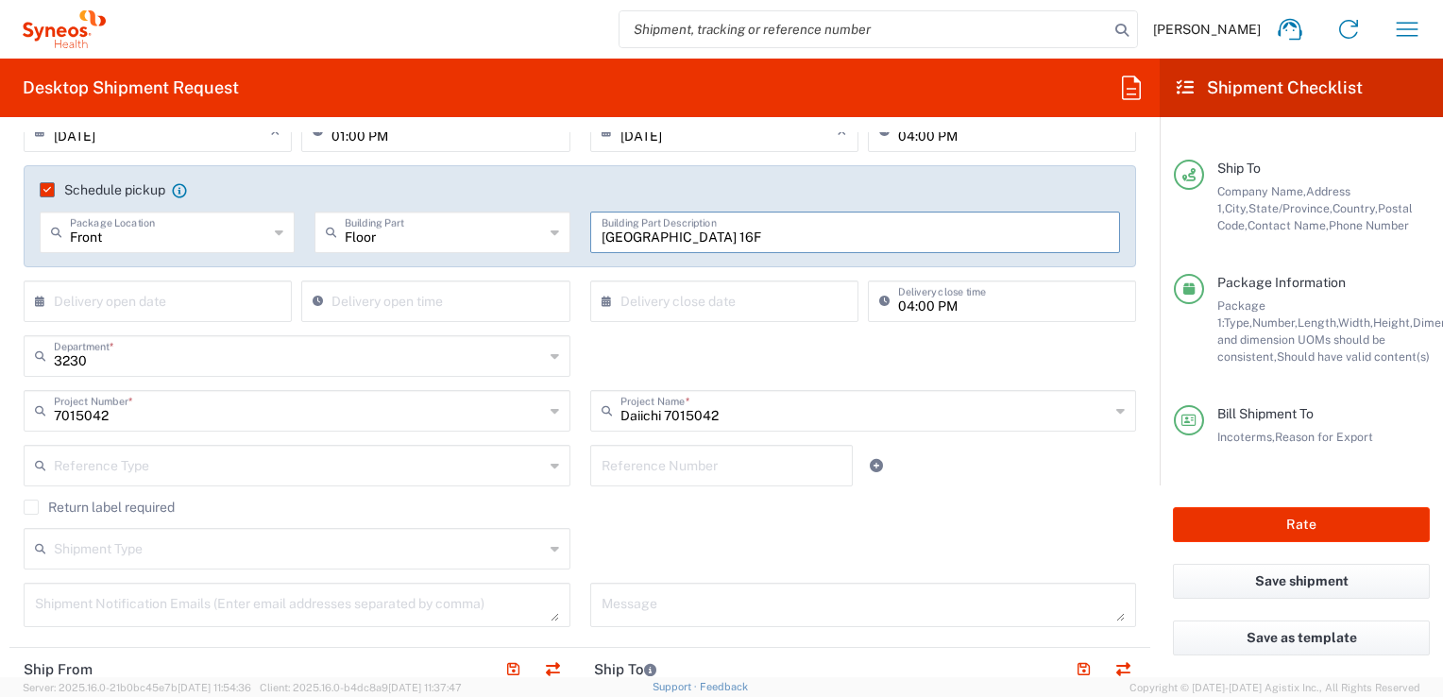
scroll to position [378, 0]
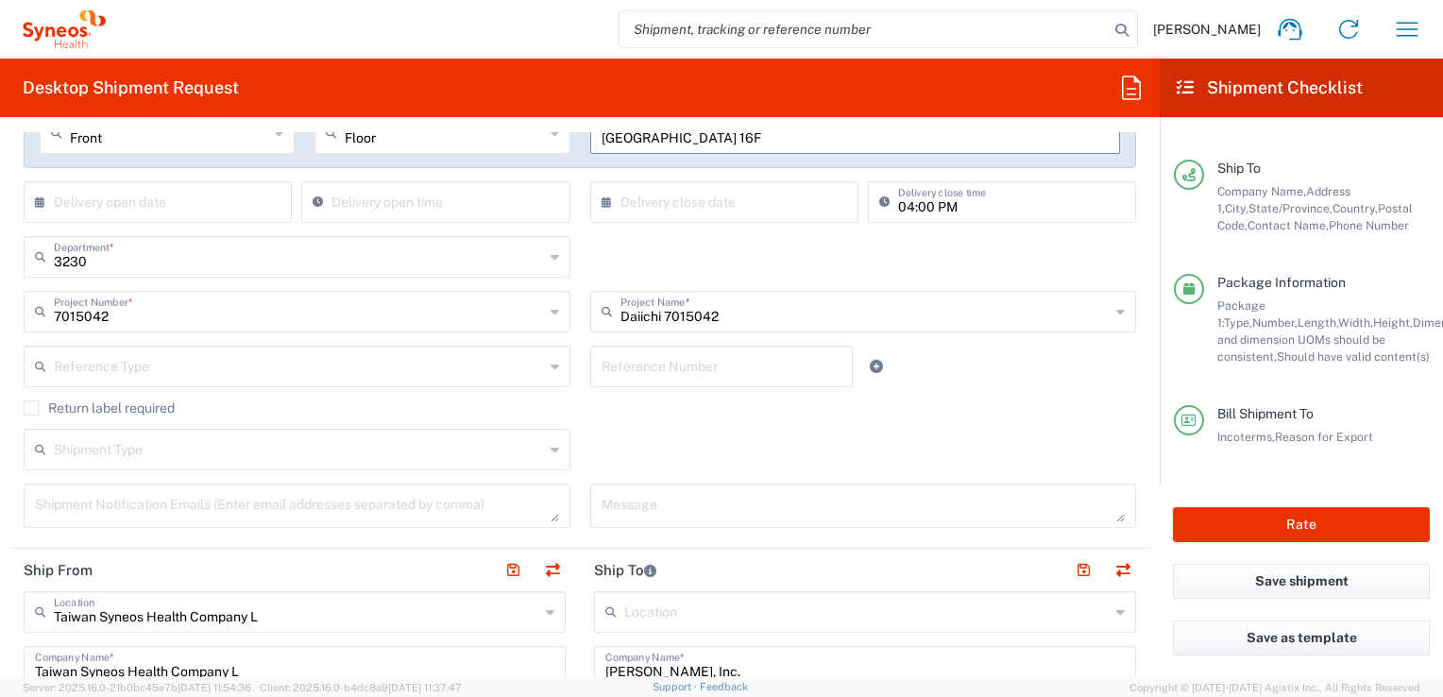
type input "[GEOGRAPHIC_DATA] 16F"
click at [1253, 297] on div "Package 1: Type, Number, Length, Width, Height, Dimension, Weight, Weight and d…" at bounding box center [1323, 331] width 212 height 68
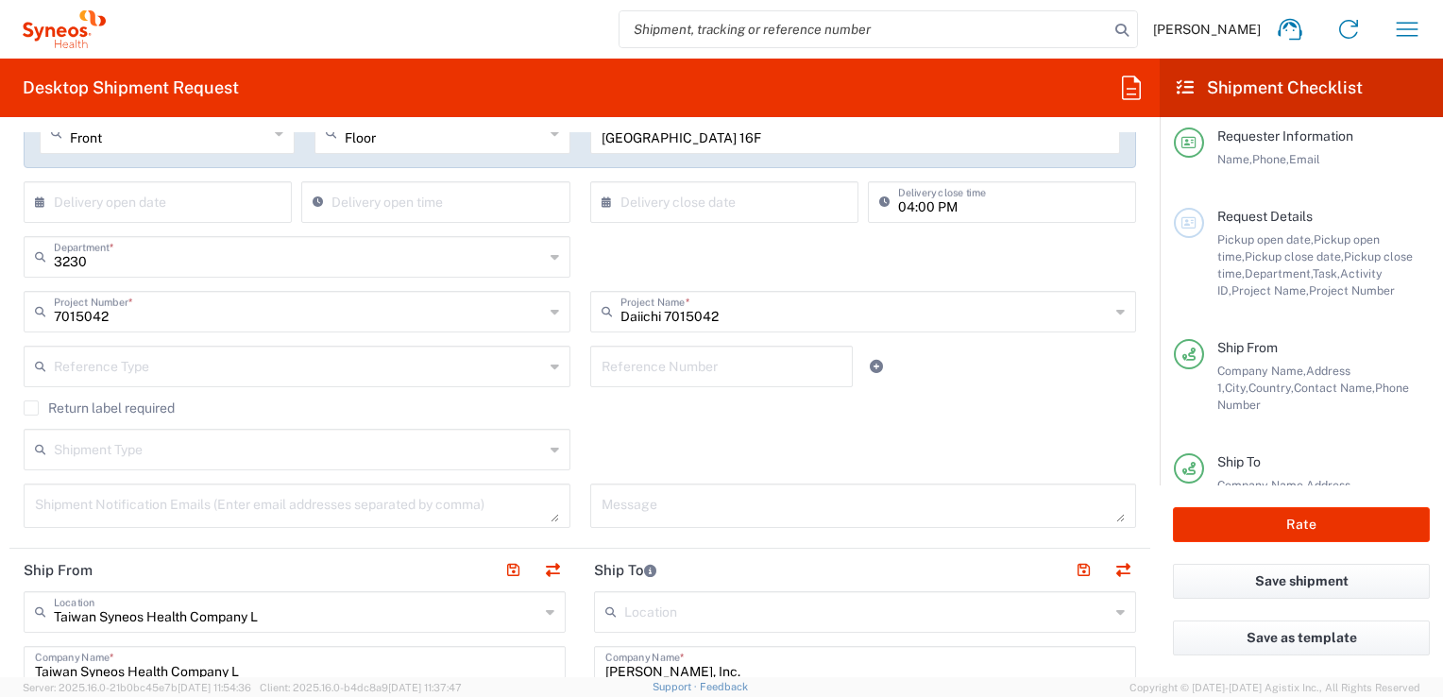
scroll to position [0, 0]
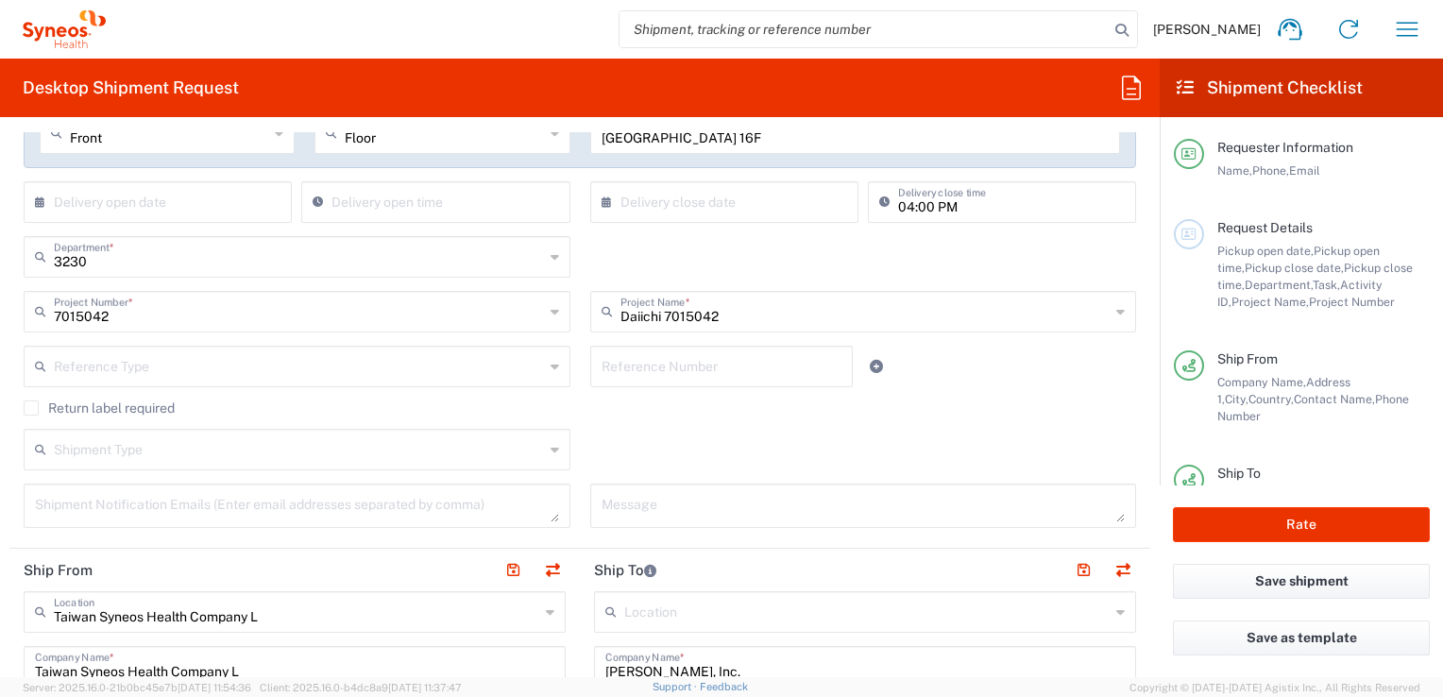
click at [1259, 280] on span "Department," at bounding box center [1278, 285] width 68 height 14
drag, startPoint x: 1259, startPoint y: 280, endPoint x: 501, endPoint y: 251, distance: 757.8
click at [1259, 285] on span "Department," at bounding box center [1278, 285] width 68 height 14
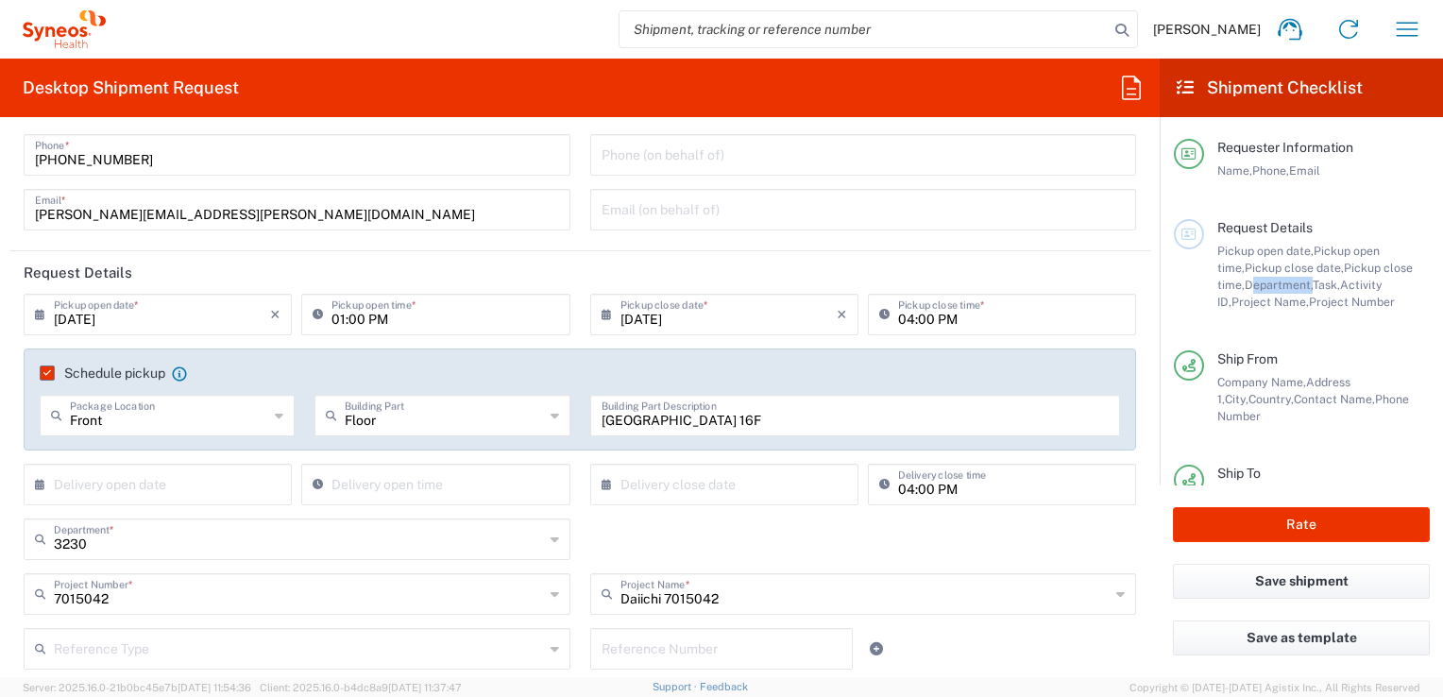
scroll to position [94, 0]
click at [1358, 266] on span "Pickup close time," at bounding box center [1314, 276] width 195 height 31
click at [740, 321] on input "[DATE]" at bounding box center [728, 313] width 216 height 33
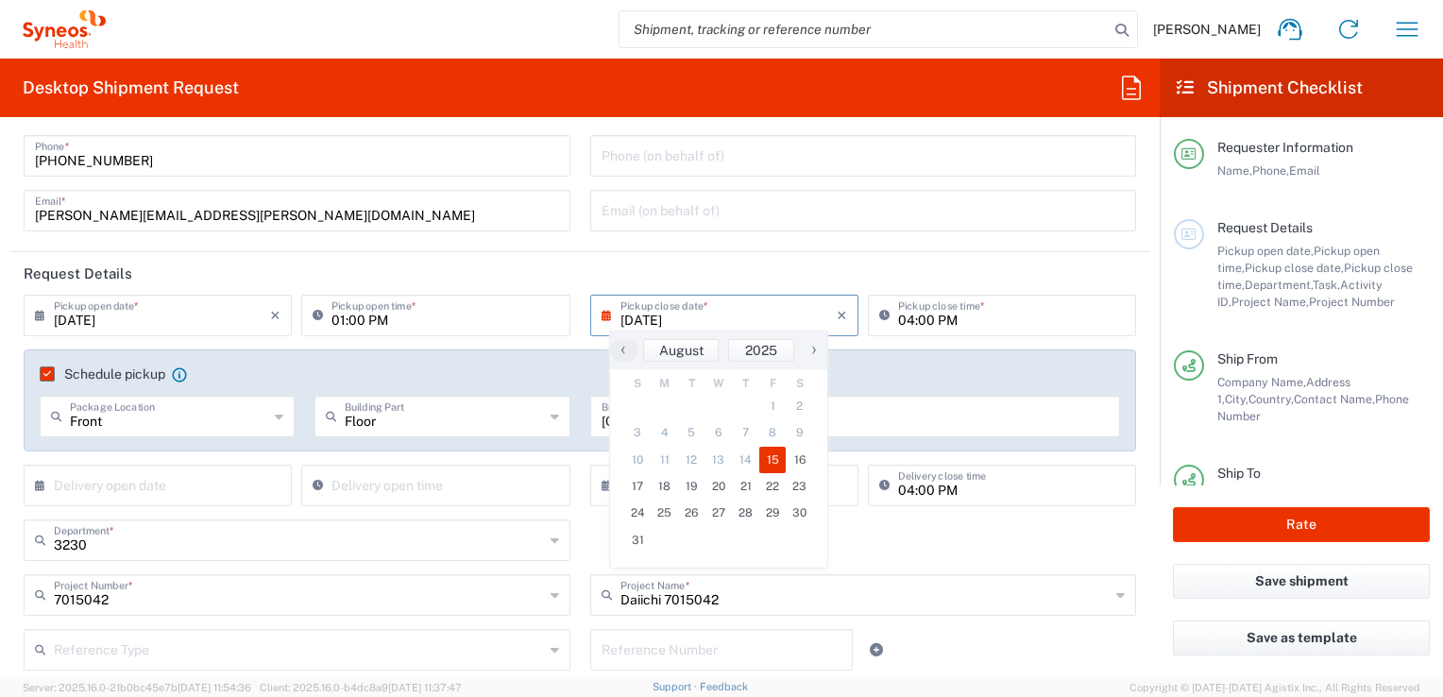
click at [996, 316] on input "04:00 PM" at bounding box center [1011, 313] width 227 height 33
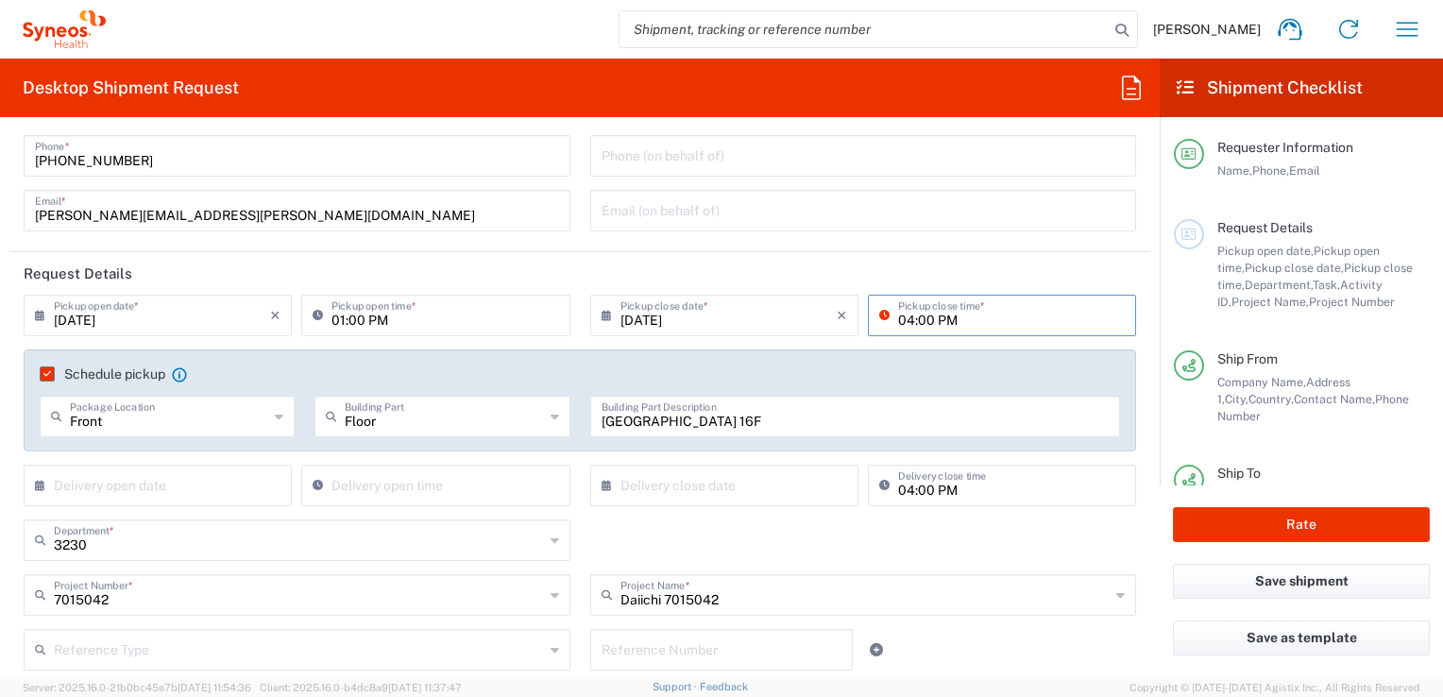
click at [766, 312] on input "[DATE]" at bounding box center [728, 313] width 216 height 33
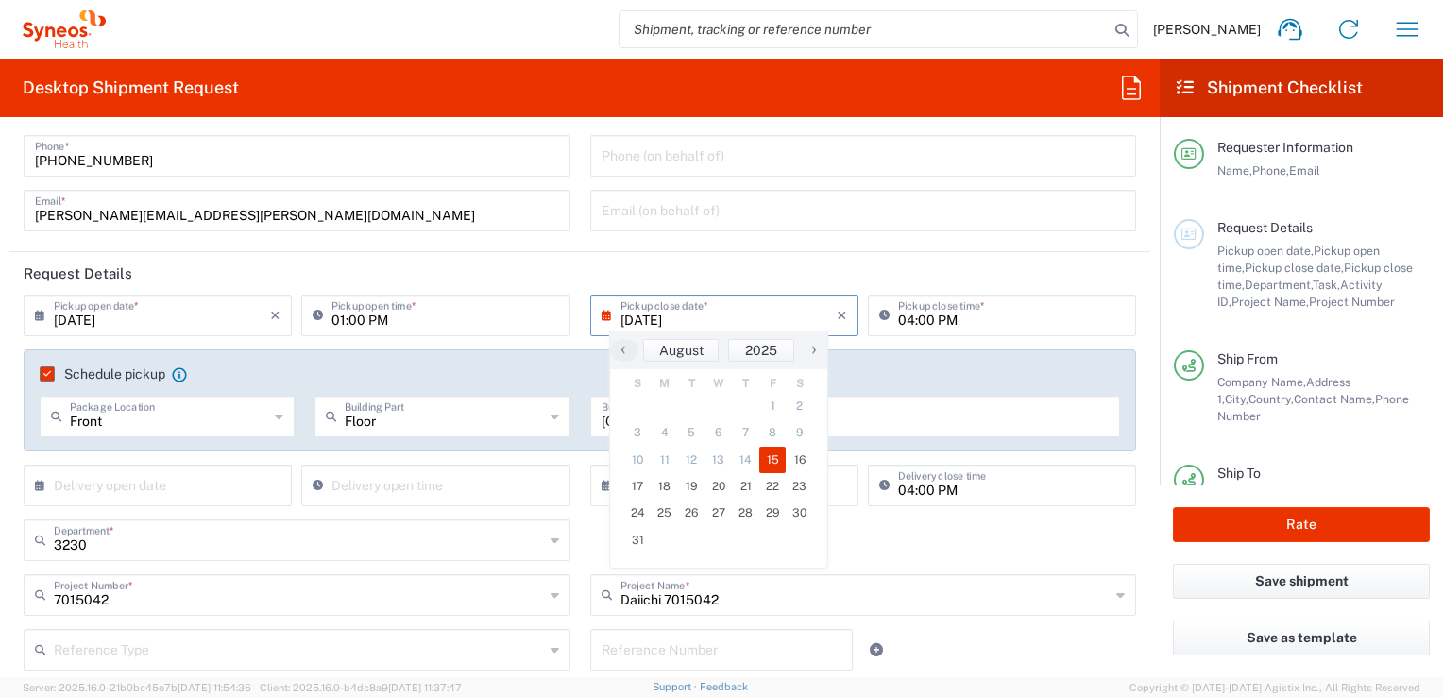
click at [777, 459] on span "15" at bounding box center [772, 460] width 27 height 26
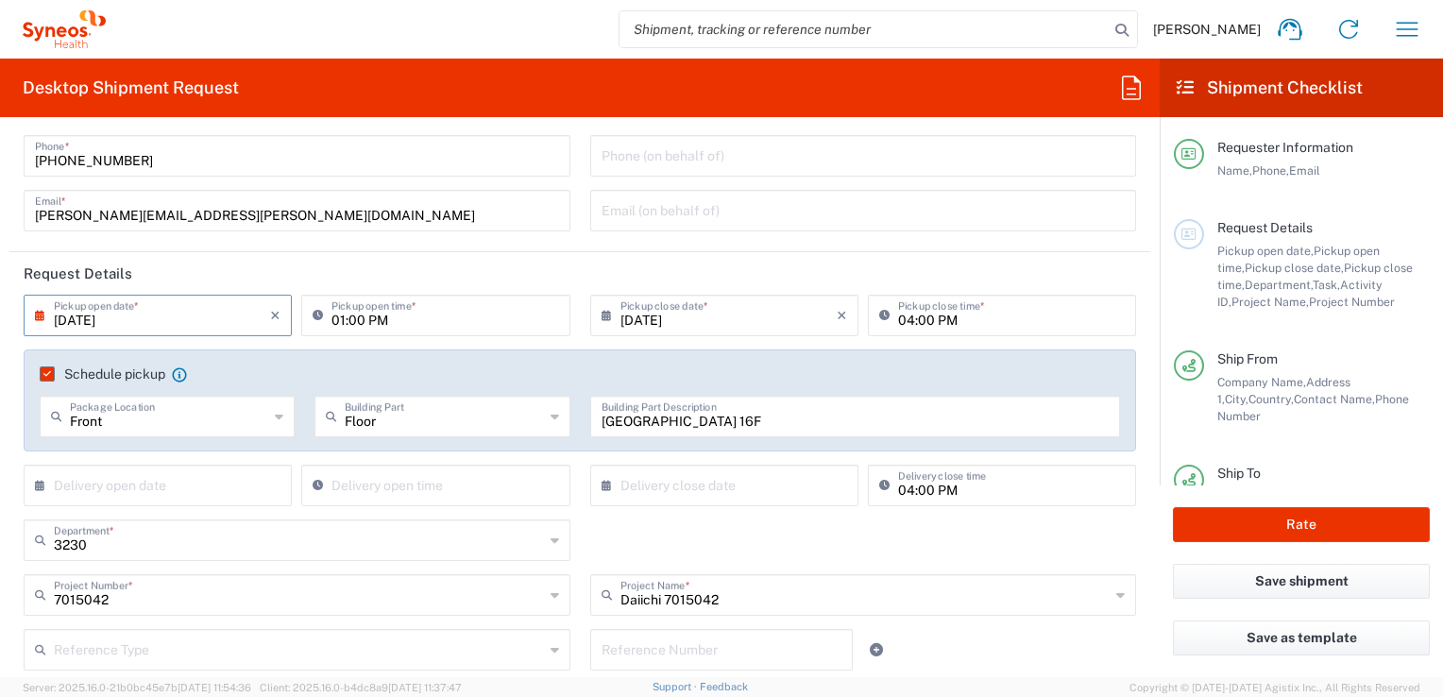
click at [1011, 334] on div "04:00 PM Pickup close time *" at bounding box center [1002, 316] width 268 height 42
click at [1020, 324] on input "04:00 PM" at bounding box center [1011, 313] width 227 height 33
click at [1019, 324] on input "04:00 PM" at bounding box center [1011, 313] width 227 height 33
click at [1133, 342] on main "[DATE] × Pickup open date * Cancel Apply 01:00 PM Pickup open time * [DATE] × P…" at bounding box center [579, 560] width 1141 height 530
click at [1103, 370] on agx-checkbox-control "Schedule pickup When scheduling a pickup please be sure to meet the following c…" at bounding box center [580, 373] width 1080 height 17
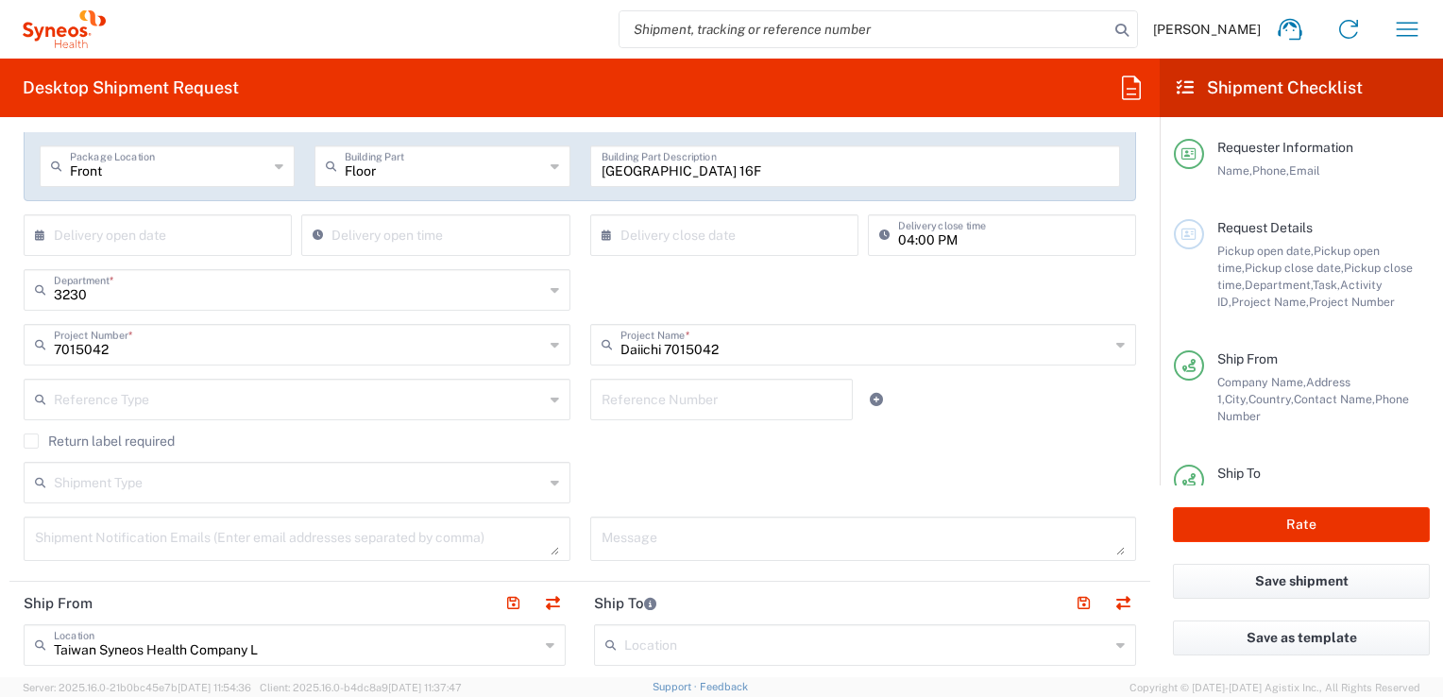
scroll to position [378, 0]
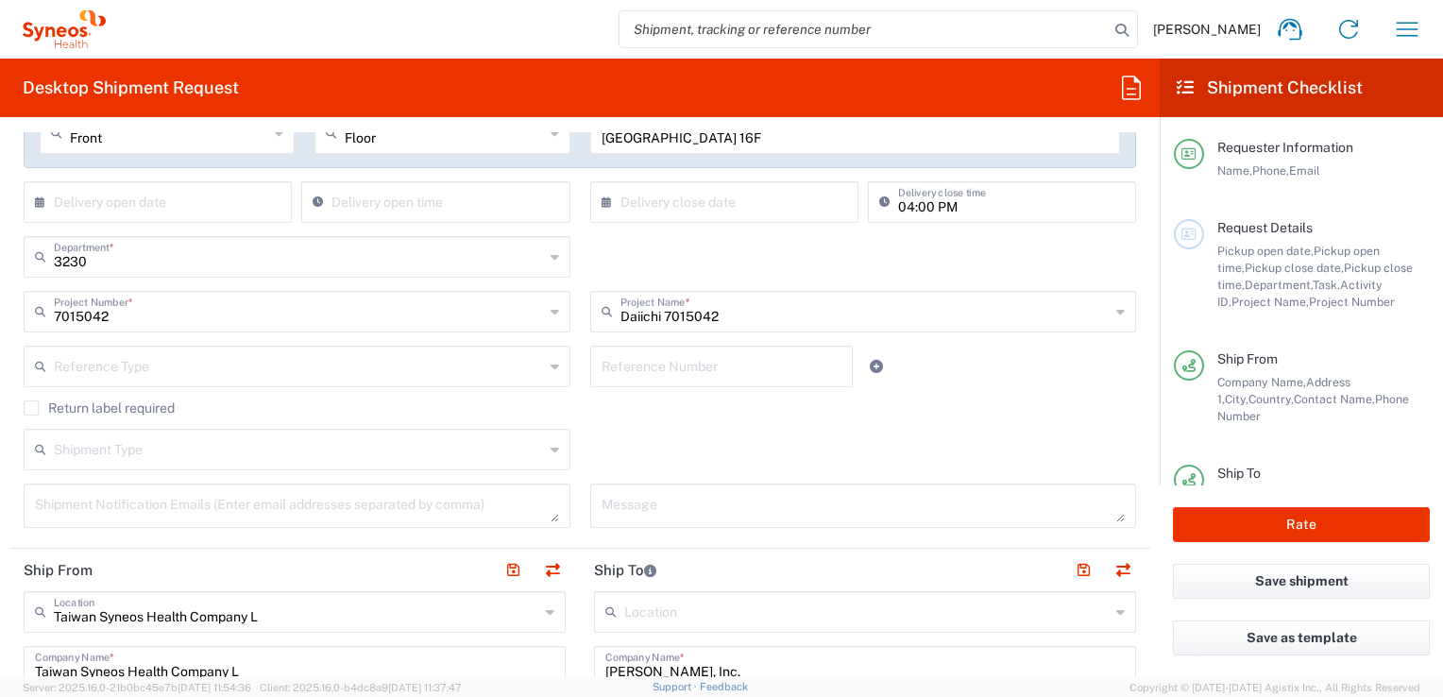
click at [1309, 302] on span "Project Number" at bounding box center [1352, 302] width 86 height 14
click at [656, 266] on div "3230 Department * 3230 3000 3100 3109 3110 3111 3112 3125 3130 3135 3136 3150 3…" at bounding box center [580, 263] width 1132 height 55
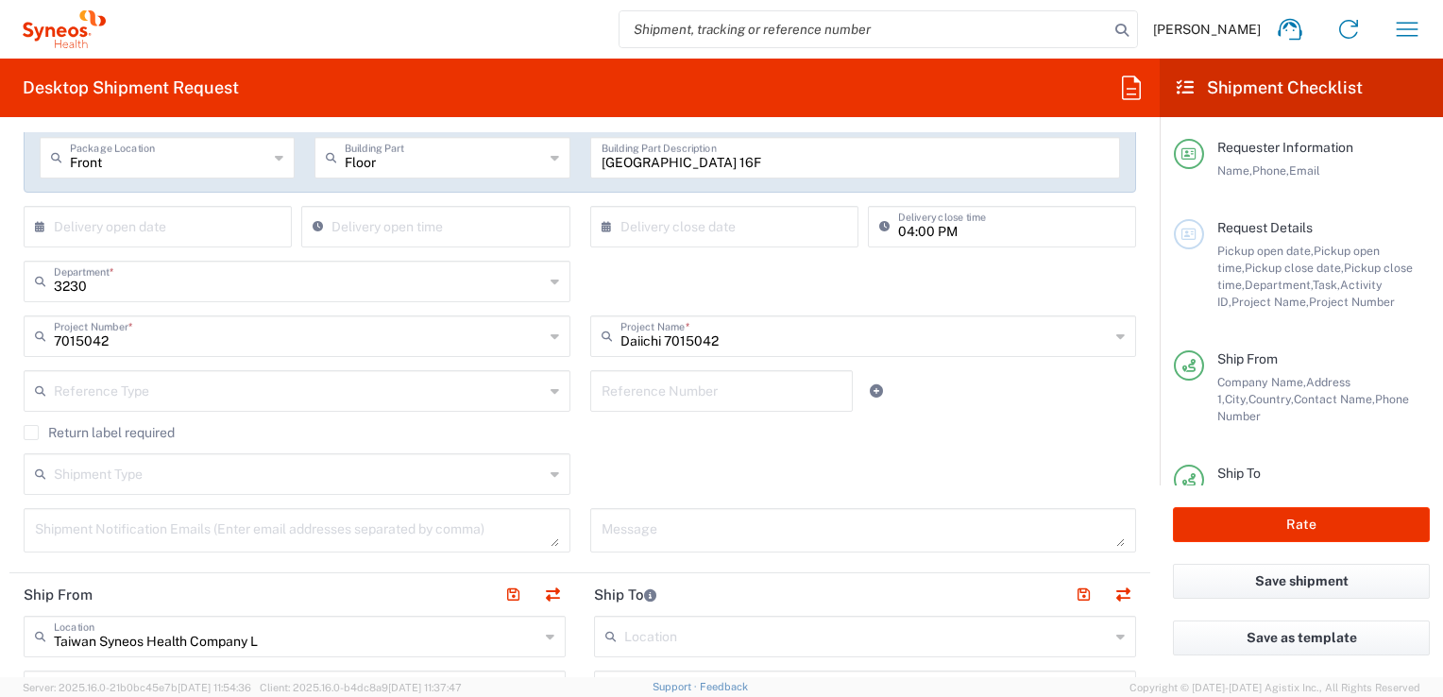
scroll to position [283, 0]
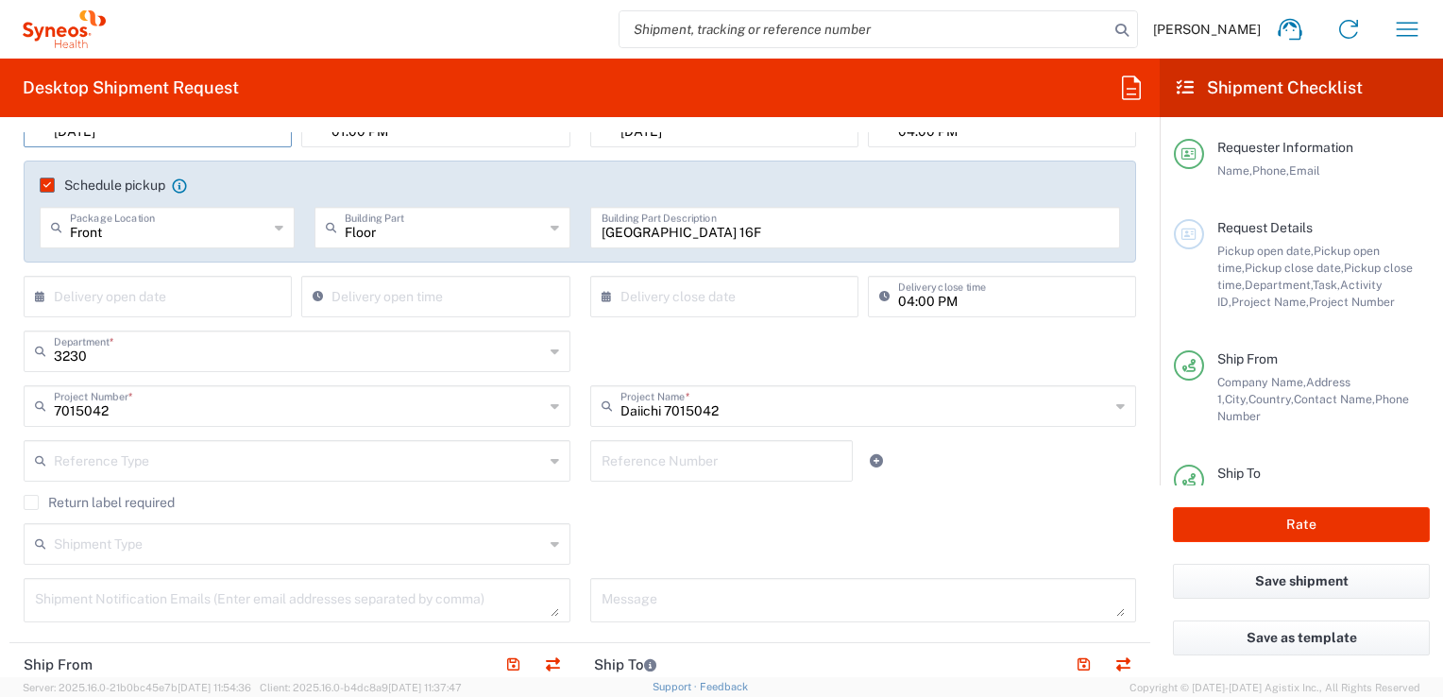
click at [550, 348] on icon at bounding box center [554, 351] width 8 height 30
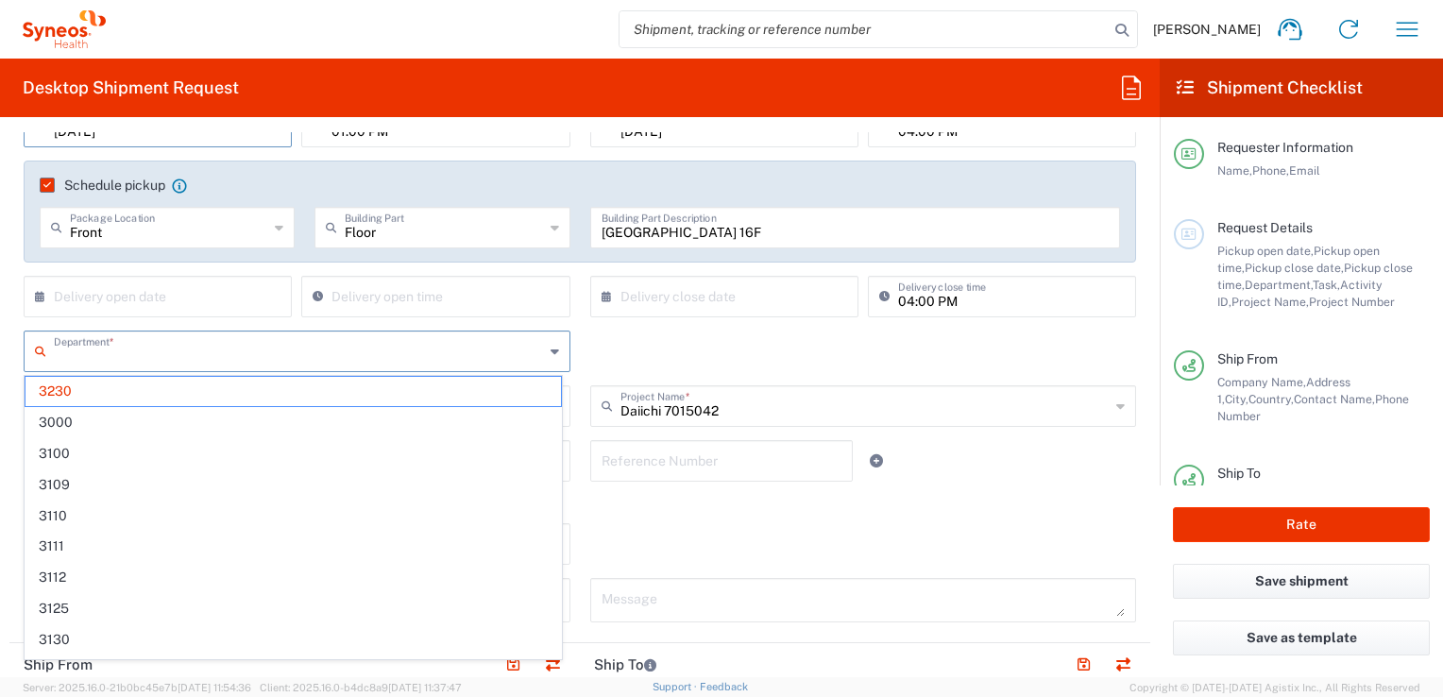
click at [626, 350] on div "Department * 3230 3000 3100 3109 3110 3111 3112 3125 3130 3135 3136 3150 3155 3…" at bounding box center [580, 357] width 1132 height 55
type input "3230"
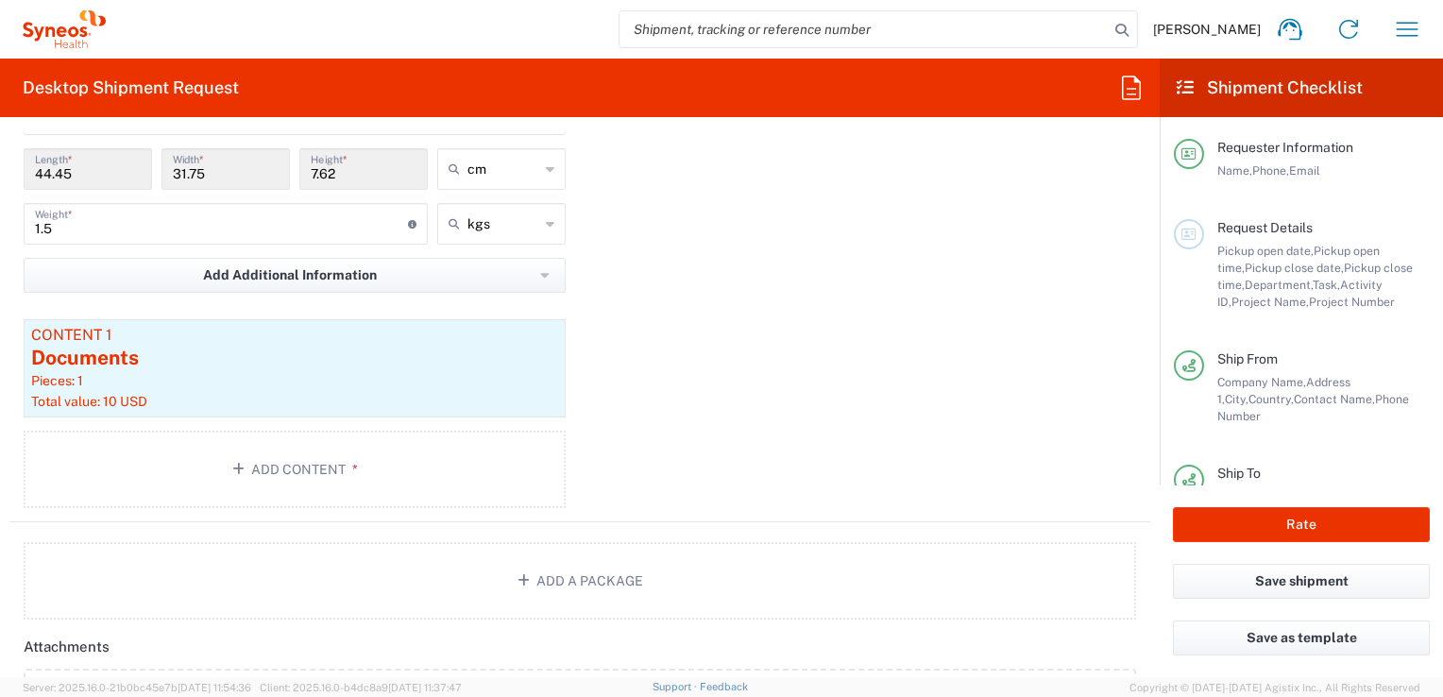
scroll to position [2172, 0]
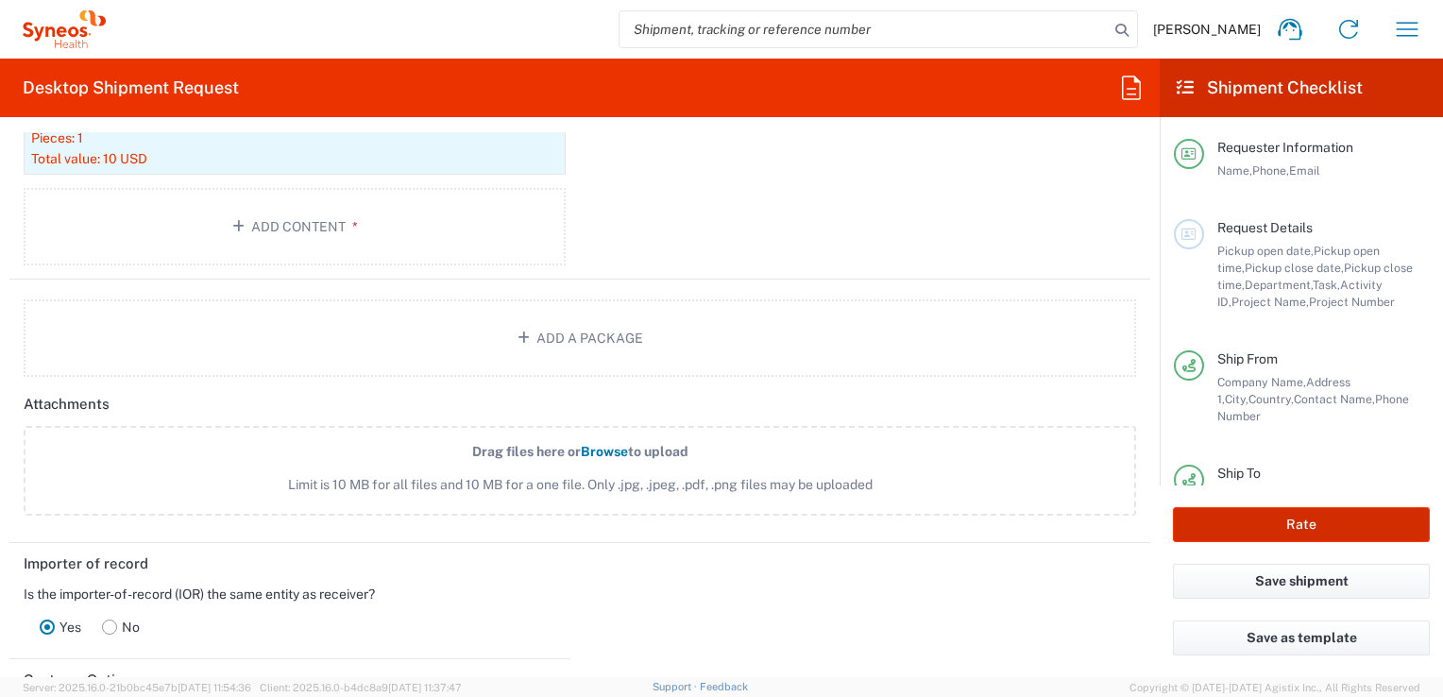
click at [1305, 531] on button "Rate" at bounding box center [1301, 524] width 257 height 35
type input "7015042"
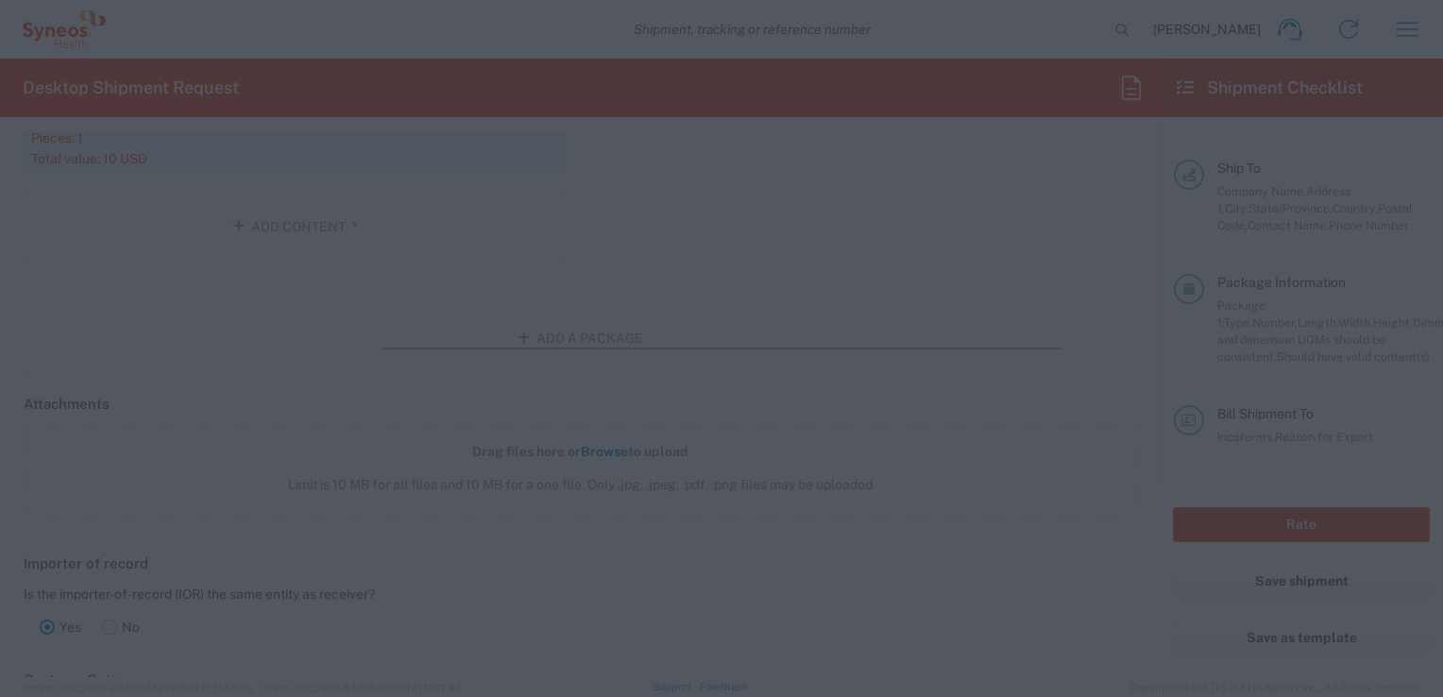
scroll to position [320, 0]
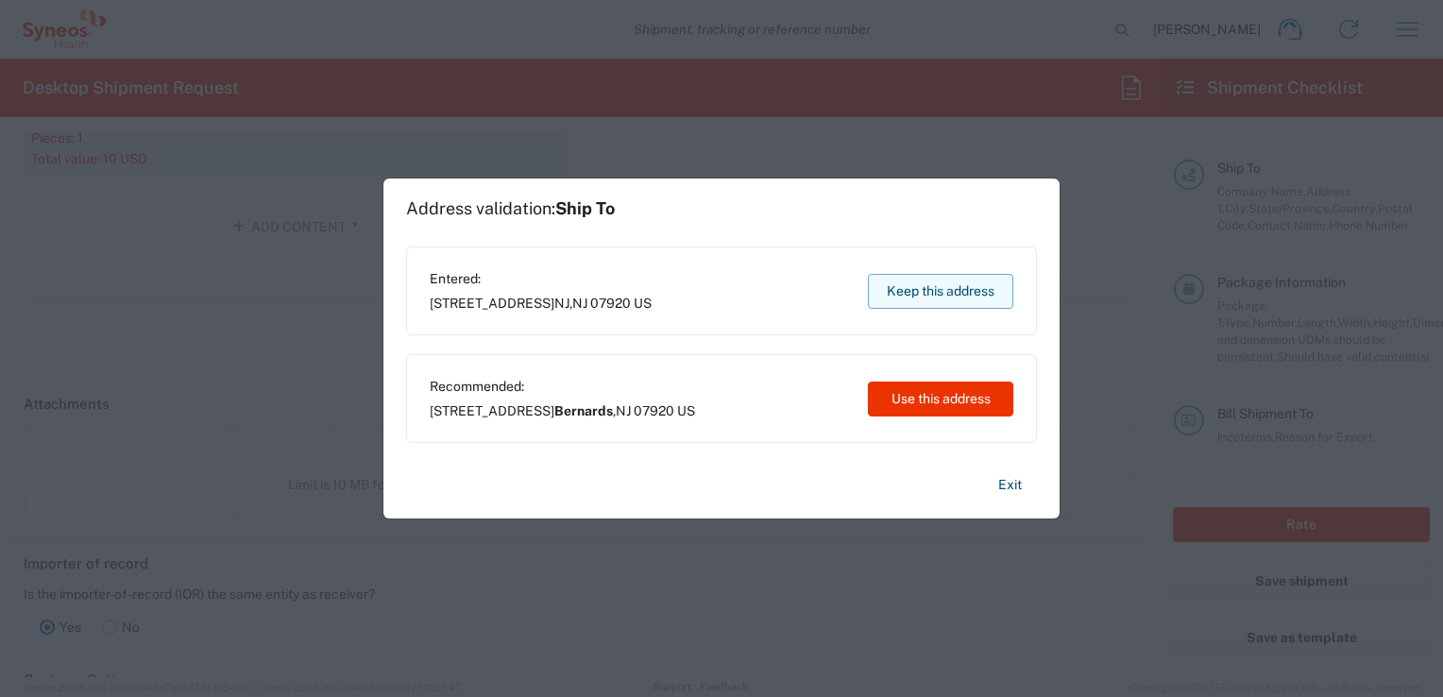
click at [929, 296] on button "Keep this address" at bounding box center [940, 291] width 145 height 35
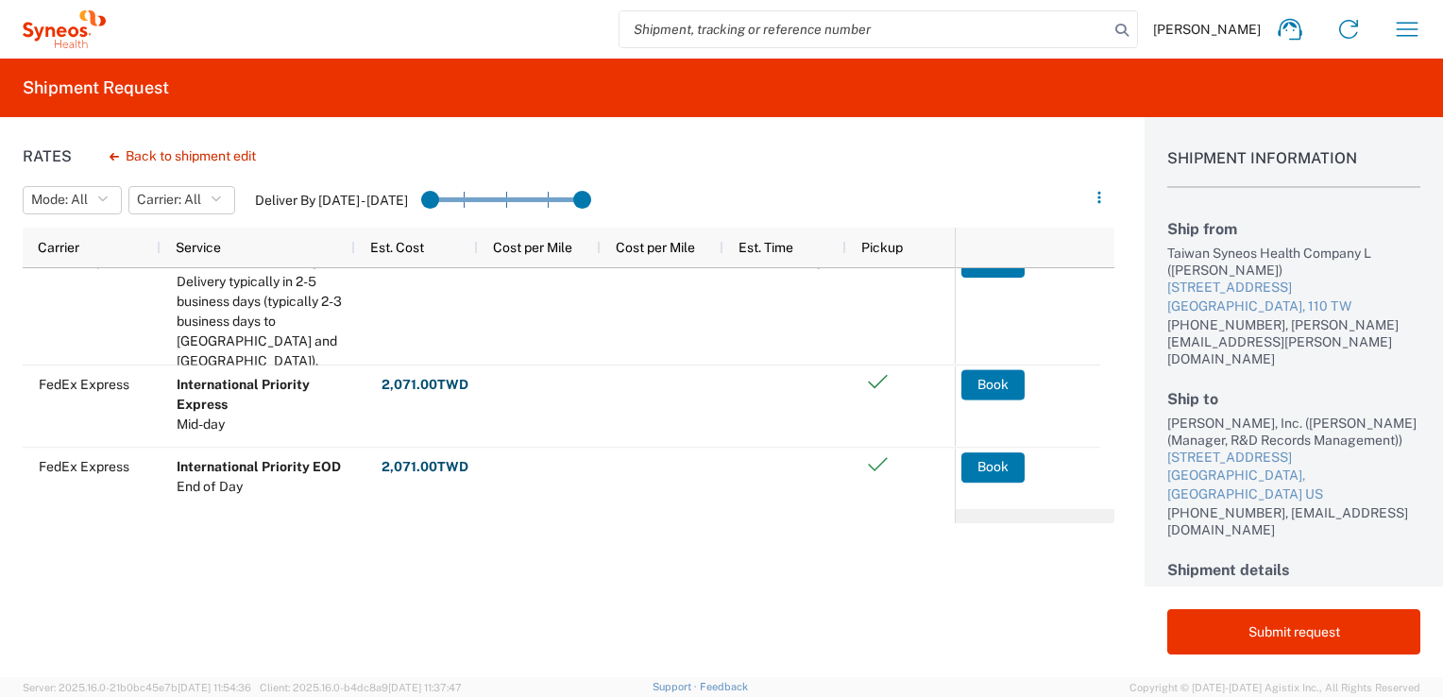
scroll to position [140, 0]
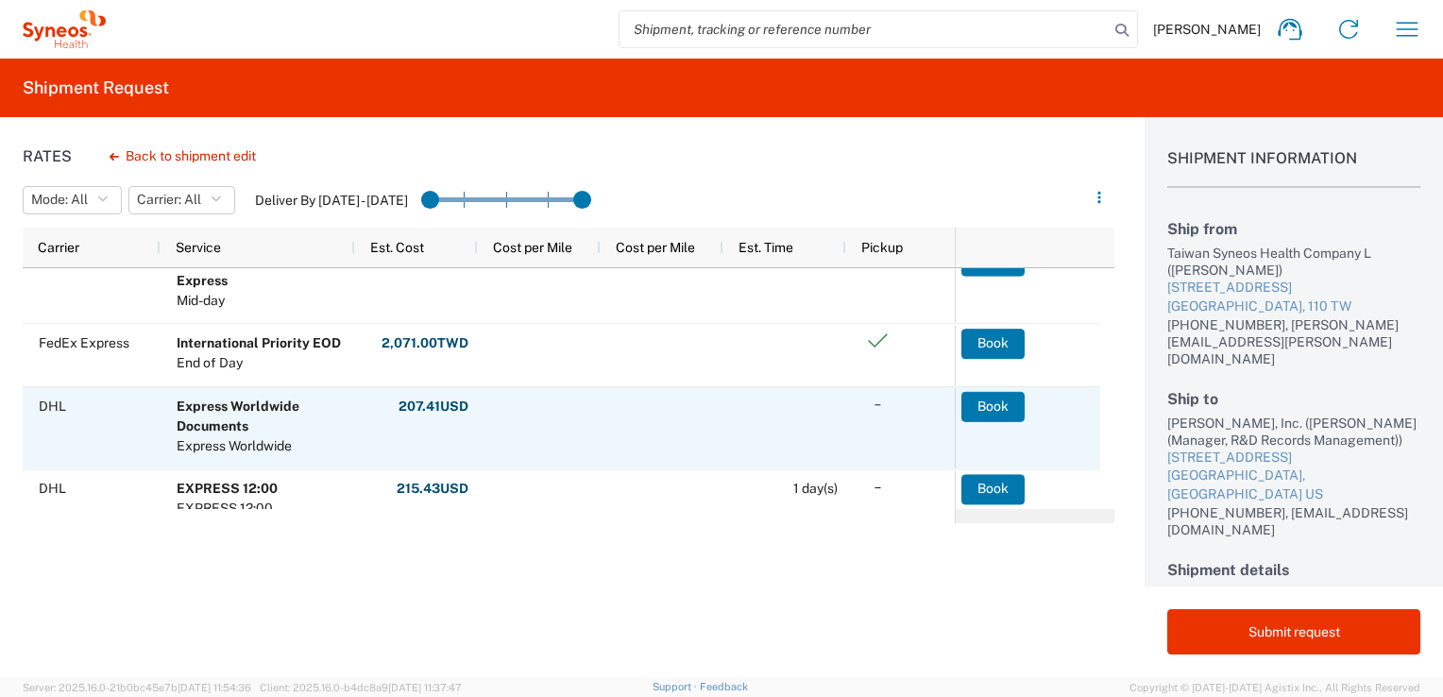
click at [1098, 391] on agx-ag-table-action-cell "Book" at bounding box center [1027, 428] width 144 height 80
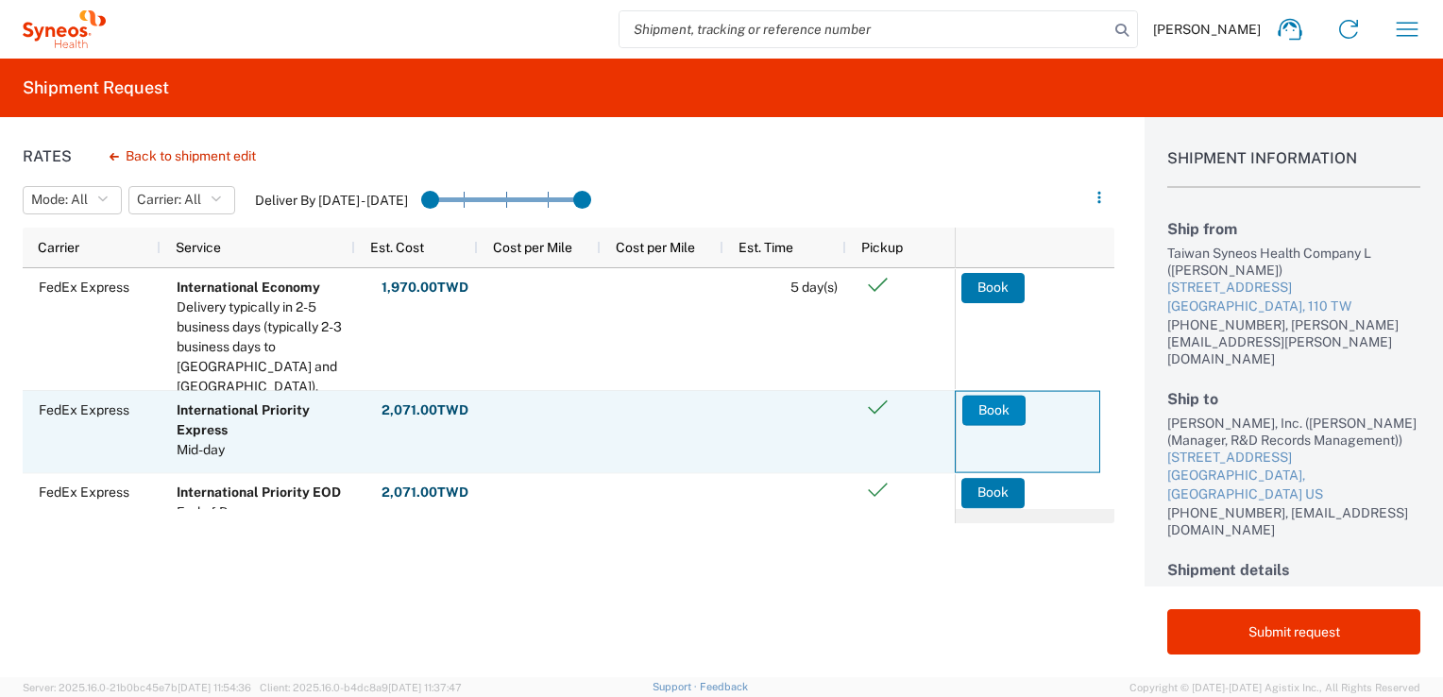
click at [1007, 418] on button "Book" at bounding box center [993, 410] width 63 height 30
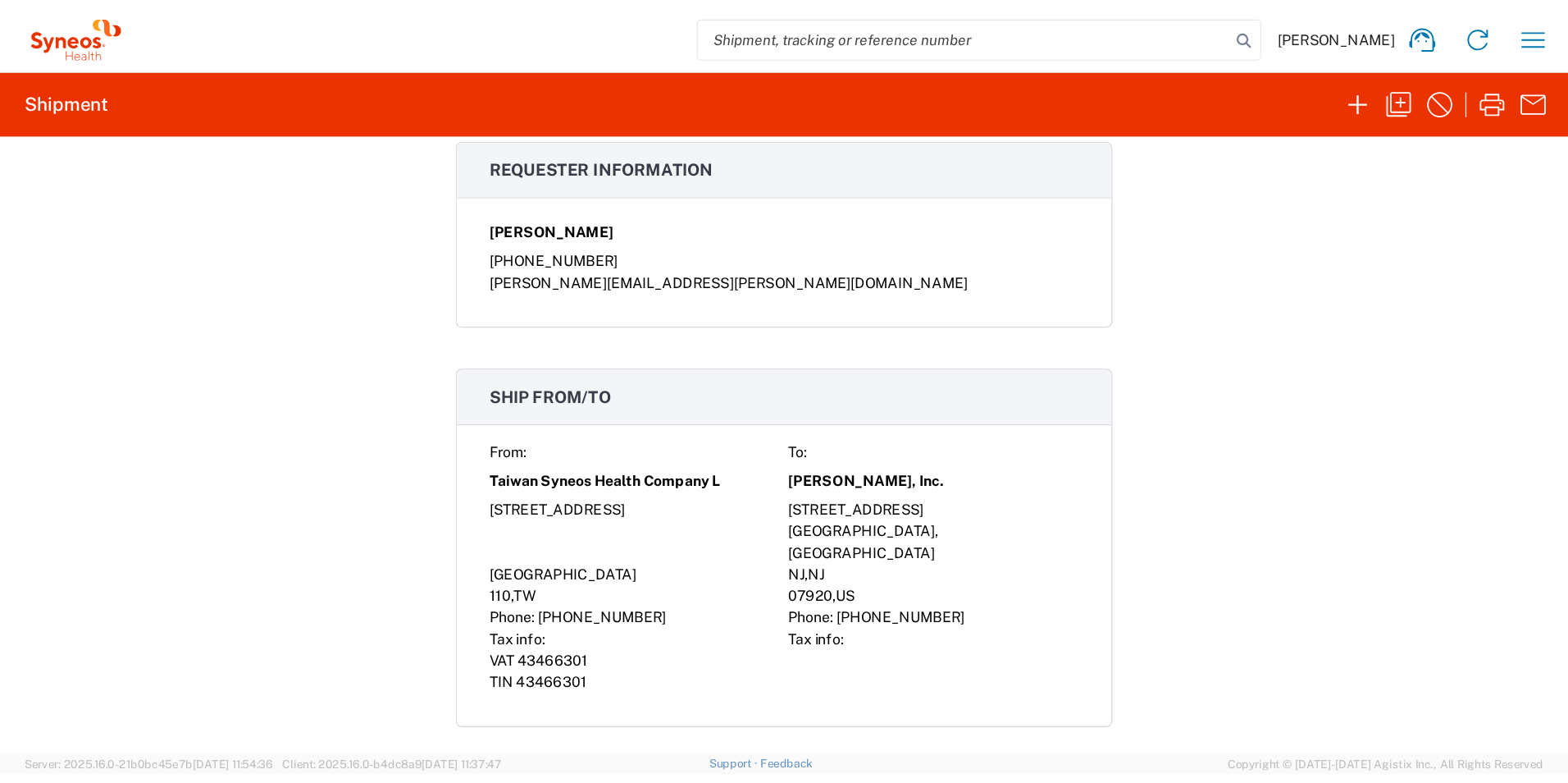
scroll to position [985, 0]
